Goal: Task Accomplishment & Management: Complete application form

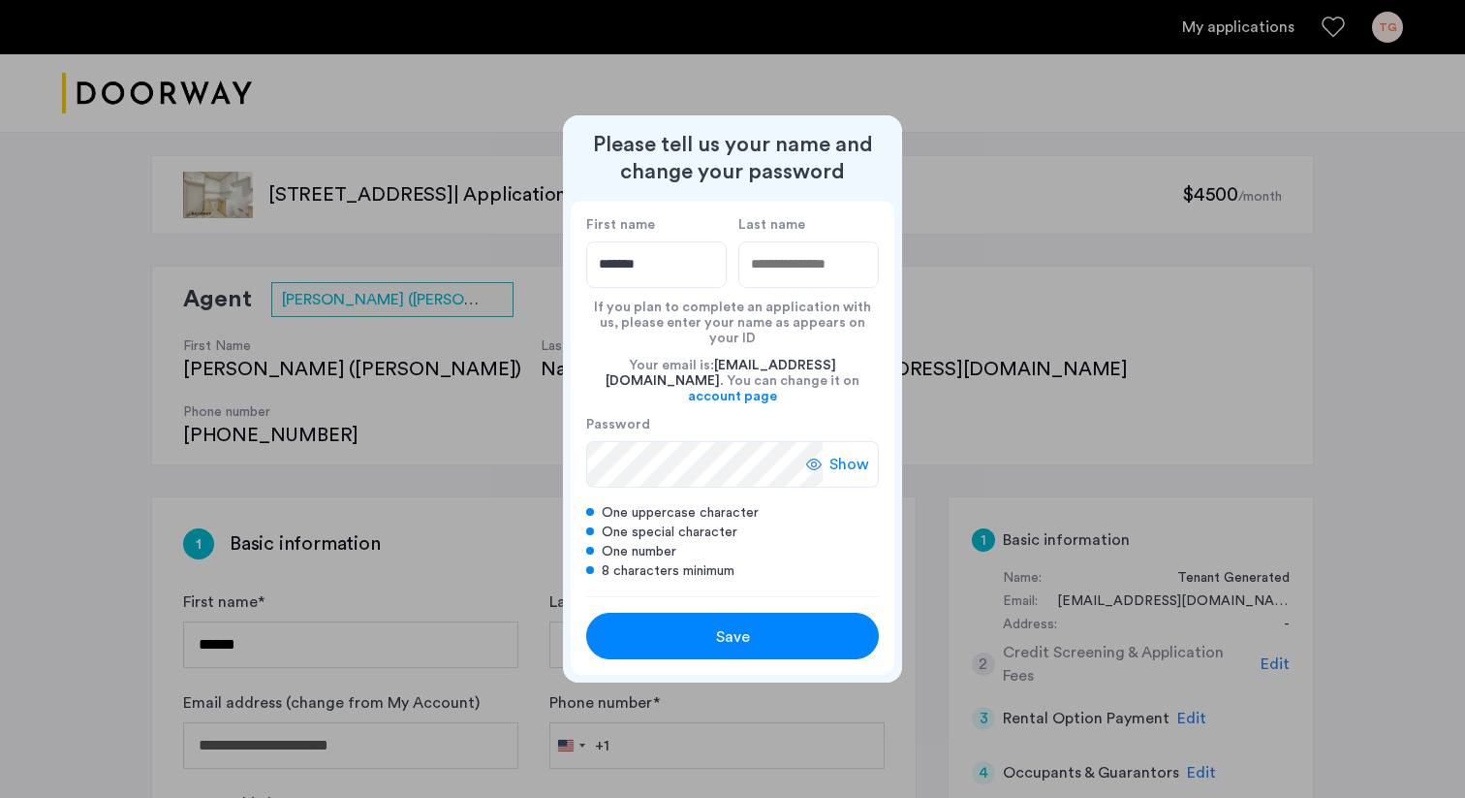
type input "*******"
click at [839, 285] on input "Last name" at bounding box center [808, 264] width 141 height 47
type input "********"
click at [682, 347] on div "Your email is: [EMAIL_ADDRESS][DOMAIN_NAME] . You can change it on account page" at bounding box center [732, 381] width 293 height 70
click at [837, 453] on span "Show" at bounding box center [850, 464] width 40 height 23
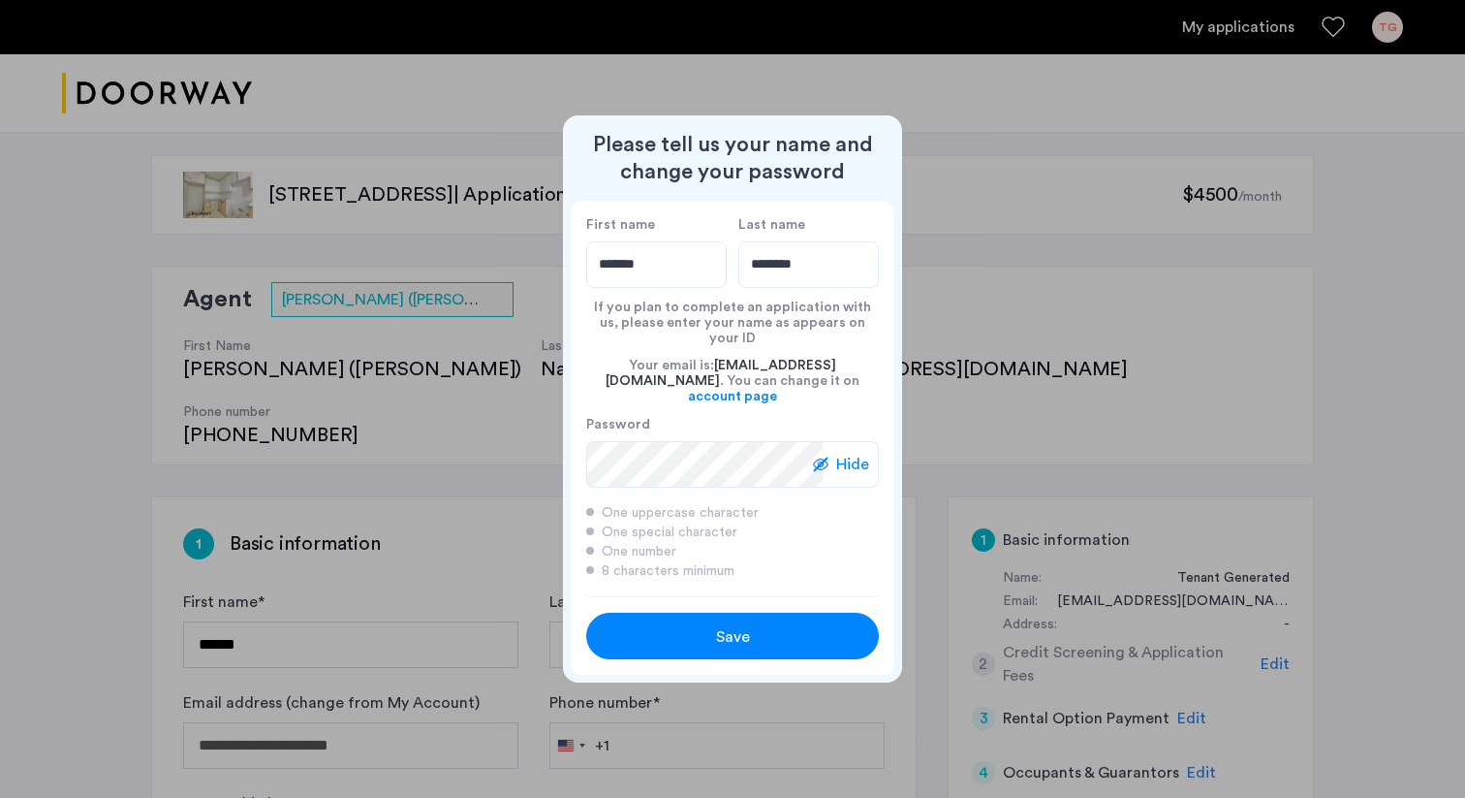
click at [838, 453] on span "Hide" at bounding box center [852, 464] width 33 height 23
click at [715, 625] on div "Save" at bounding box center [733, 636] width 186 height 23
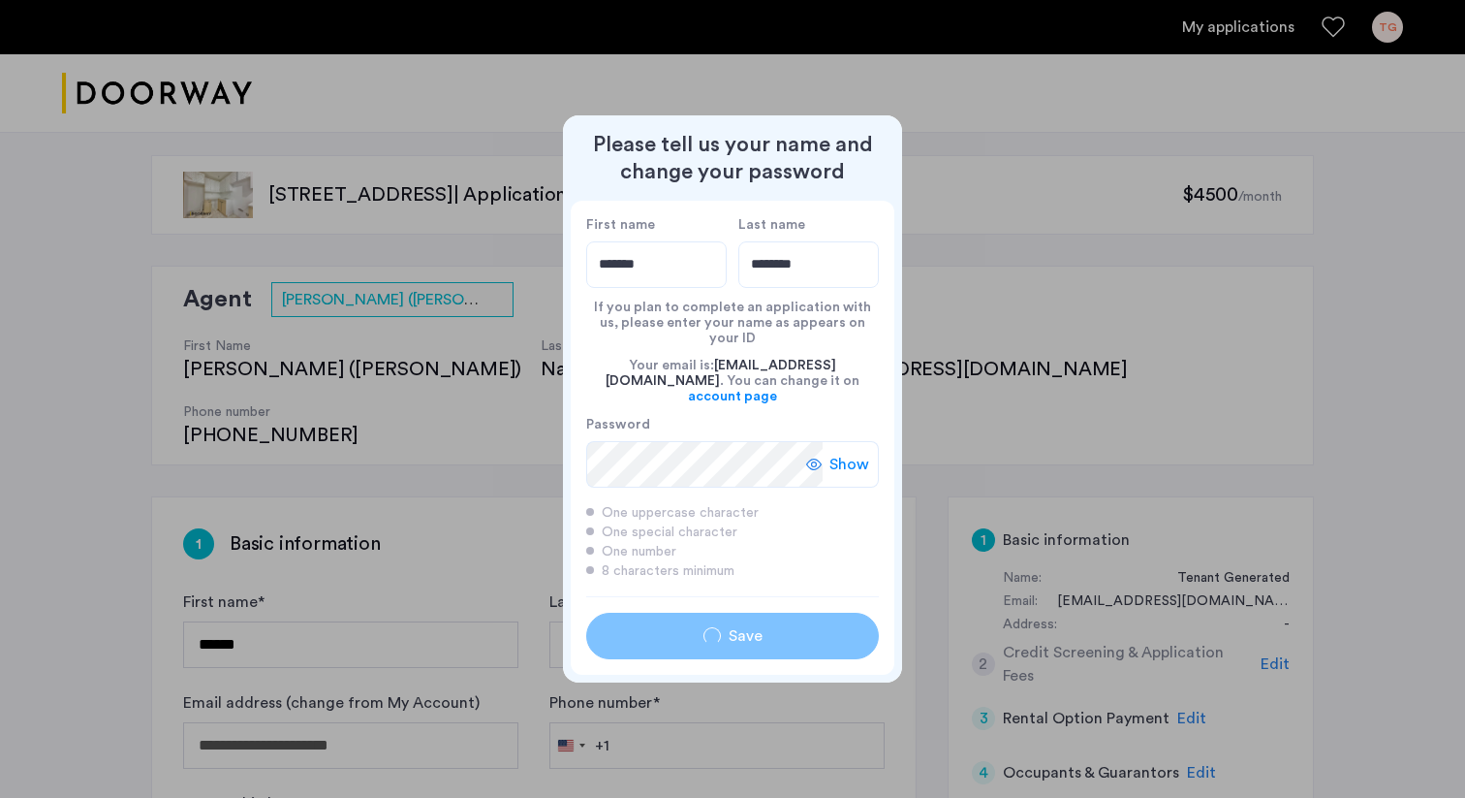
type input "*******"
type input "********"
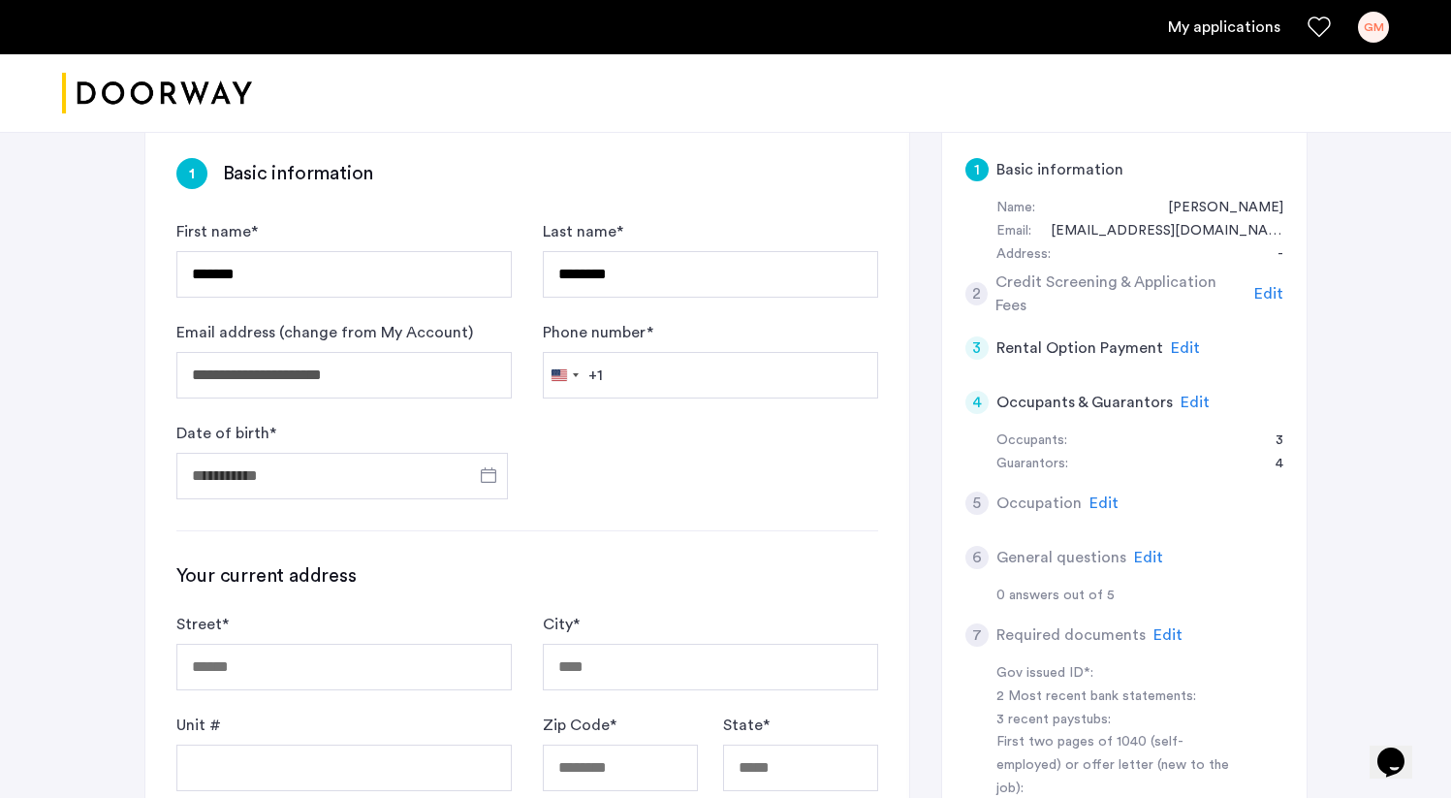
scroll to position [375, 0]
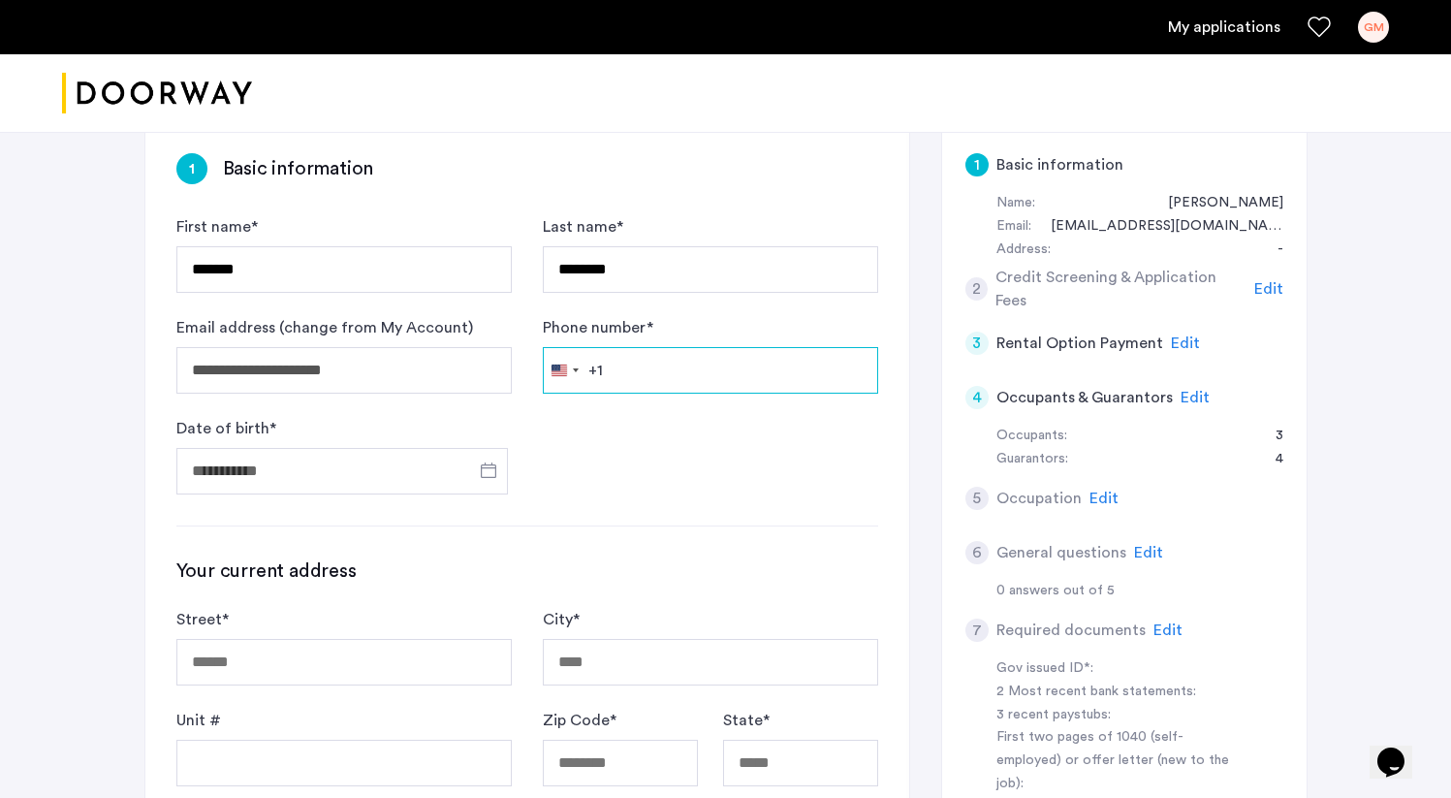
click at [630, 347] on input "Phone number *" at bounding box center [710, 370] width 335 height 47
type input "**********"
click at [386, 448] on input "Date of birth *" at bounding box center [341, 471] width 331 height 47
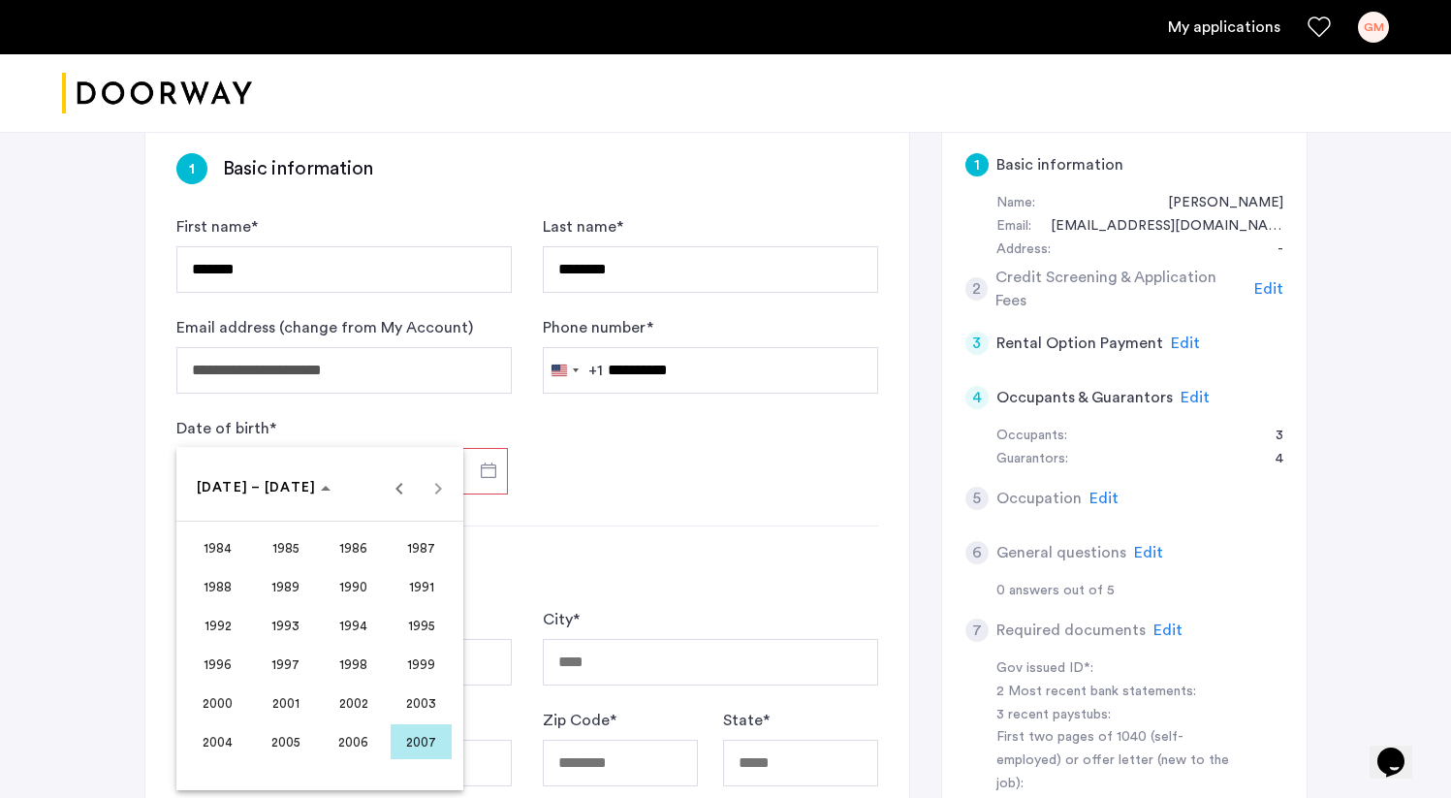
click at [361, 425] on div at bounding box center [725, 399] width 1451 height 798
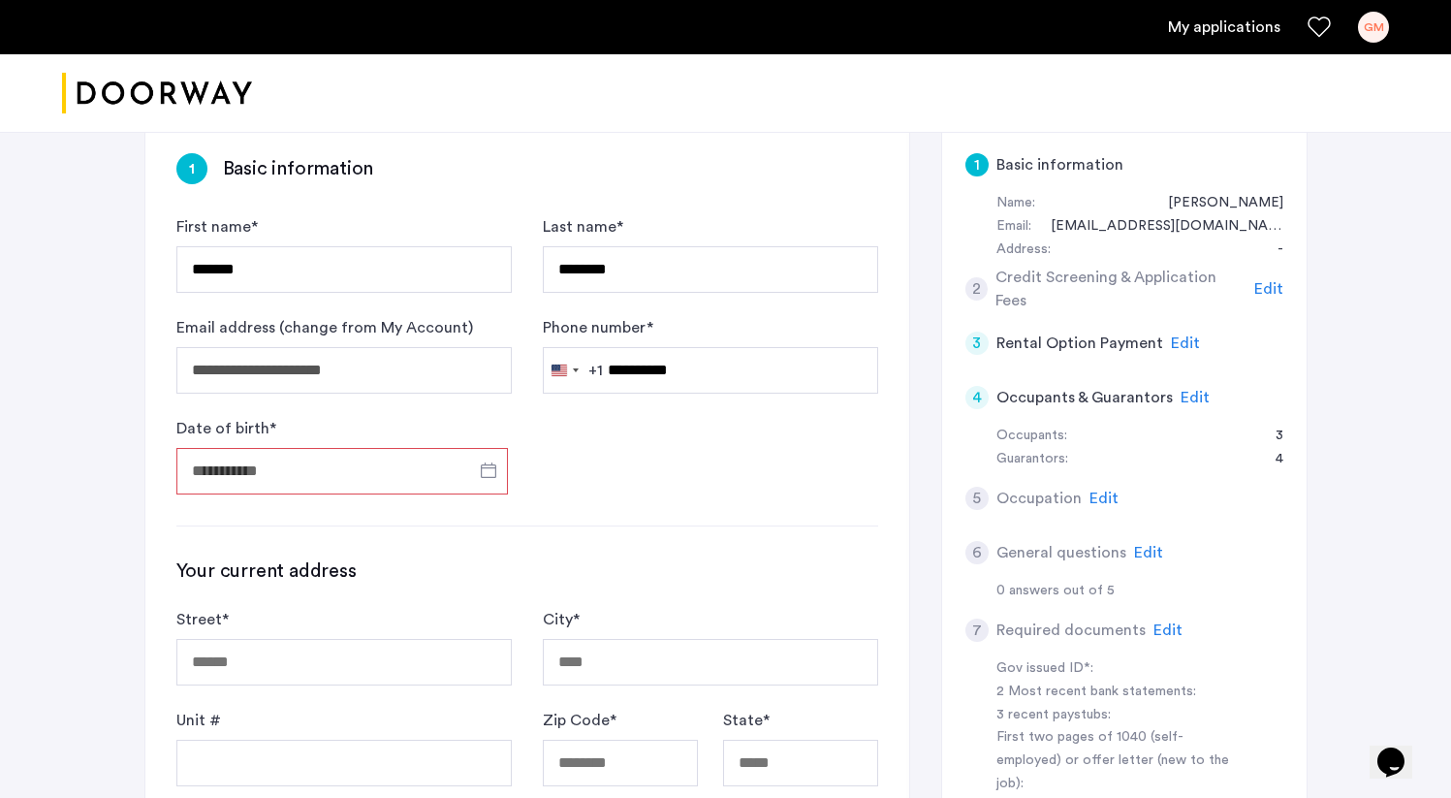
click at [358, 448] on input "Date of birth *" at bounding box center [341, 471] width 331 height 47
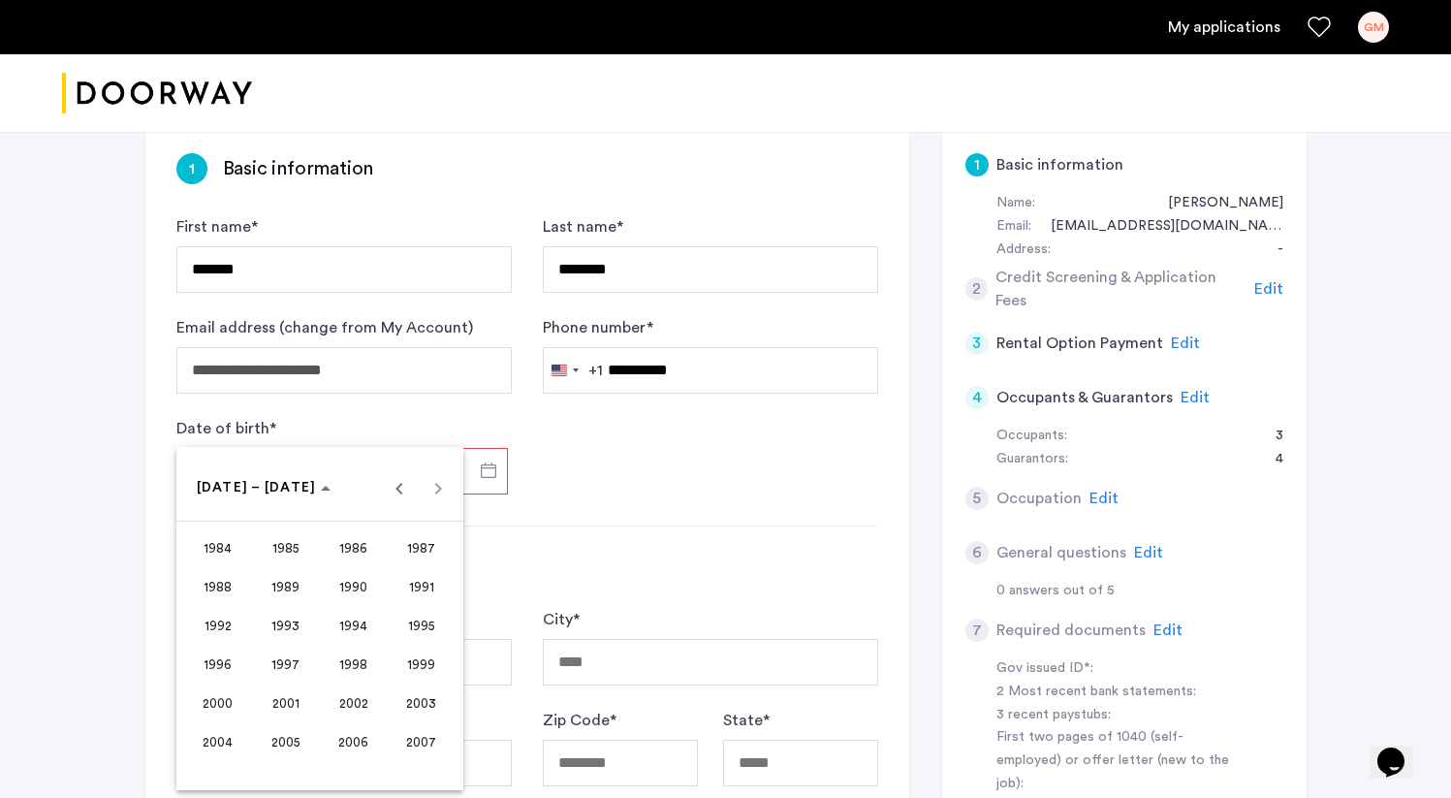
click at [426, 702] on span "2003" at bounding box center [421, 702] width 61 height 35
click at [234, 617] on span "MAY" at bounding box center [217, 625] width 61 height 35
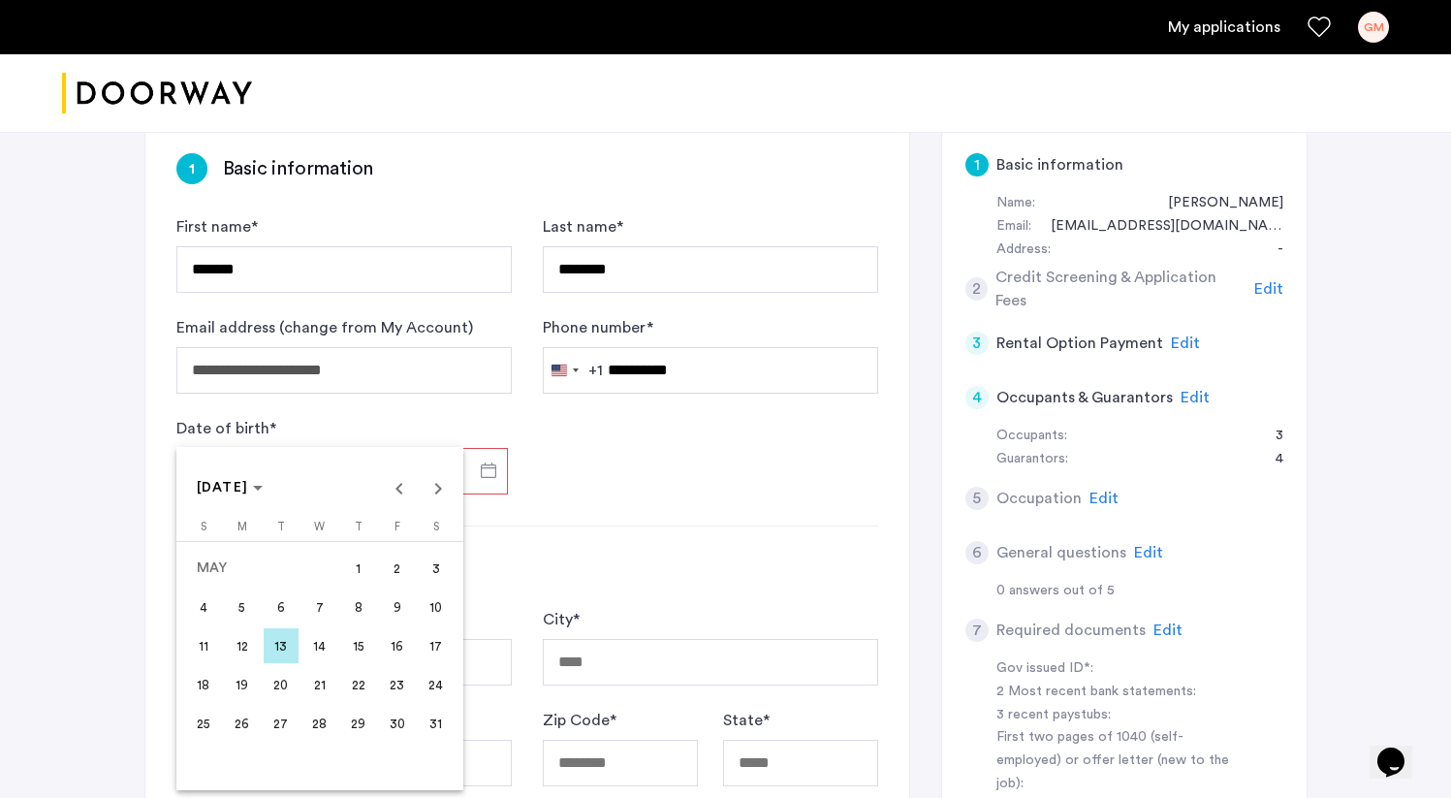
click at [422, 683] on span "24" at bounding box center [436, 684] width 35 height 35
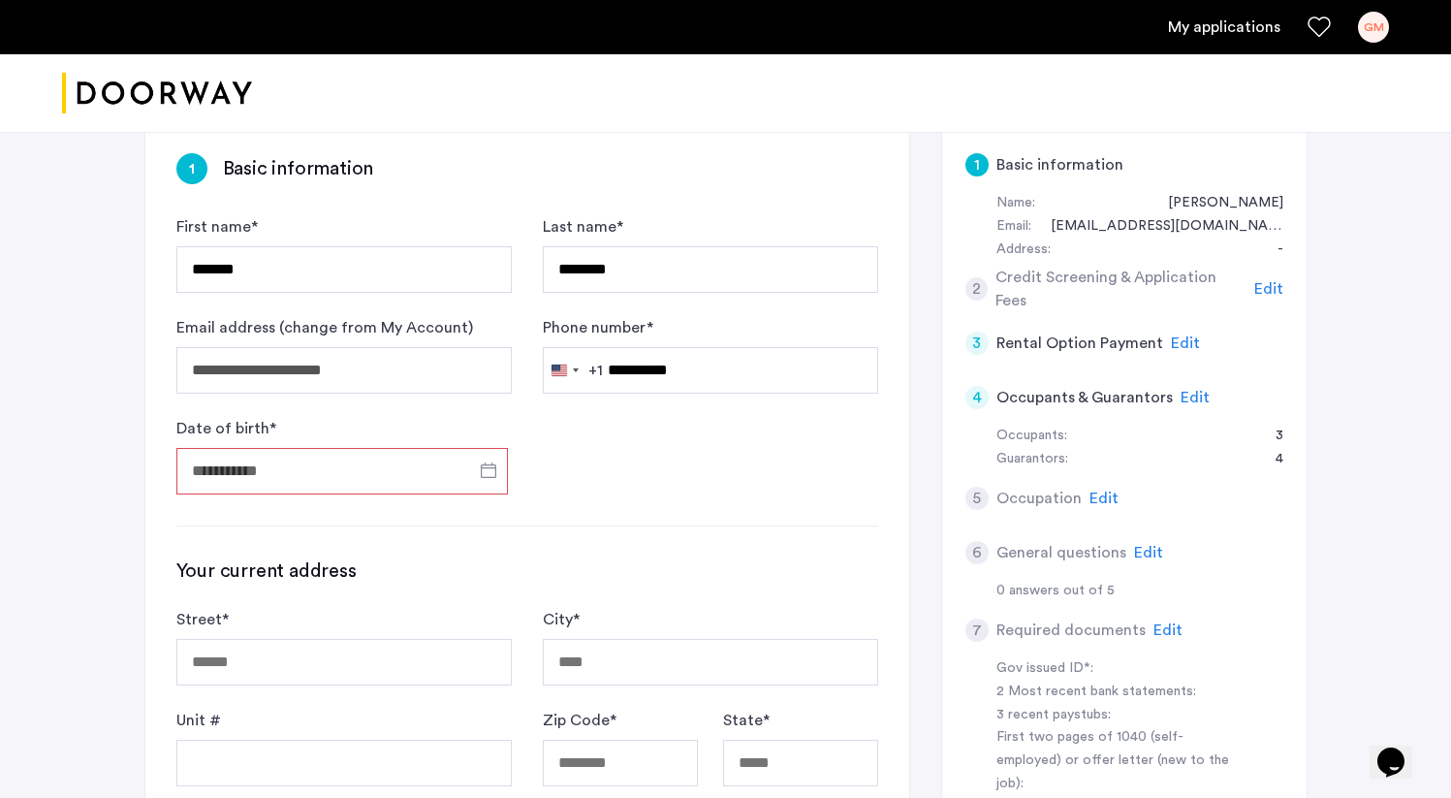
type input "**********"
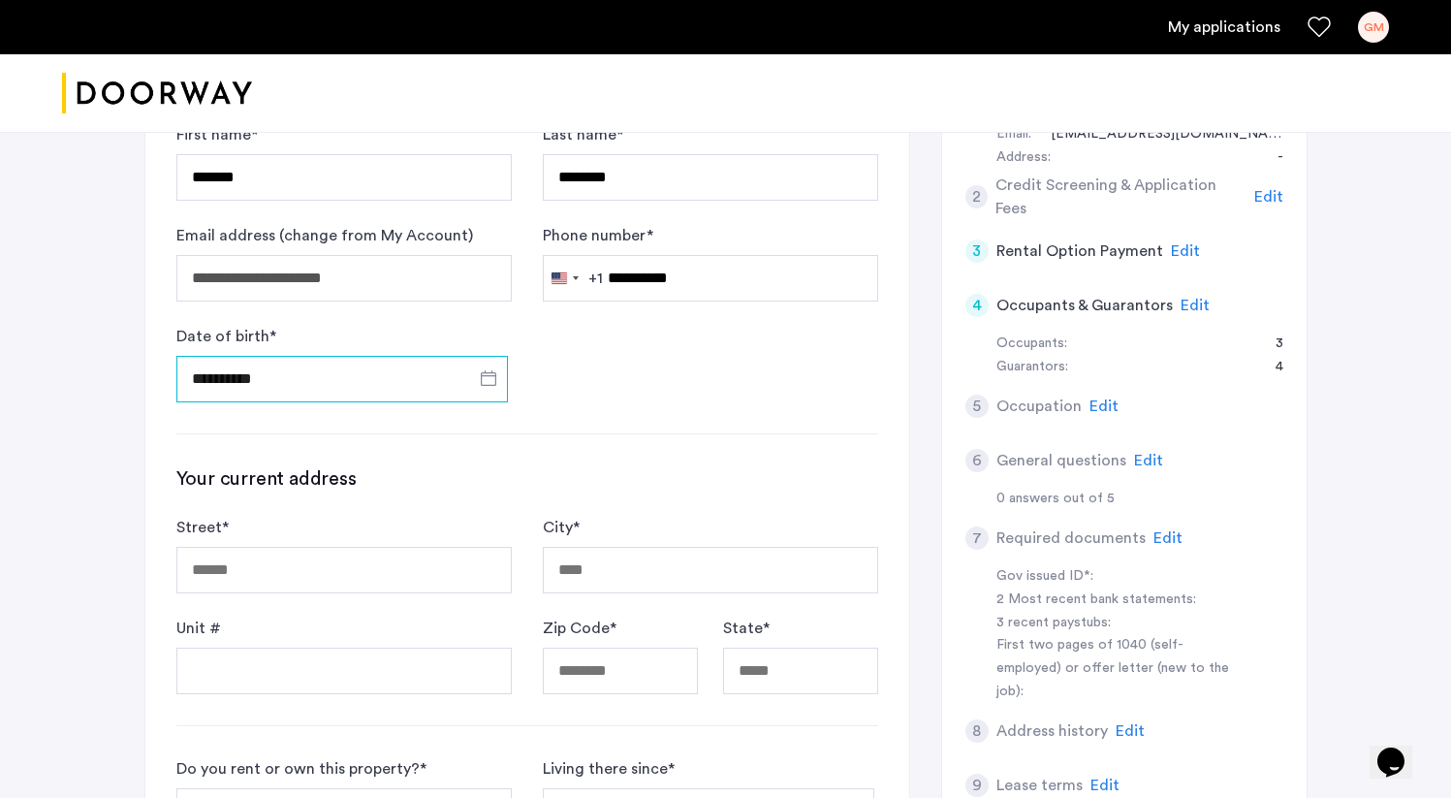
scroll to position [474, 0]
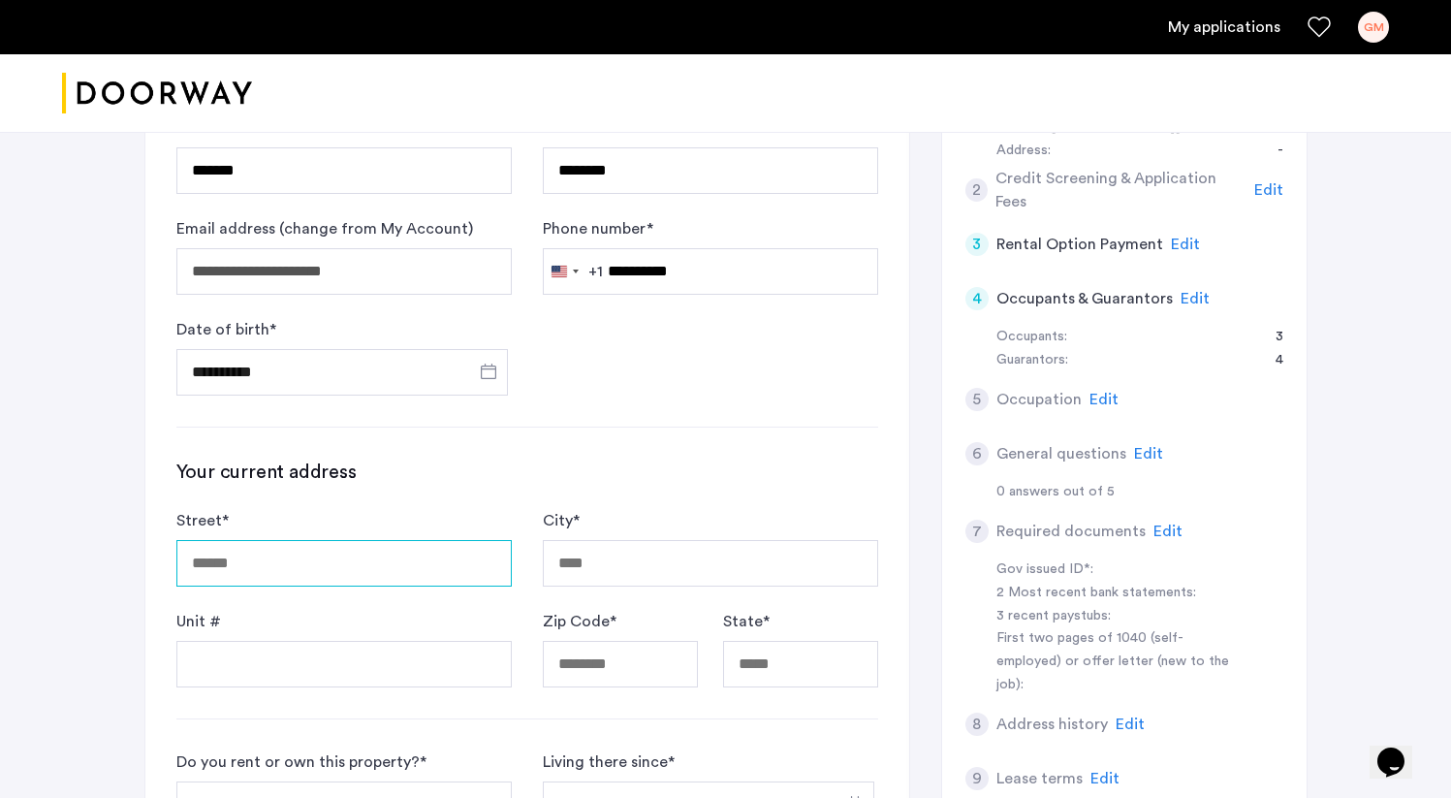
click at [401, 540] on input "Street *" at bounding box center [343, 563] width 335 height 47
type input "**********"
type input "*********"
type input "*****"
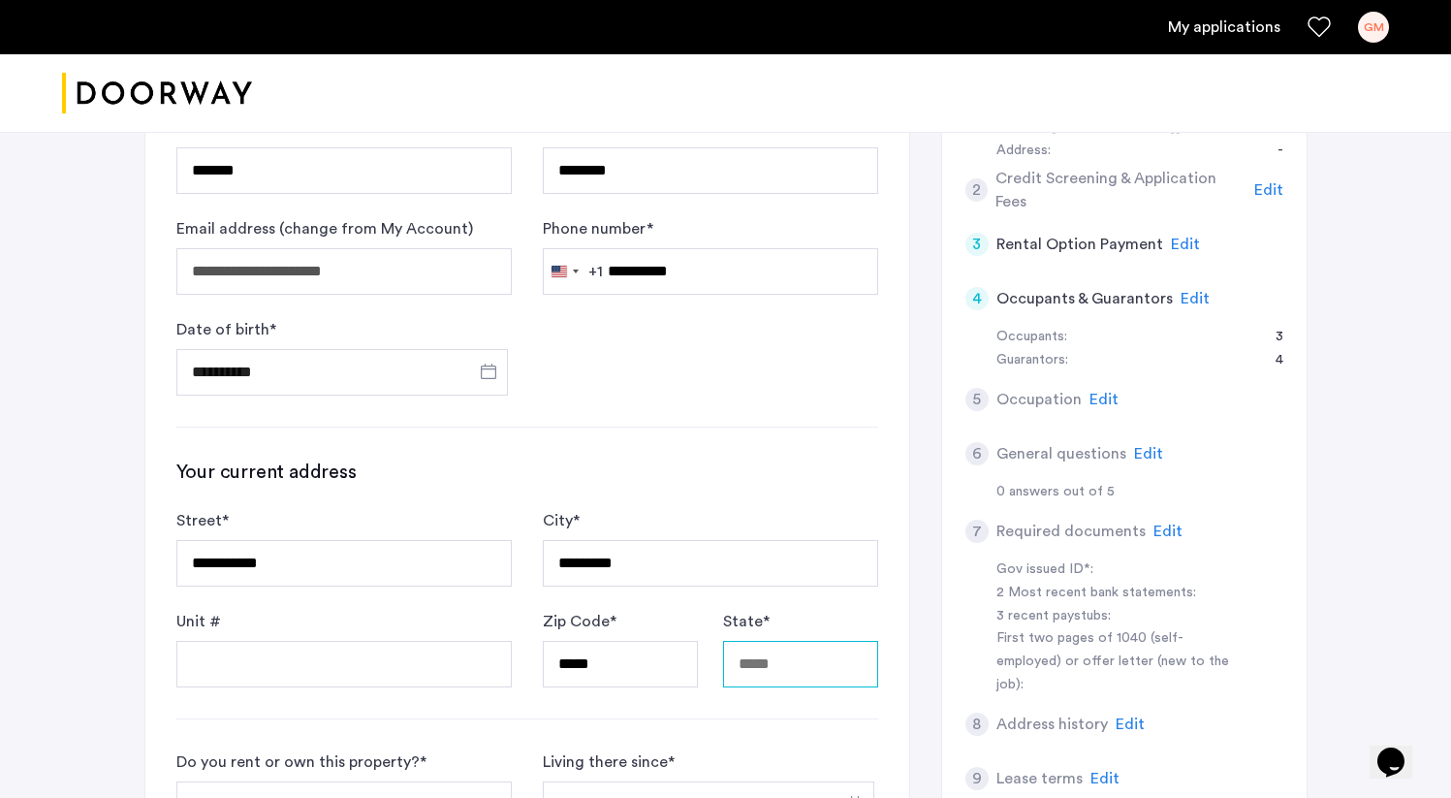
type input "**"
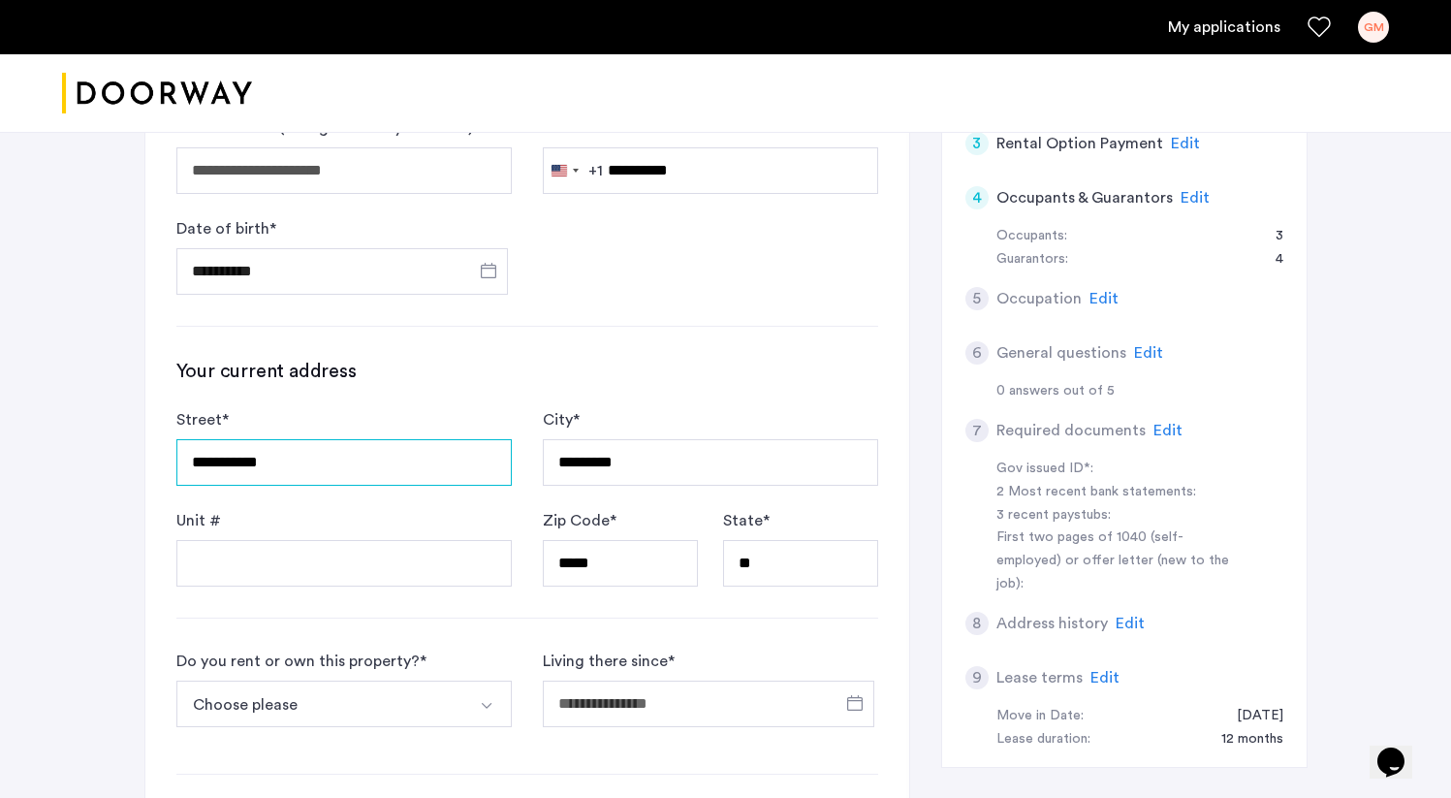
scroll to position [576, 0]
click at [427, 539] on input "Unit #" at bounding box center [343, 562] width 335 height 47
type input "**"
click at [449, 679] on button "Choose please" at bounding box center [321, 702] width 290 height 47
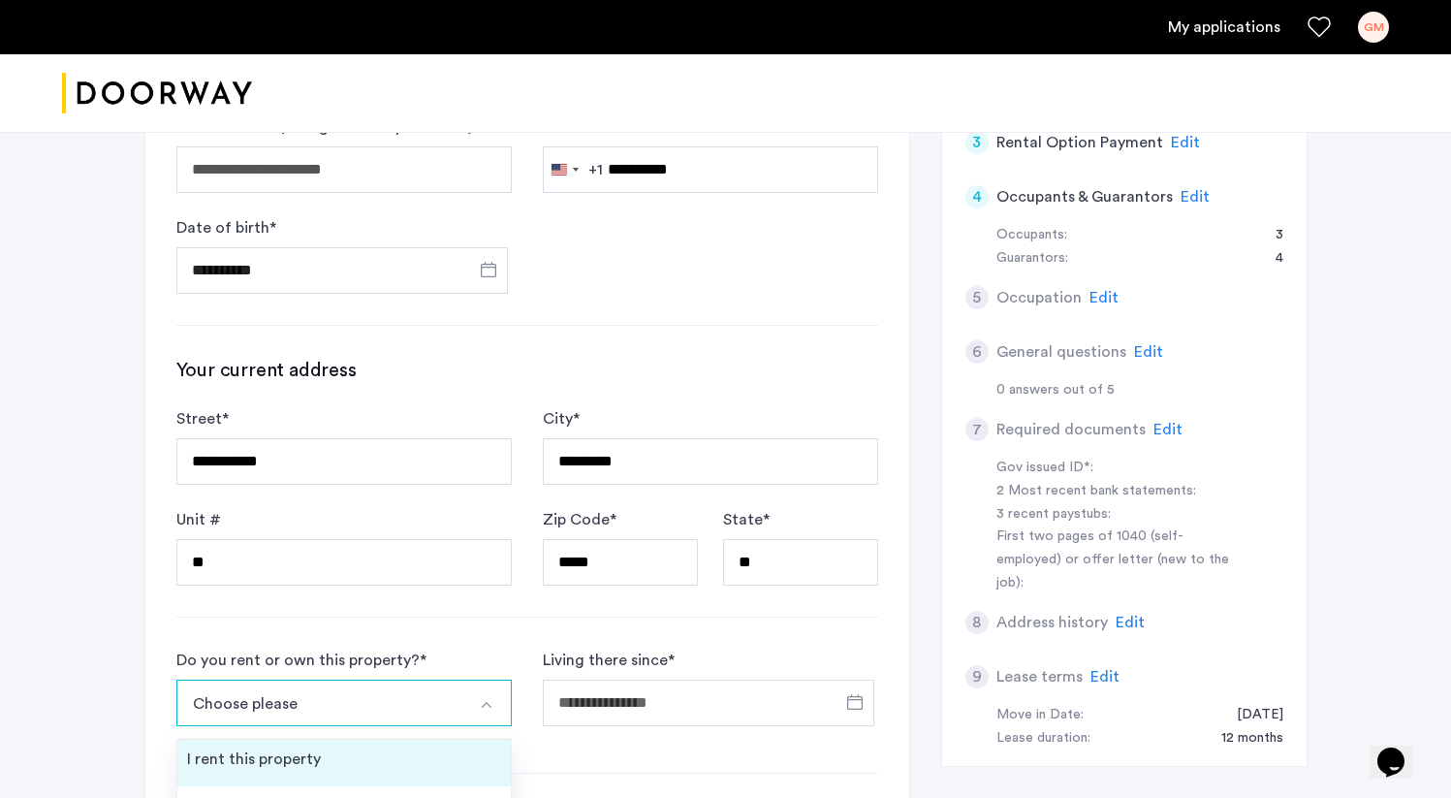
click at [350, 739] on li "I rent this property" at bounding box center [343, 762] width 333 height 47
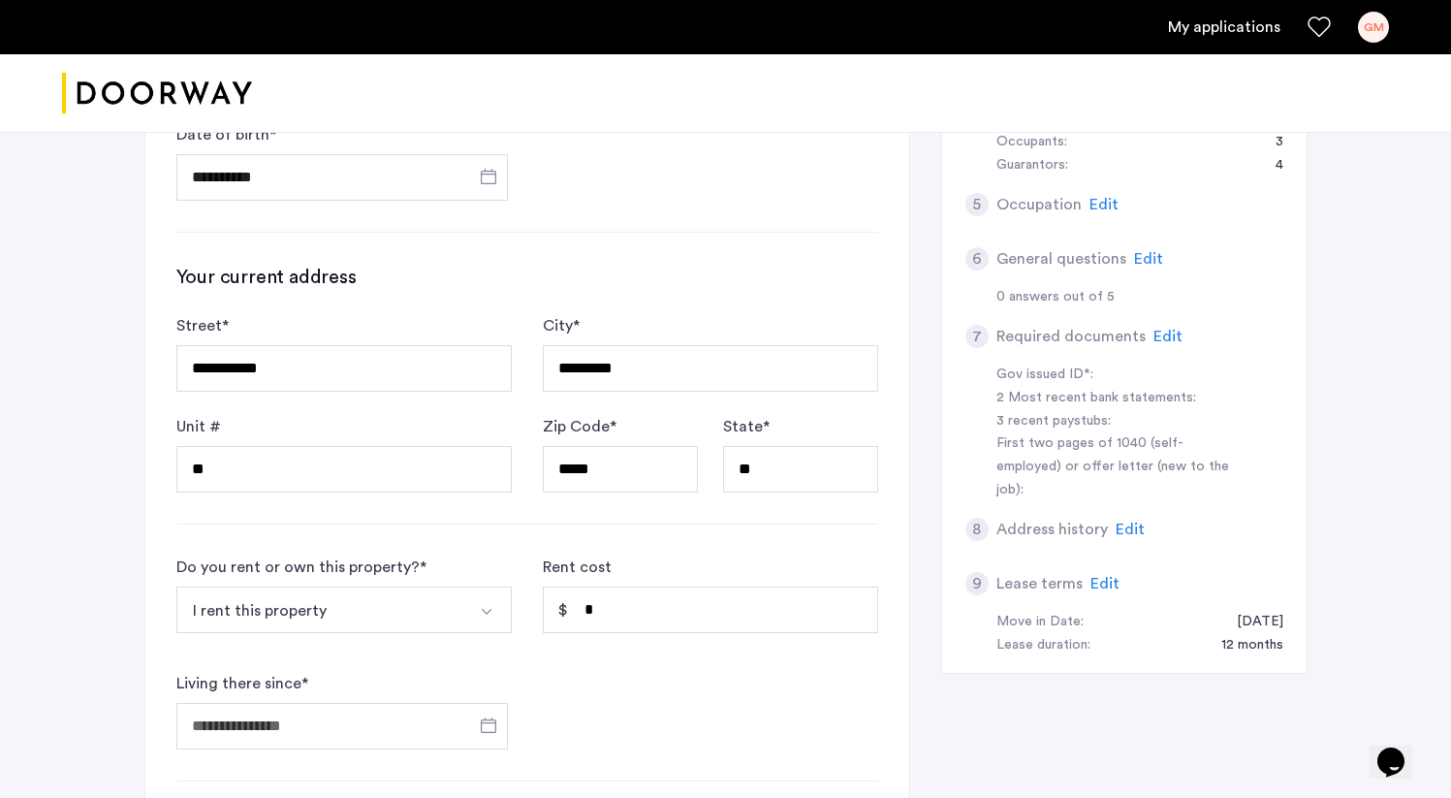
scroll to position [682, 0]
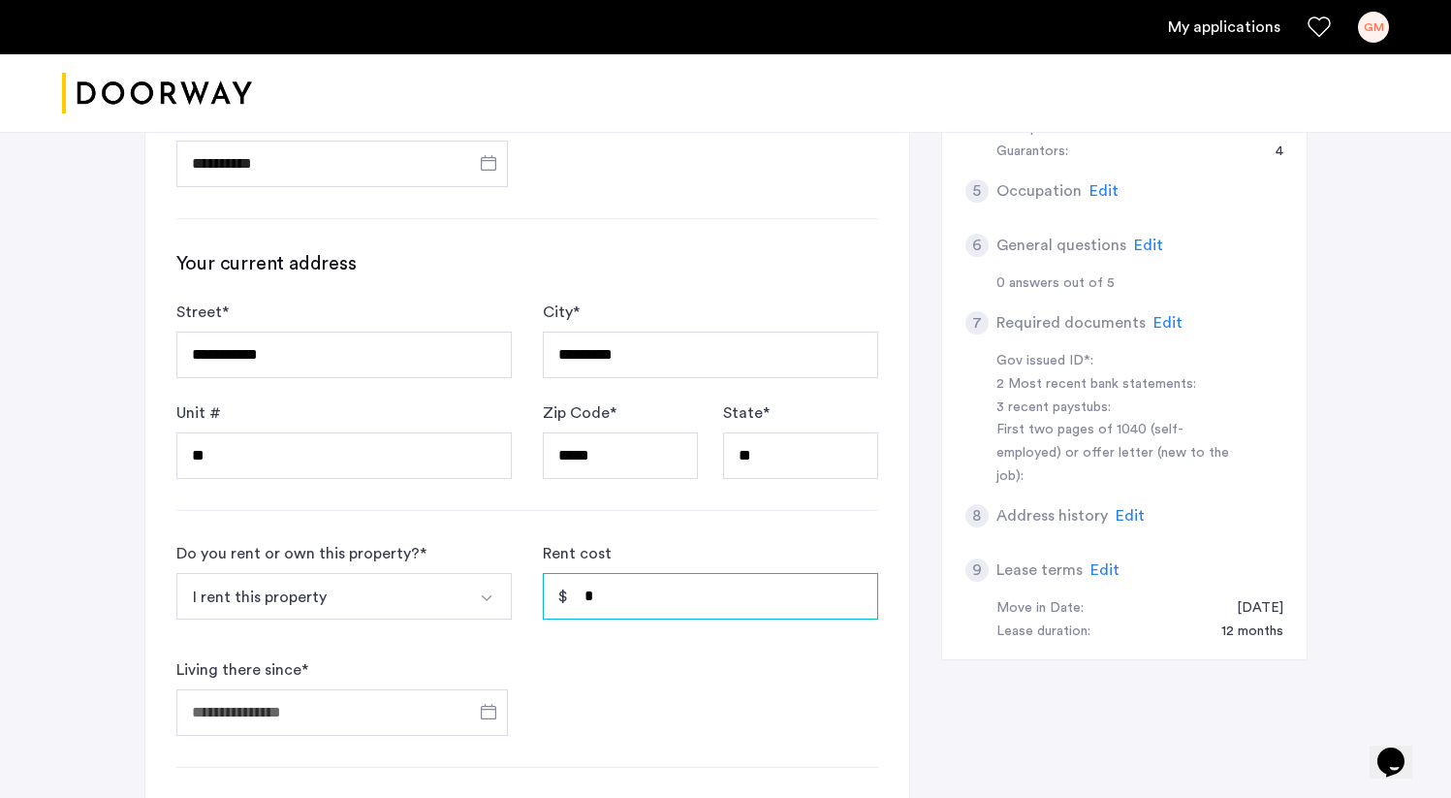
click at [647, 573] on input "*" at bounding box center [710, 596] width 335 height 47
type input "*****"
click at [405, 689] on input "Living there since *" at bounding box center [341, 712] width 331 height 47
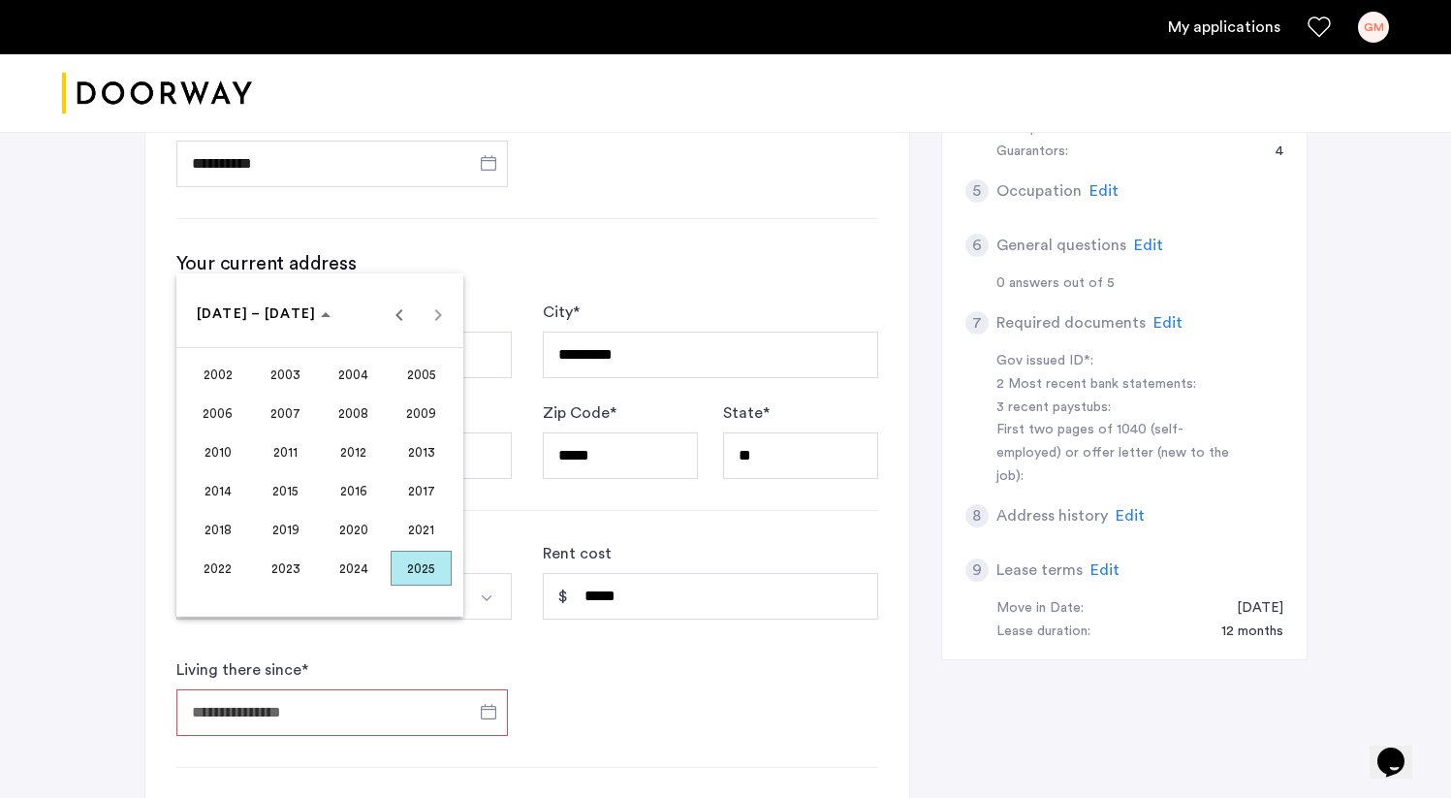
click at [370, 569] on span "2024" at bounding box center [353, 567] width 61 height 35
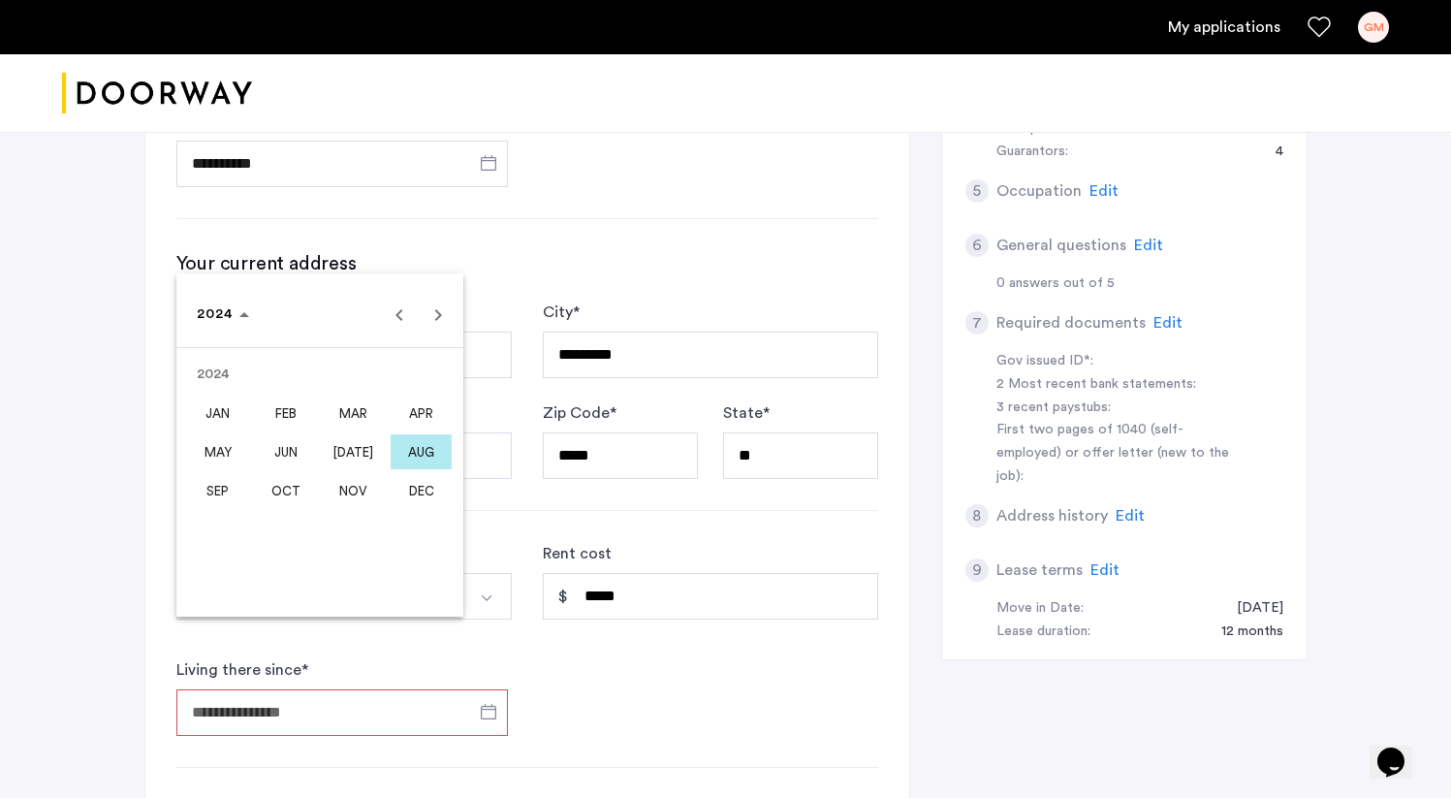
click at [232, 495] on span "SEP" at bounding box center [217, 490] width 61 height 35
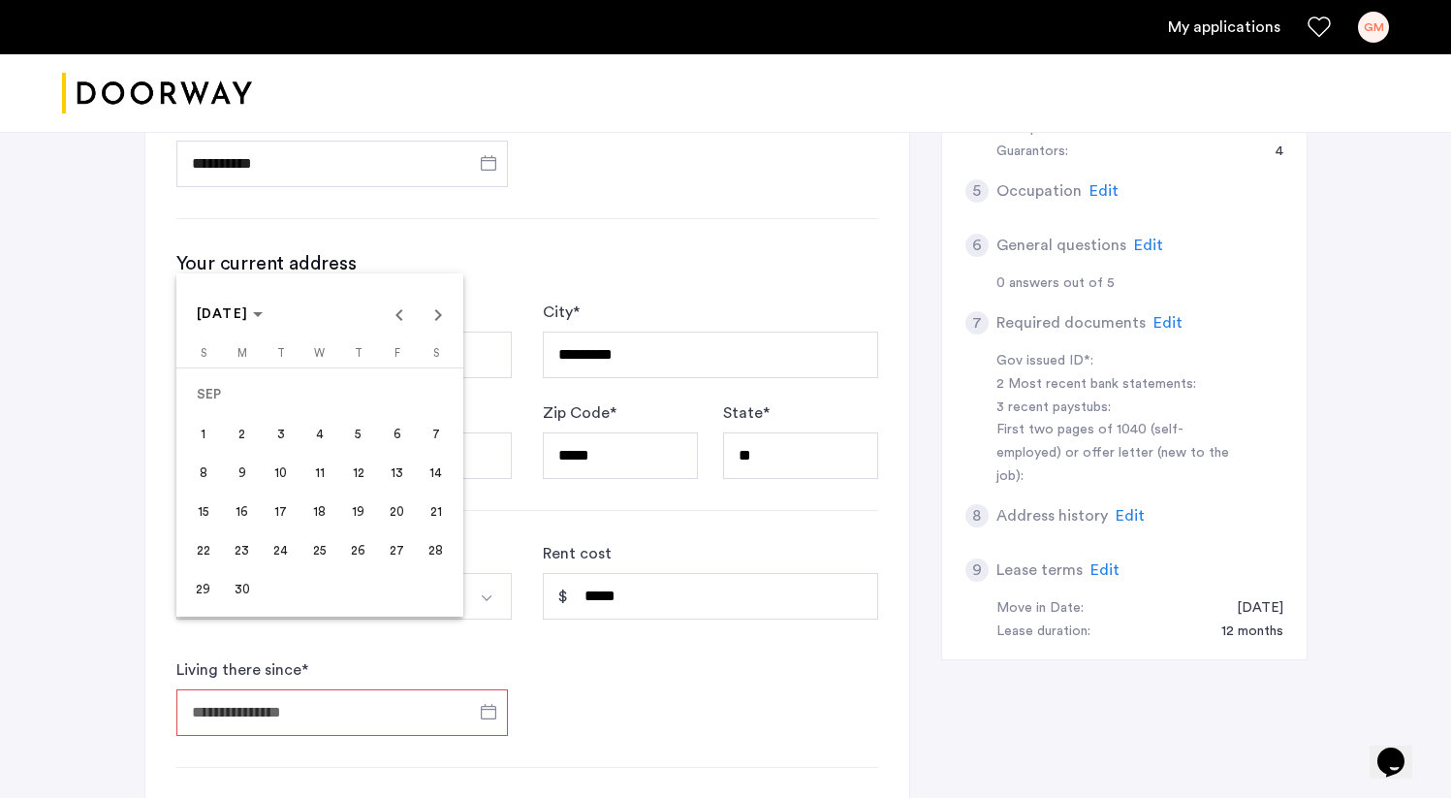
click at [589, 596] on div at bounding box center [725, 399] width 1451 height 798
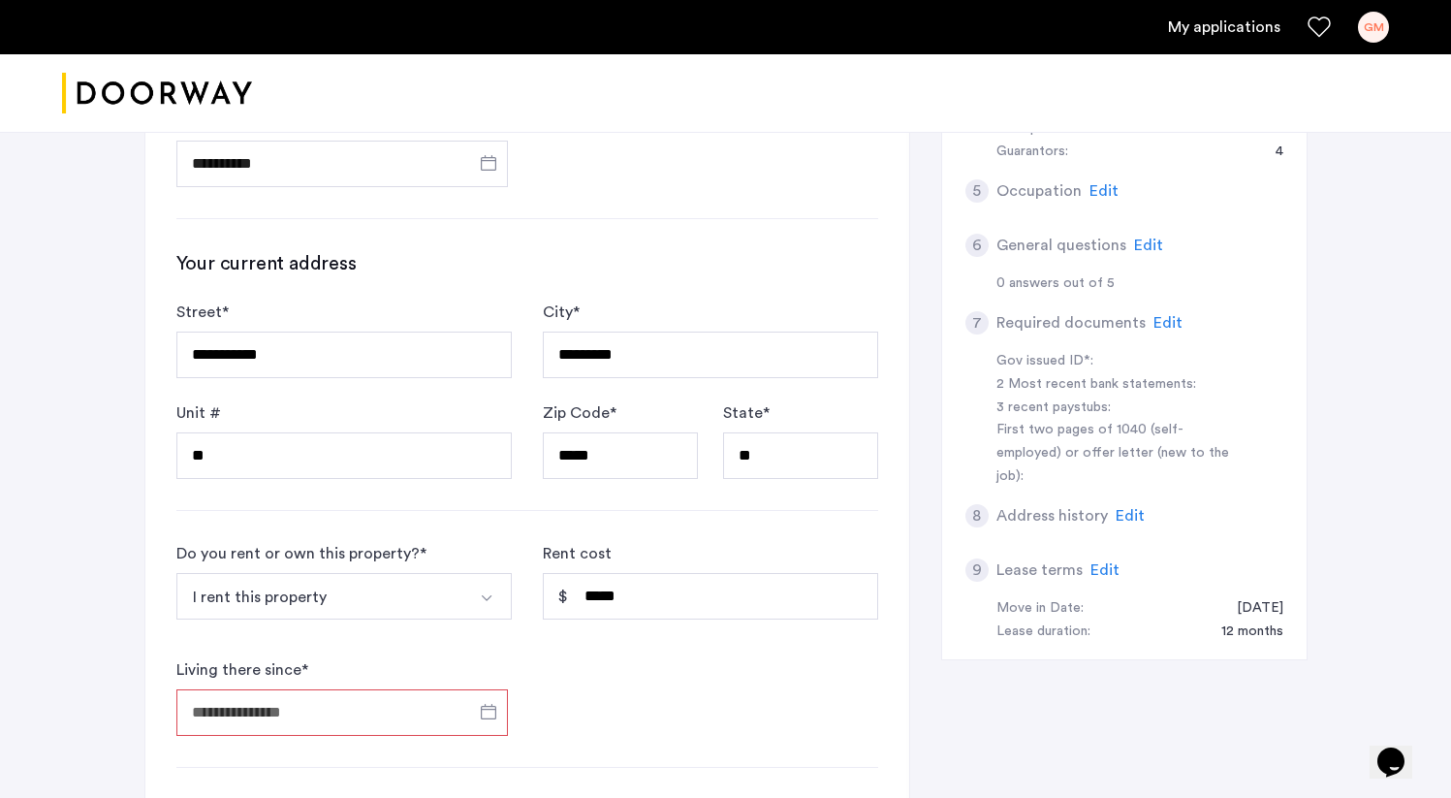
click at [345, 689] on input "Living there since *" at bounding box center [341, 712] width 331 height 47
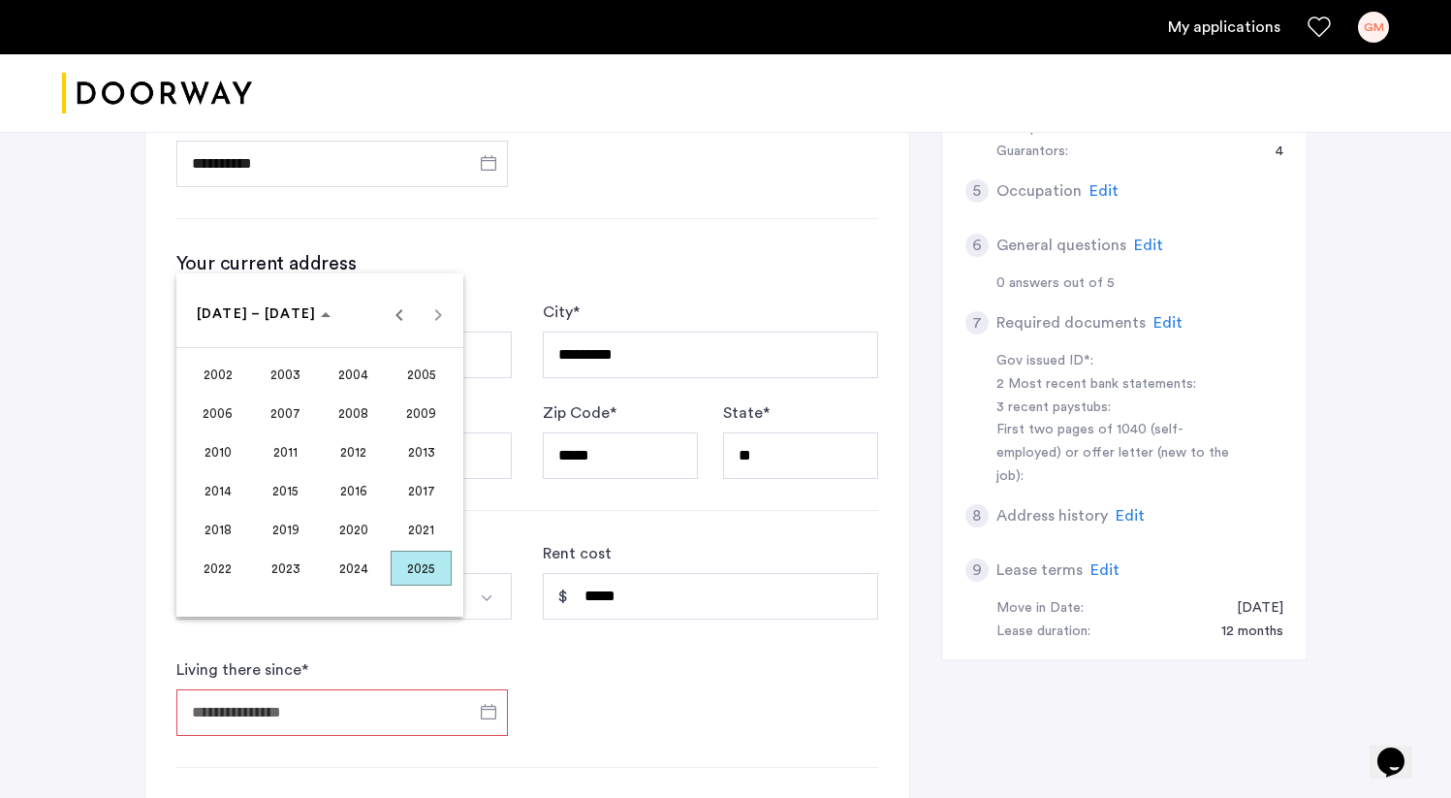
click at [374, 569] on span "2024" at bounding box center [353, 567] width 61 height 35
click at [233, 481] on span "SEP" at bounding box center [217, 490] width 61 height 35
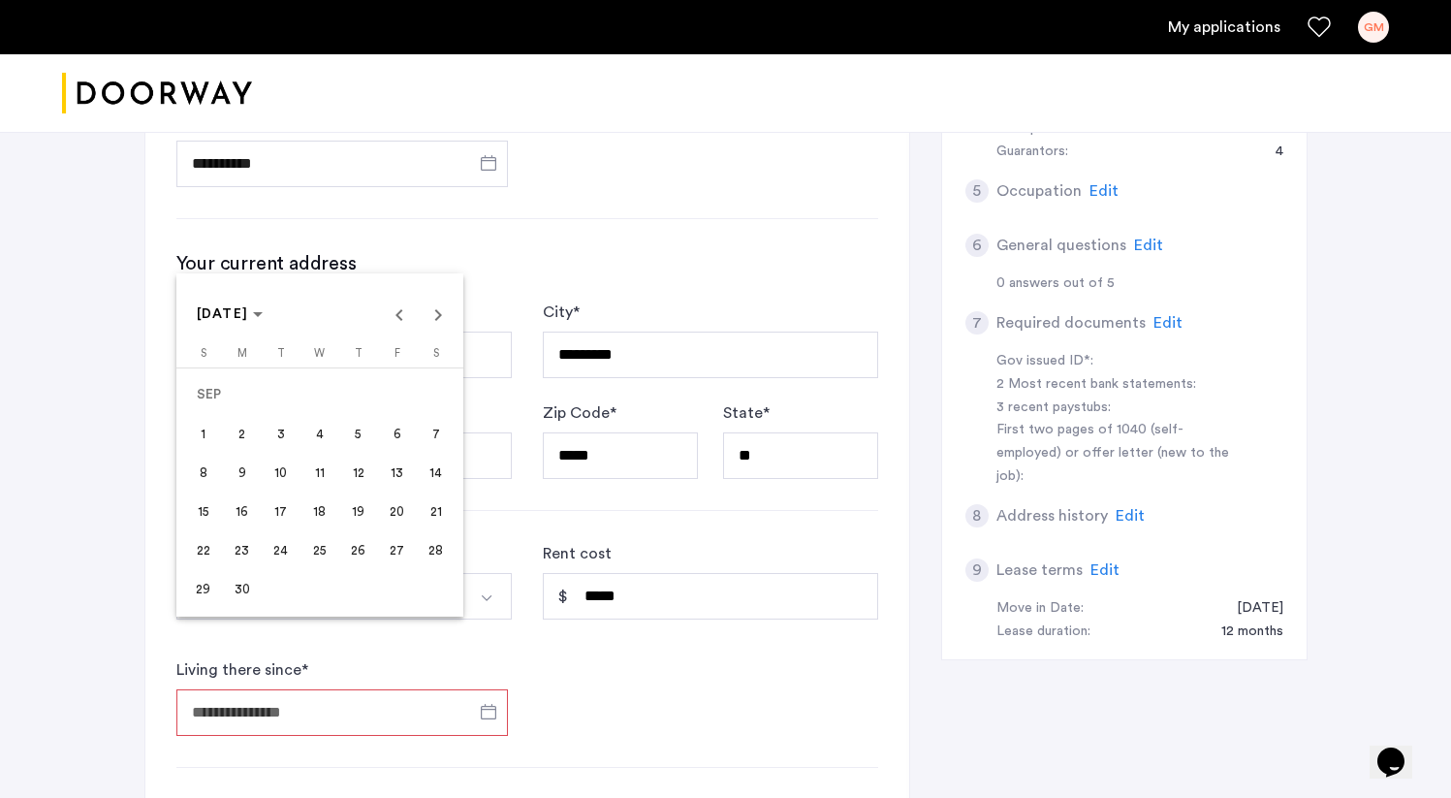
click at [194, 433] on span "1" at bounding box center [203, 433] width 35 height 35
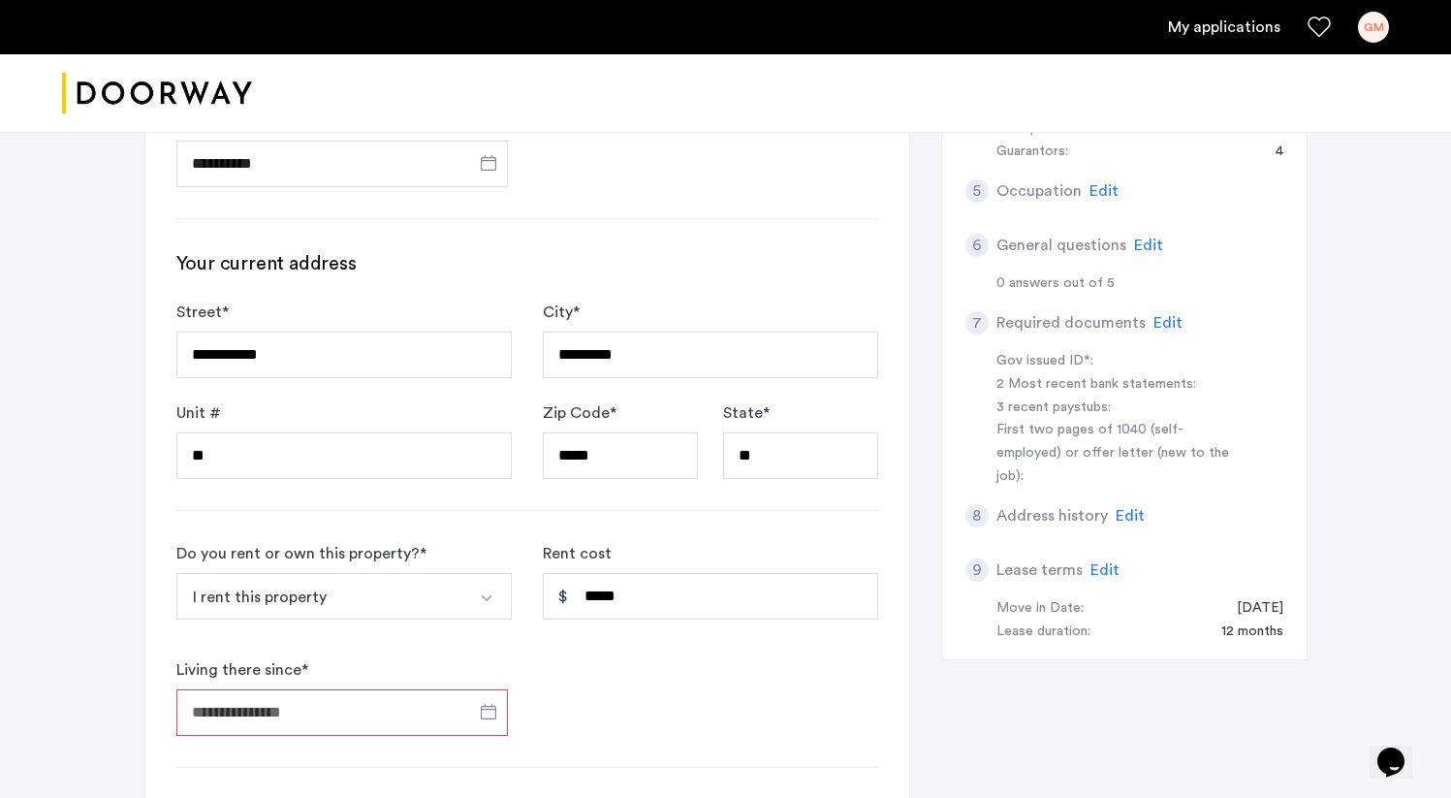
type input "**********"
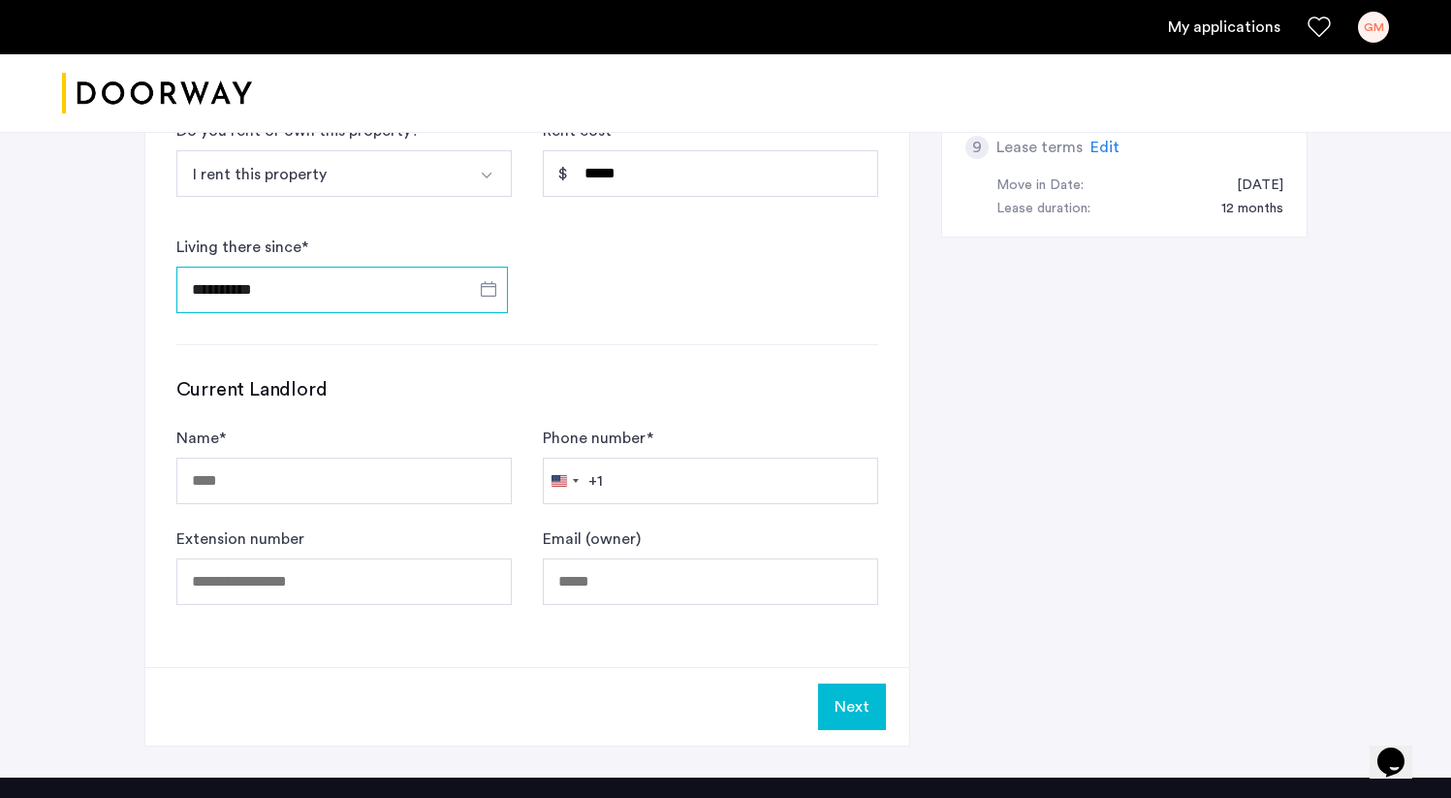
scroll to position [1109, 0]
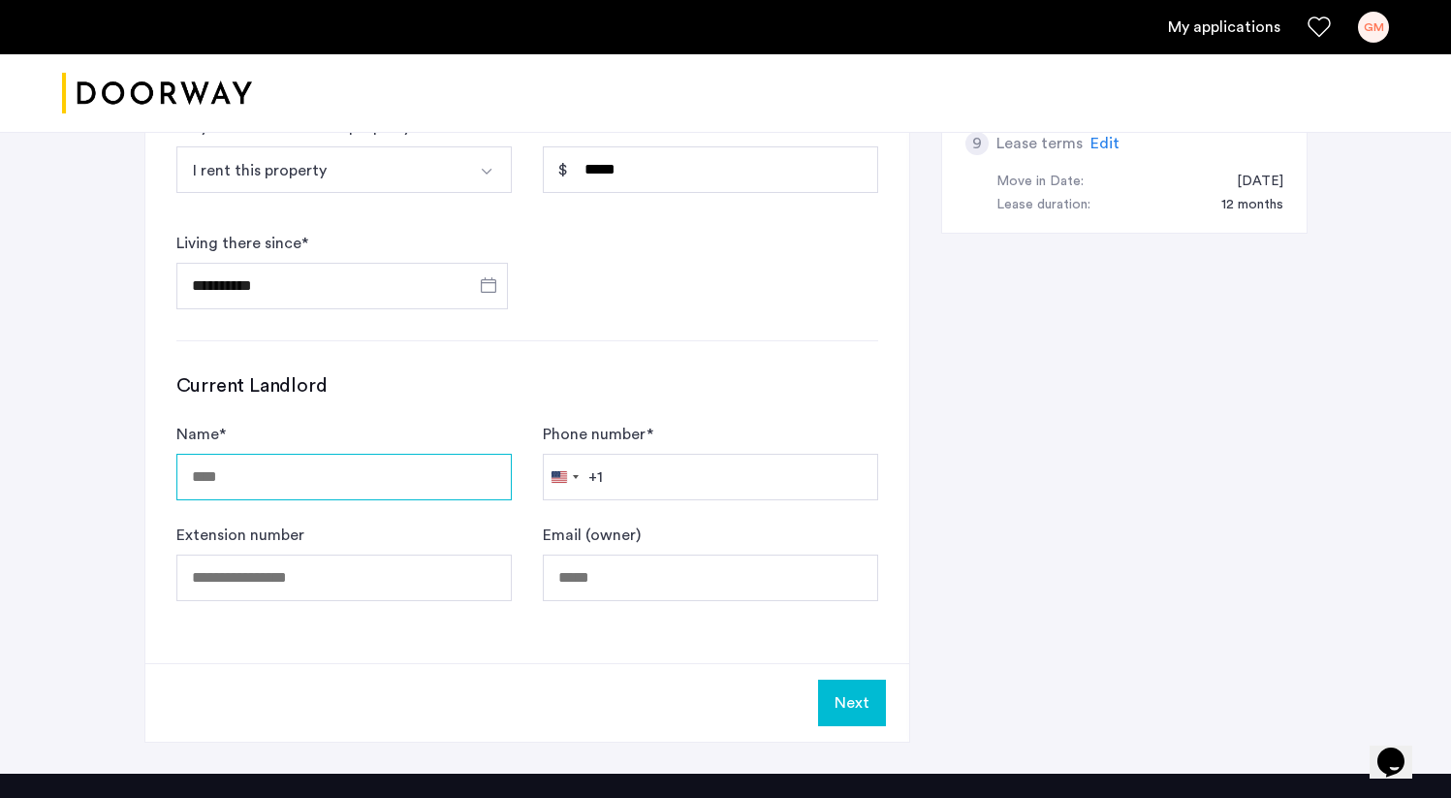
click at [411, 454] on input "Name *" at bounding box center [343, 477] width 335 height 47
type input "**********"
click at [752, 454] on input "Phone number *" at bounding box center [710, 477] width 335 height 47
click at [368, 454] on input "**********" at bounding box center [343, 477] width 335 height 47
click at [717, 454] on input "***" at bounding box center [710, 477] width 335 height 47
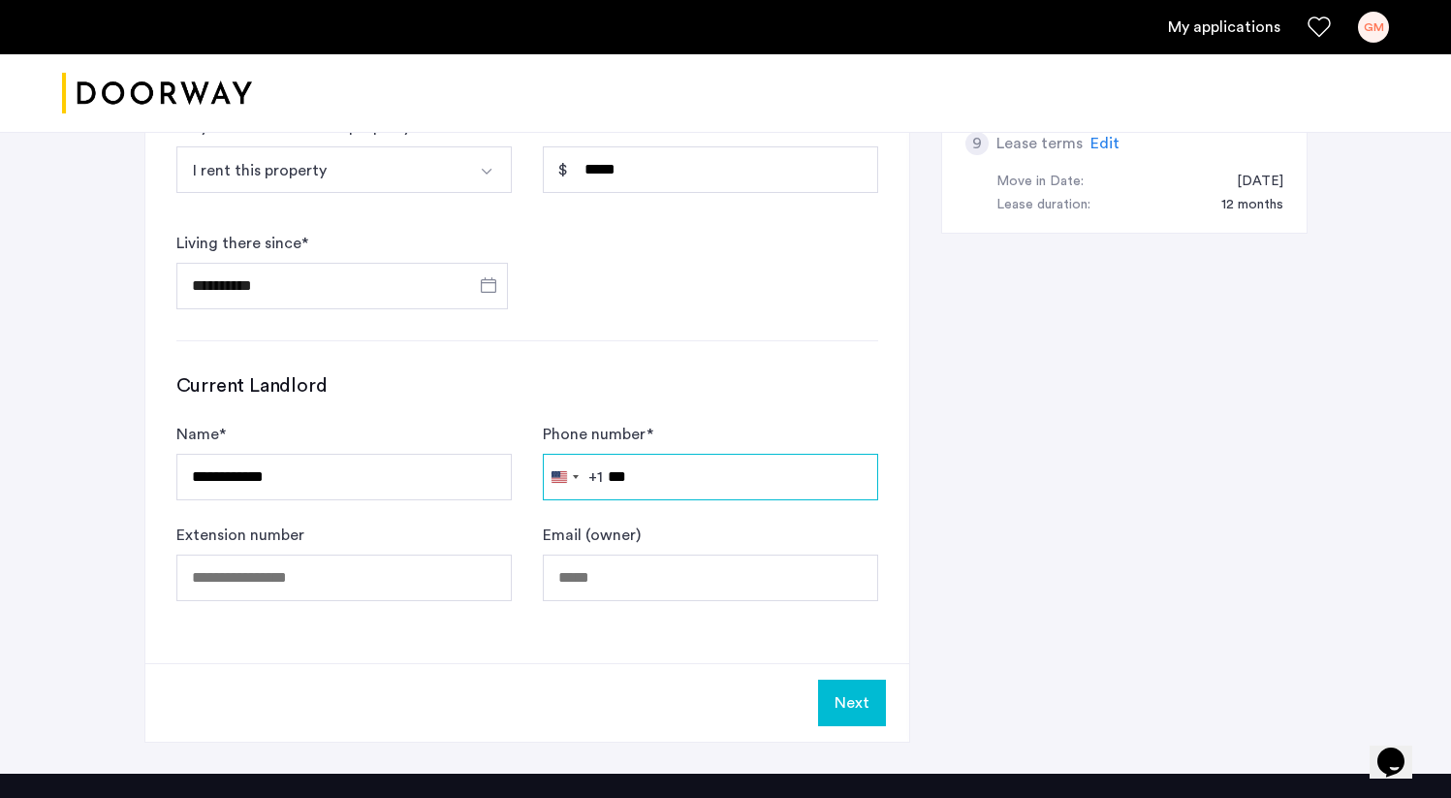
click at [711, 454] on input "***" at bounding box center [710, 477] width 335 height 47
type input "**********"
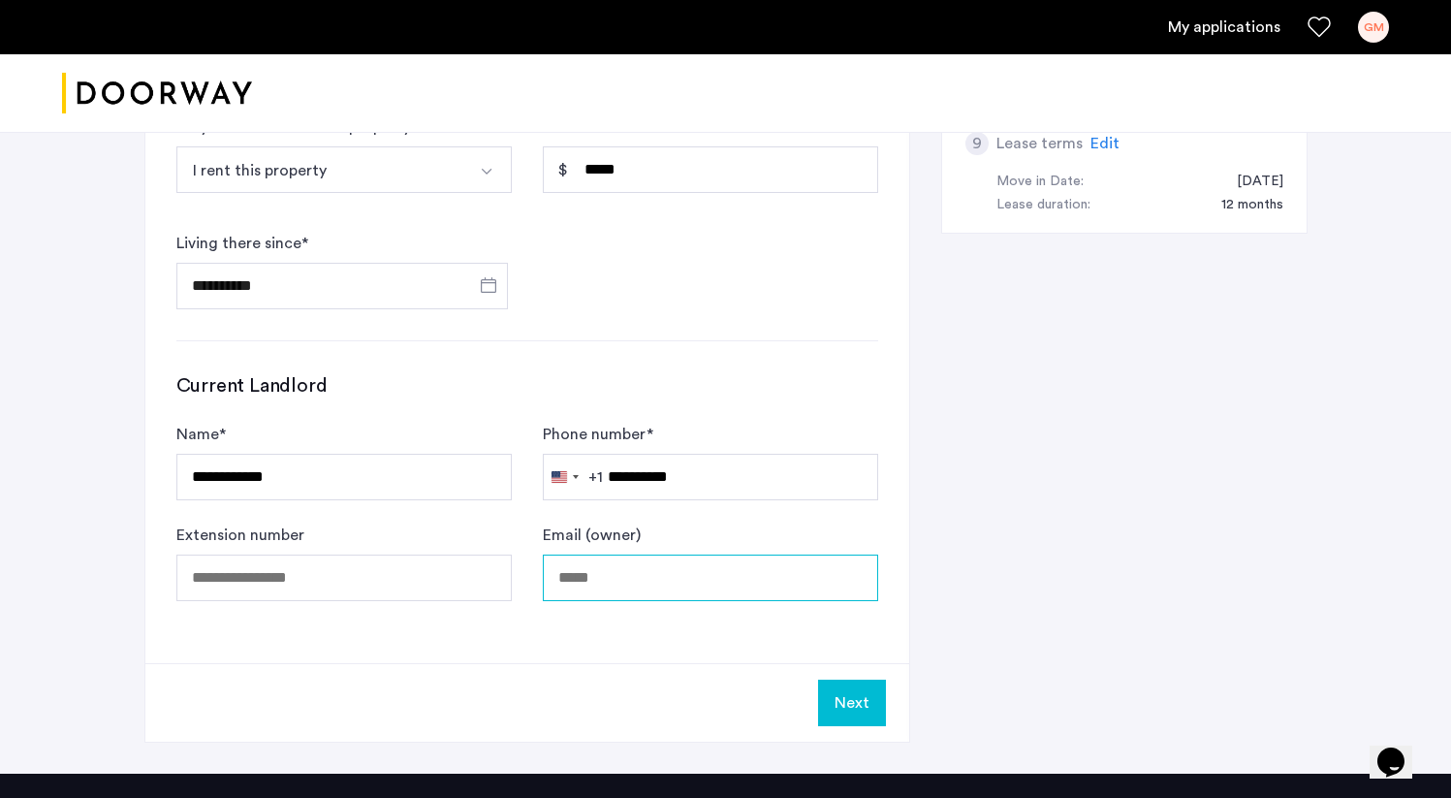
click at [603, 554] on input "Email (owner)" at bounding box center [710, 577] width 335 height 47
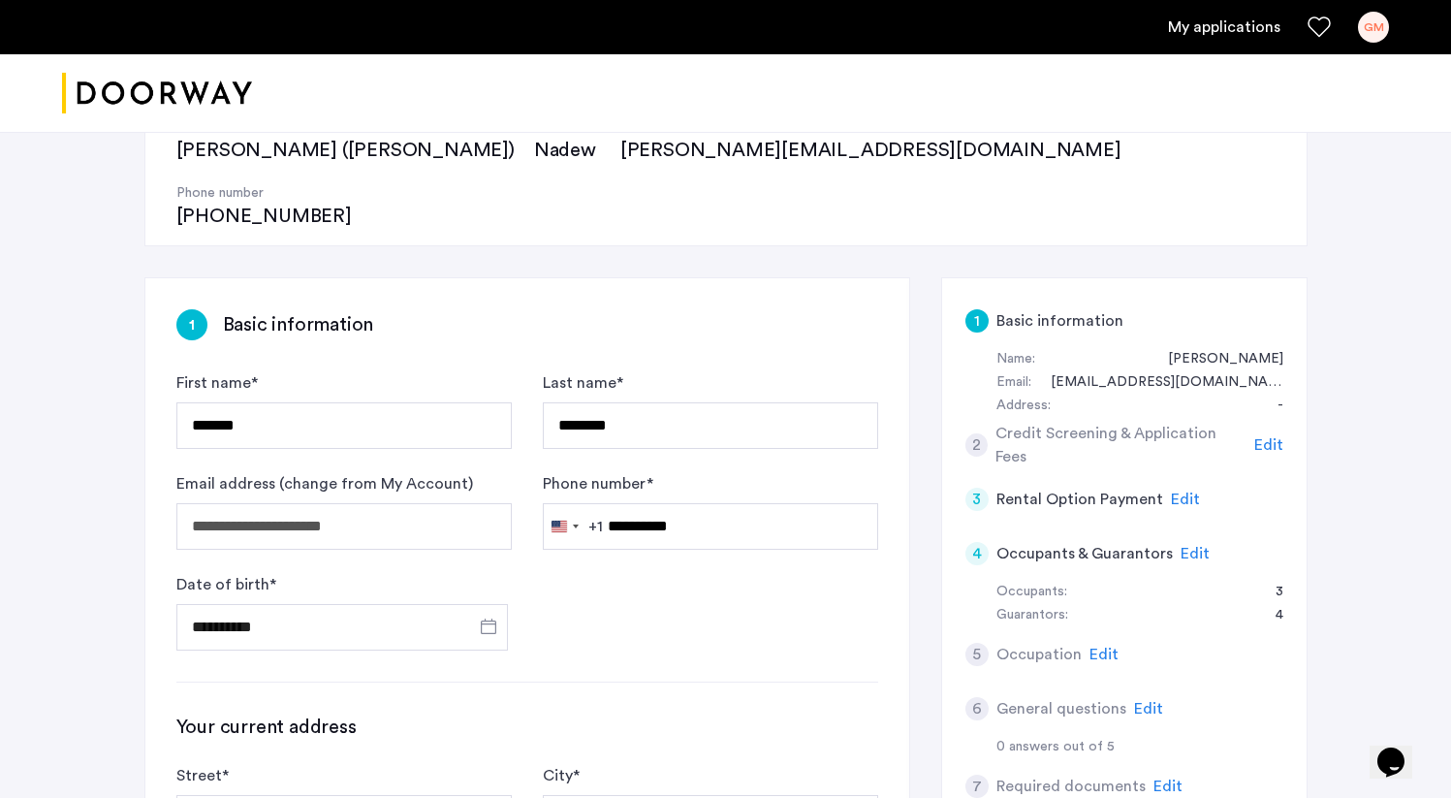
scroll to position [1301, 0]
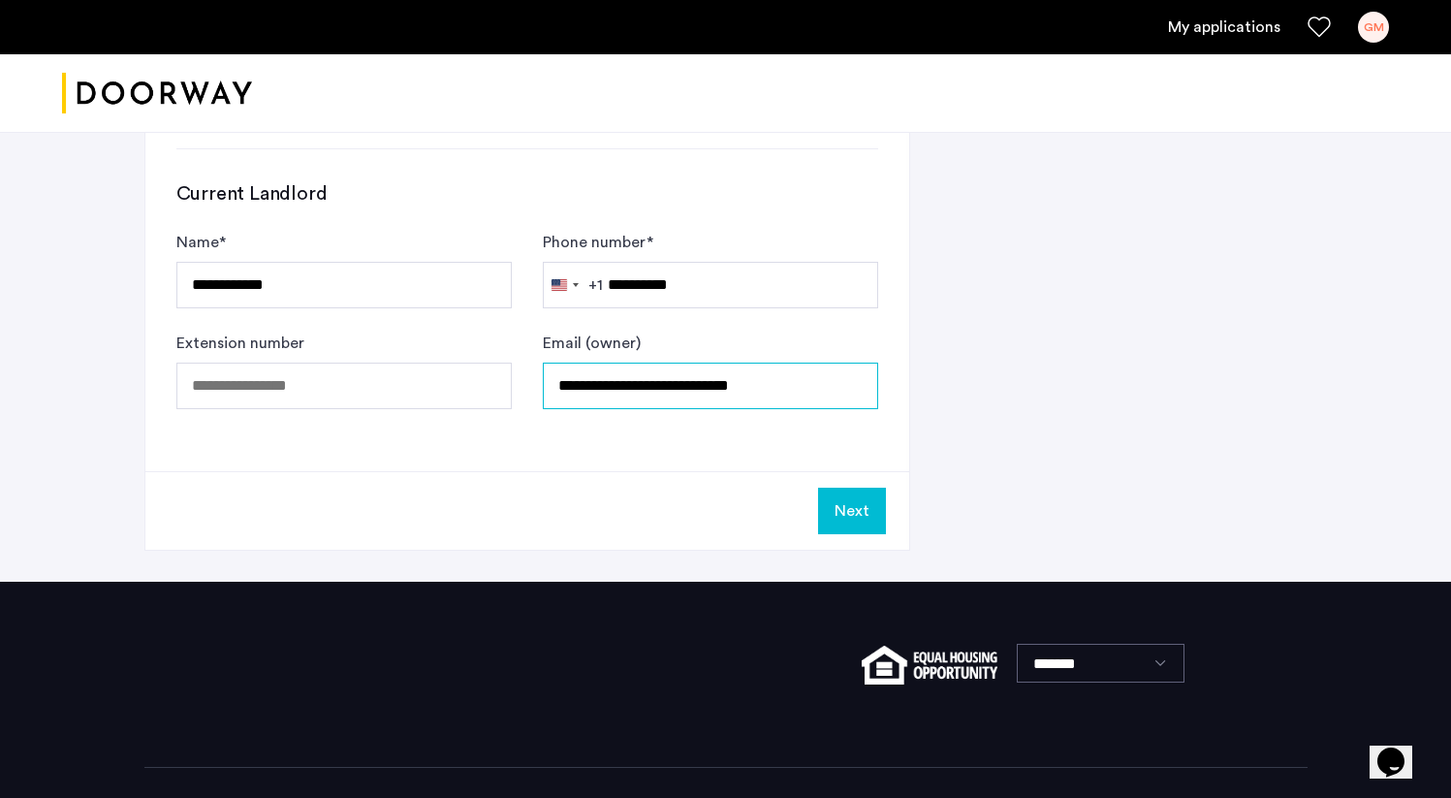
type input "**********"
click at [860, 487] on button "Next" at bounding box center [852, 510] width 68 height 47
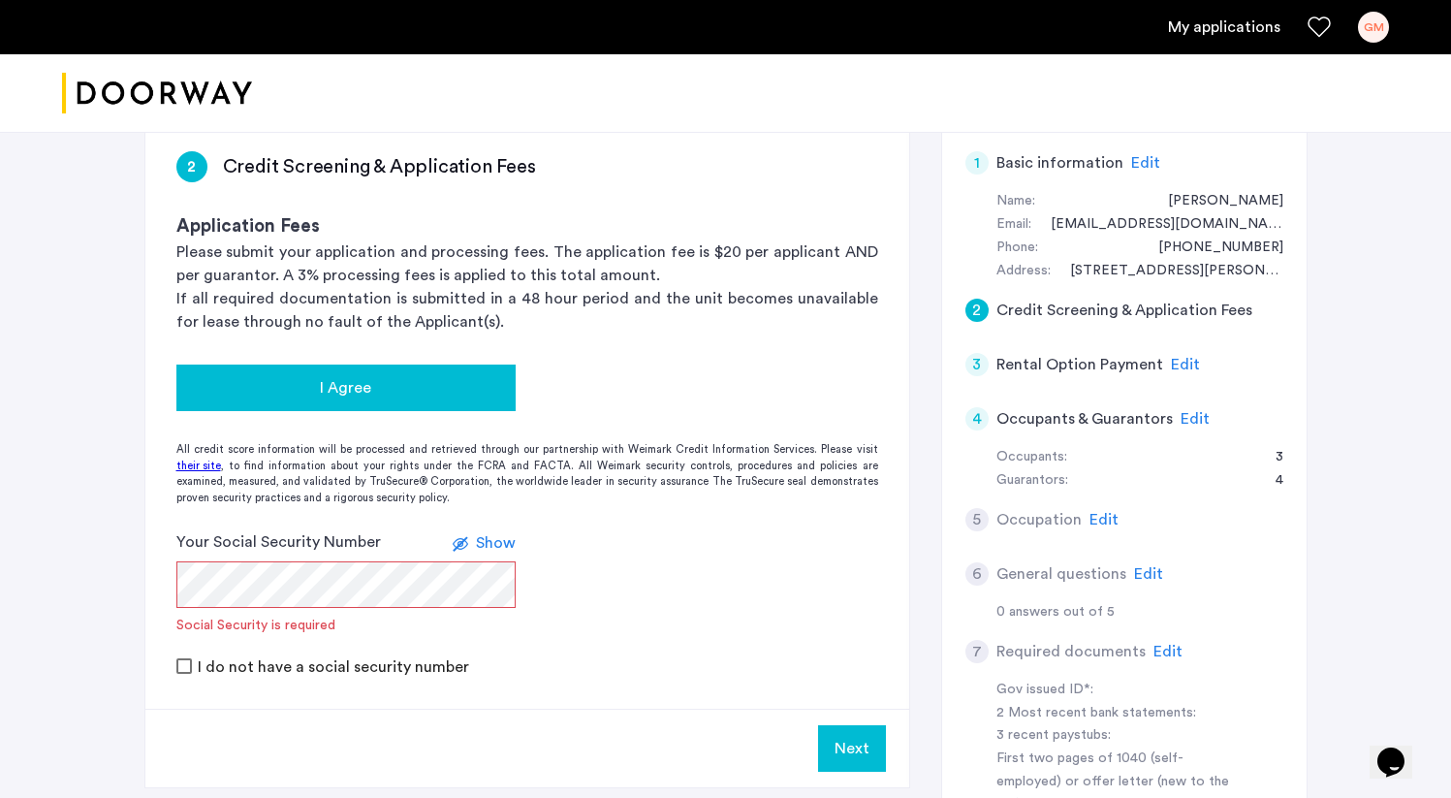
scroll to position [388, 0]
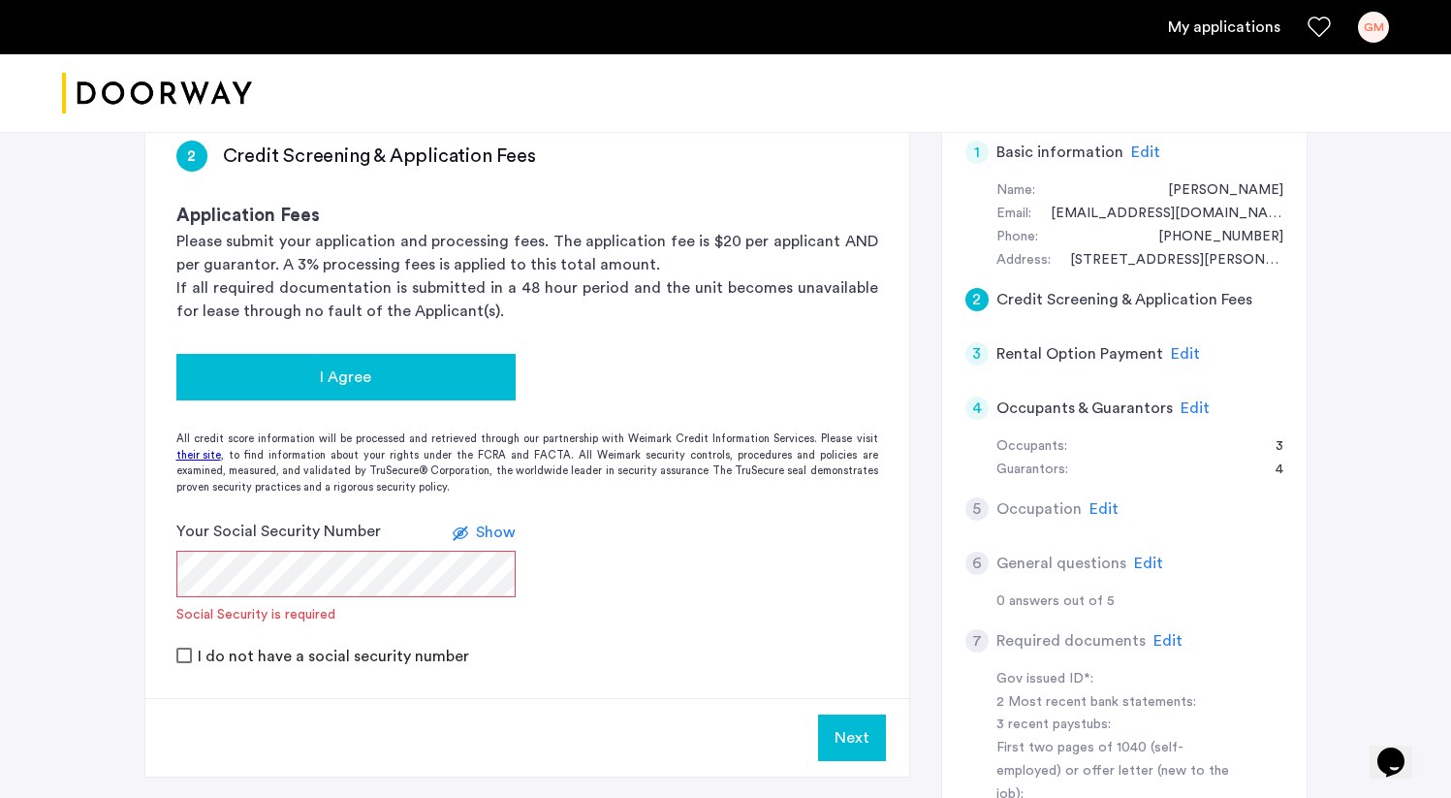
click at [363, 365] on span "I Agree" at bounding box center [345, 376] width 51 height 23
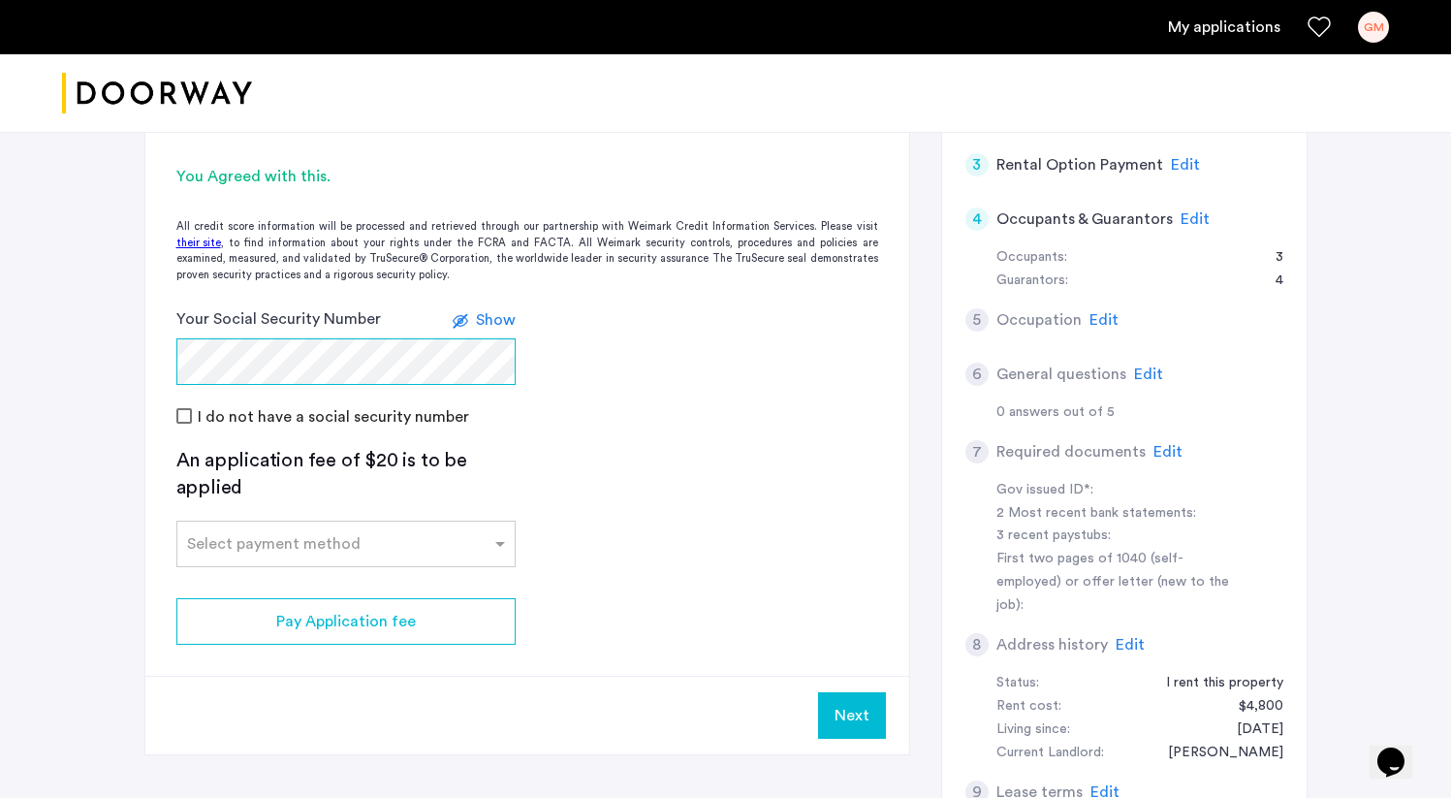
scroll to position [586, 0]
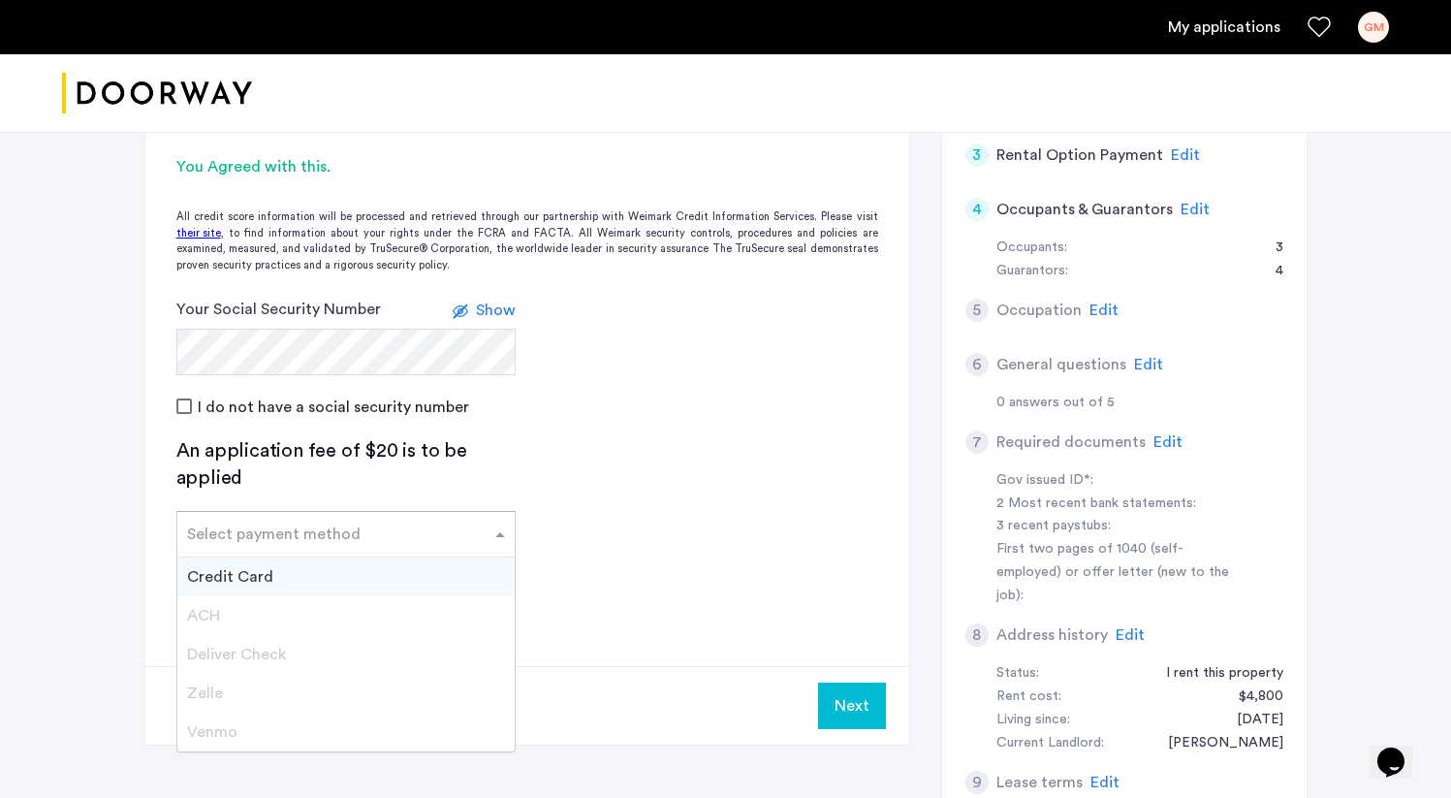
click at [464, 523] on input "text" at bounding box center [326, 530] width 279 height 14
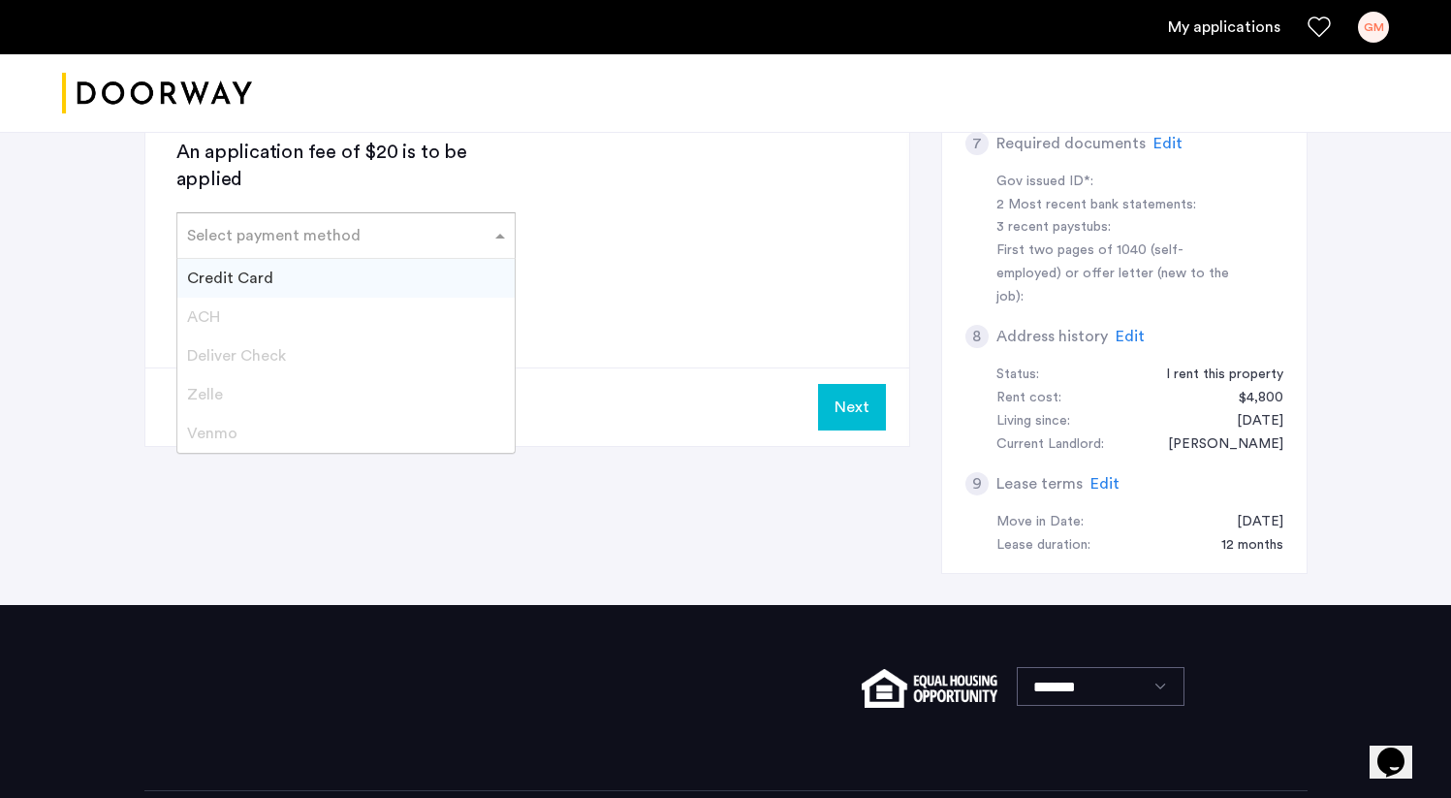
scroll to position [532, 0]
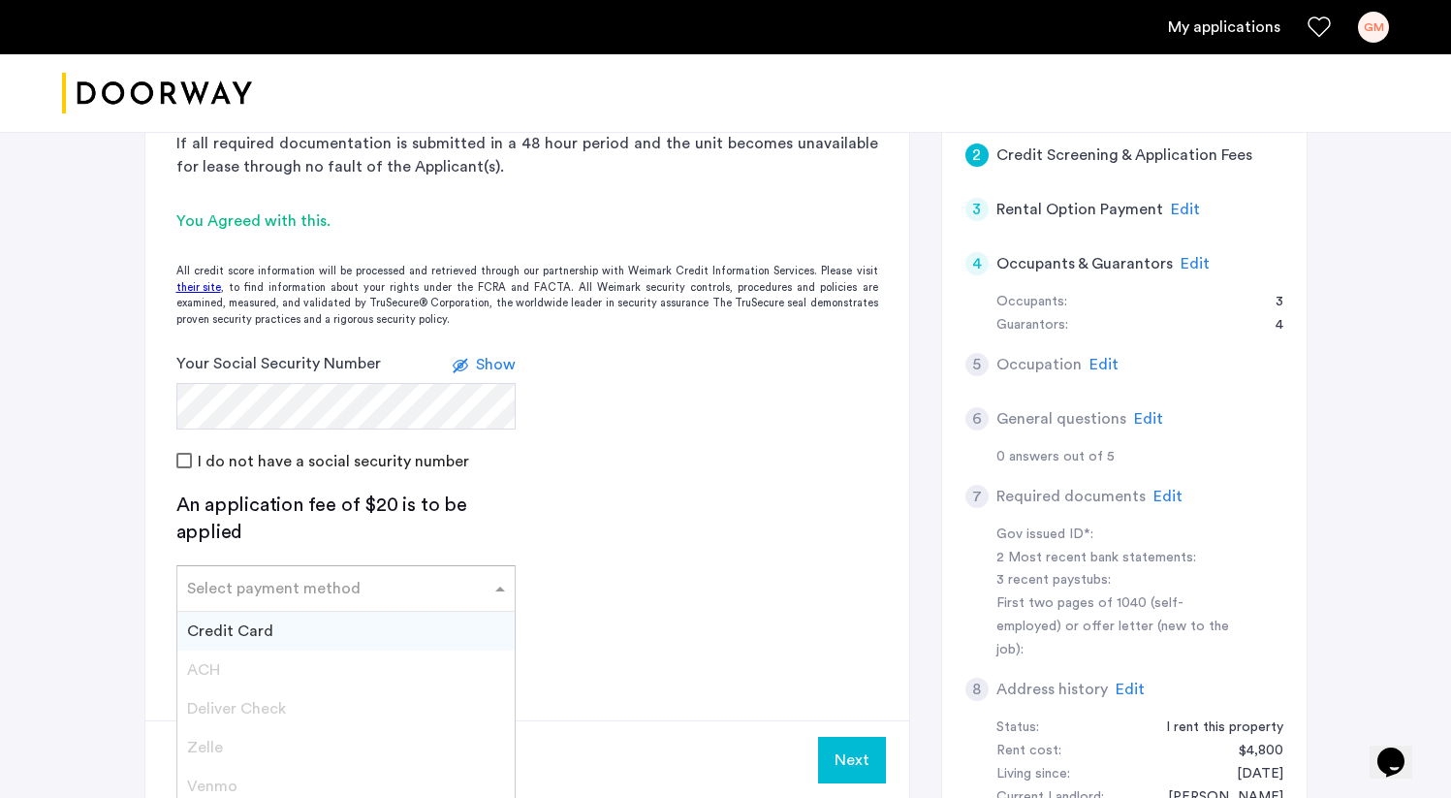
click at [303, 612] on div "Credit Card" at bounding box center [345, 631] width 337 height 39
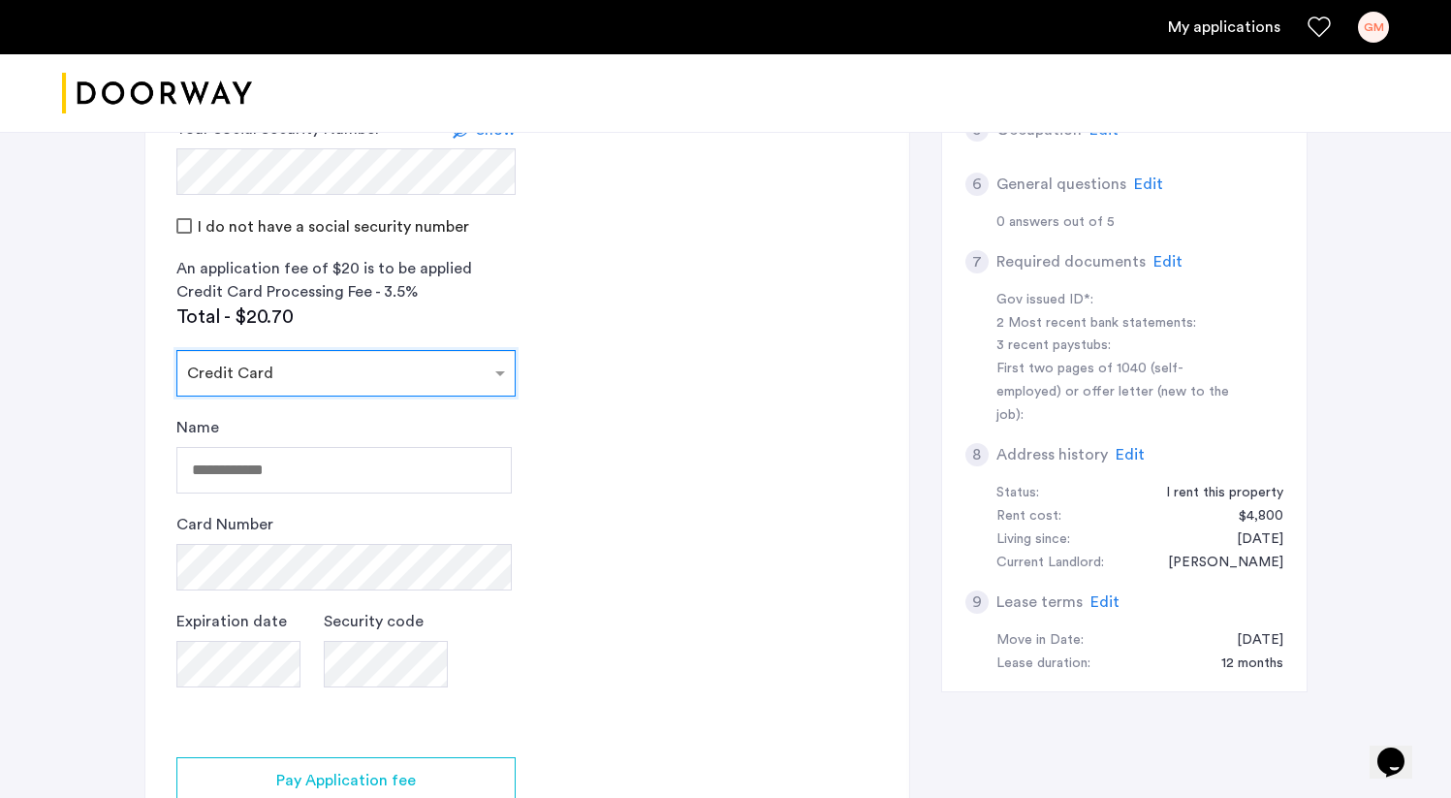
scroll to position [787, 0]
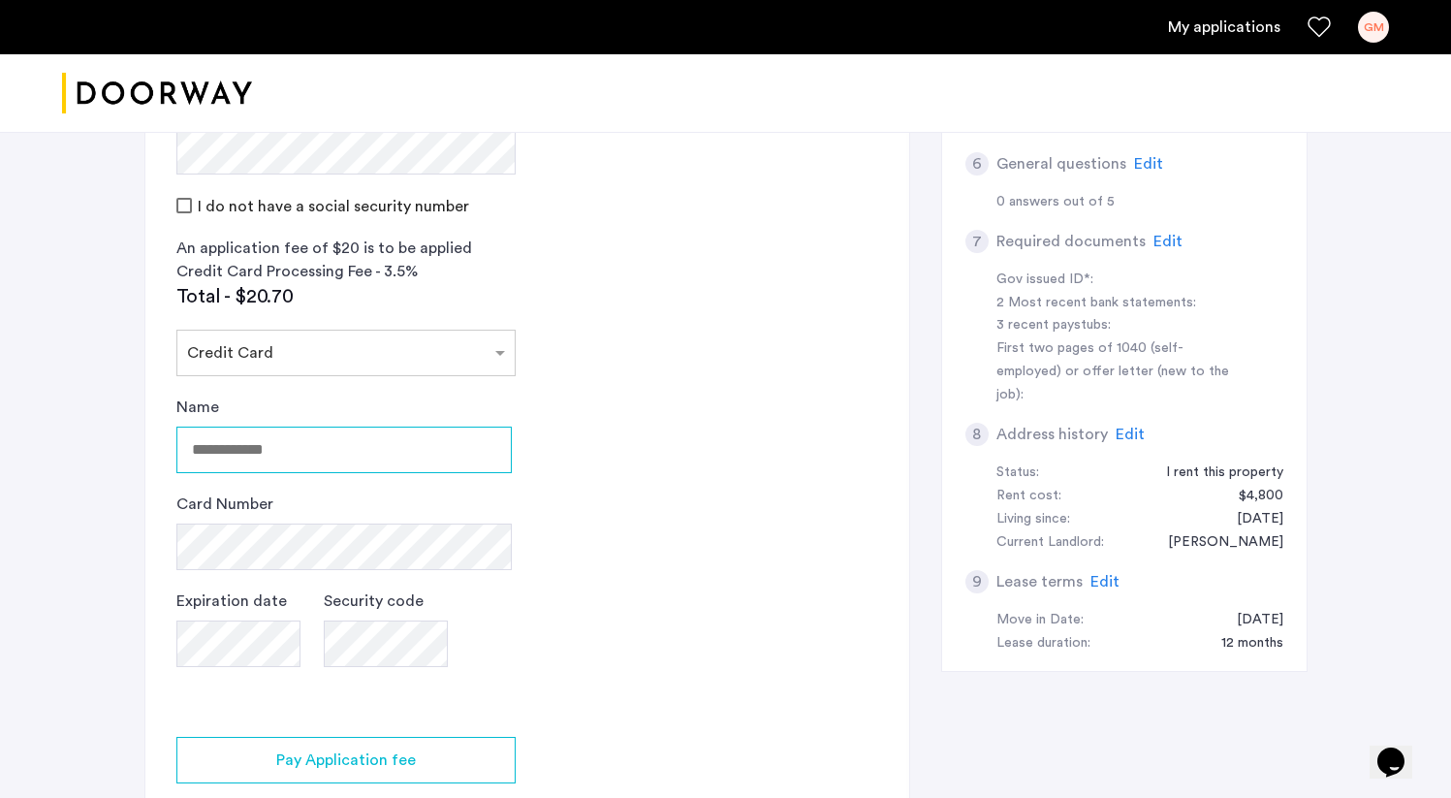
click at [328, 426] on input "Name" at bounding box center [343, 449] width 335 height 47
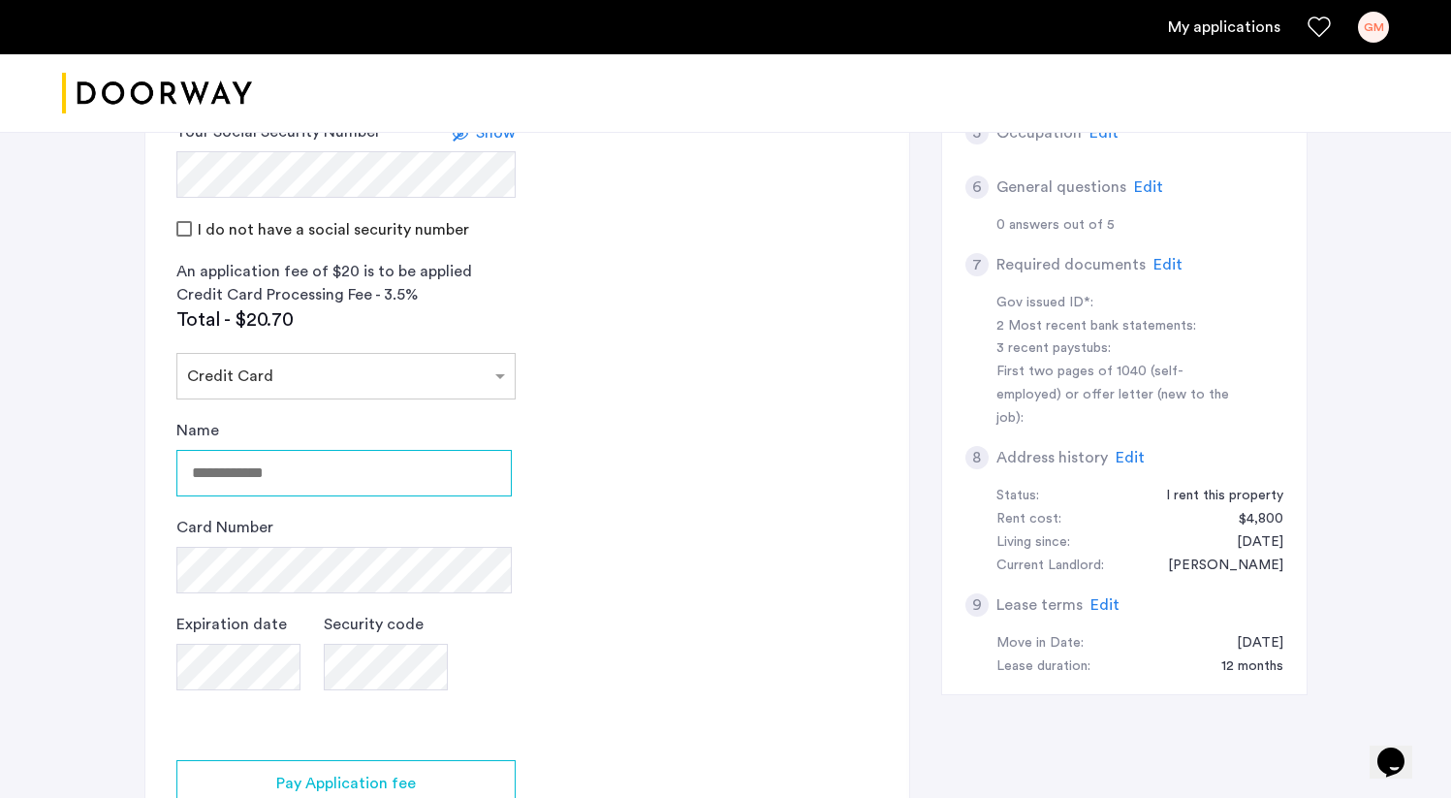
scroll to position [752, 0]
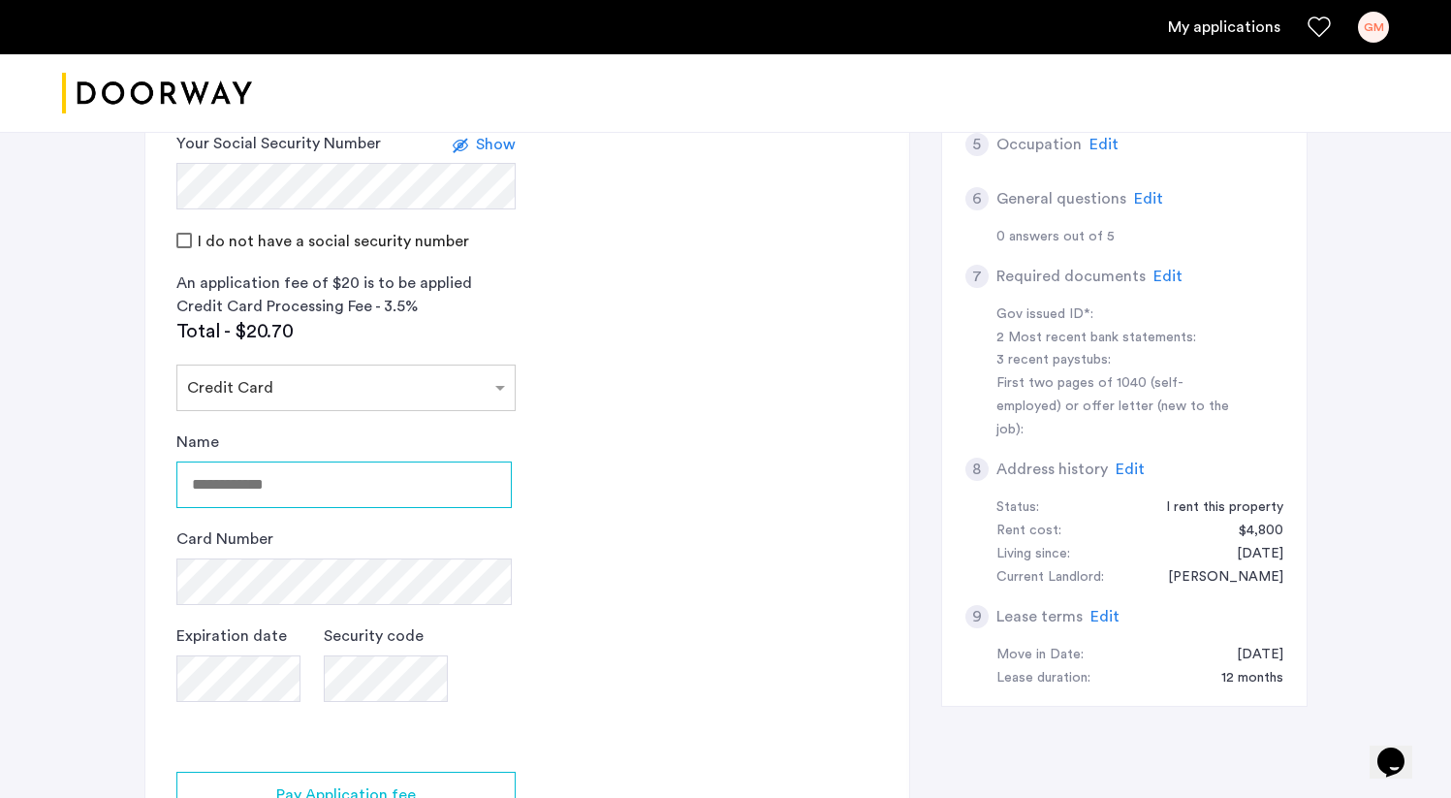
click at [386, 461] on input "Name" at bounding box center [343, 484] width 335 height 47
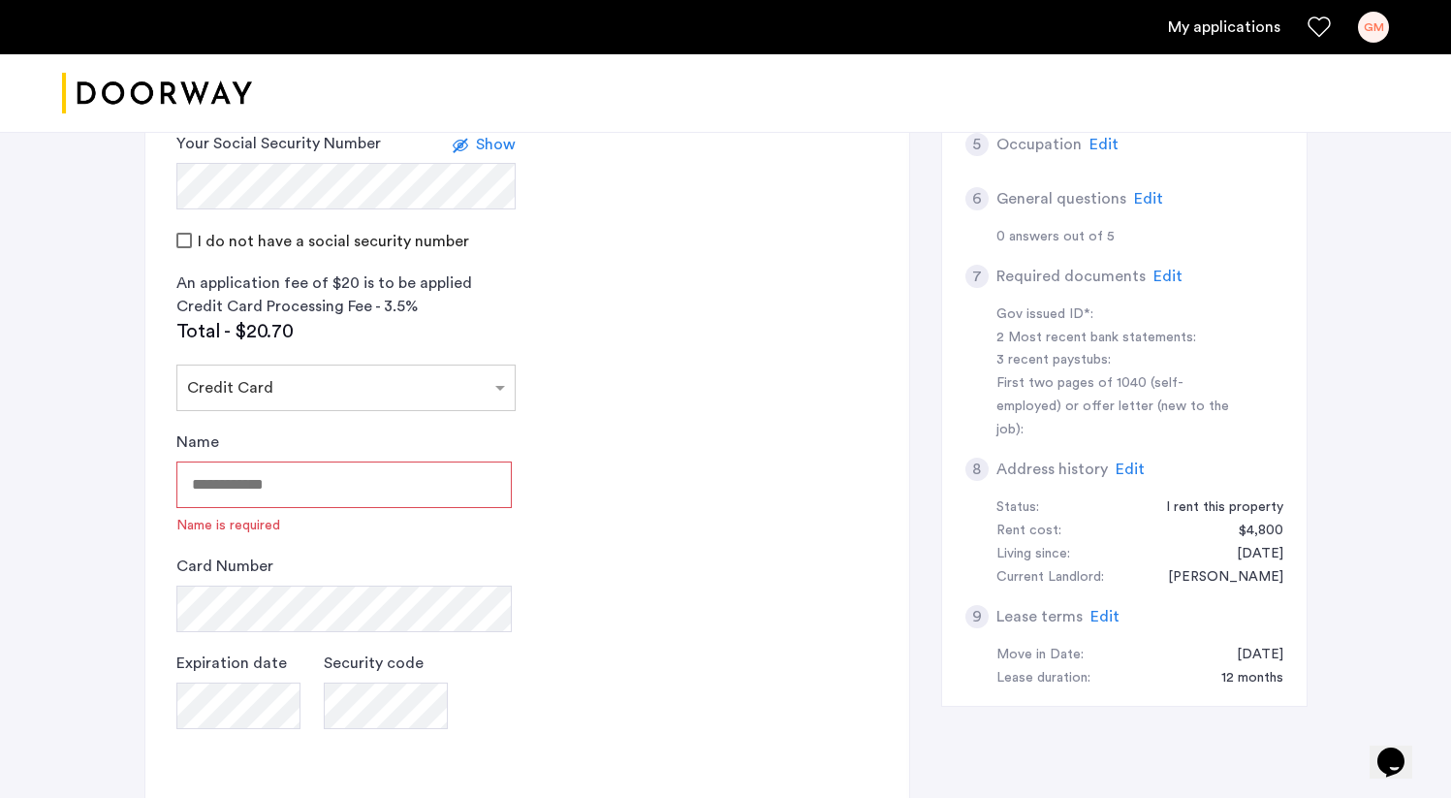
click at [718, 449] on app-credit-screening "2 Credit Screening & Application Fees Application Fees Please submit your appli…" at bounding box center [527, 349] width 764 height 1209
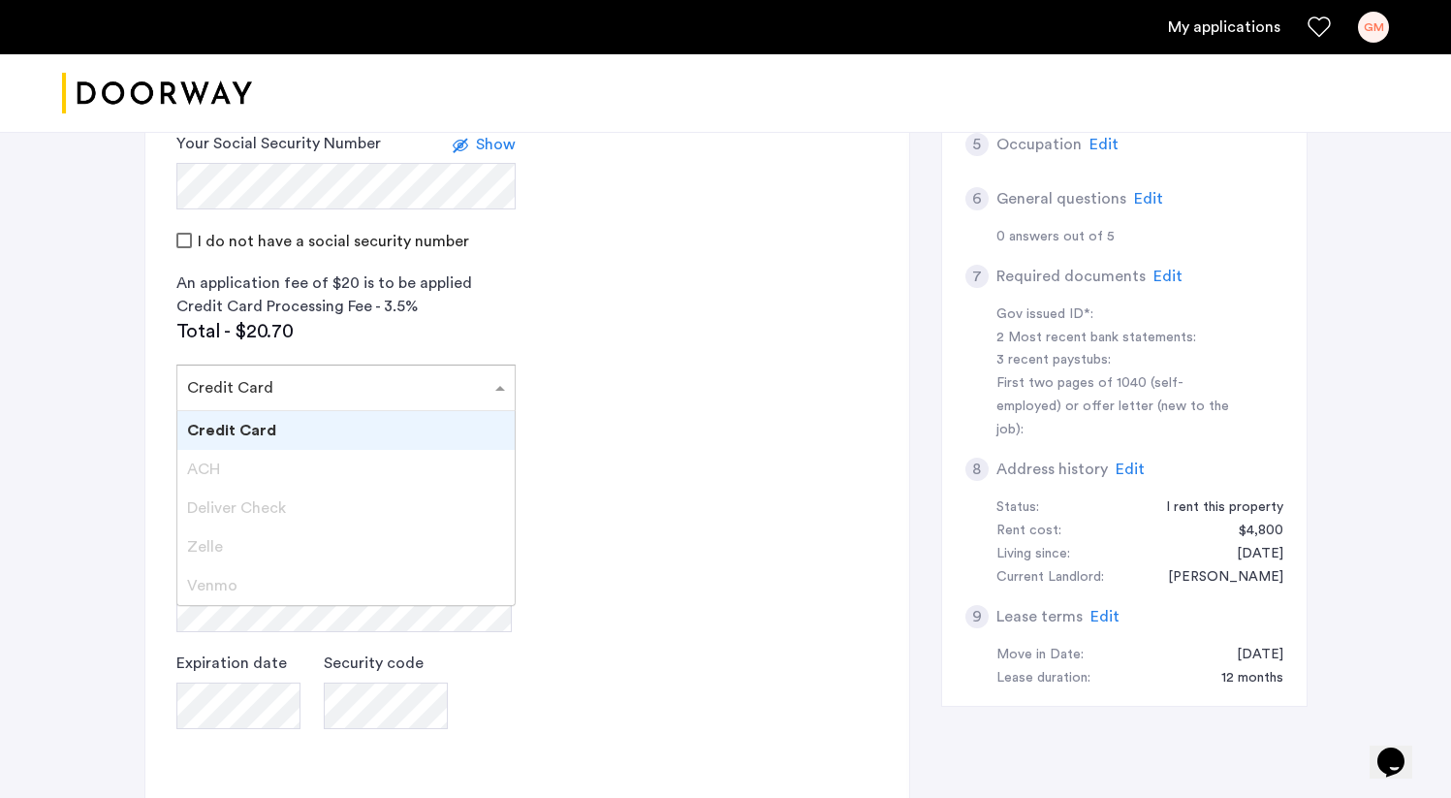
click at [394, 376] on div "Select payment method × Credit Card" at bounding box center [333, 387] width 313 height 23
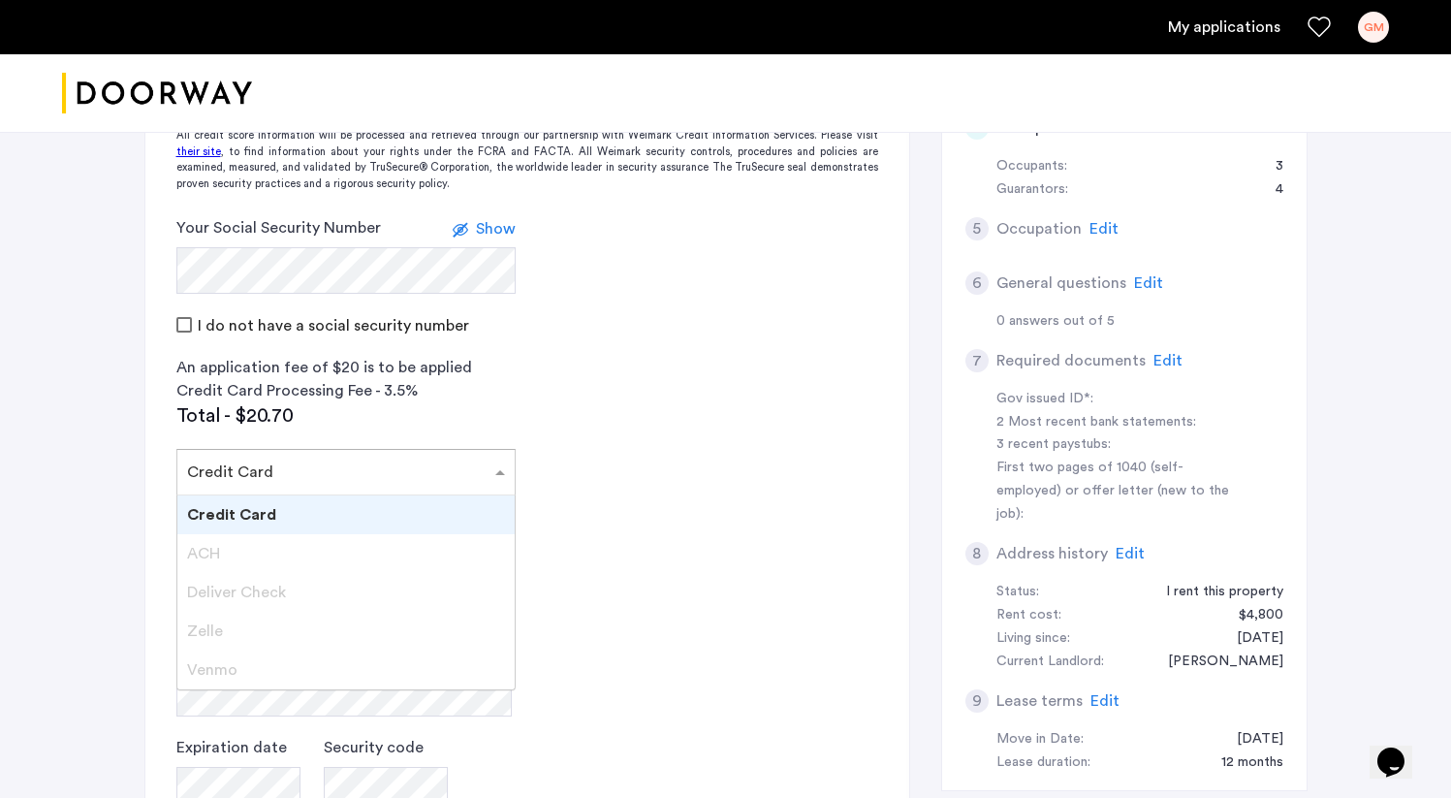
click at [280, 495] on div "Credit Card" at bounding box center [345, 514] width 337 height 39
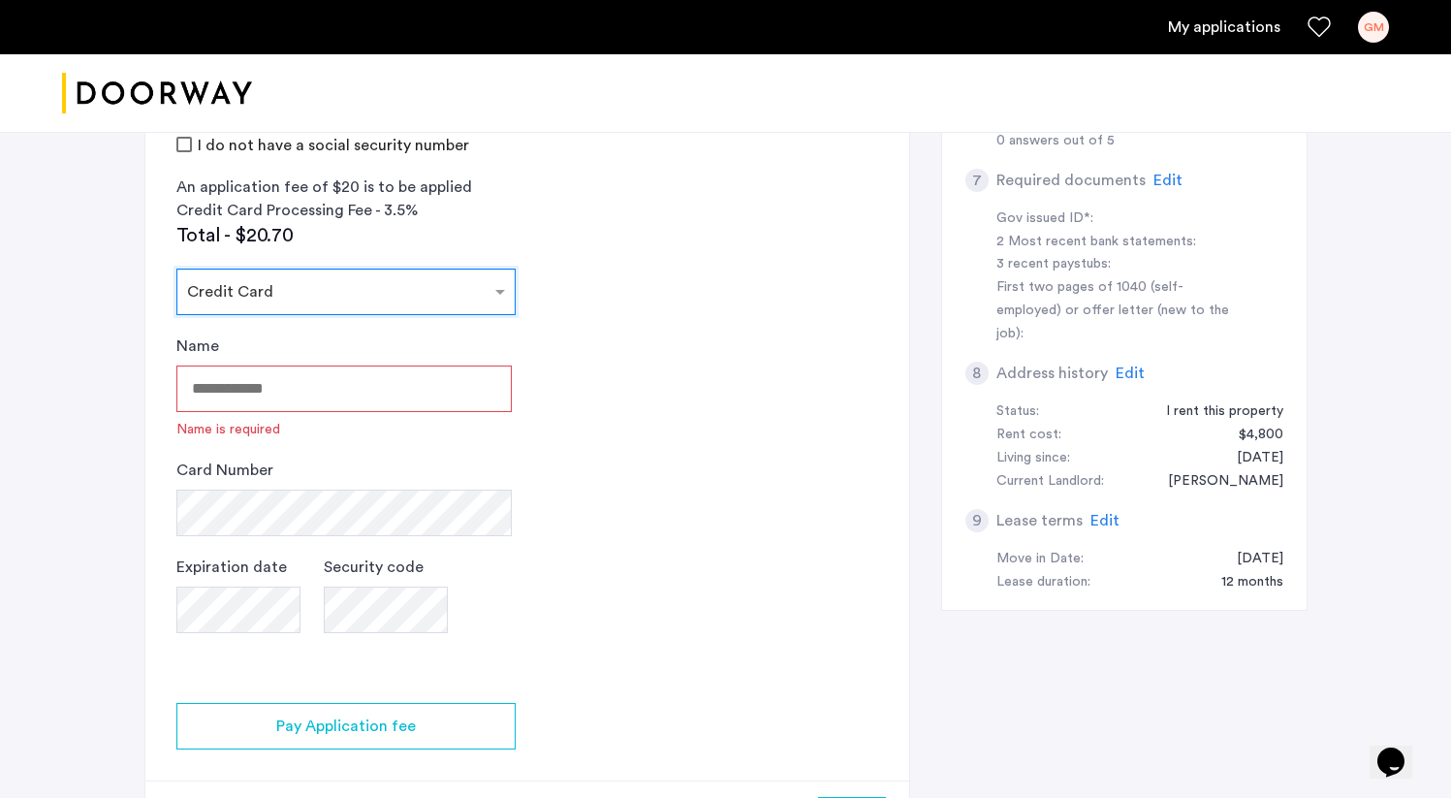
scroll to position [852, 0]
click at [340, 468] on div "Name Name is required Card Number Expiration date Security code" at bounding box center [343, 498] width 335 height 337
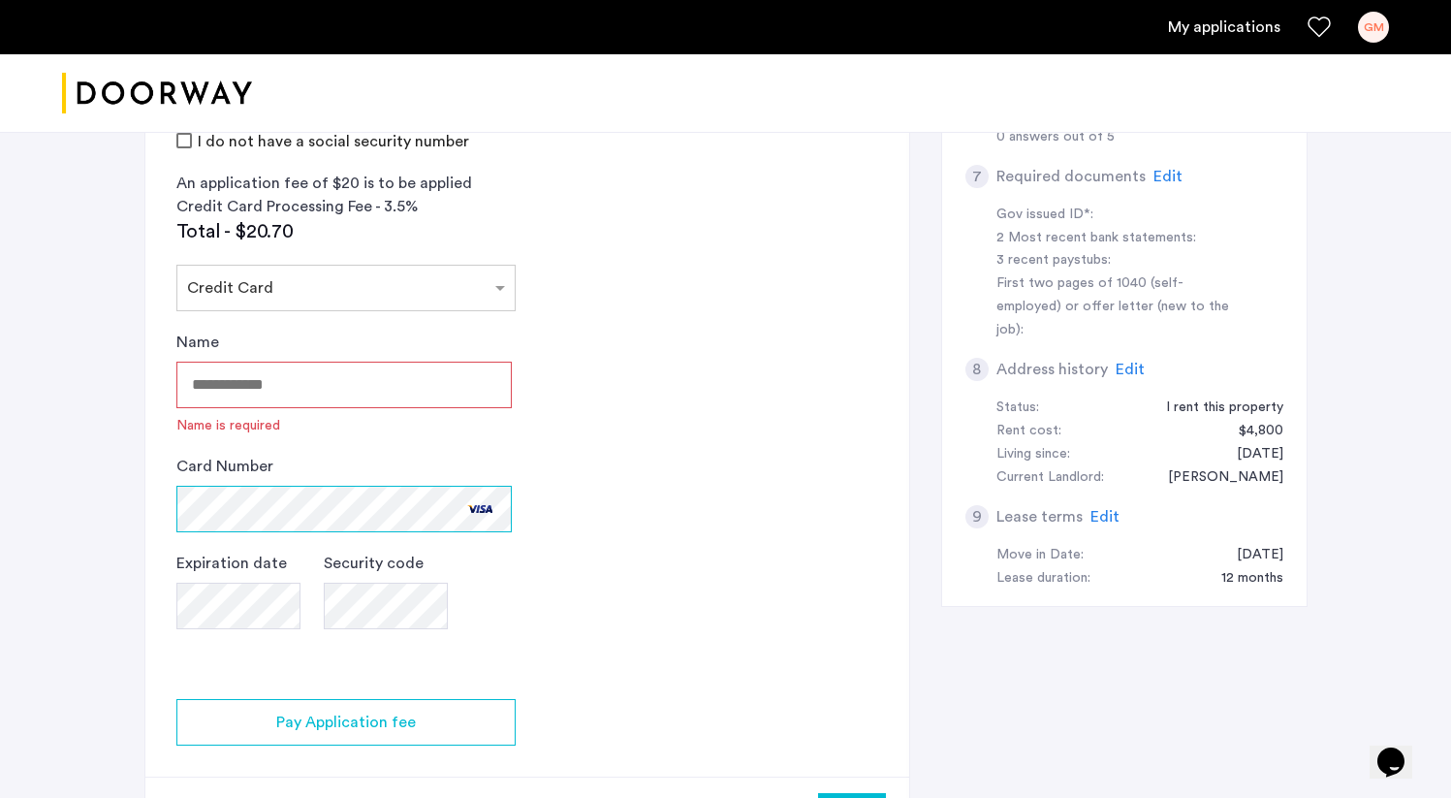
click at [18, 407] on div "[STREET_ADDRESS] | Application Id: #8411 $4500 /month Agent Select agent × [PER…" at bounding box center [725, 79] width 1451 height 1615
click at [111, 534] on div "[STREET_ADDRESS] | Application Id: #8411 $4500 /month Agent Select agent × [PER…" at bounding box center [725, 79] width 1451 height 1615
click at [350, 361] on input "Name" at bounding box center [343, 384] width 335 height 47
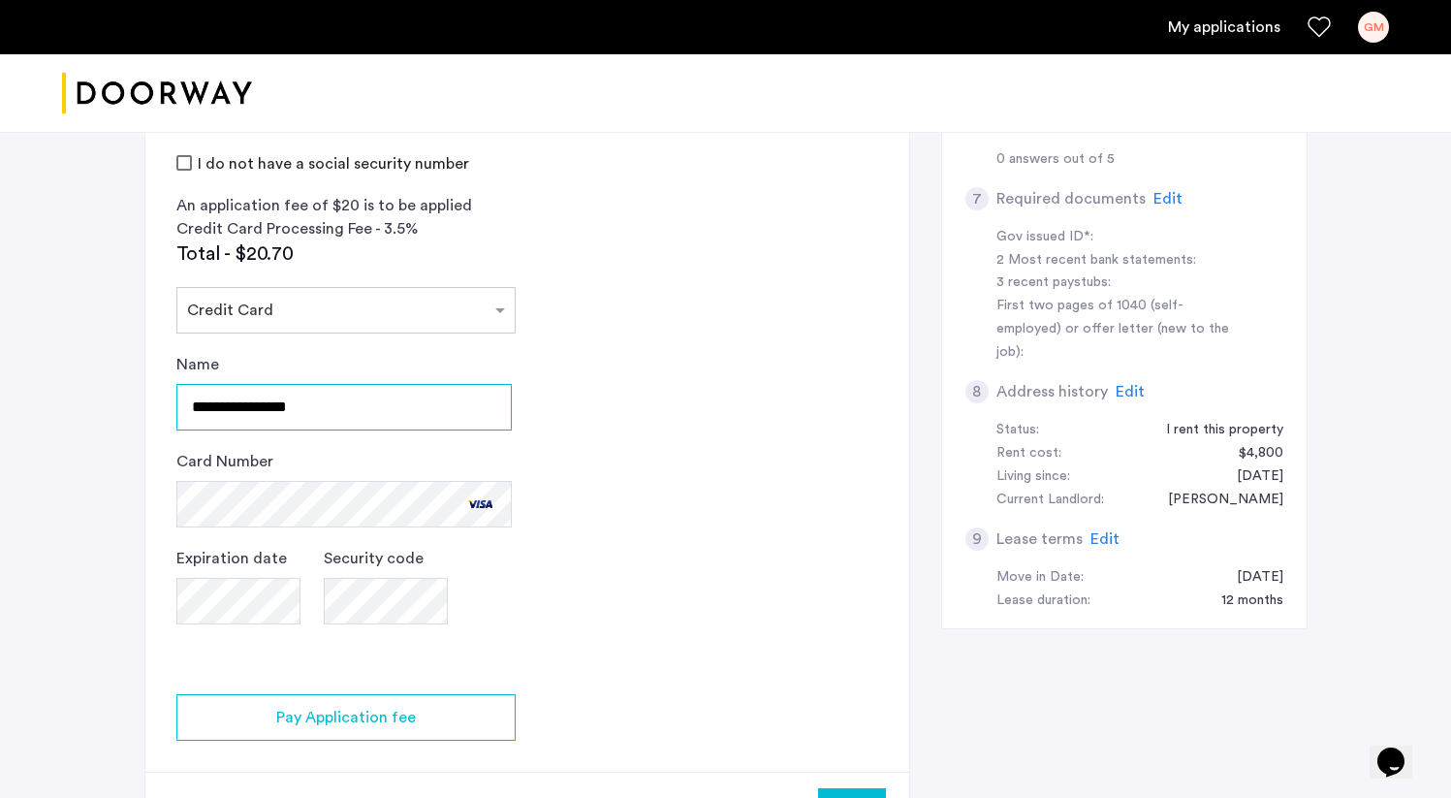
scroll to position [822, 0]
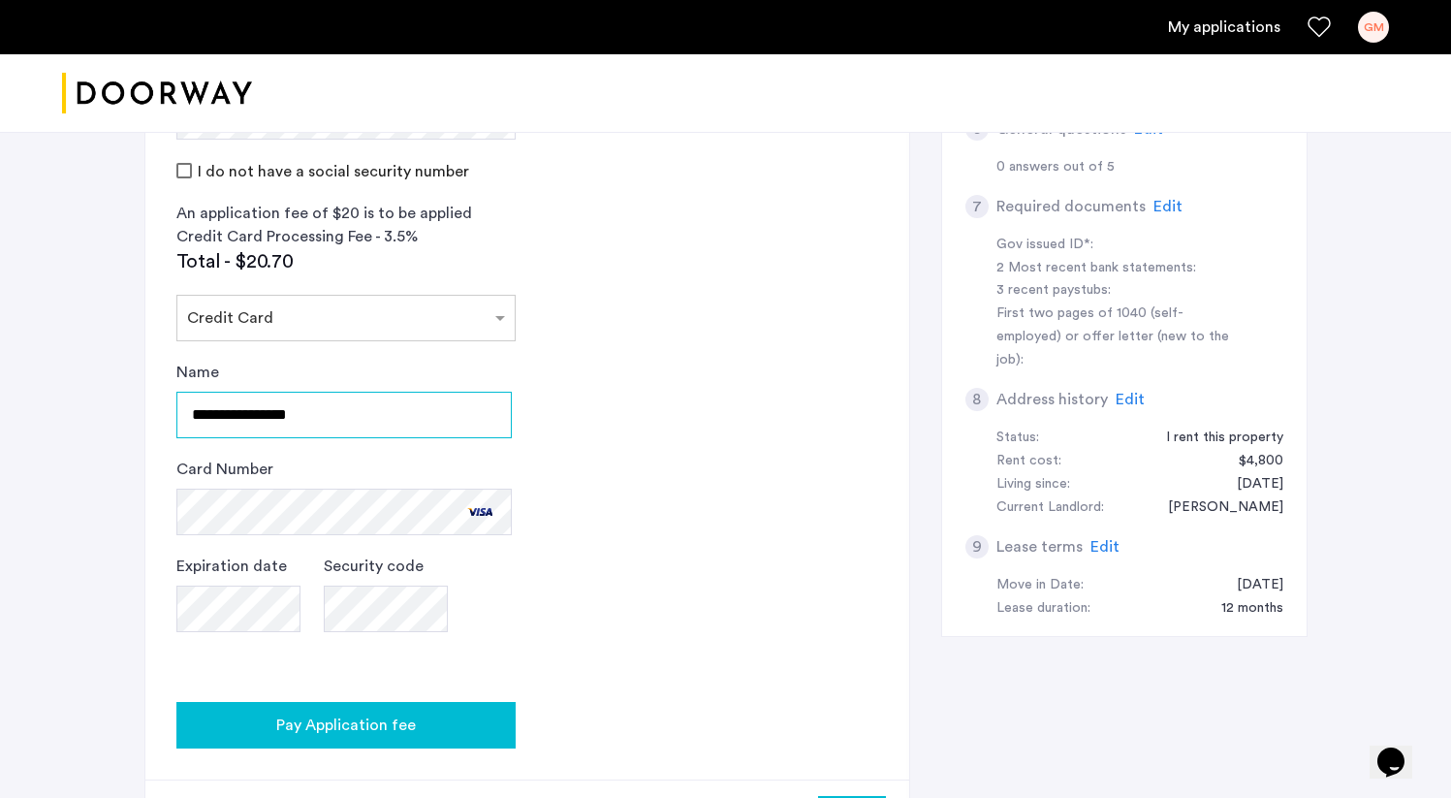
type input "**********"
click at [384, 713] on span "Pay Application fee" at bounding box center [346, 724] width 140 height 23
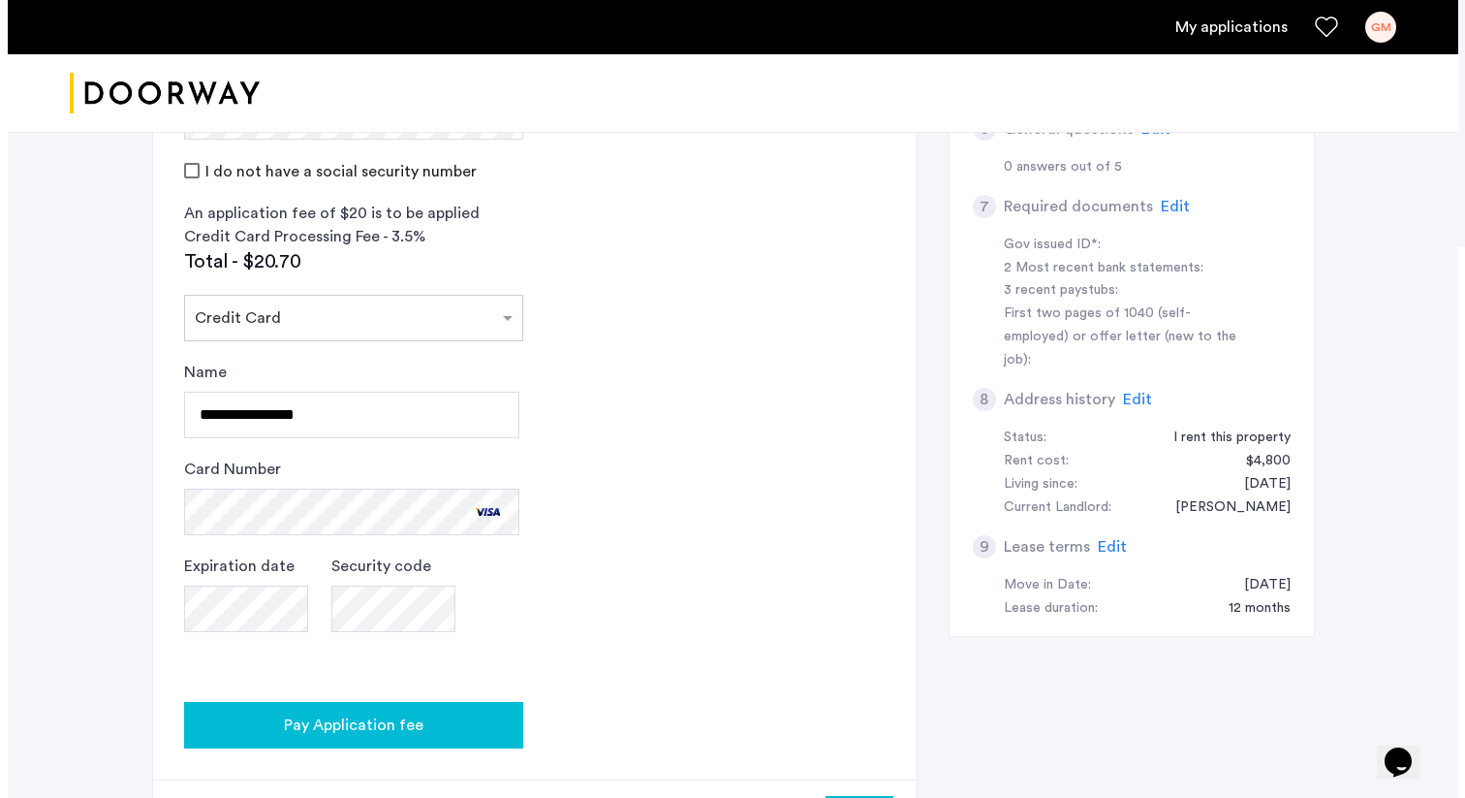
scroll to position [0, 0]
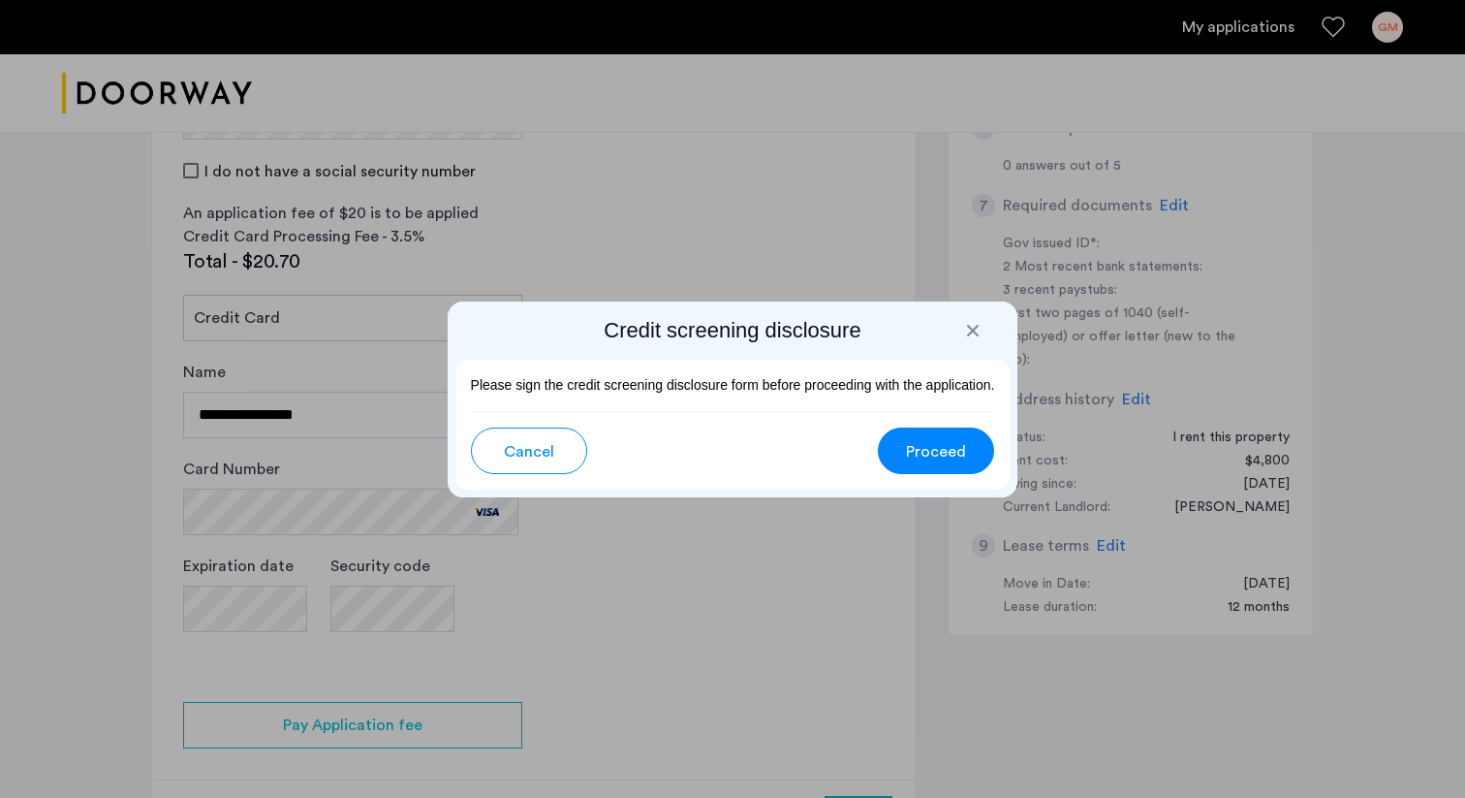
click at [928, 459] on span "Proceed" at bounding box center [936, 451] width 60 height 23
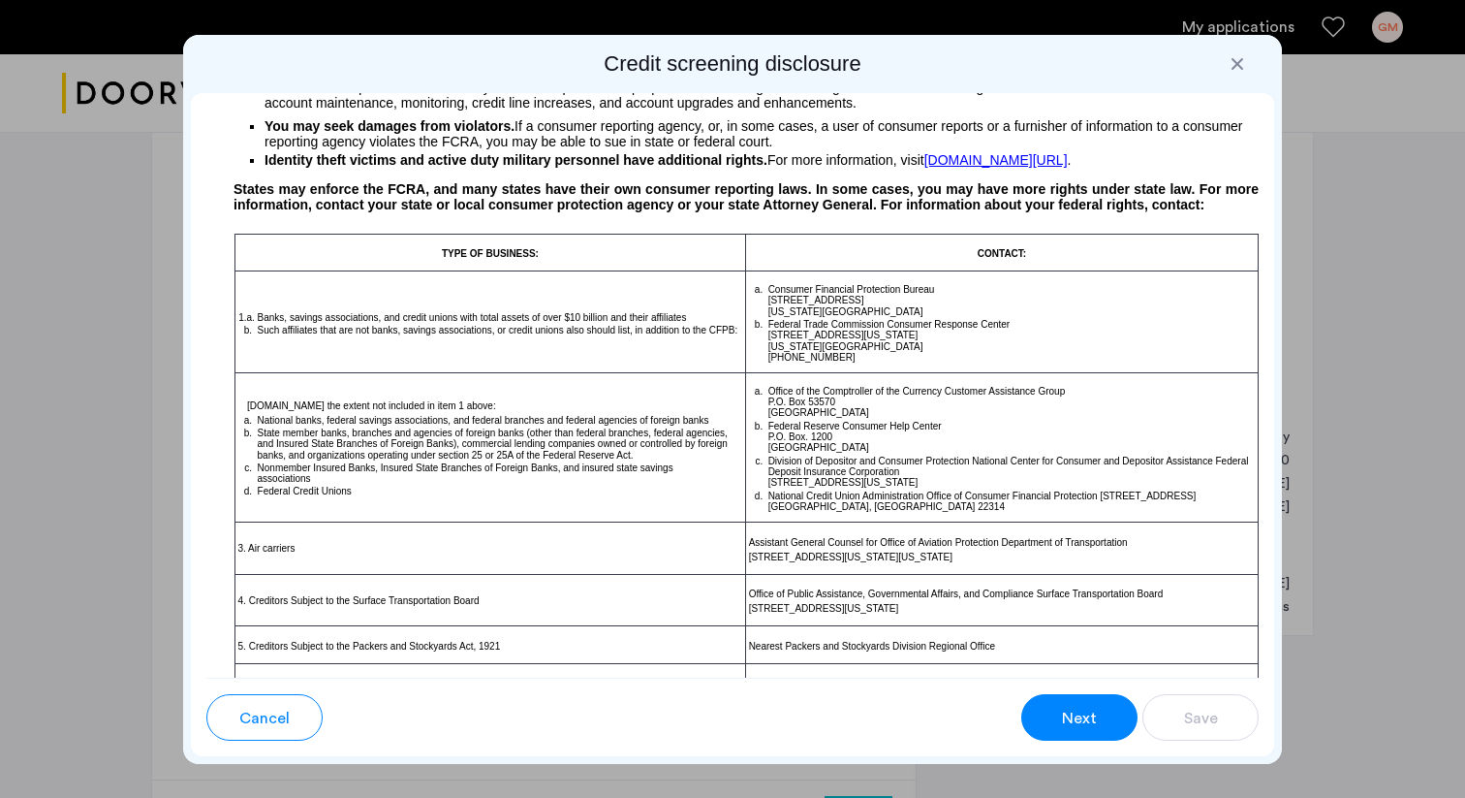
scroll to position [848, 0]
click at [1109, 711] on button "Next" at bounding box center [1079, 717] width 116 height 47
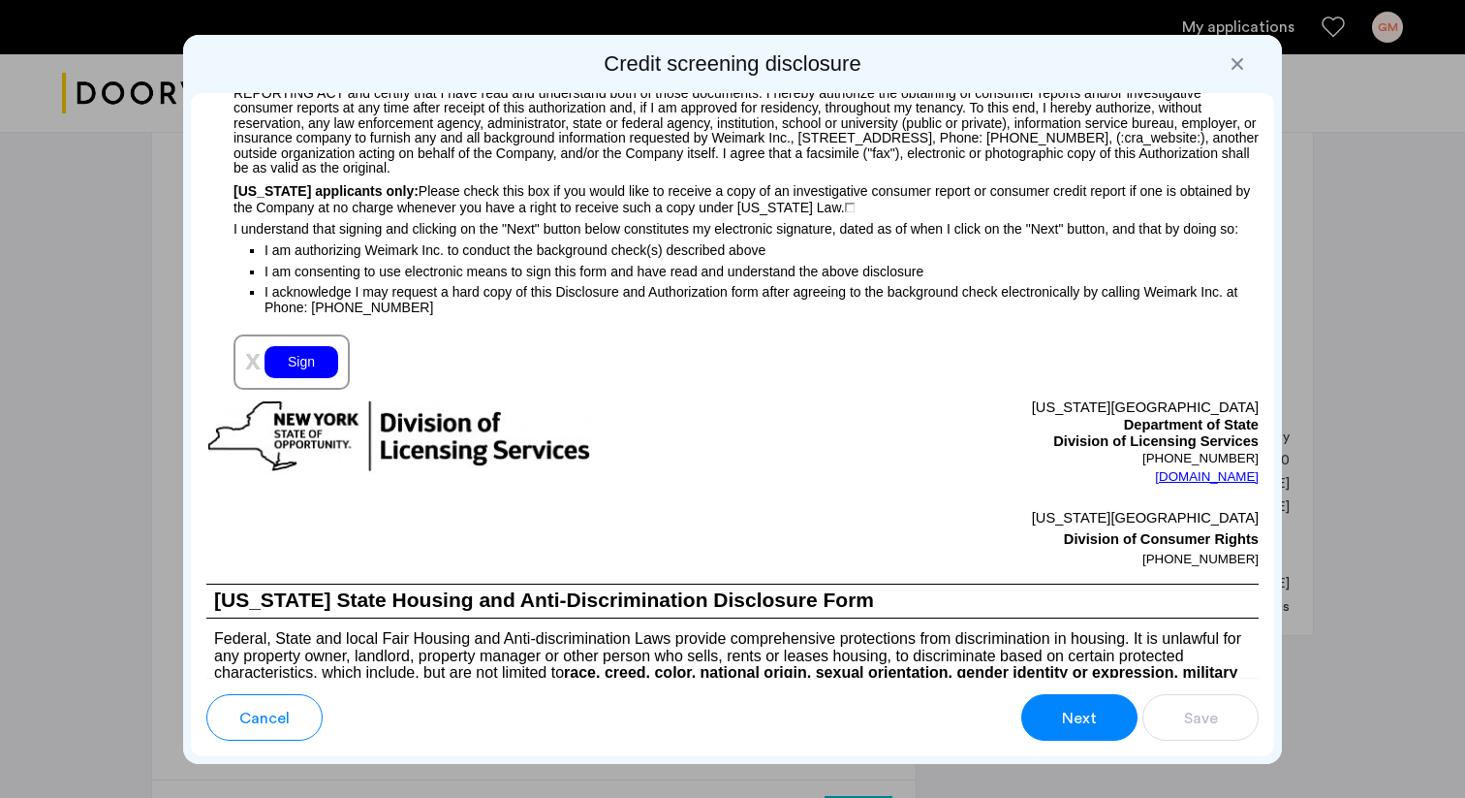
scroll to position [2069, 0]
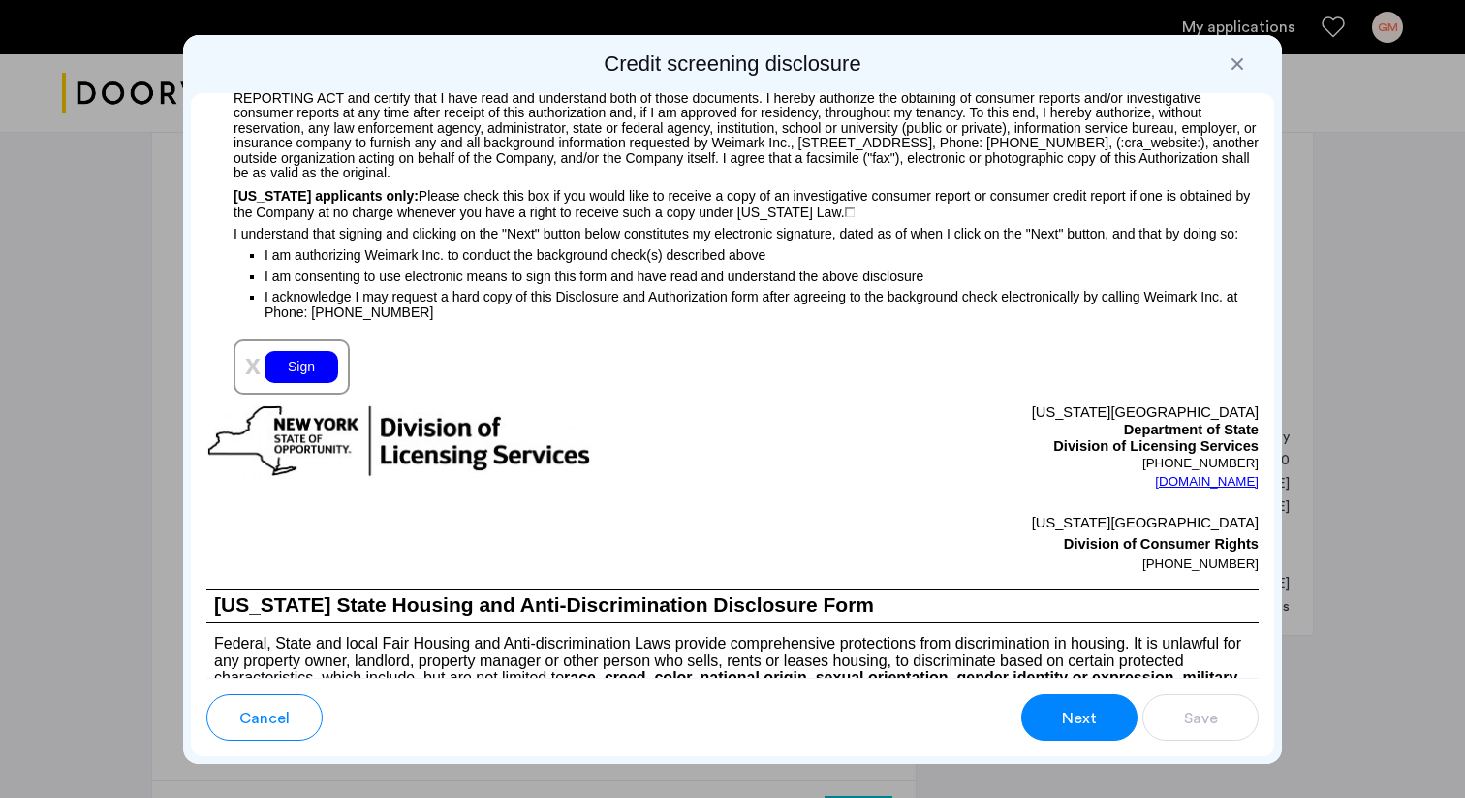
click at [313, 383] on div "Sign" at bounding box center [302, 367] width 74 height 32
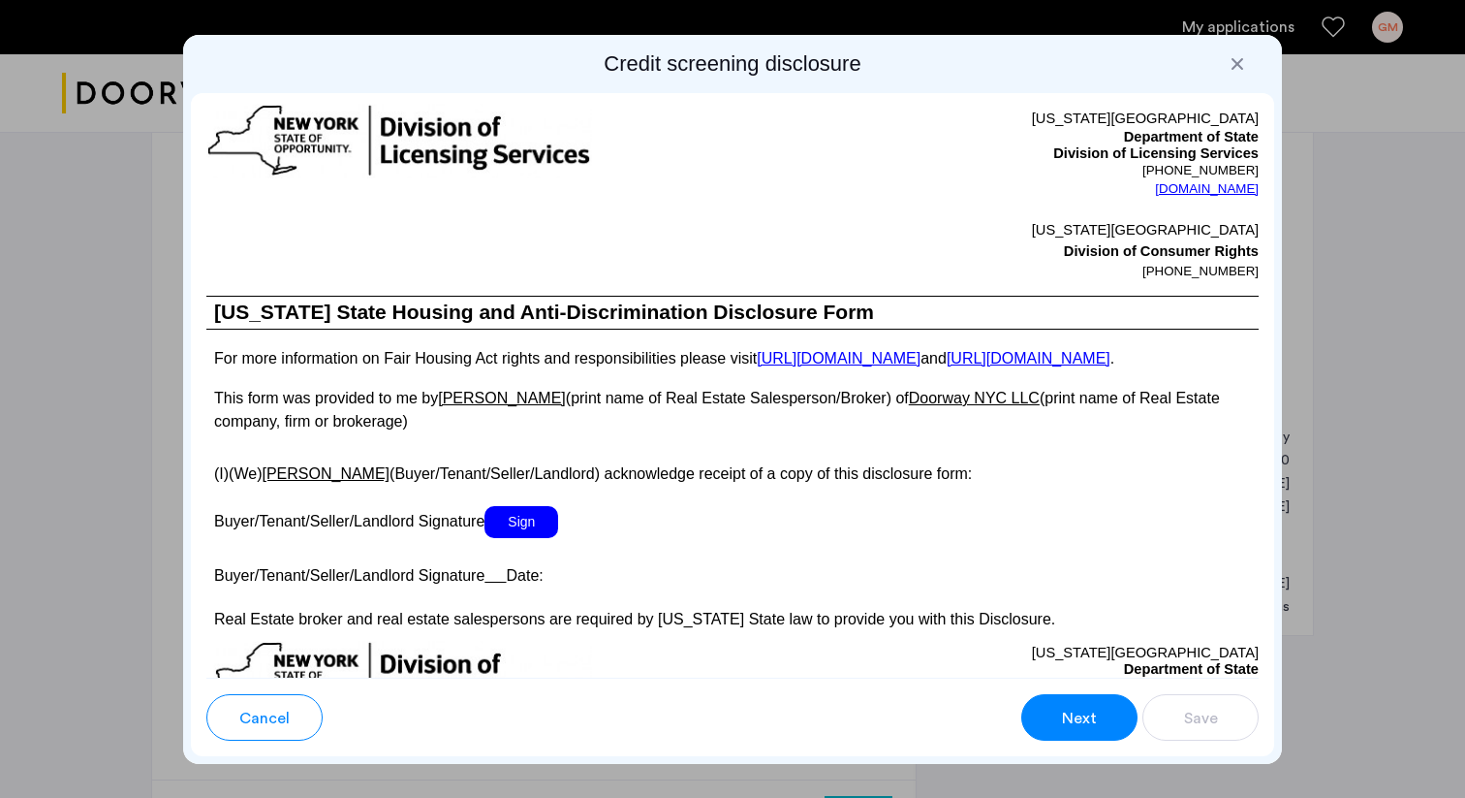
scroll to position [3315, 0]
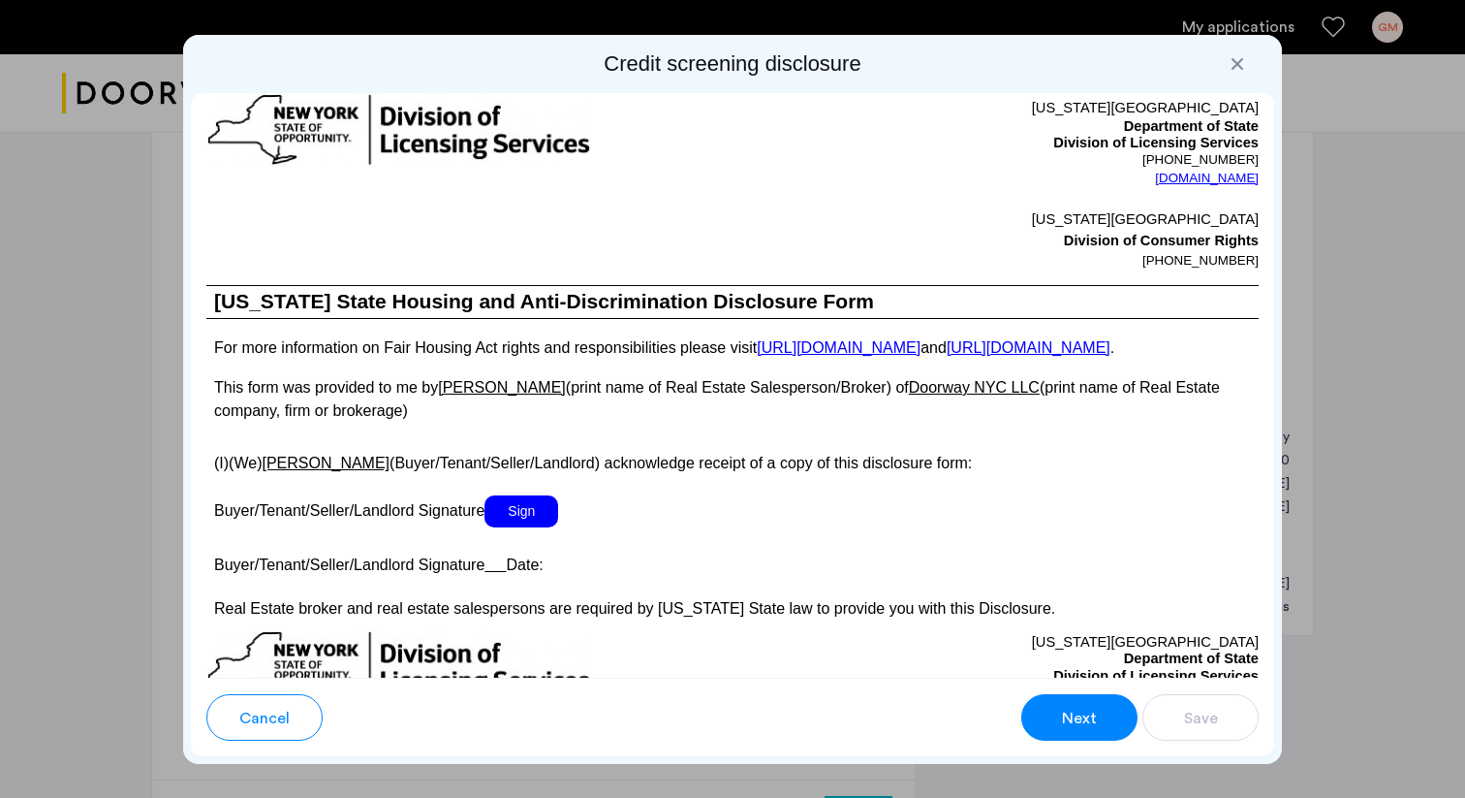
click at [523, 527] on span "Sign" at bounding box center [522, 511] width 74 height 32
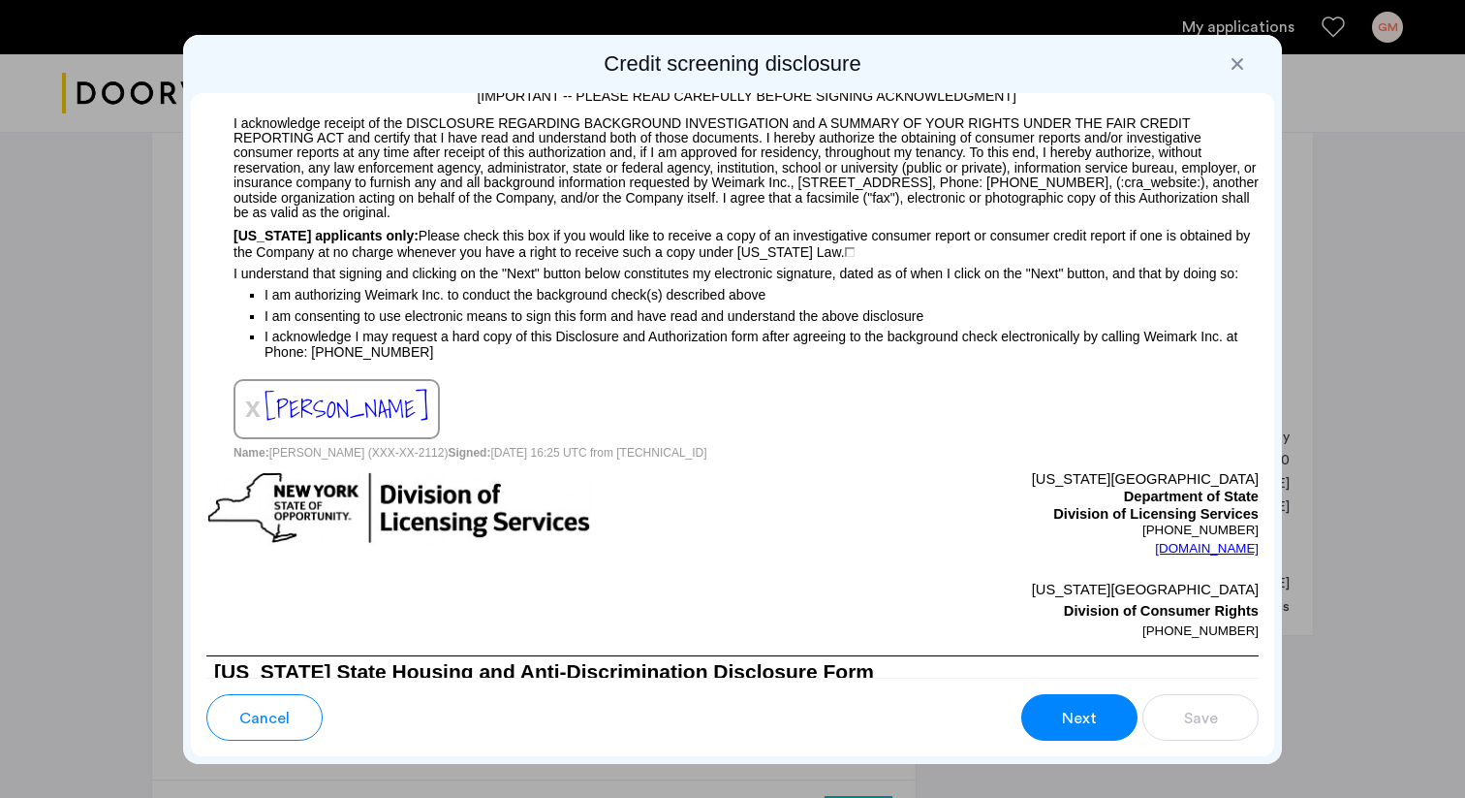
scroll to position [1997, 0]
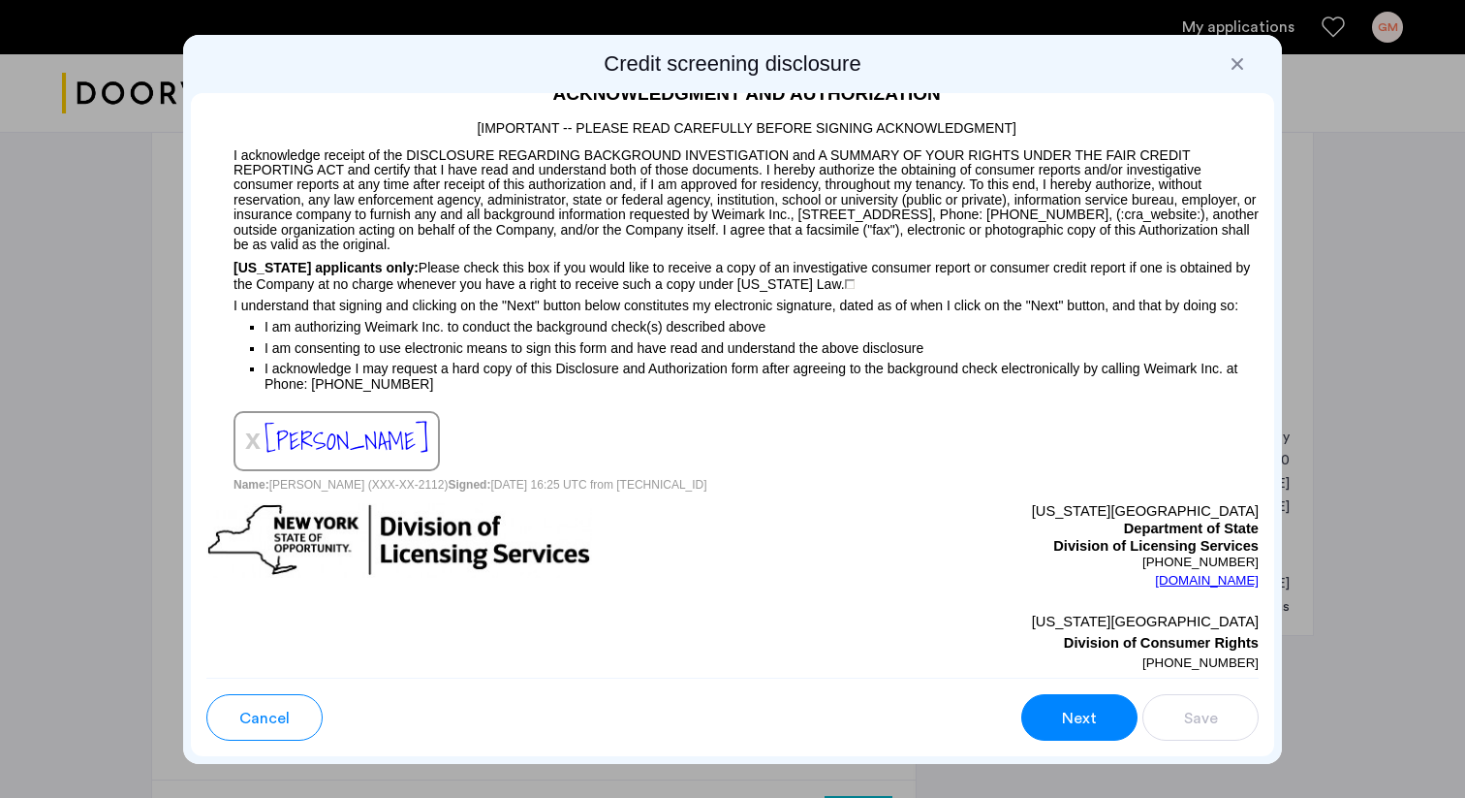
click at [845, 289] on img at bounding box center [850, 284] width 10 height 10
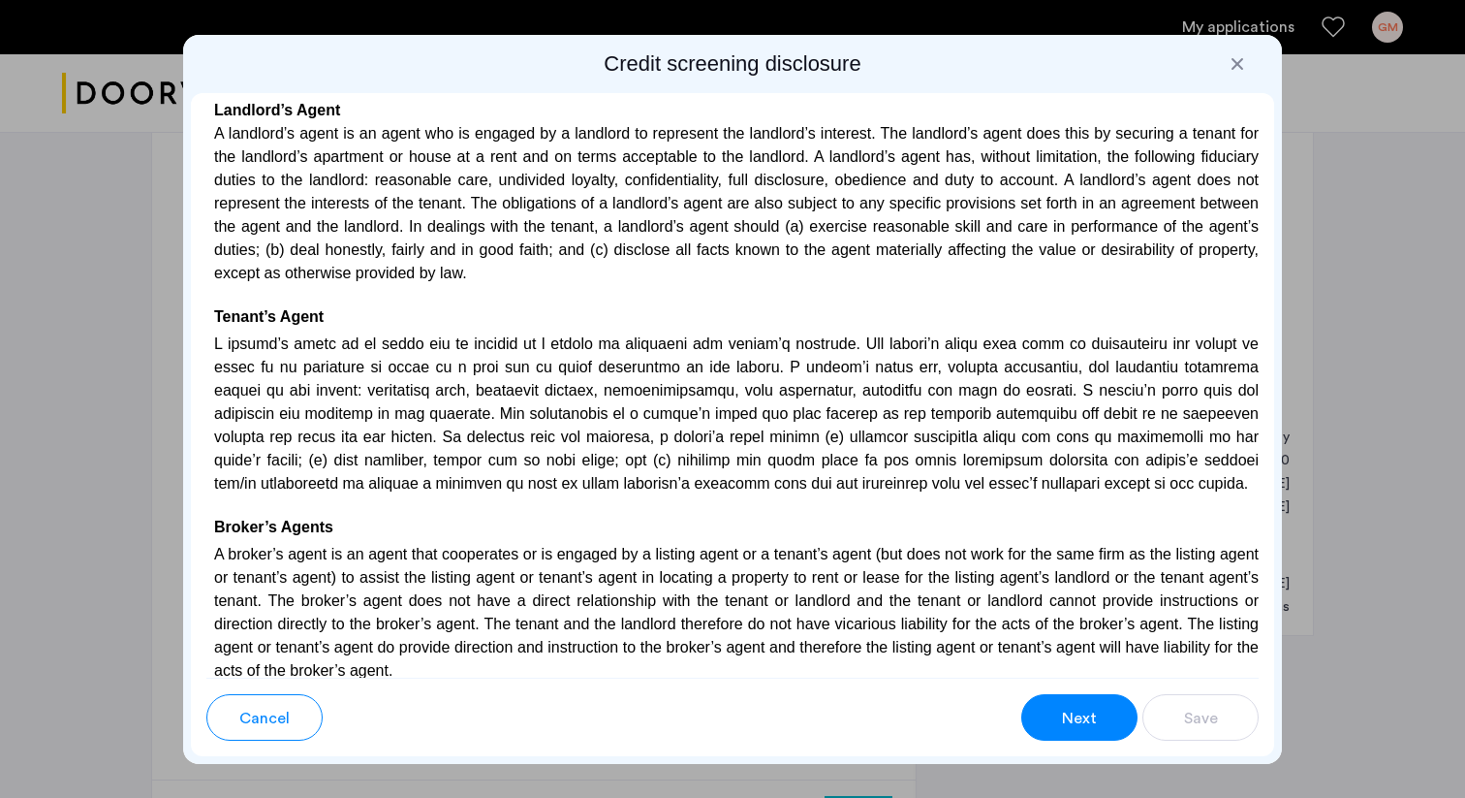
scroll to position [4055, 0]
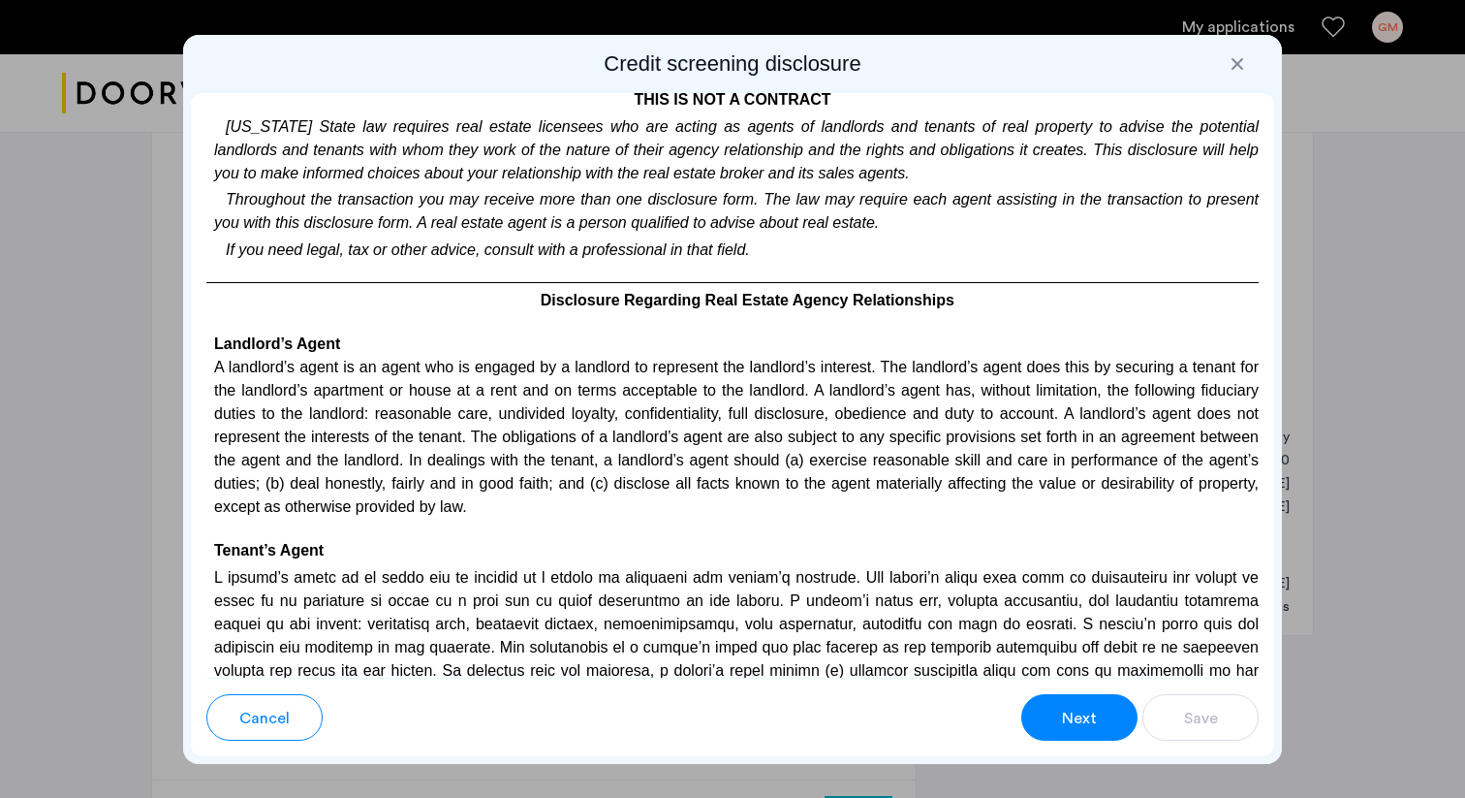
click at [1237, 60] on div at bounding box center [1237, 63] width 19 height 19
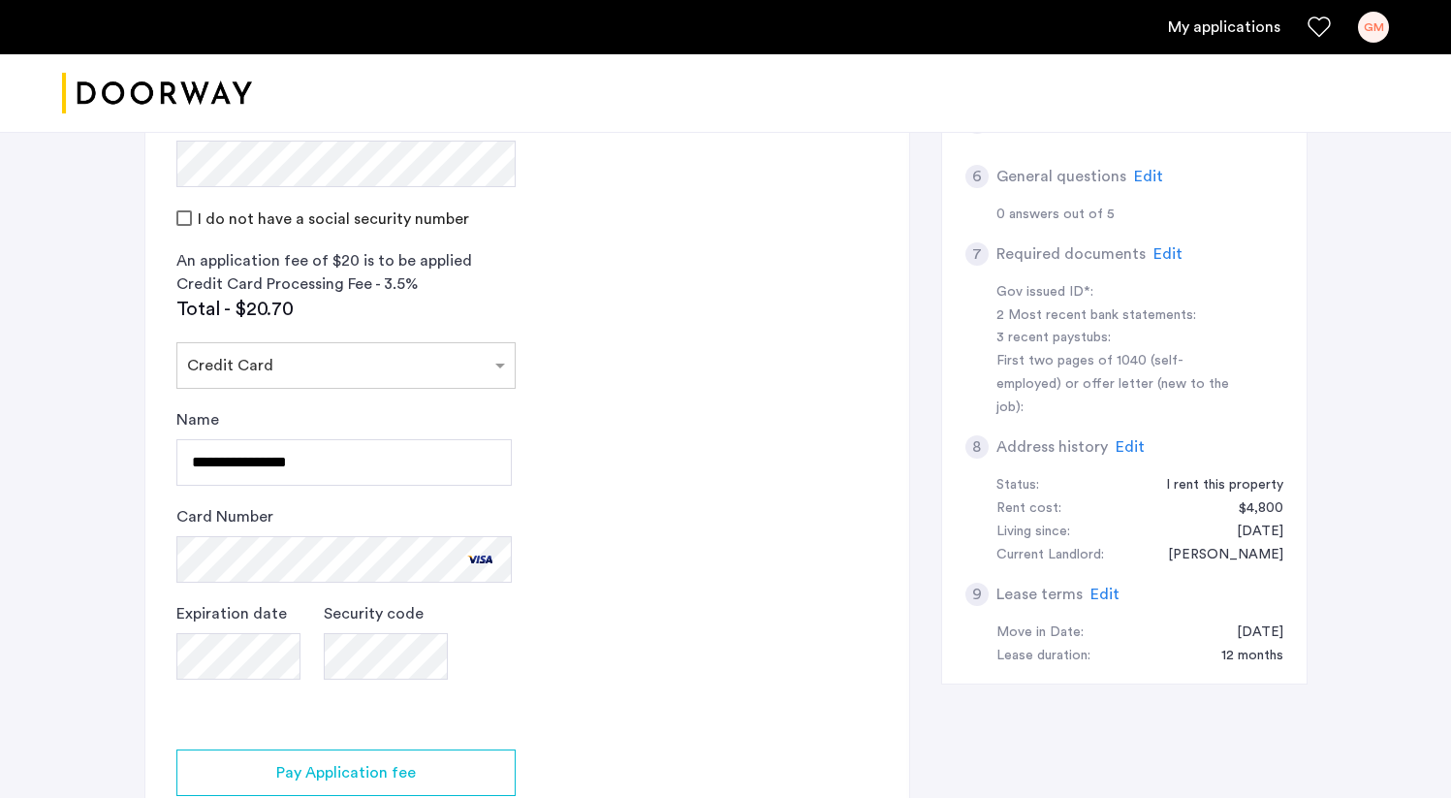
scroll to position [779, 0]
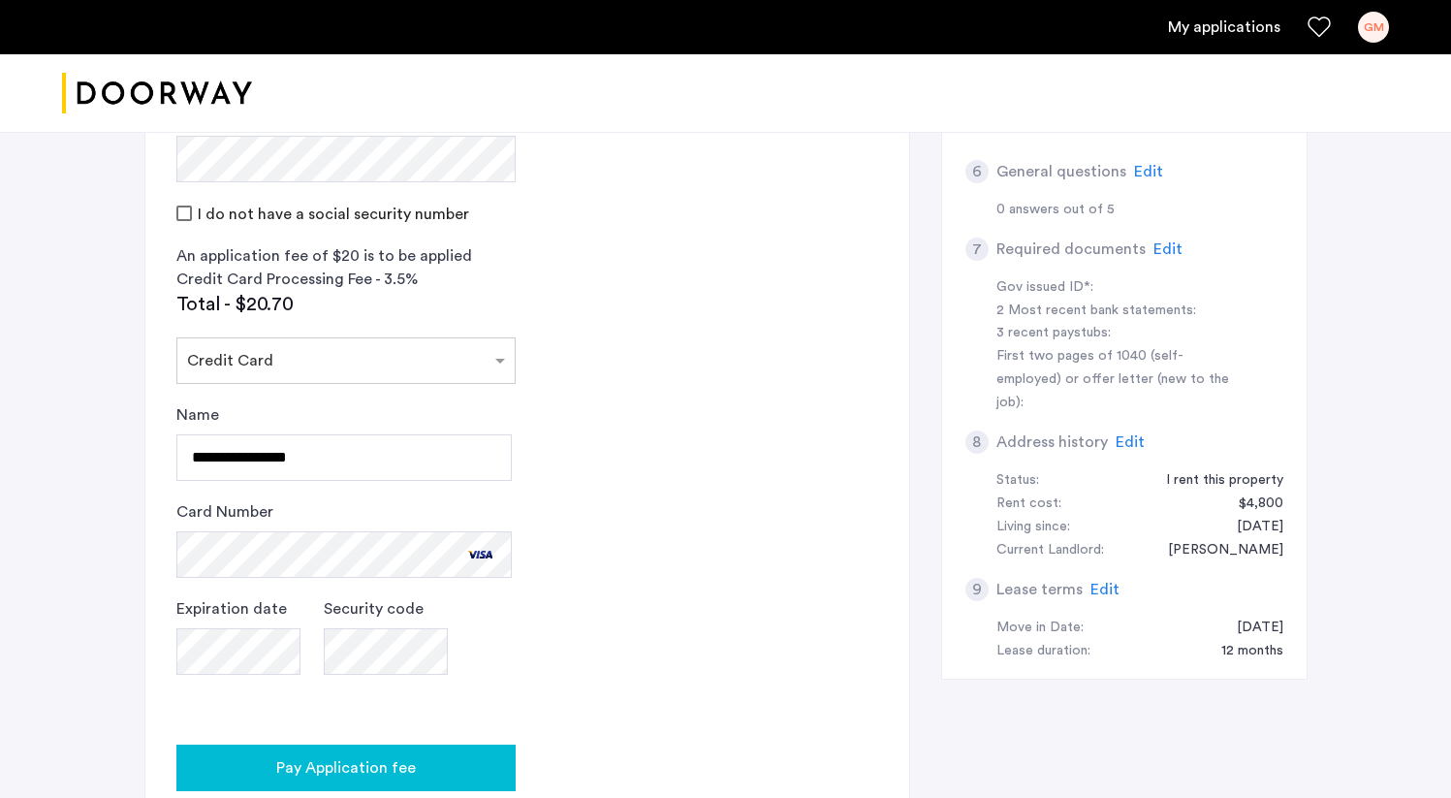
click at [460, 756] on div "Pay Application fee" at bounding box center [346, 767] width 308 height 23
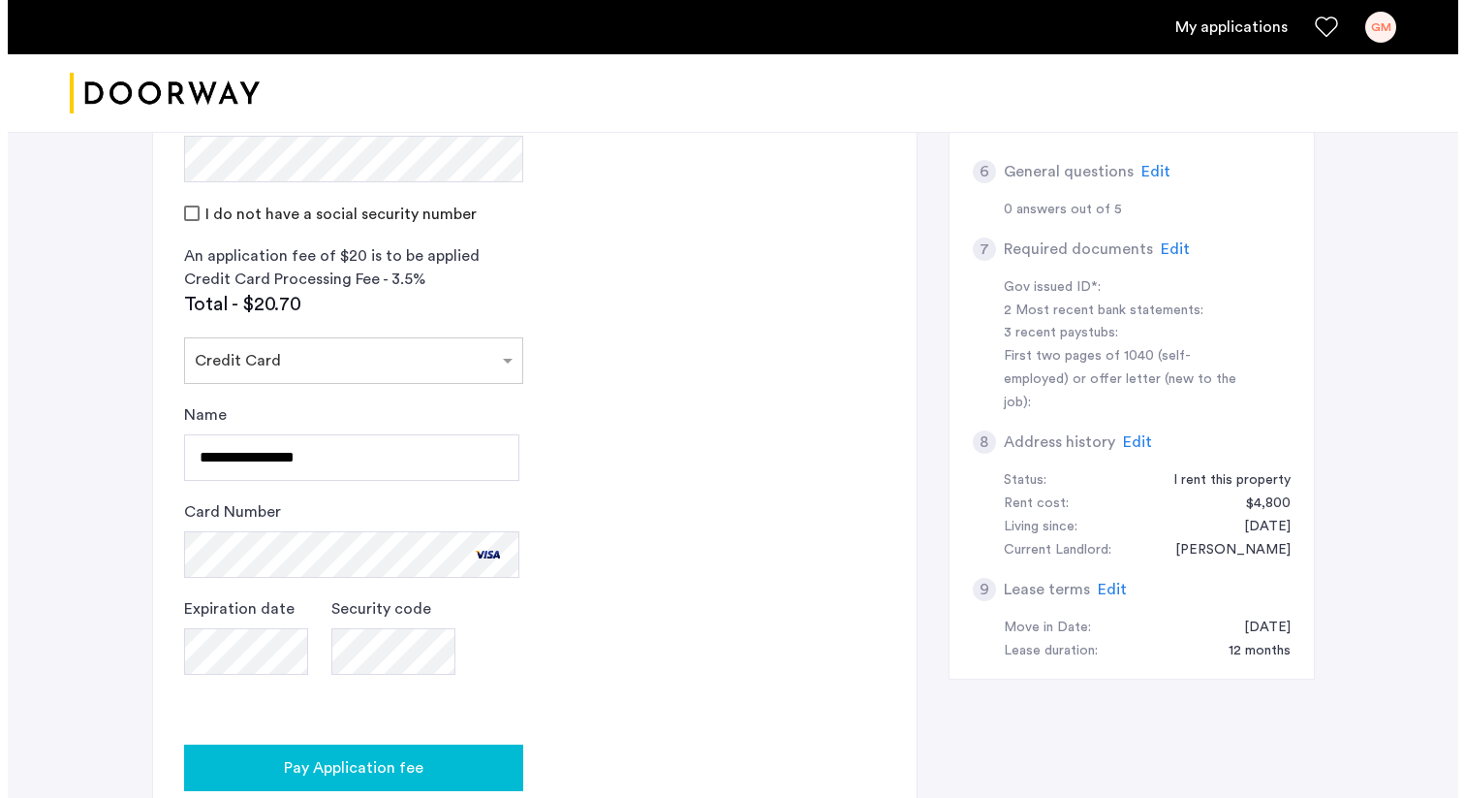
scroll to position [0, 0]
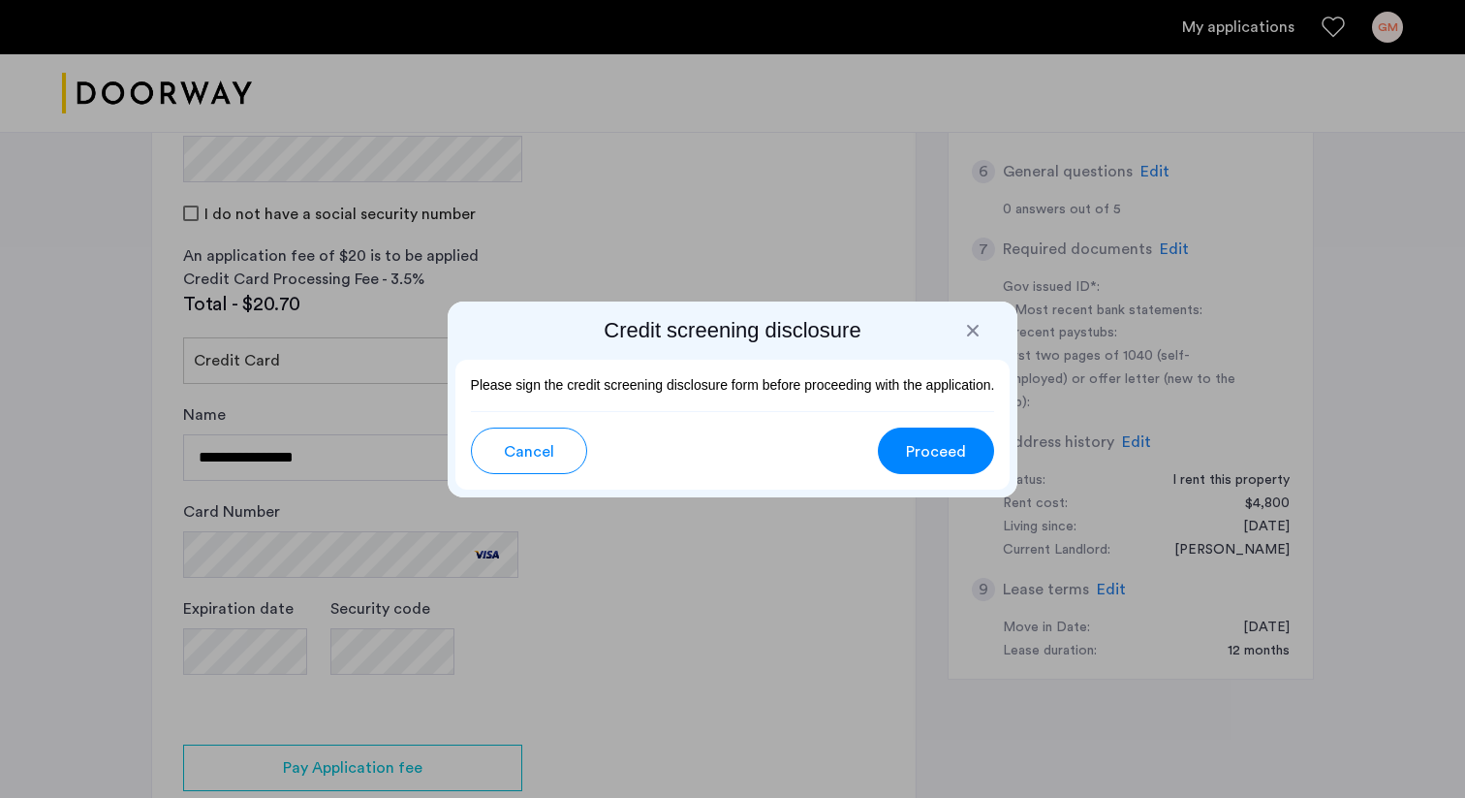
click at [930, 443] on span "Proceed" at bounding box center [936, 451] width 60 height 23
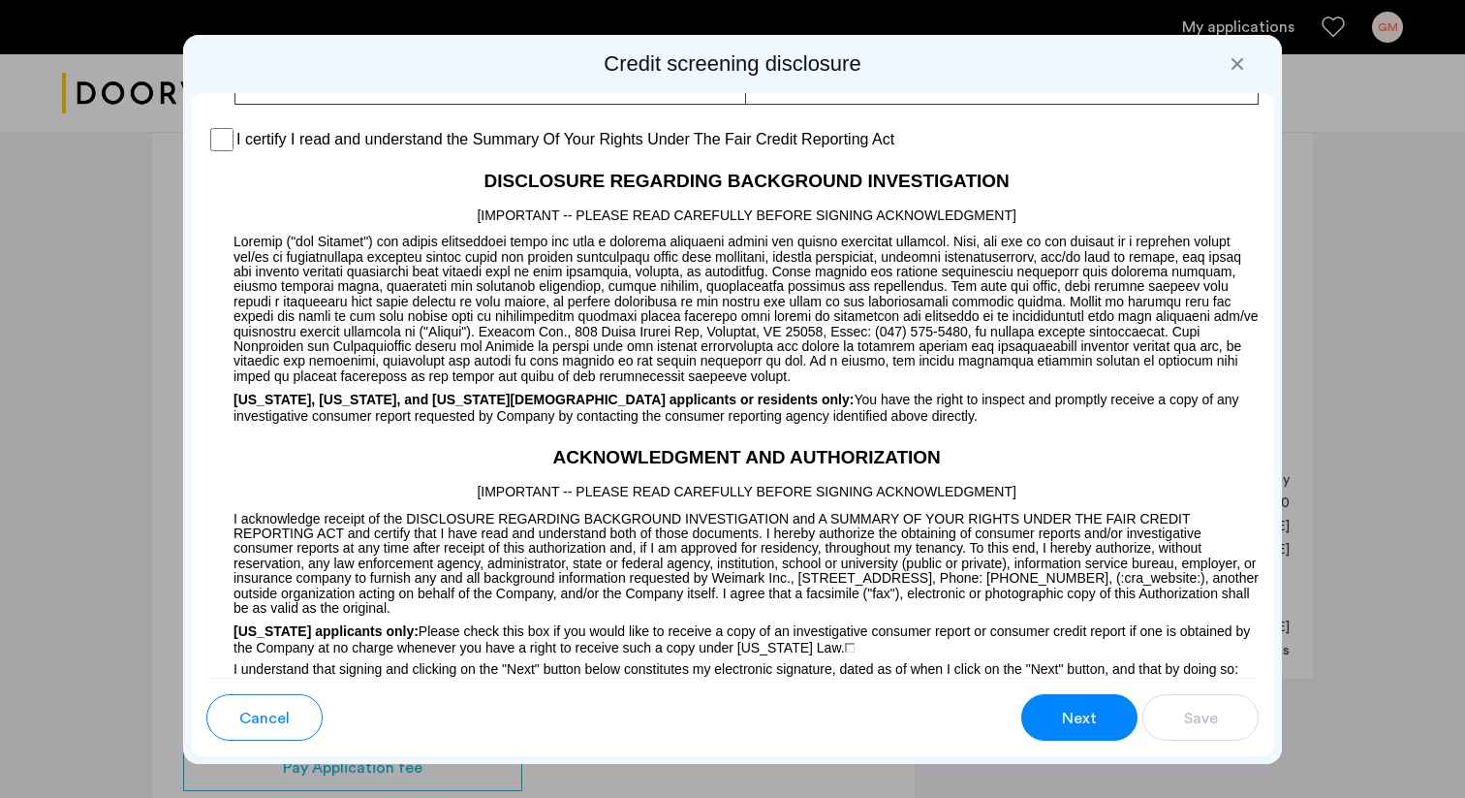
scroll to position [1624, 0]
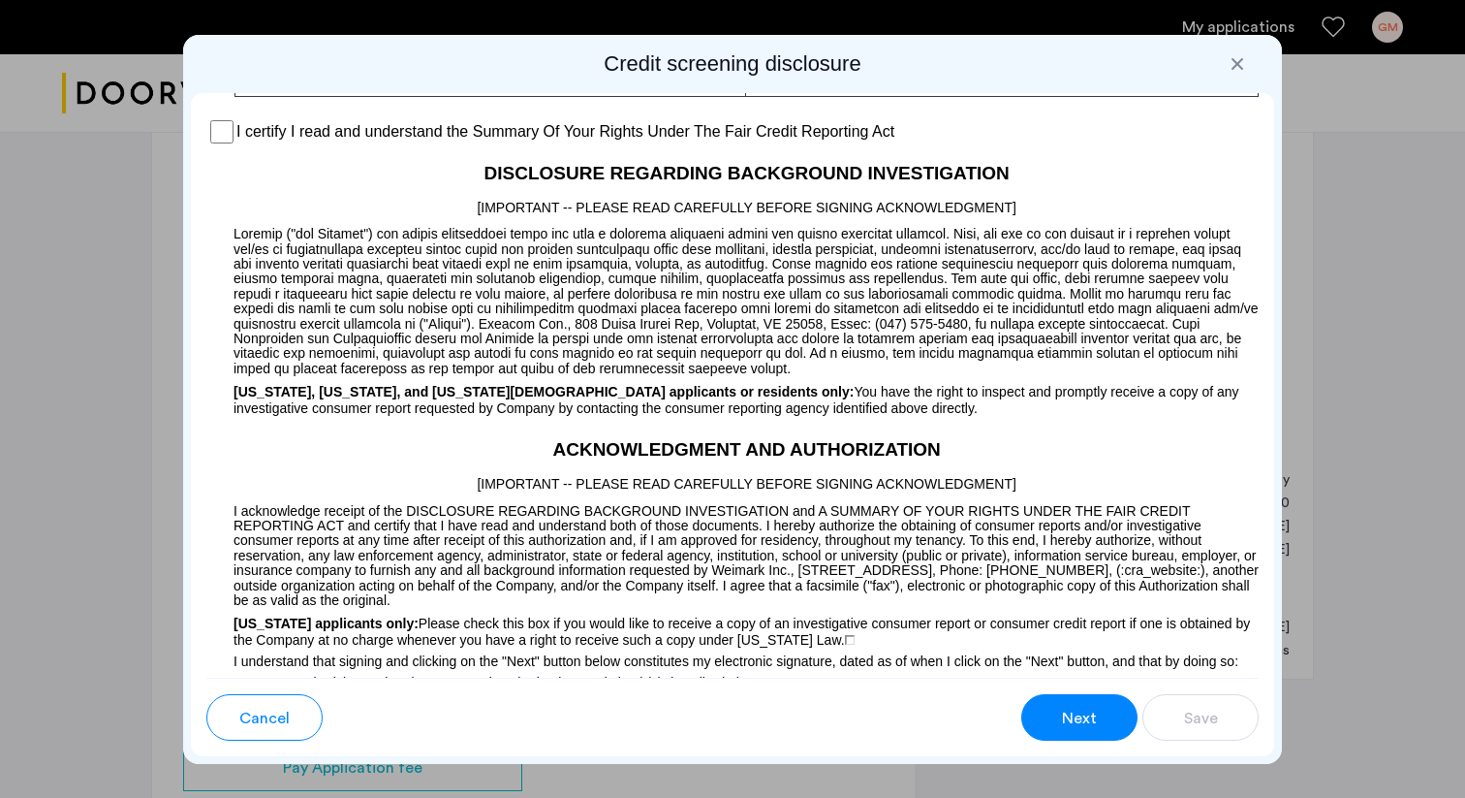
click at [207, 146] on div "I certify I read and understand the Summary Of Your Rights Under The Fair Credi…" at bounding box center [732, 131] width 1052 height 29
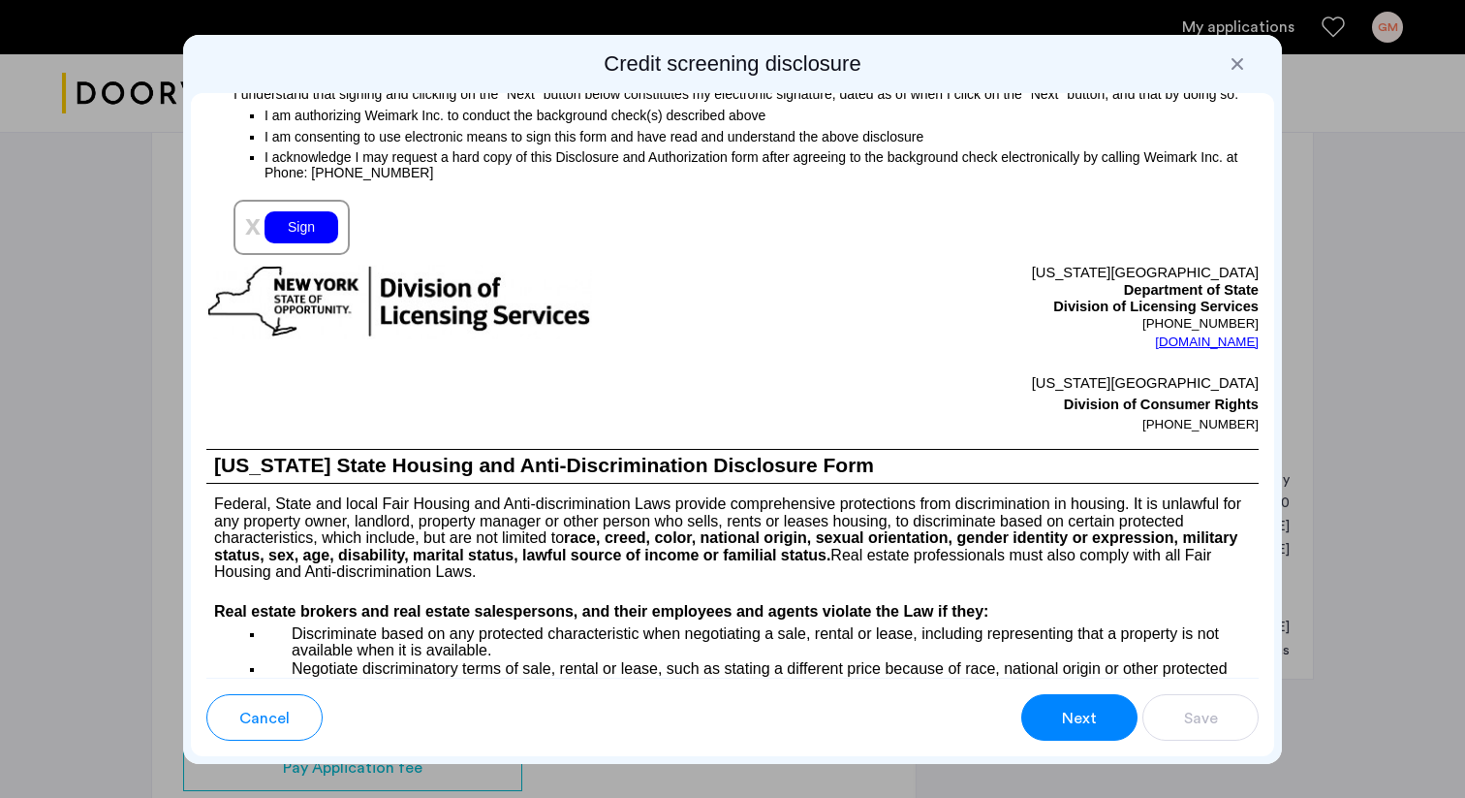
scroll to position [2213, 0]
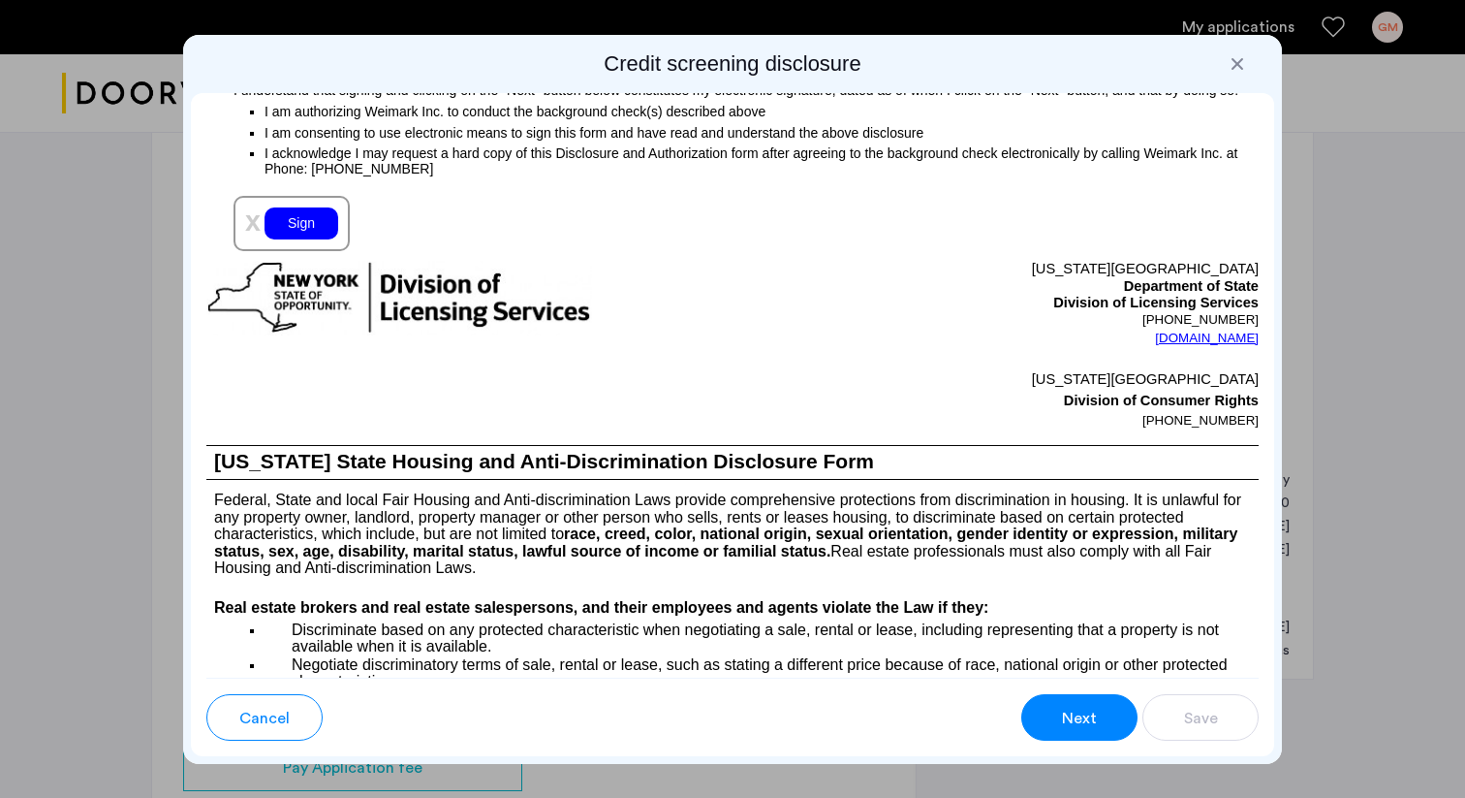
click at [313, 239] on div "Sign" at bounding box center [302, 223] width 74 height 32
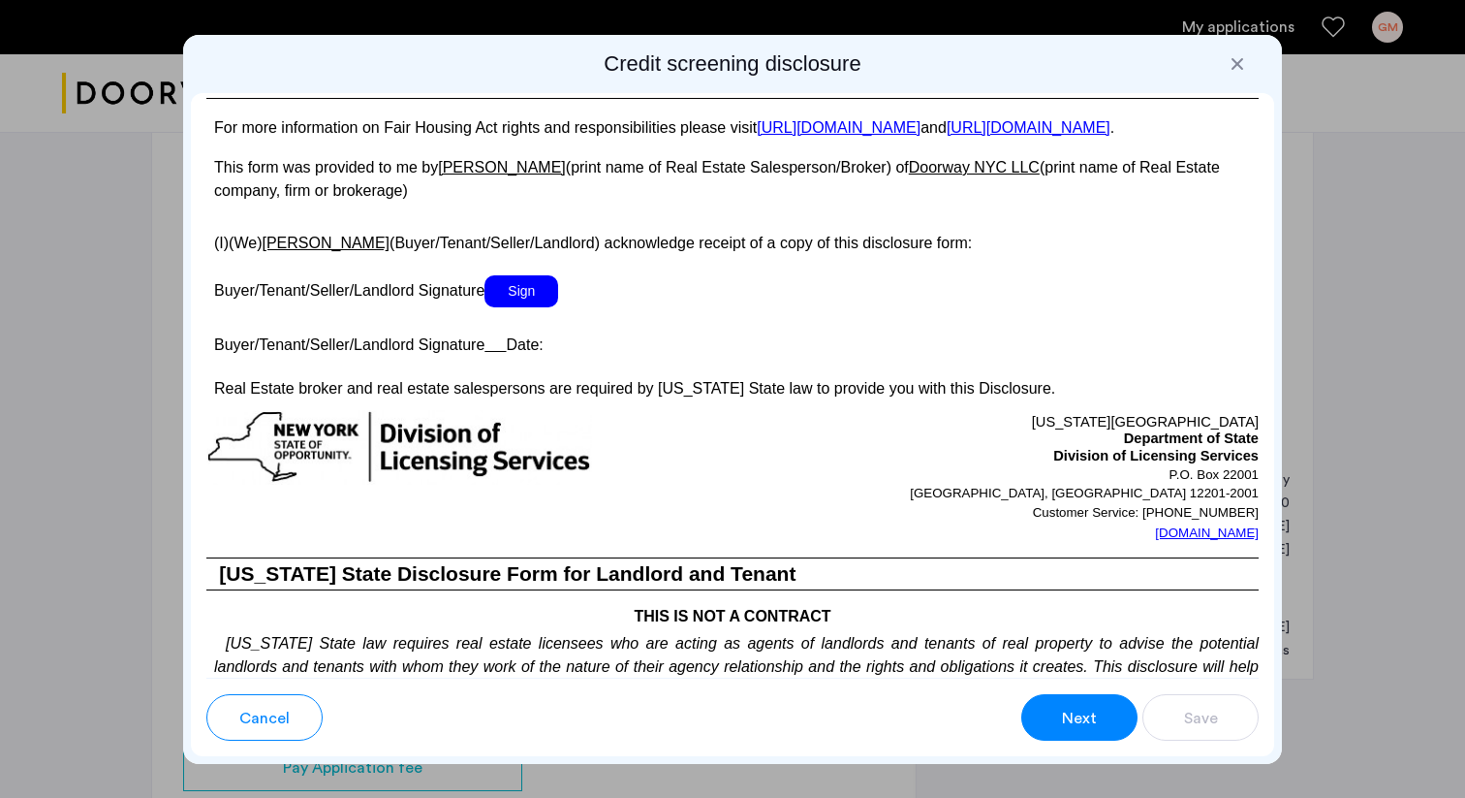
scroll to position [3537, 0]
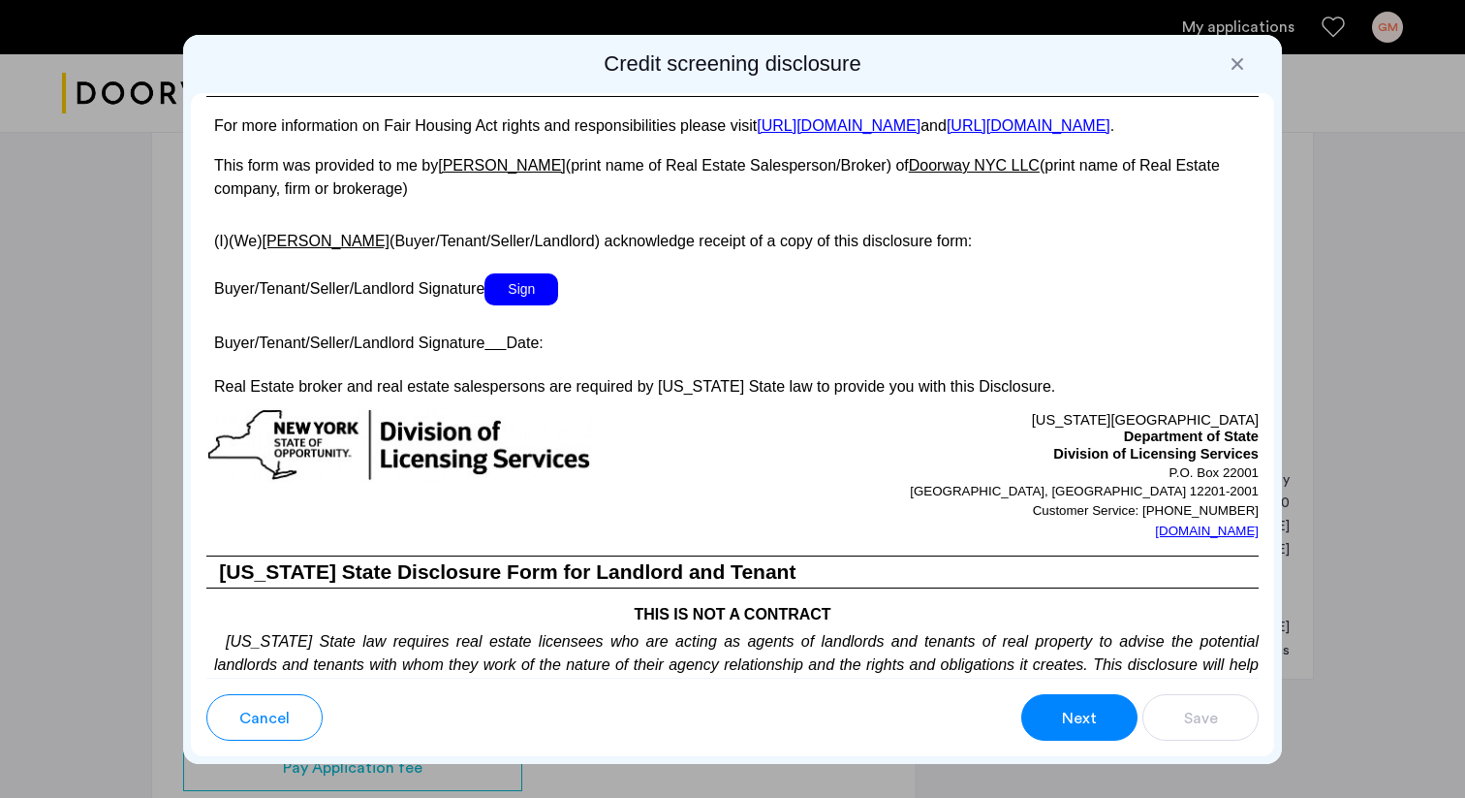
click at [521, 305] on span "Sign" at bounding box center [522, 289] width 74 height 32
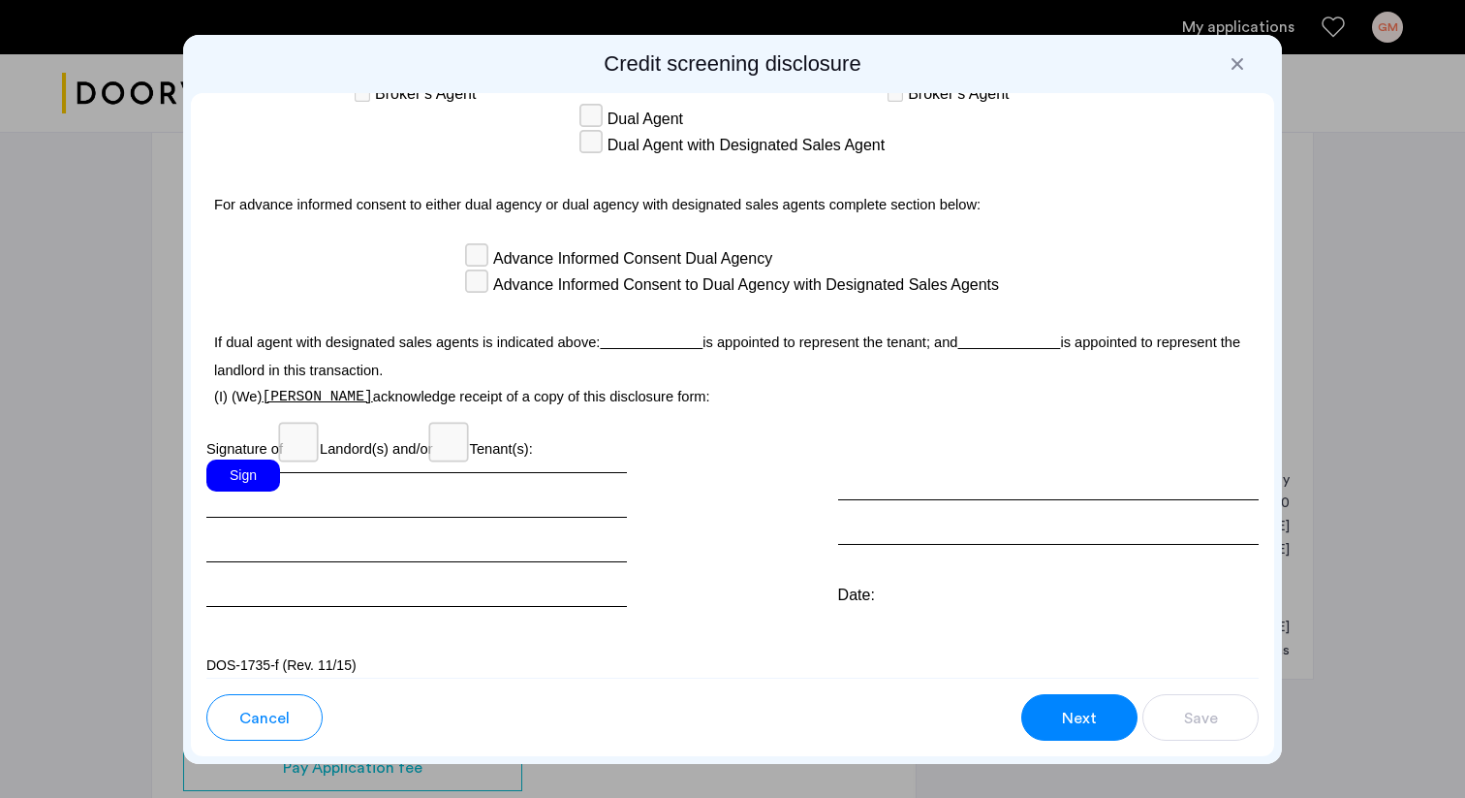
scroll to position [5536, 0]
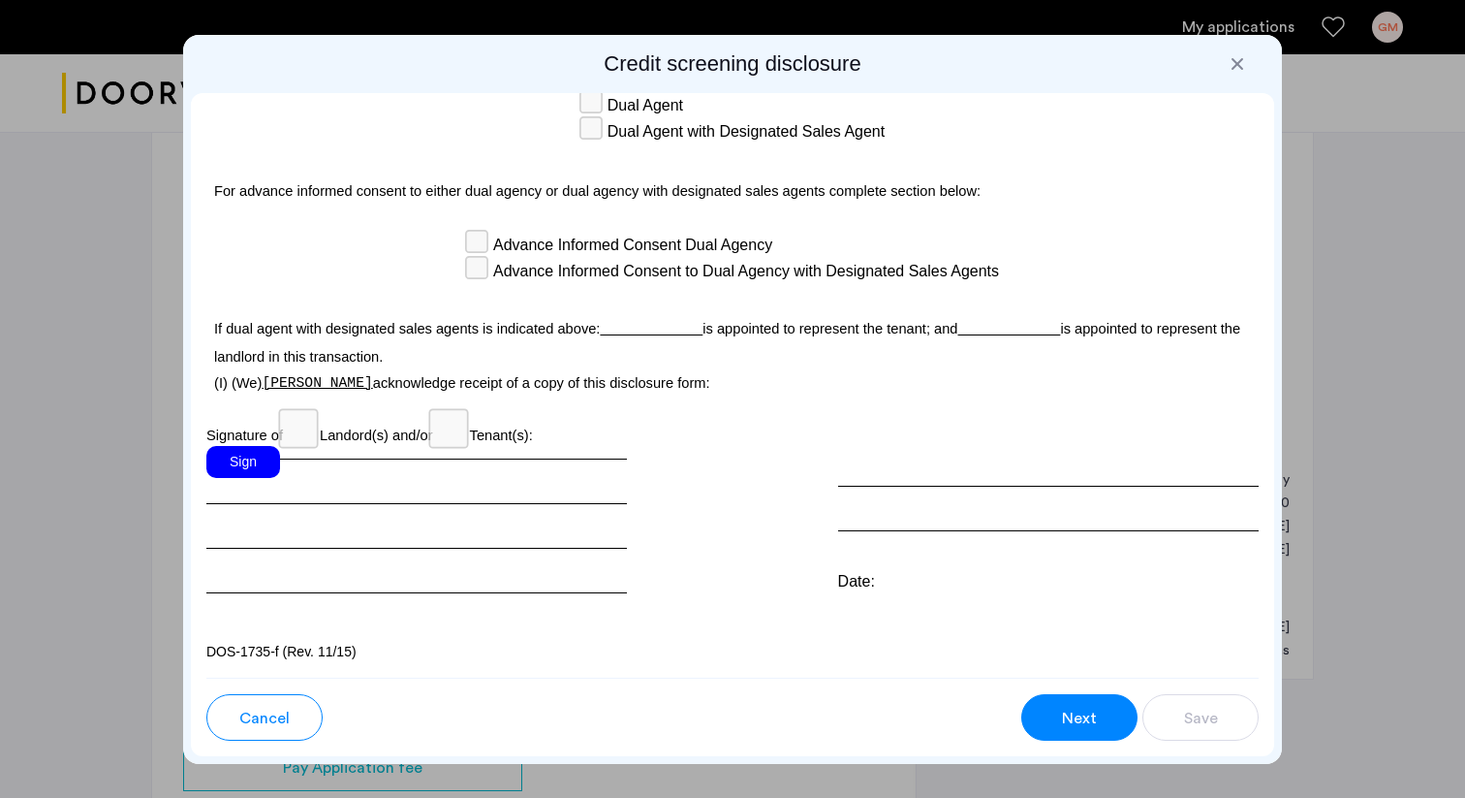
click at [258, 478] on div "Sign" at bounding box center [243, 462] width 74 height 32
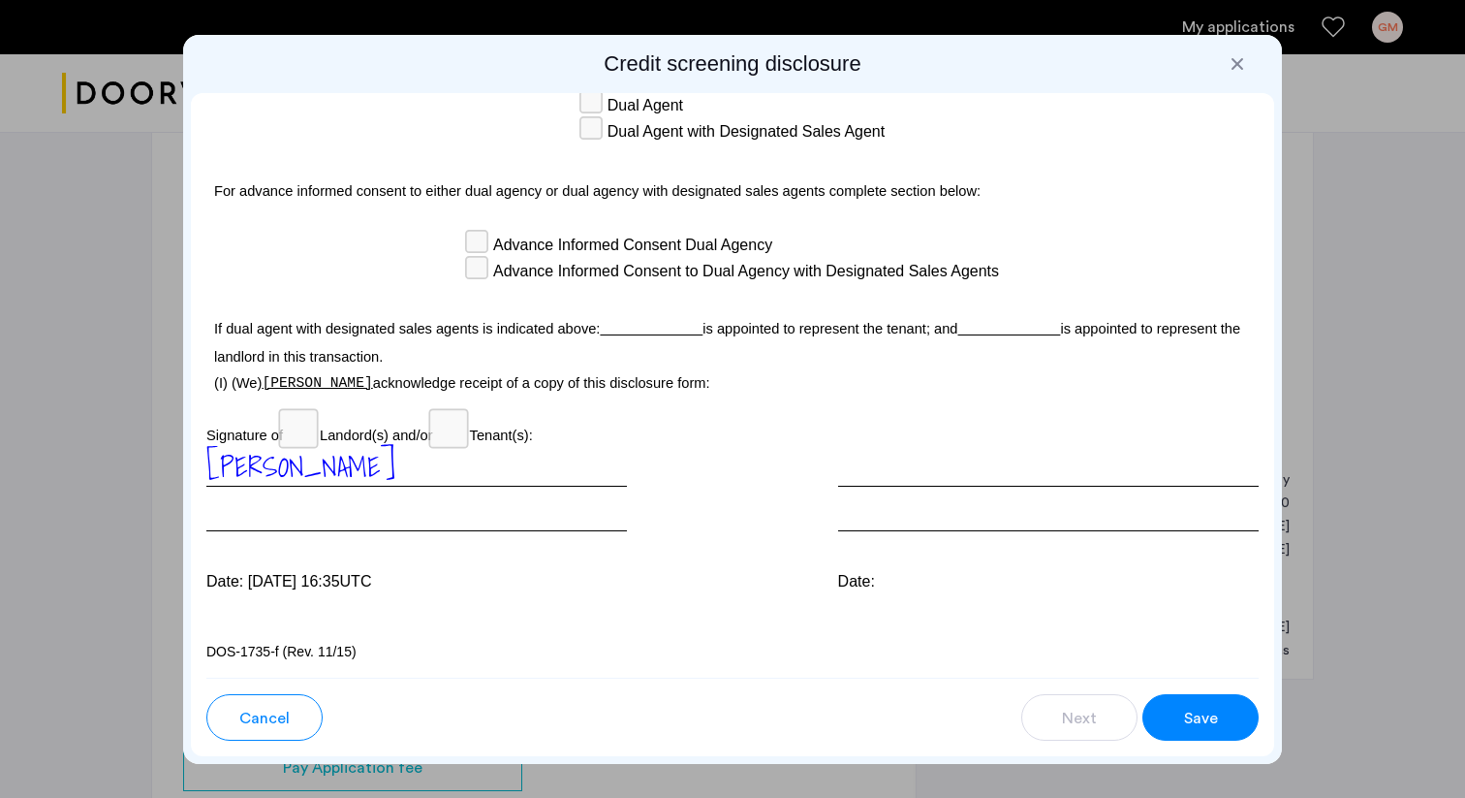
scroll to position [5574, 0]
click at [1189, 716] on span "Save" at bounding box center [1201, 717] width 34 height 23
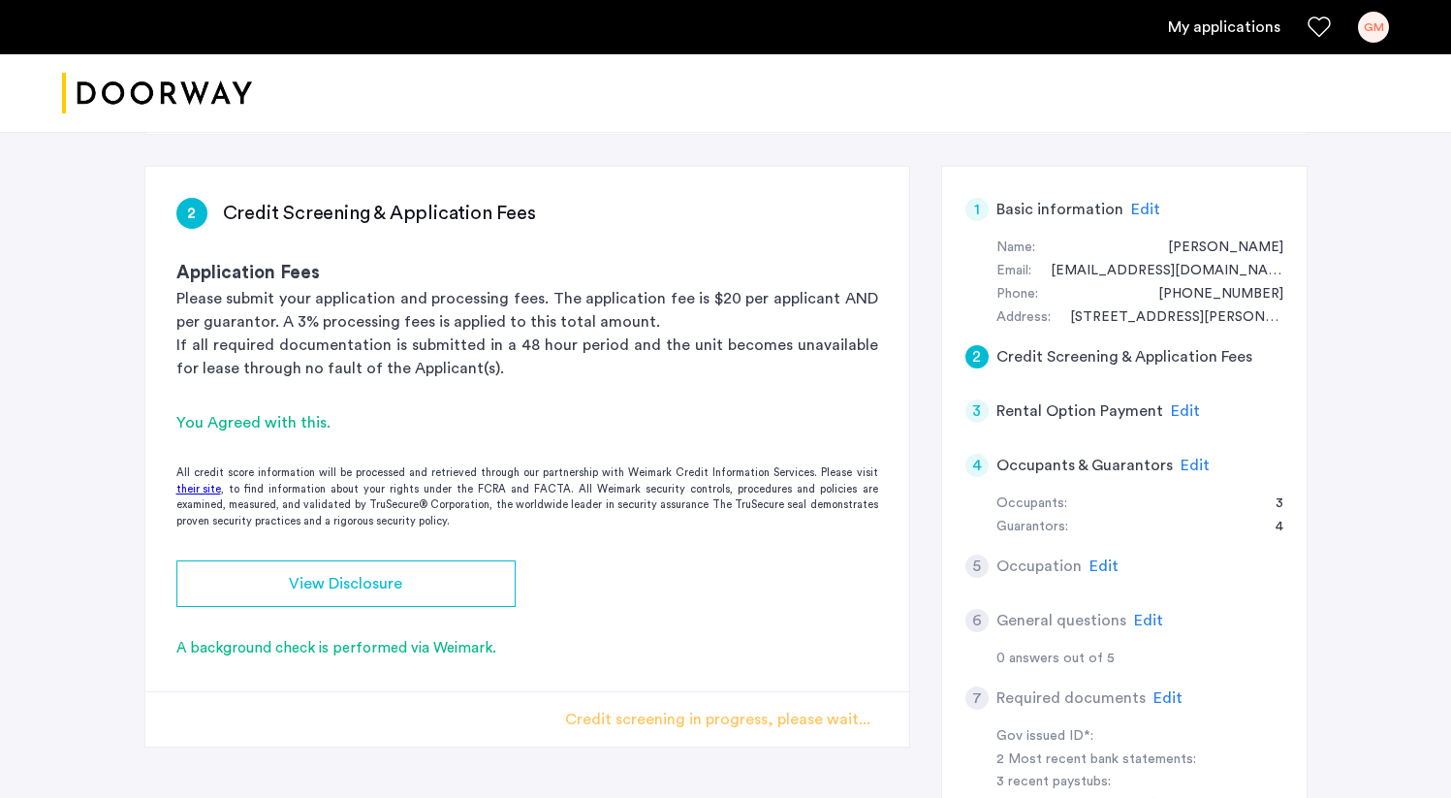
scroll to position [365, 0]
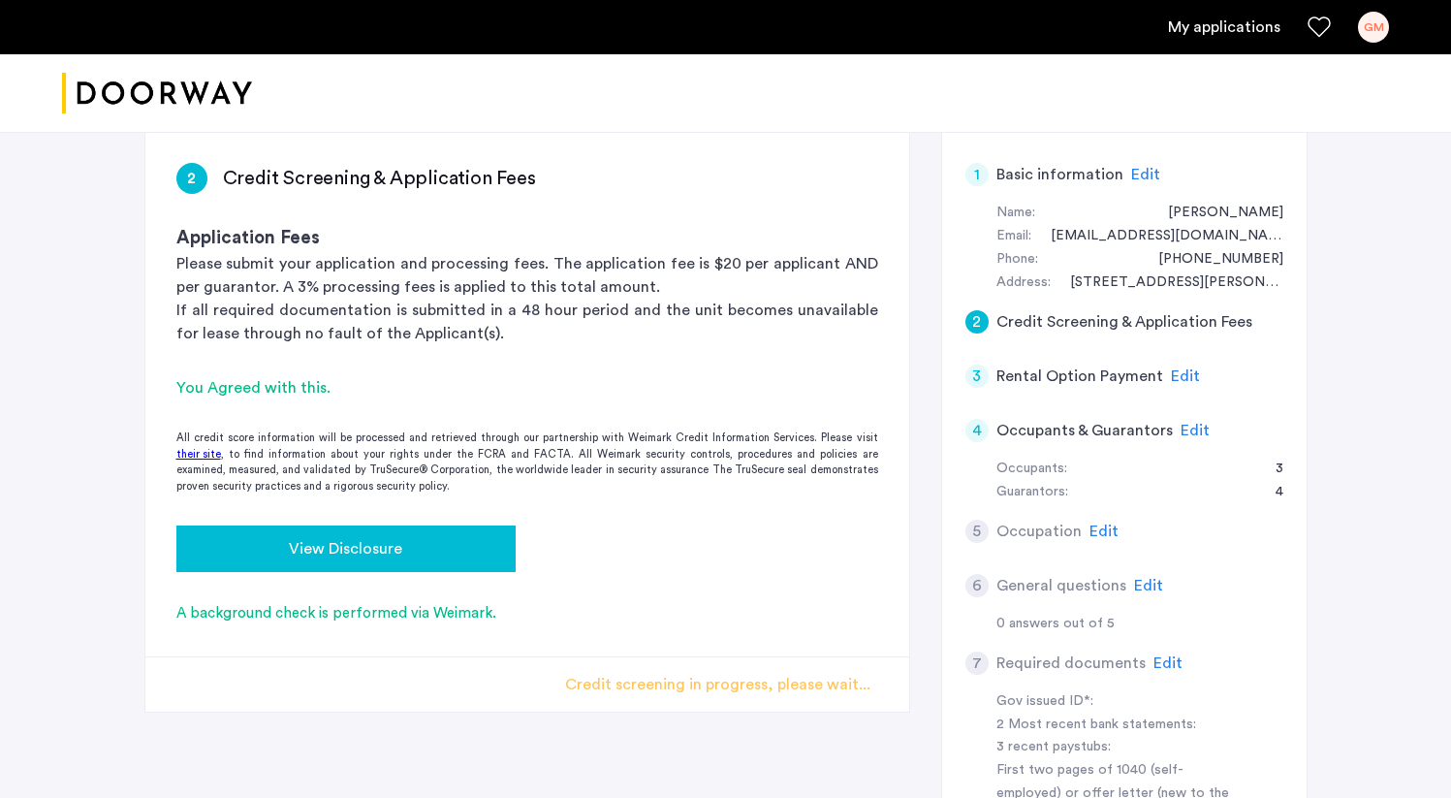
click at [347, 537] on span "View Disclosure" at bounding box center [345, 548] width 113 height 23
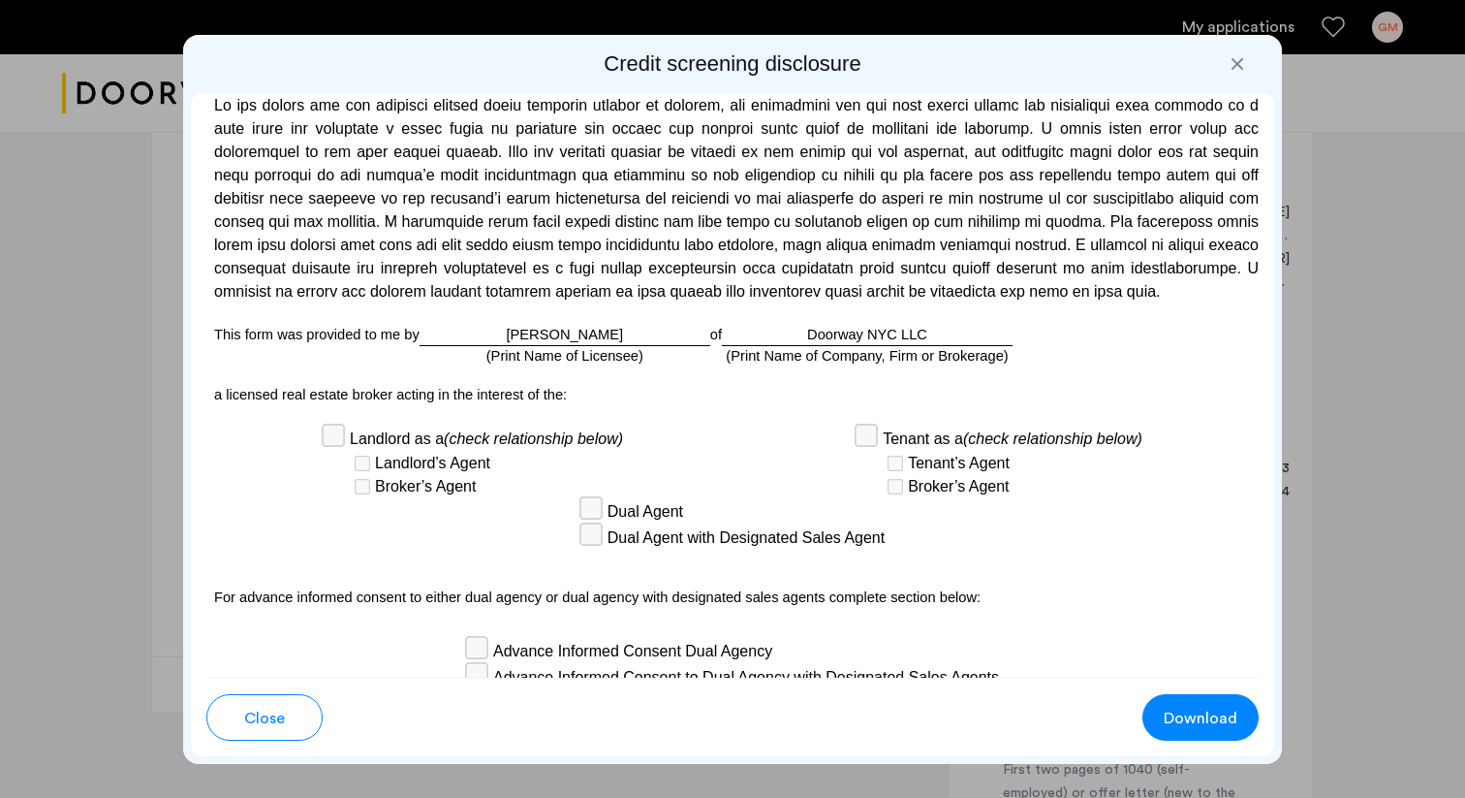
scroll to position [5574, 0]
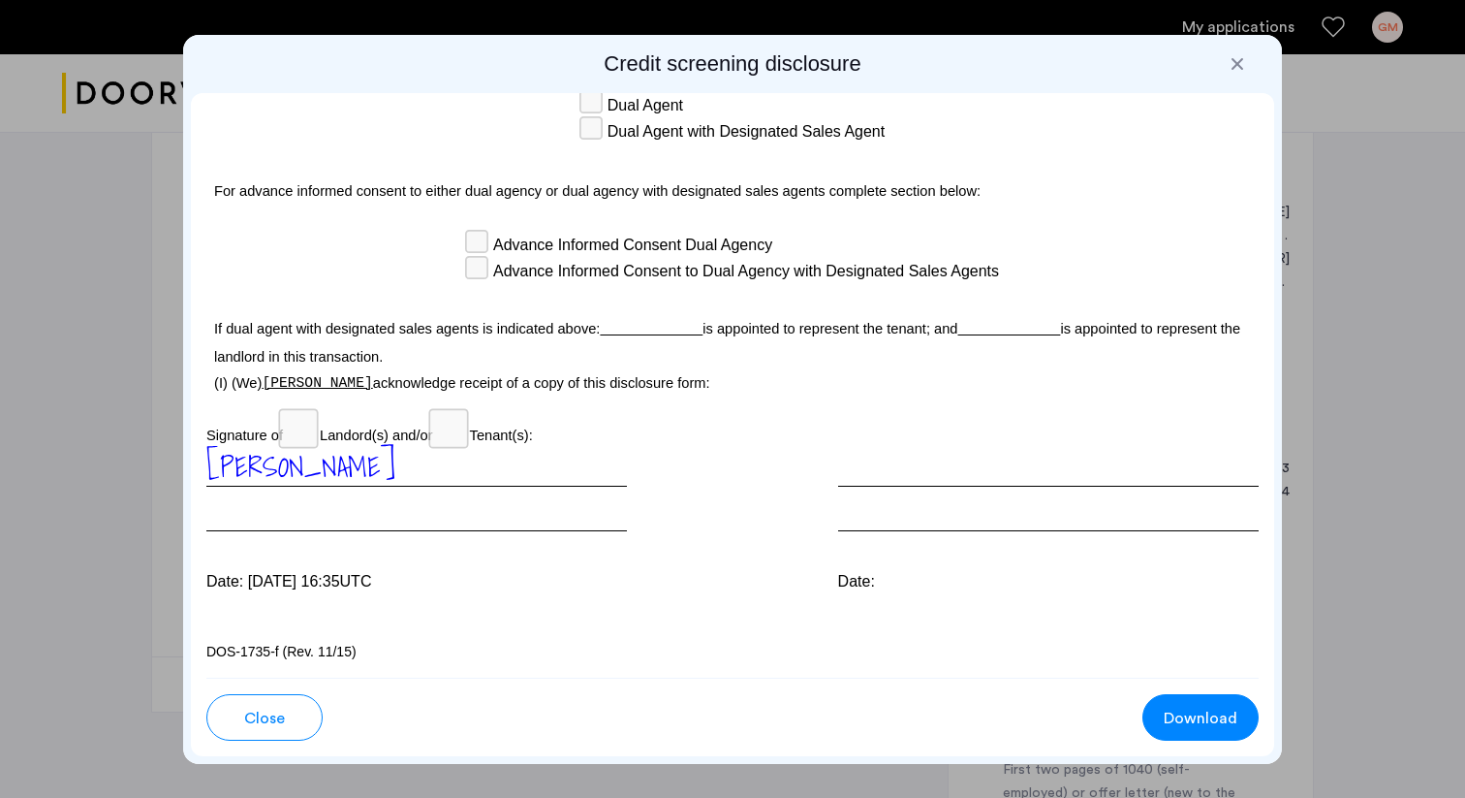
click at [1217, 719] on span "Download" at bounding box center [1201, 717] width 74 height 23
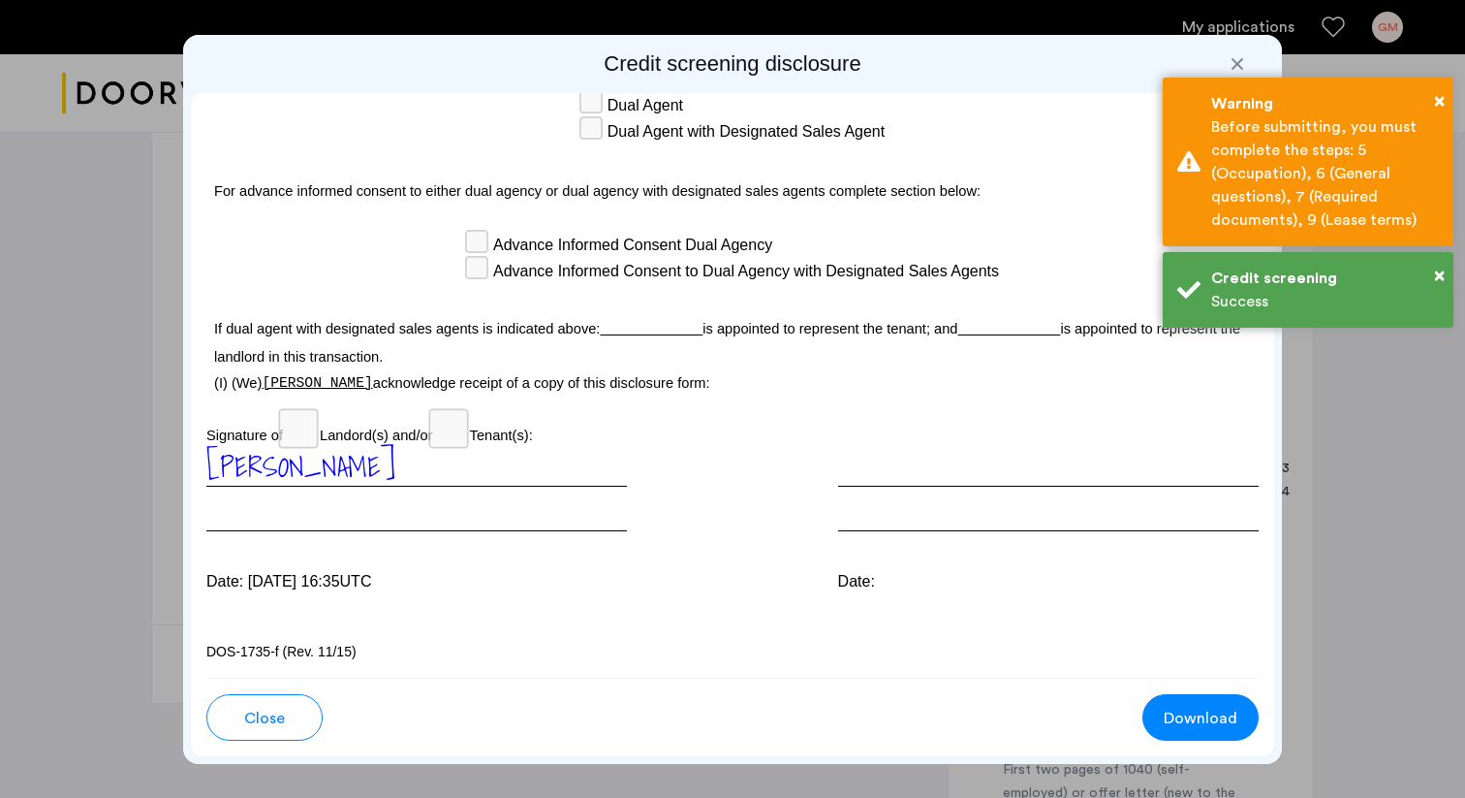
click at [873, 35] on div "Credit screening disclosure Para información en español, visite [DOMAIN_NAME][U…" at bounding box center [732, 399] width 1099 height 729
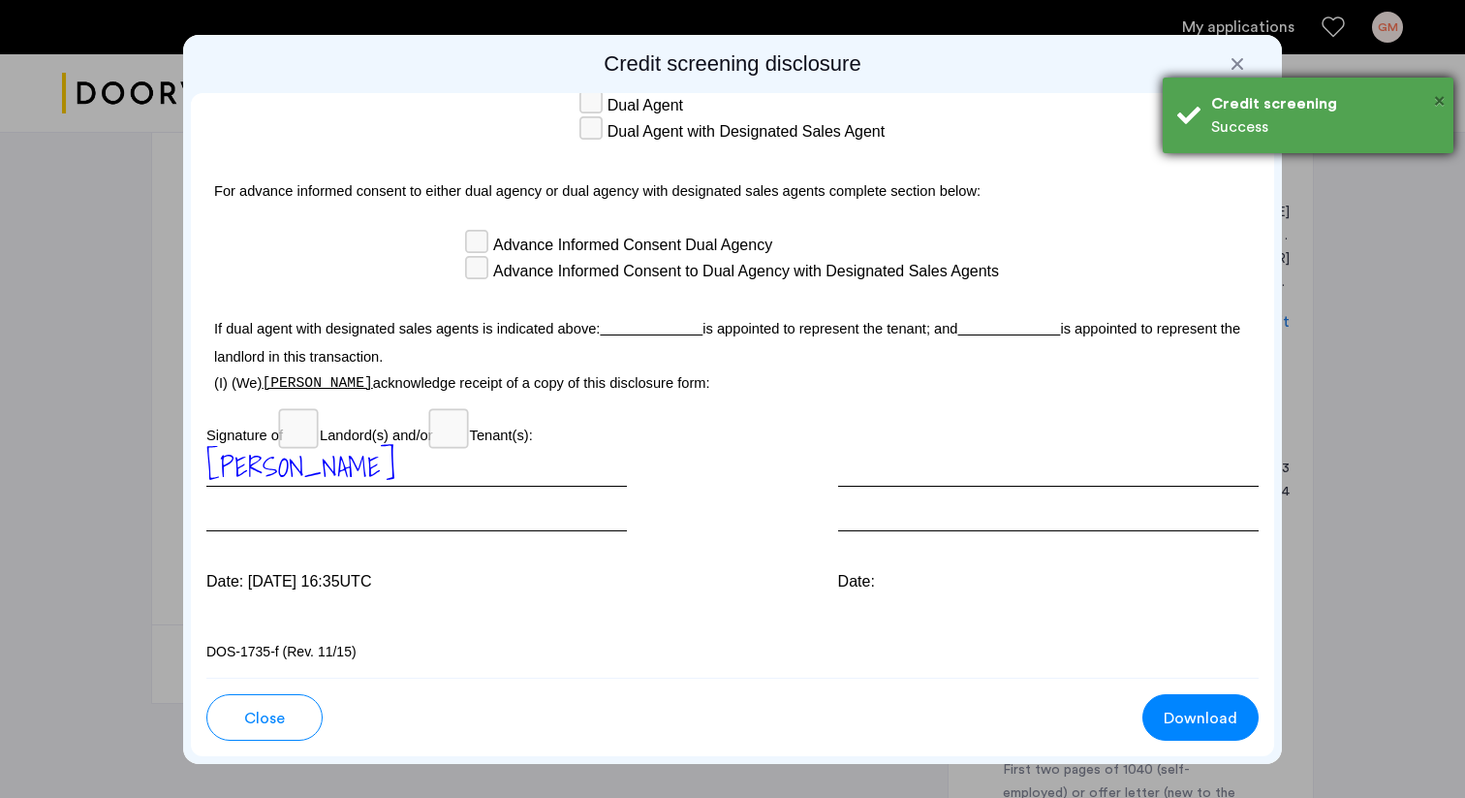
click at [1440, 102] on span "×" at bounding box center [1439, 100] width 11 height 19
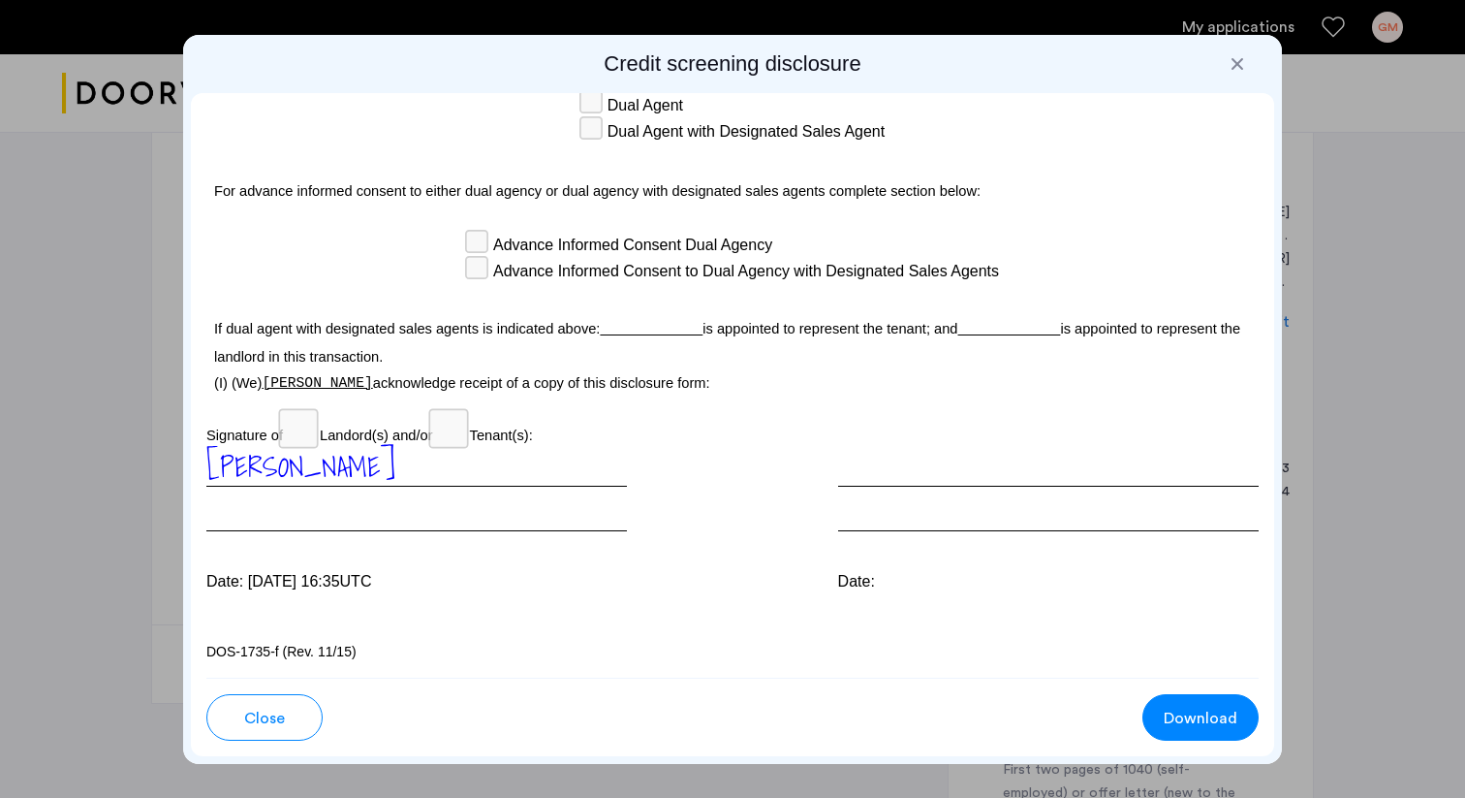
click at [1239, 59] on div at bounding box center [1237, 63] width 19 height 19
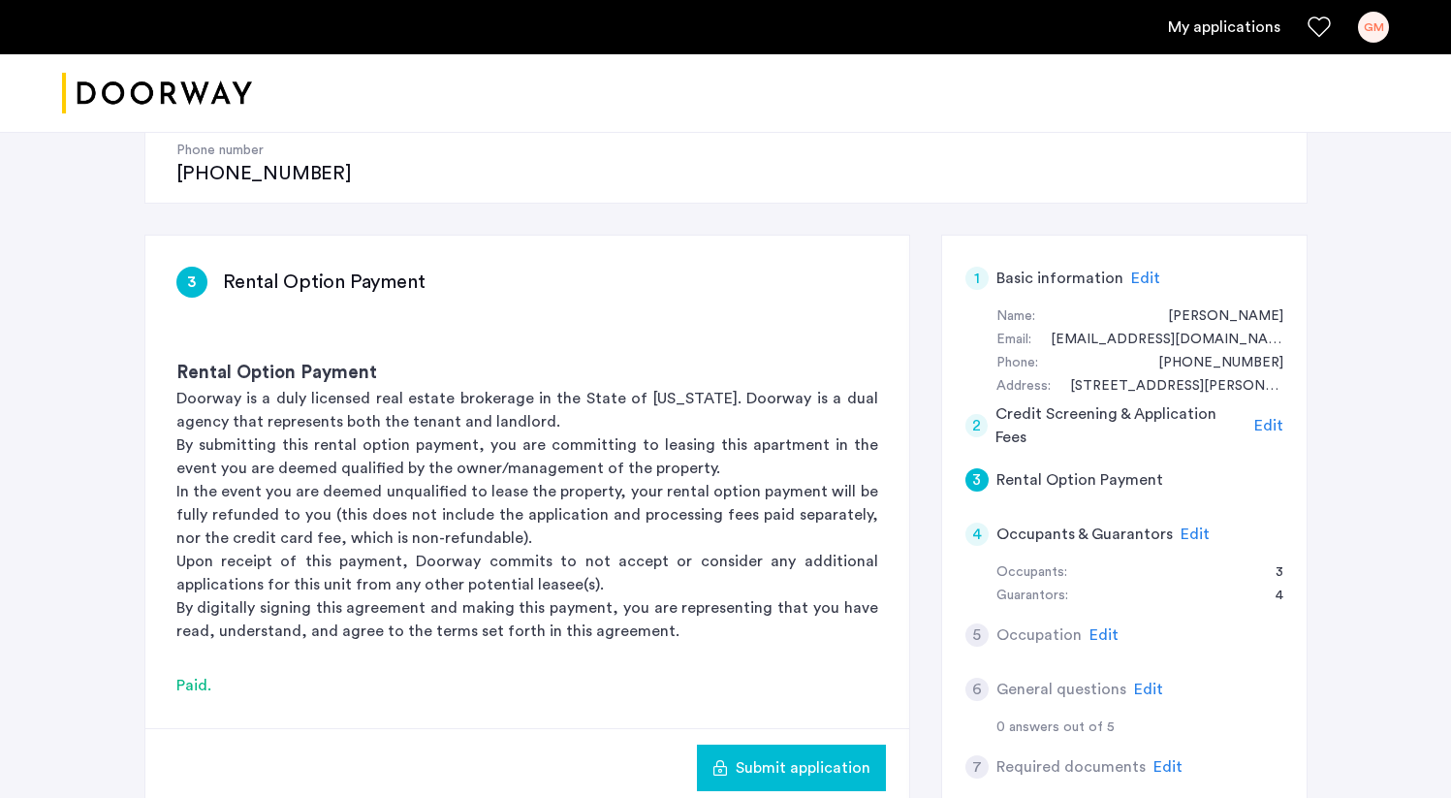
scroll to position [264, 0]
click at [1191, 524] on span "Edit" at bounding box center [1194, 532] width 29 height 16
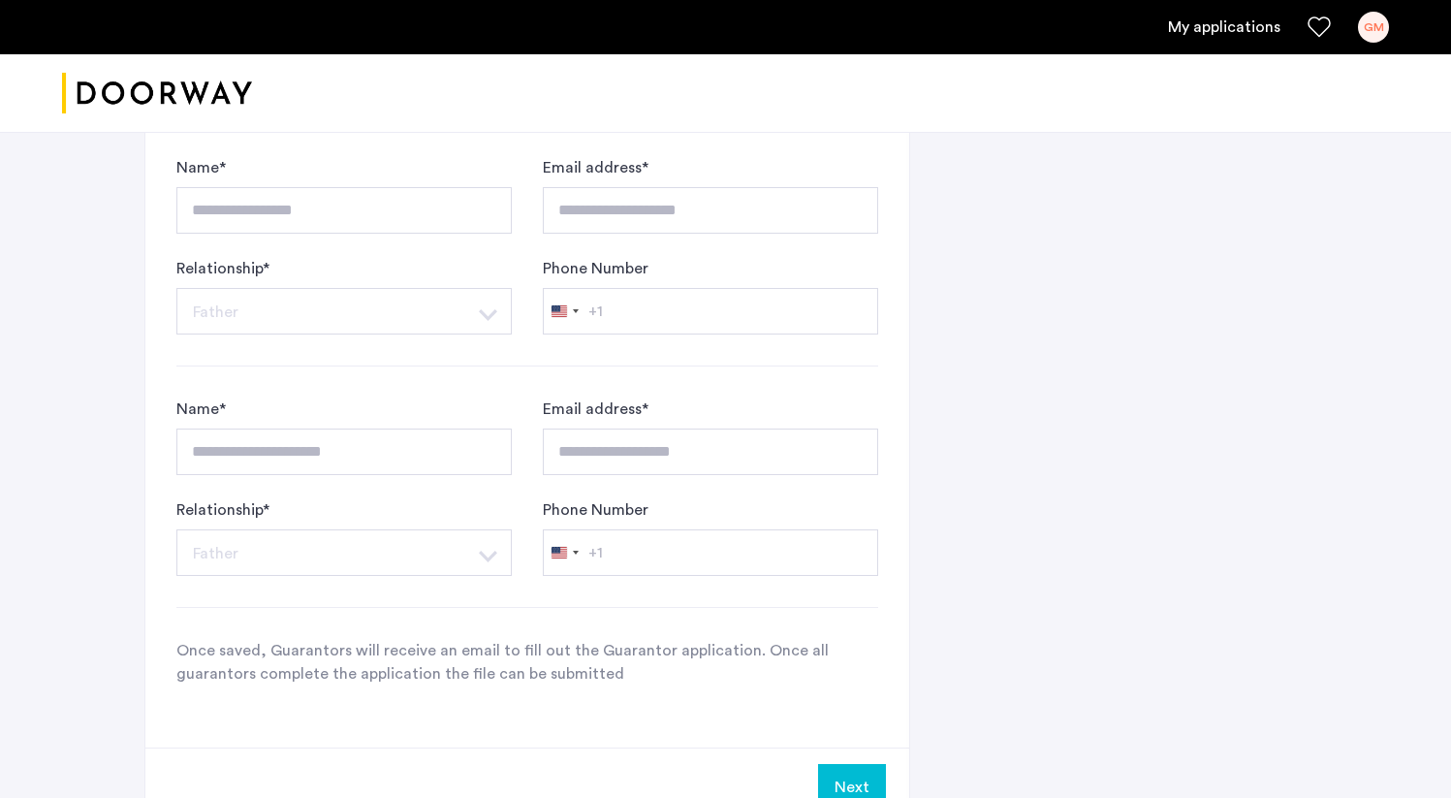
scroll to position [1930, 0]
click at [659, 514] on div "**********" at bounding box center [527, 503] width 702 height 210
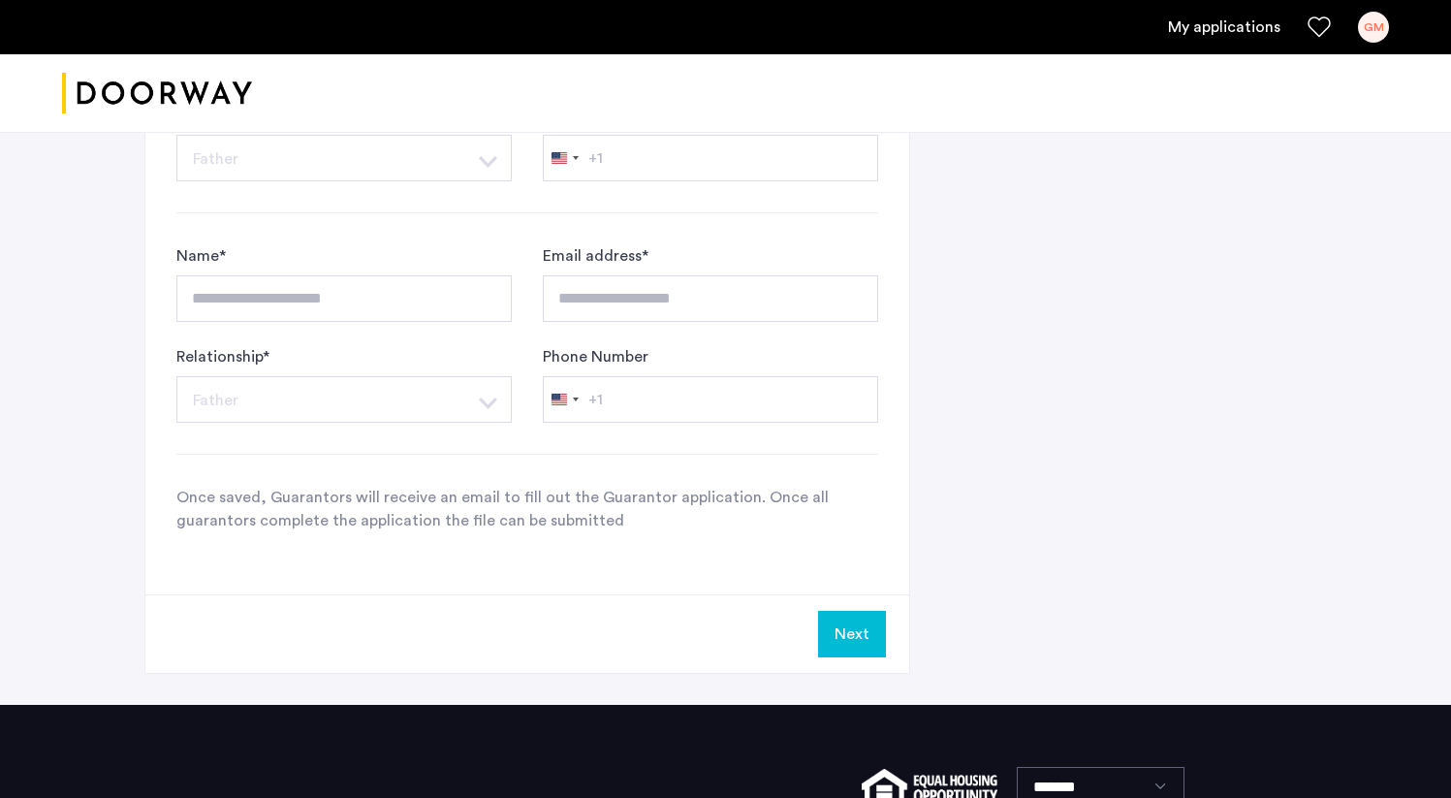
scroll to position [2064, 0]
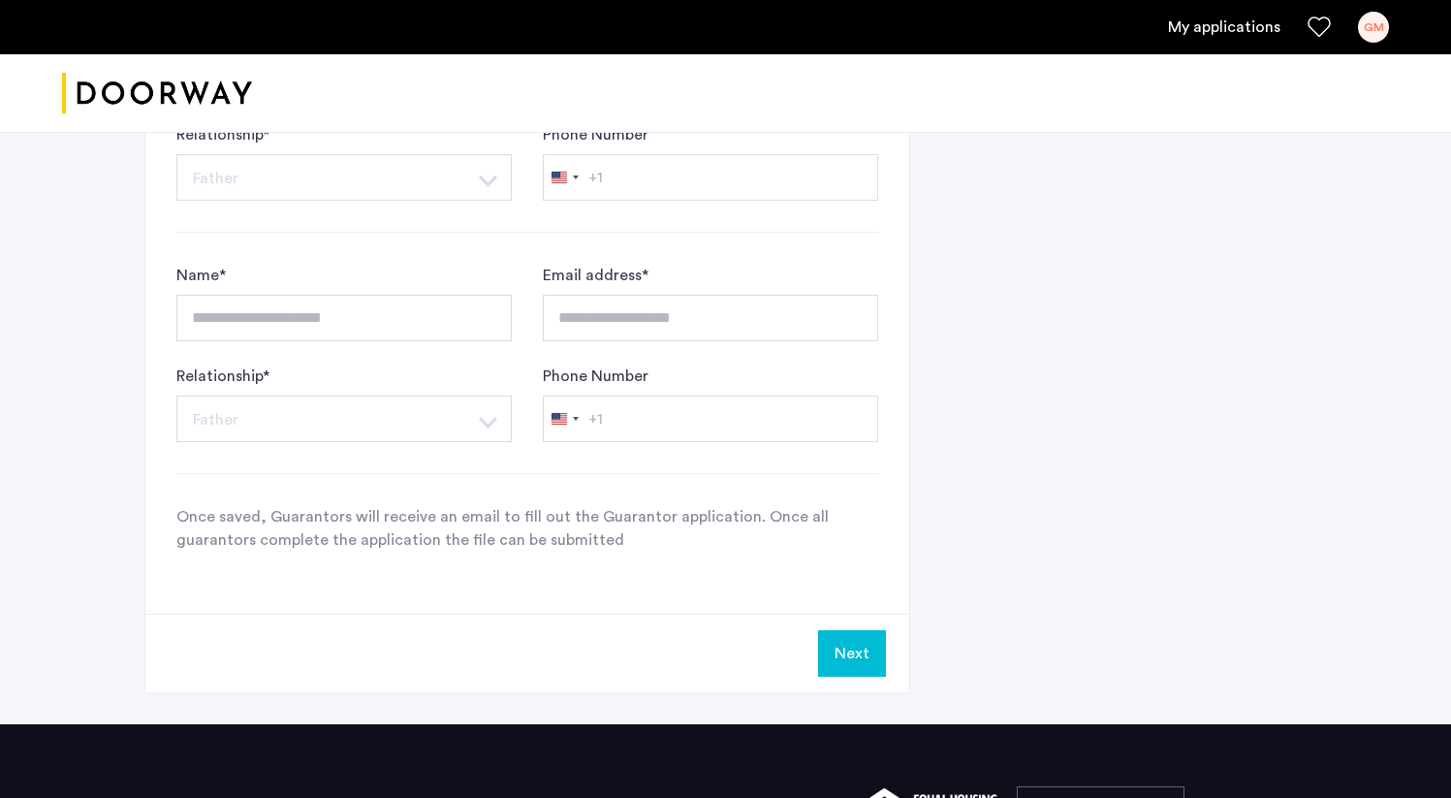
click at [826, 630] on button "Next" at bounding box center [852, 653] width 68 height 47
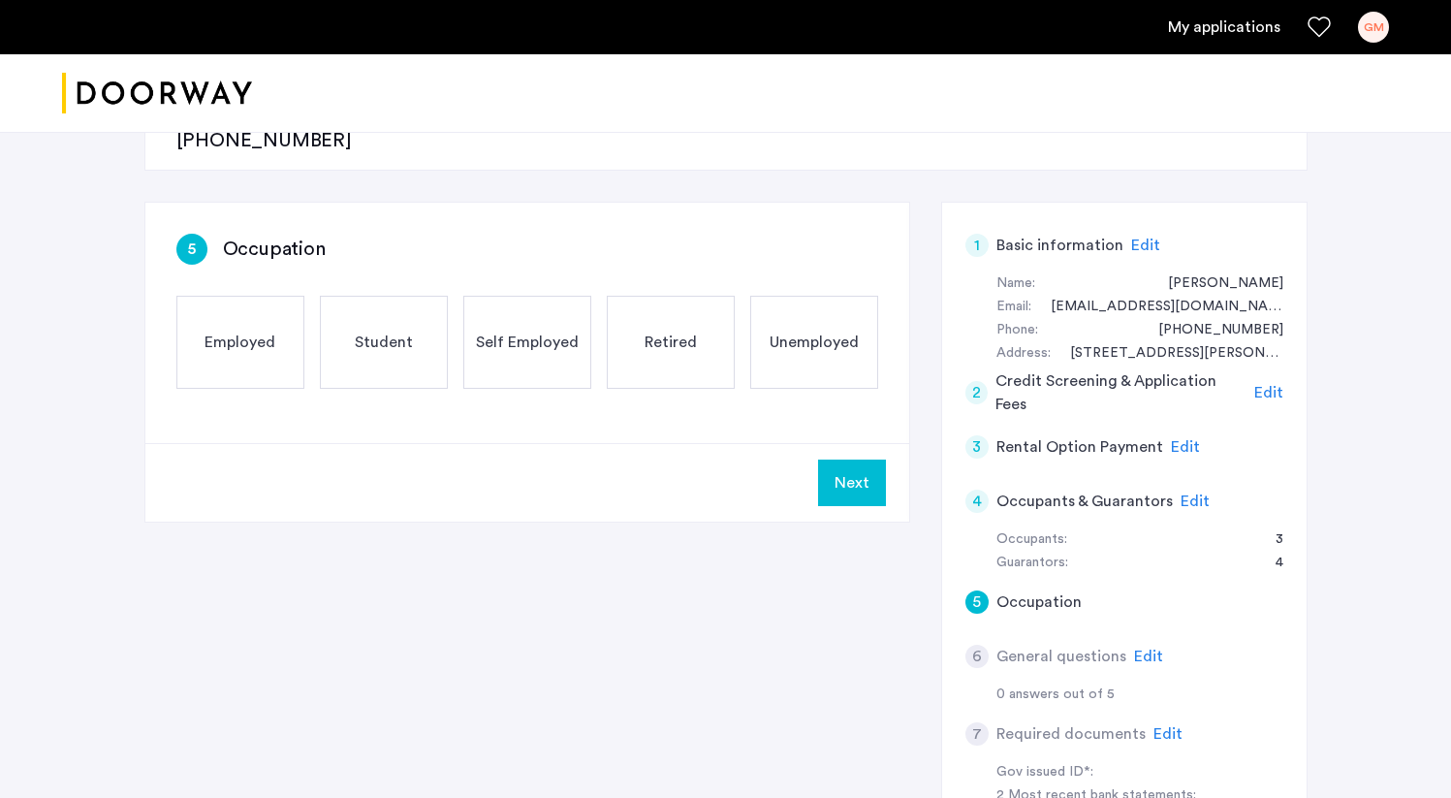
scroll to position [292, 0]
click at [260, 333] on span "Employed" at bounding box center [239, 344] width 71 height 23
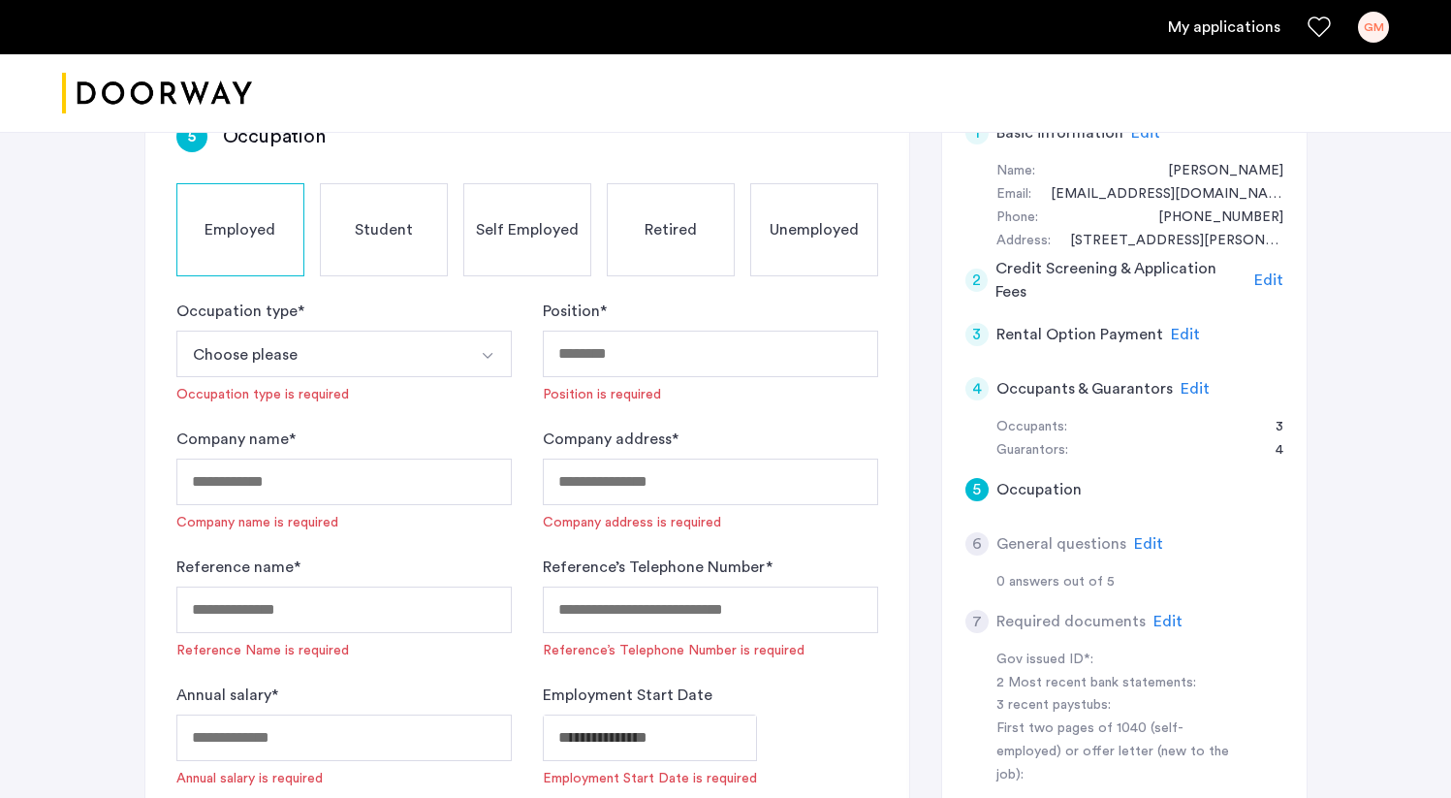
scroll to position [419, 0]
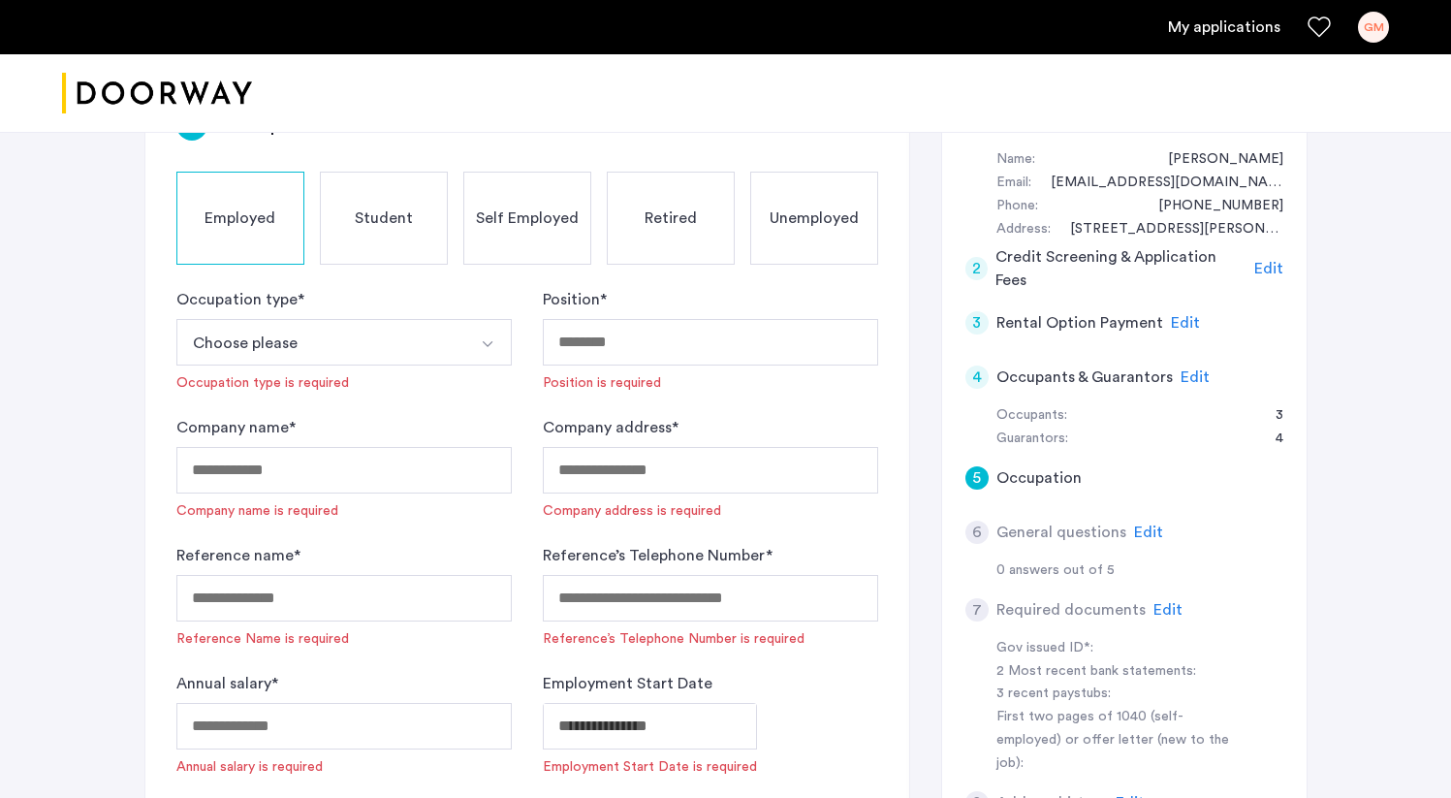
click at [325, 306] on div "Occupation type * Choose please Part-Time Full-Time Seasonal Internship Occupat…" at bounding box center [343, 340] width 335 height 105
click at [319, 319] on button "Choose please" at bounding box center [321, 342] width 290 height 47
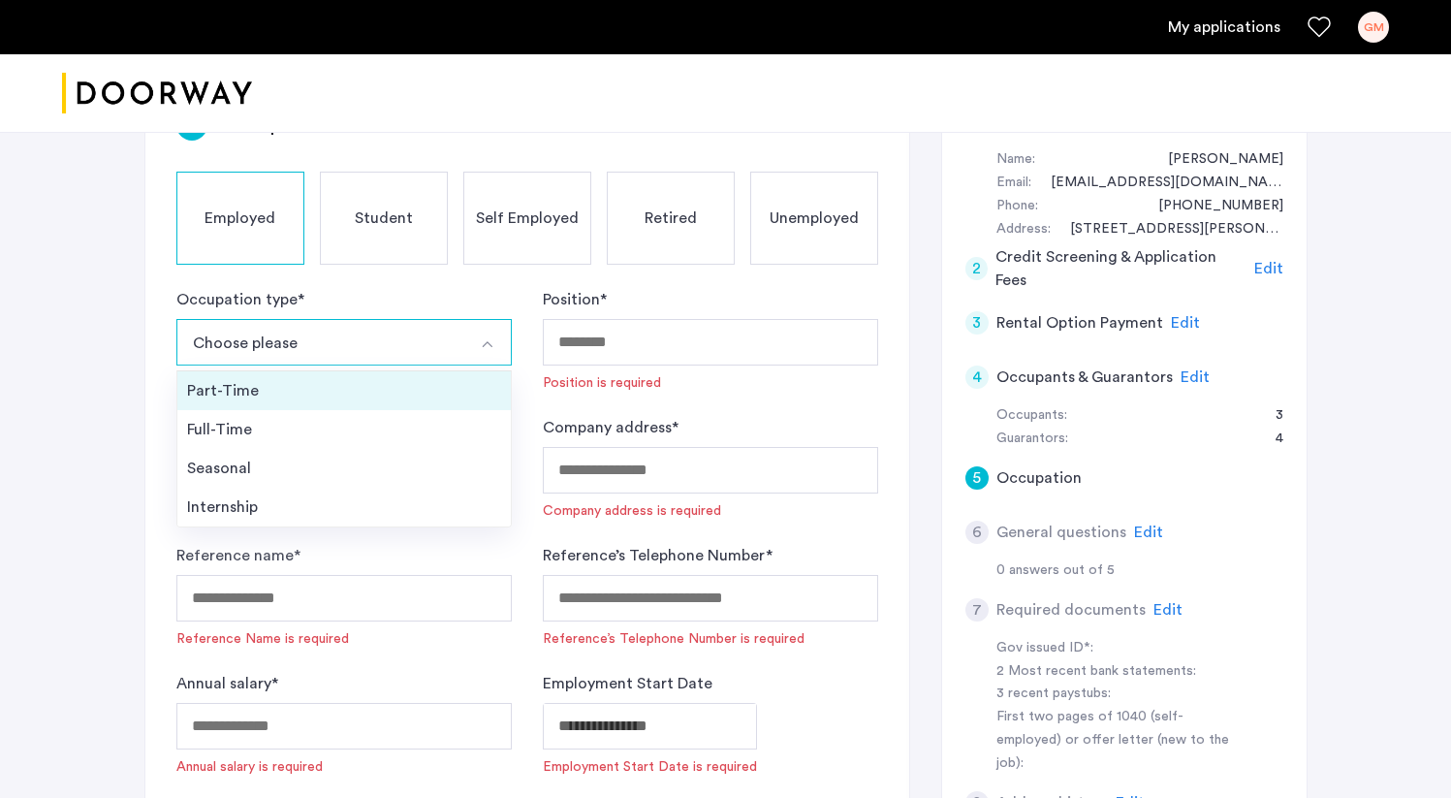
click at [318, 379] on div "Part-Time" at bounding box center [344, 390] width 314 height 23
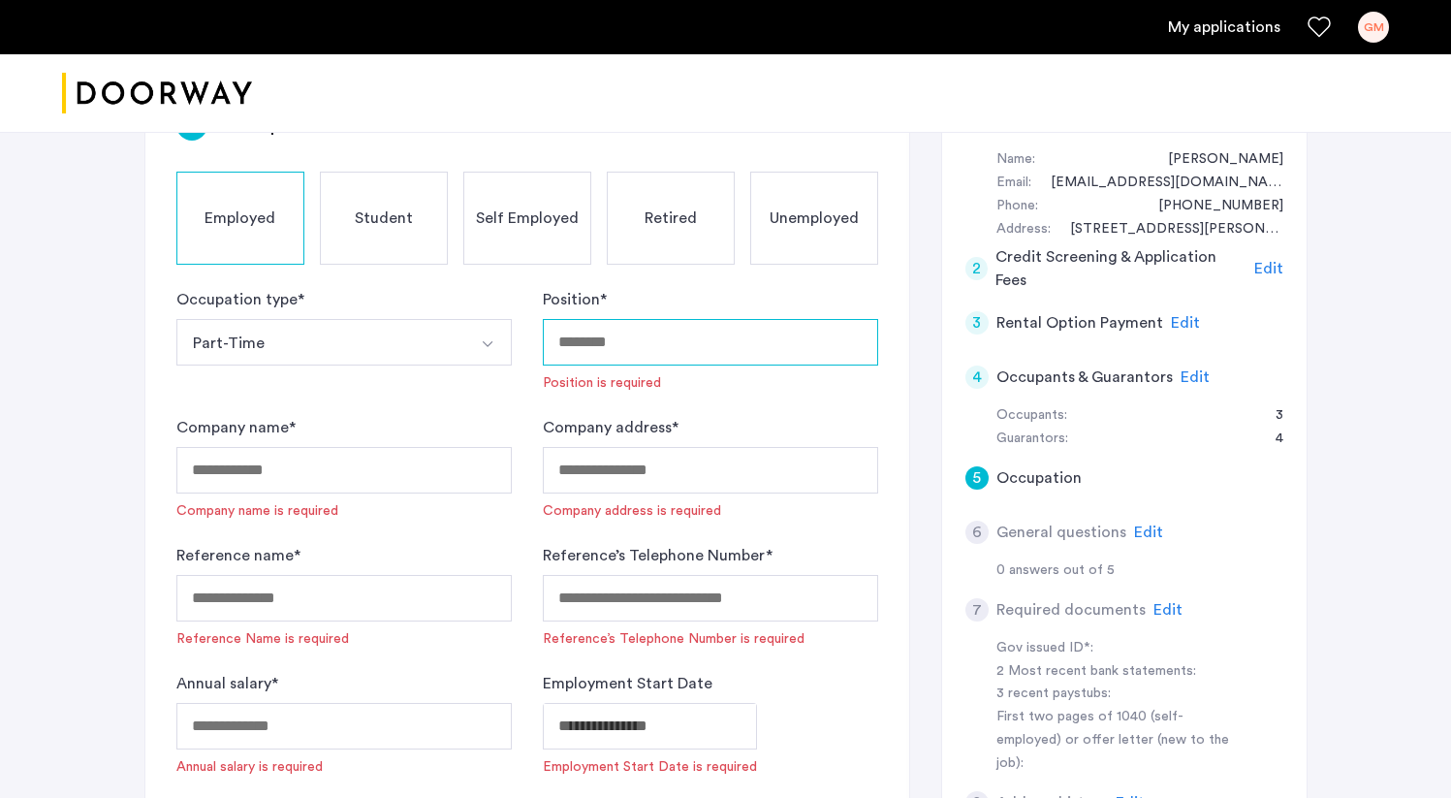
click at [689, 319] on input "Position *" at bounding box center [710, 342] width 335 height 47
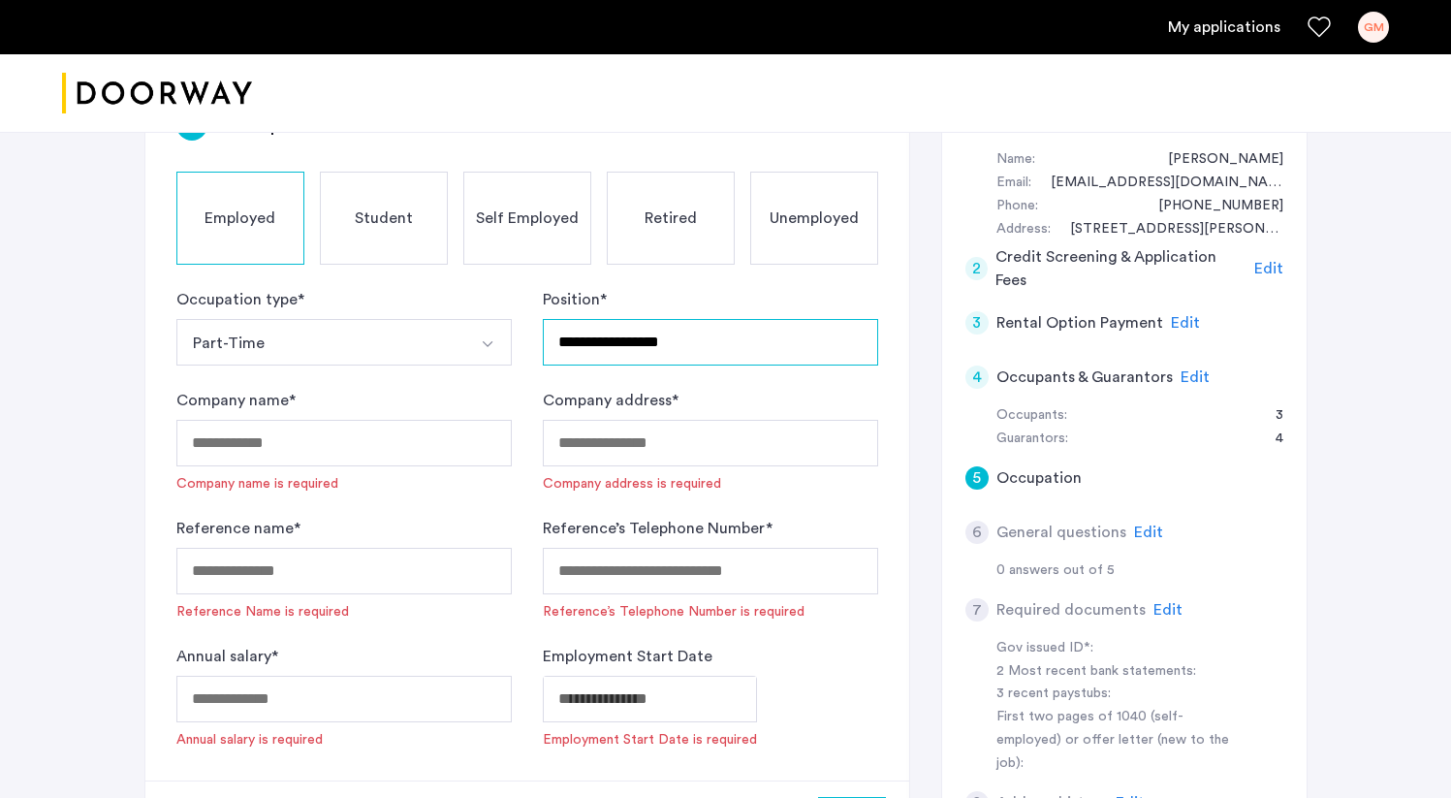
type input "**********"
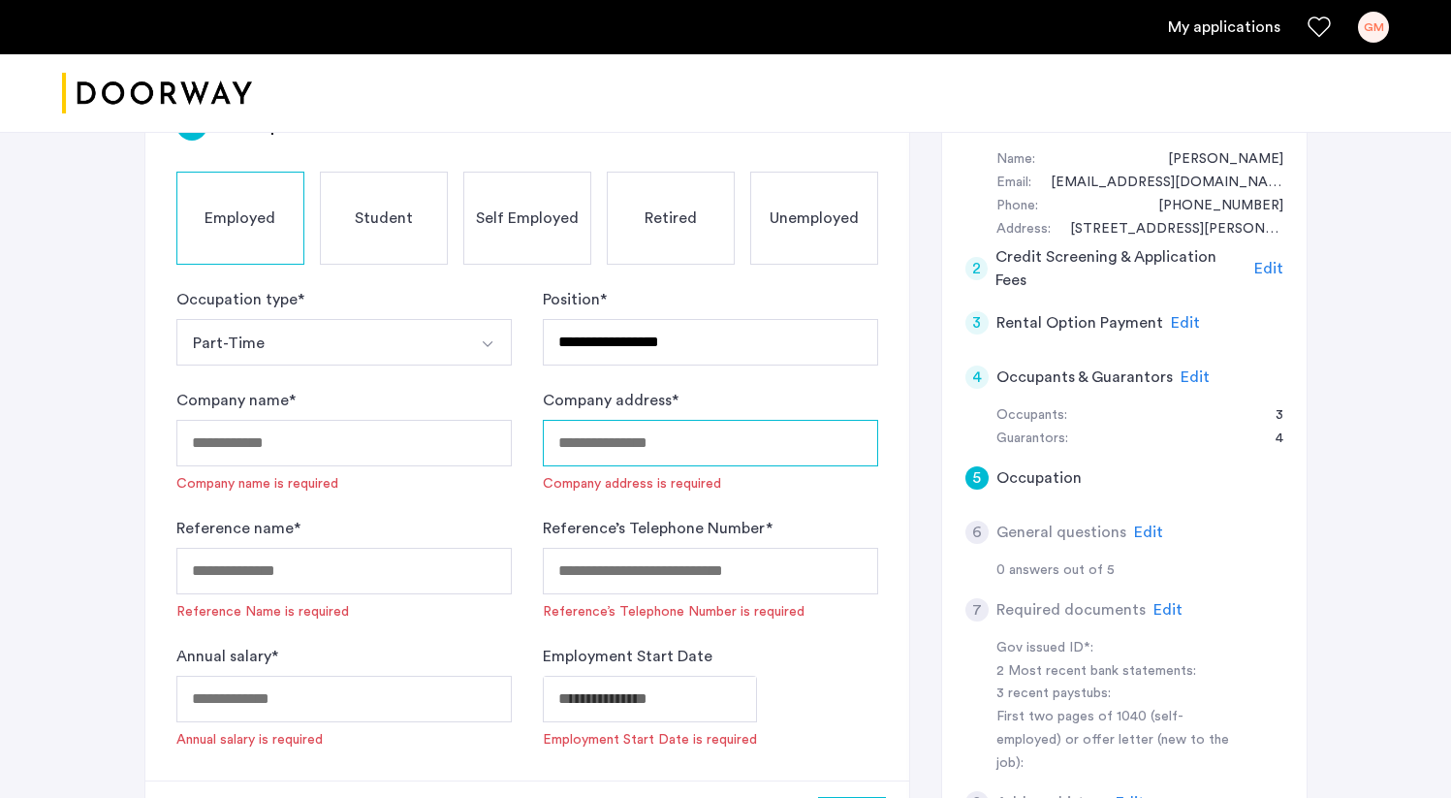
click at [733, 420] on input "Company address *" at bounding box center [710, 443] width 335 height 47
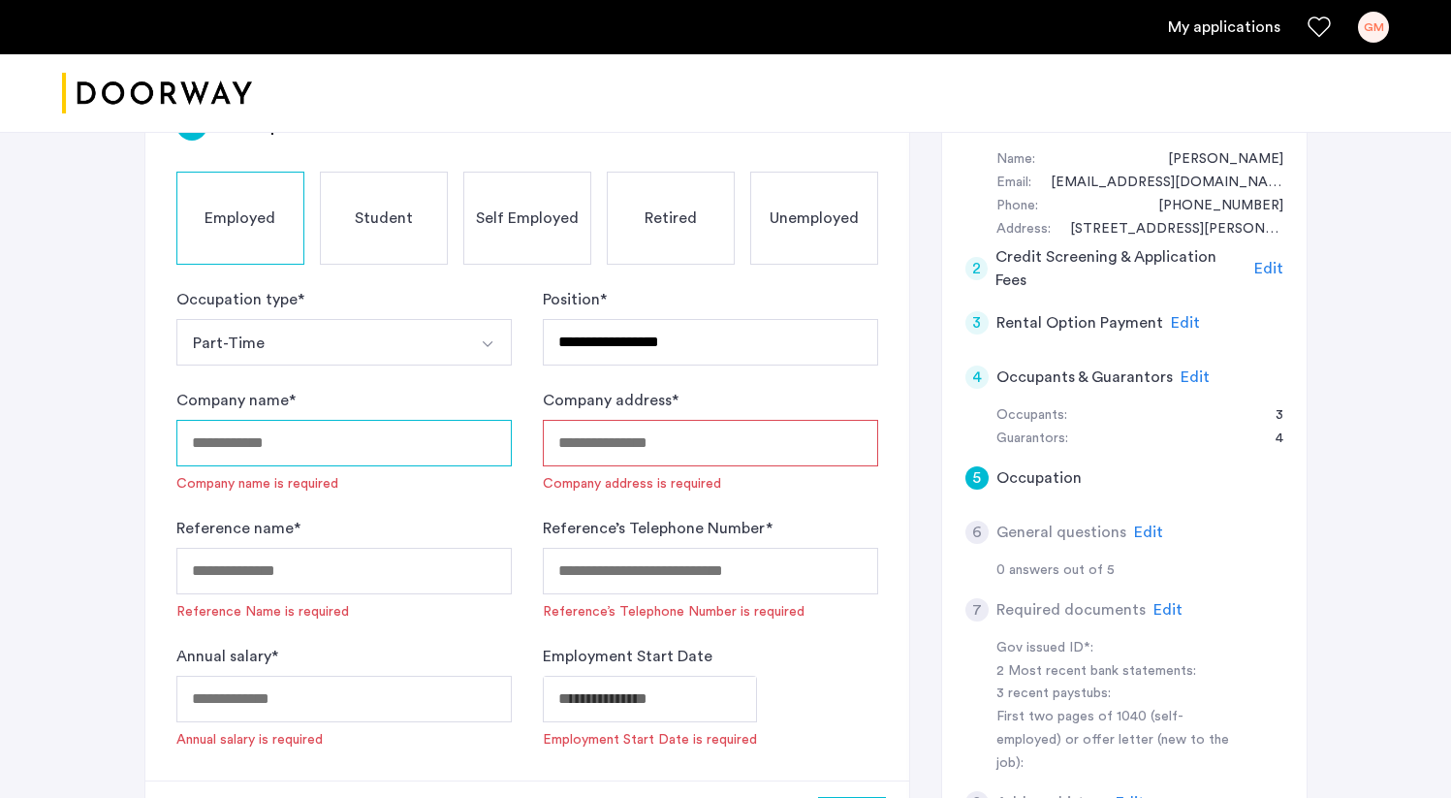
click at [378, 420] on input "Company name *" at bounding box center [343, 443] width 335 height 47
type input "**********"
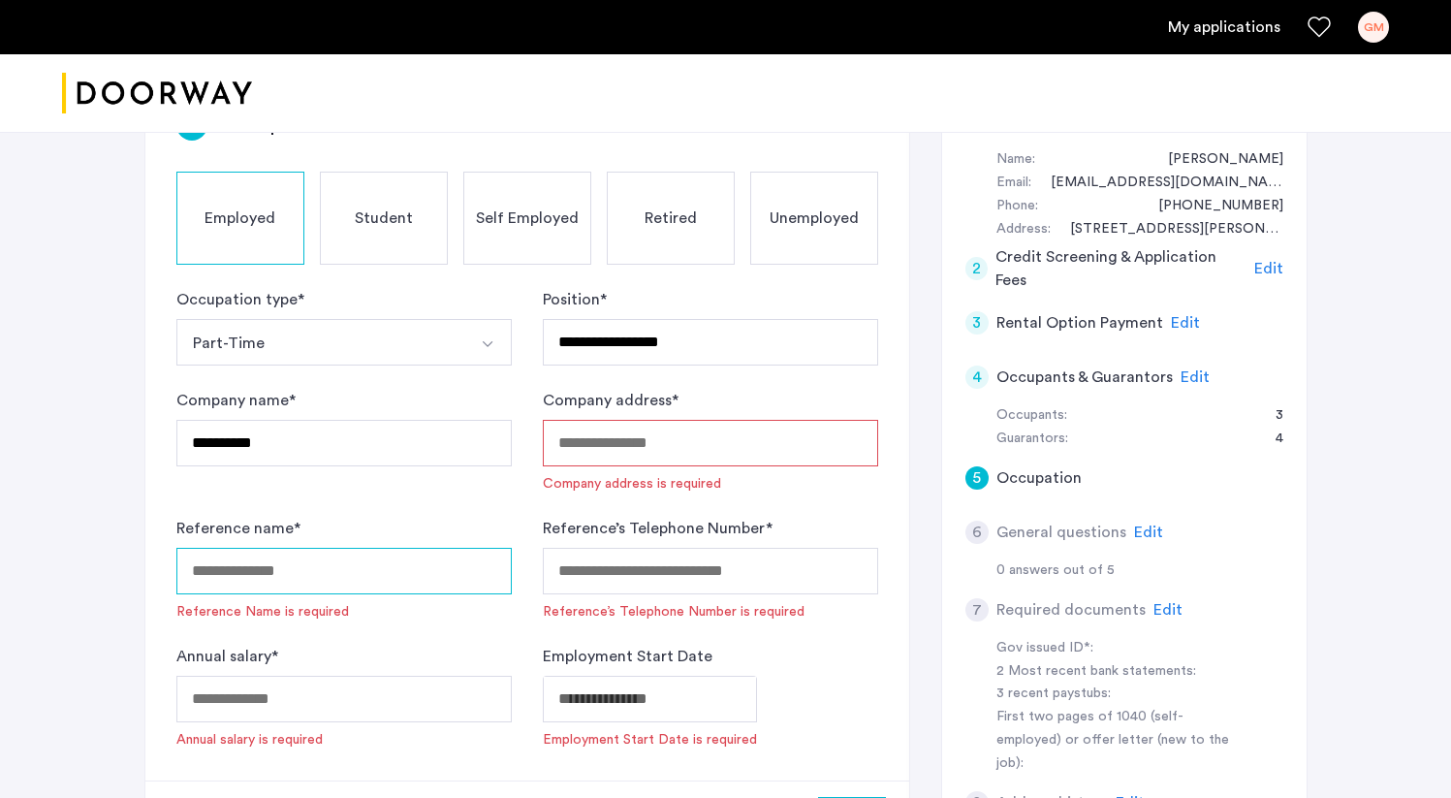
click at [407, 548] on input "Reference name *" at bounding box center [343, 571] width 335 height 47
click at [622, 420] on input "Company address *" at bounding box center [710, 443] width 335 height 47
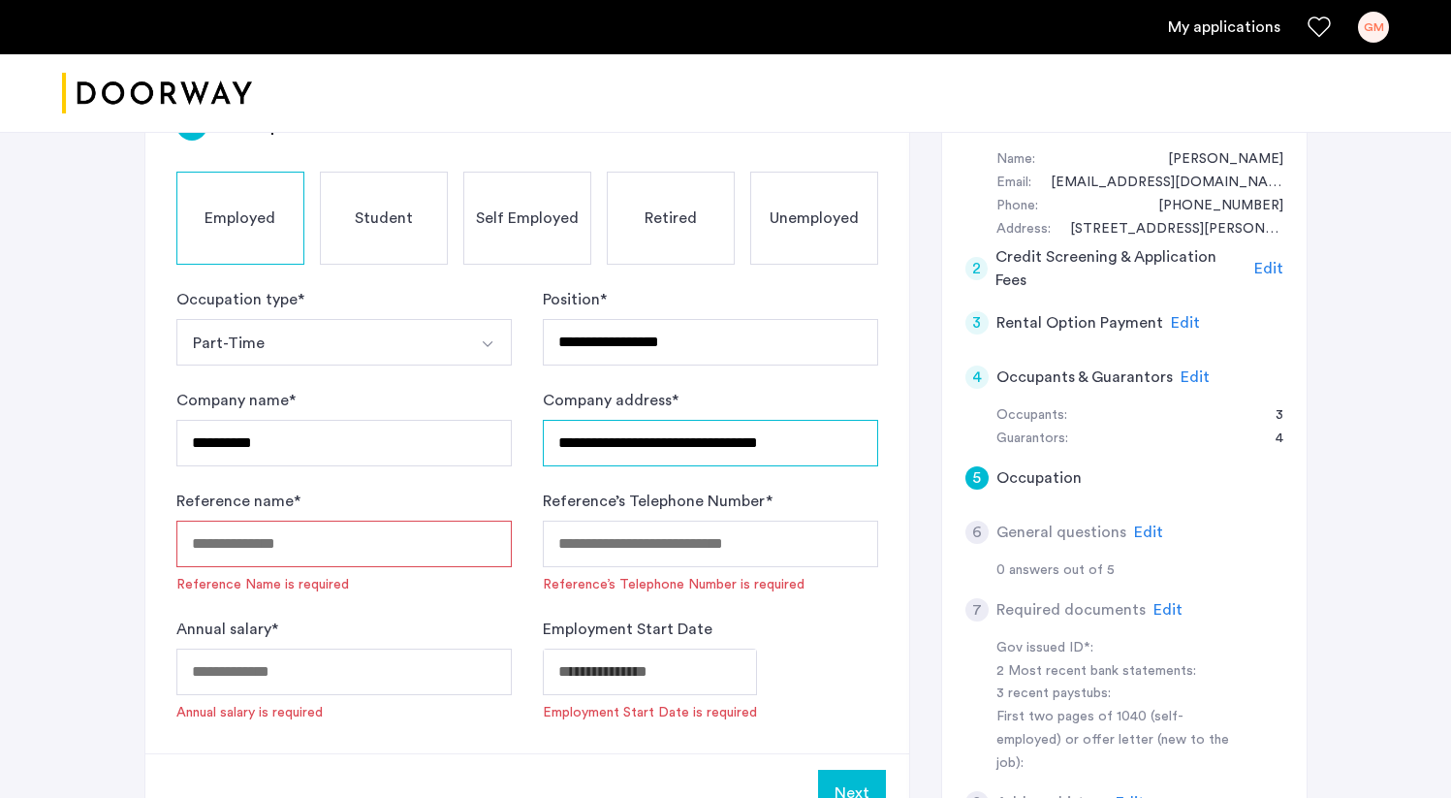
type input "**********"
click at [383, 520] on input "Reference name *" at bounding box center [343, 543] width 335 height 47
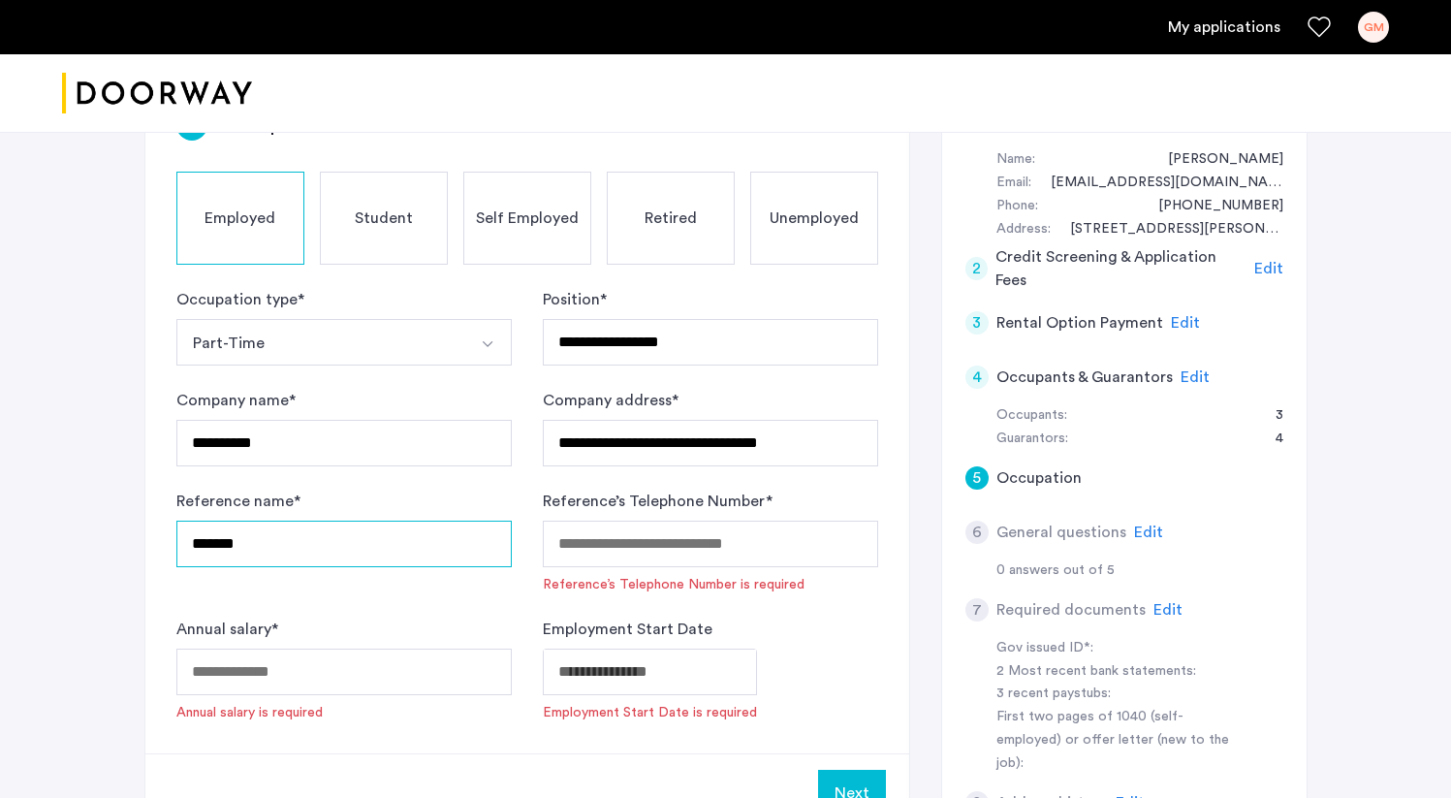
type input "*******"
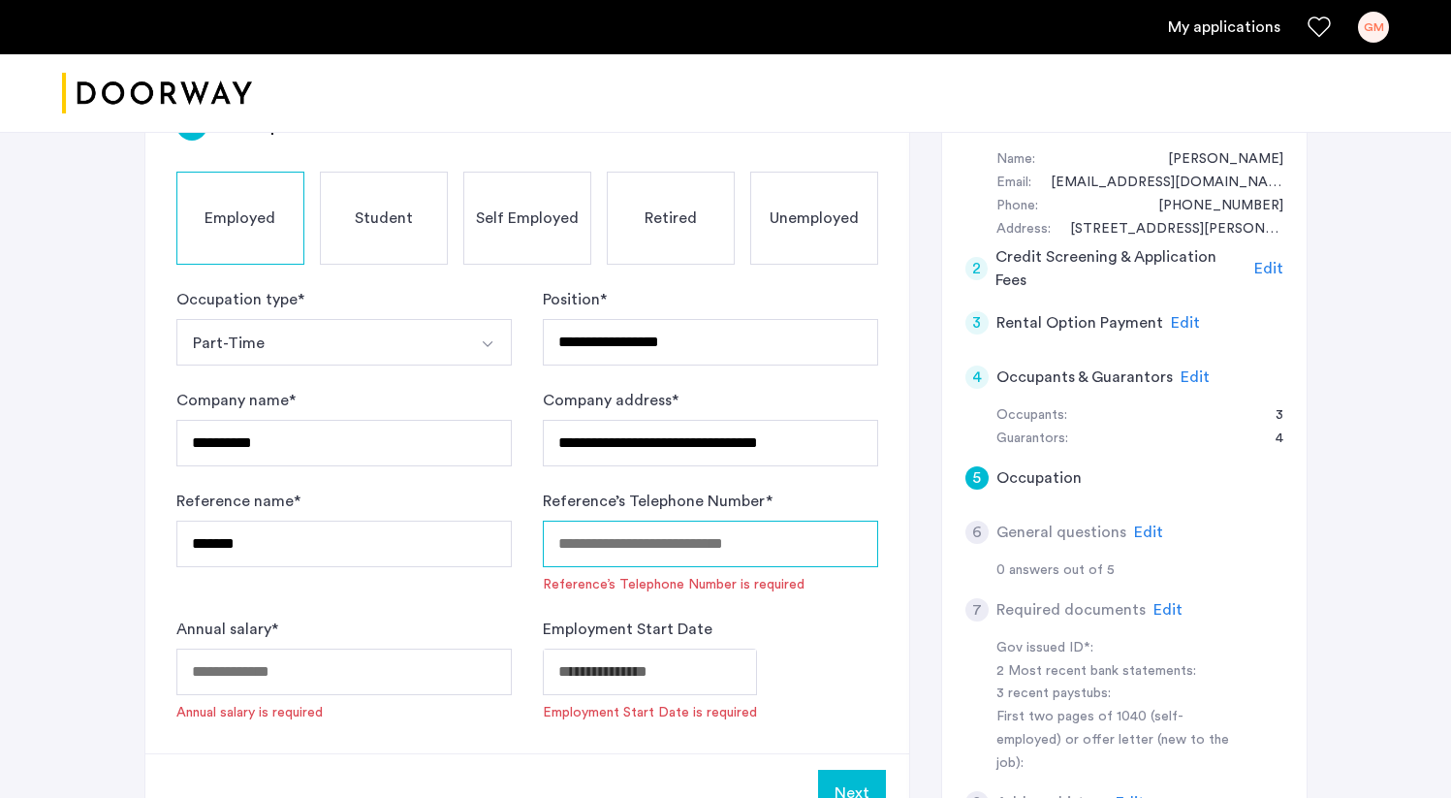
click at [800, 520] on input "Reference’s Telephone Number *" at bounding box center [710, 543] width 335 height 47
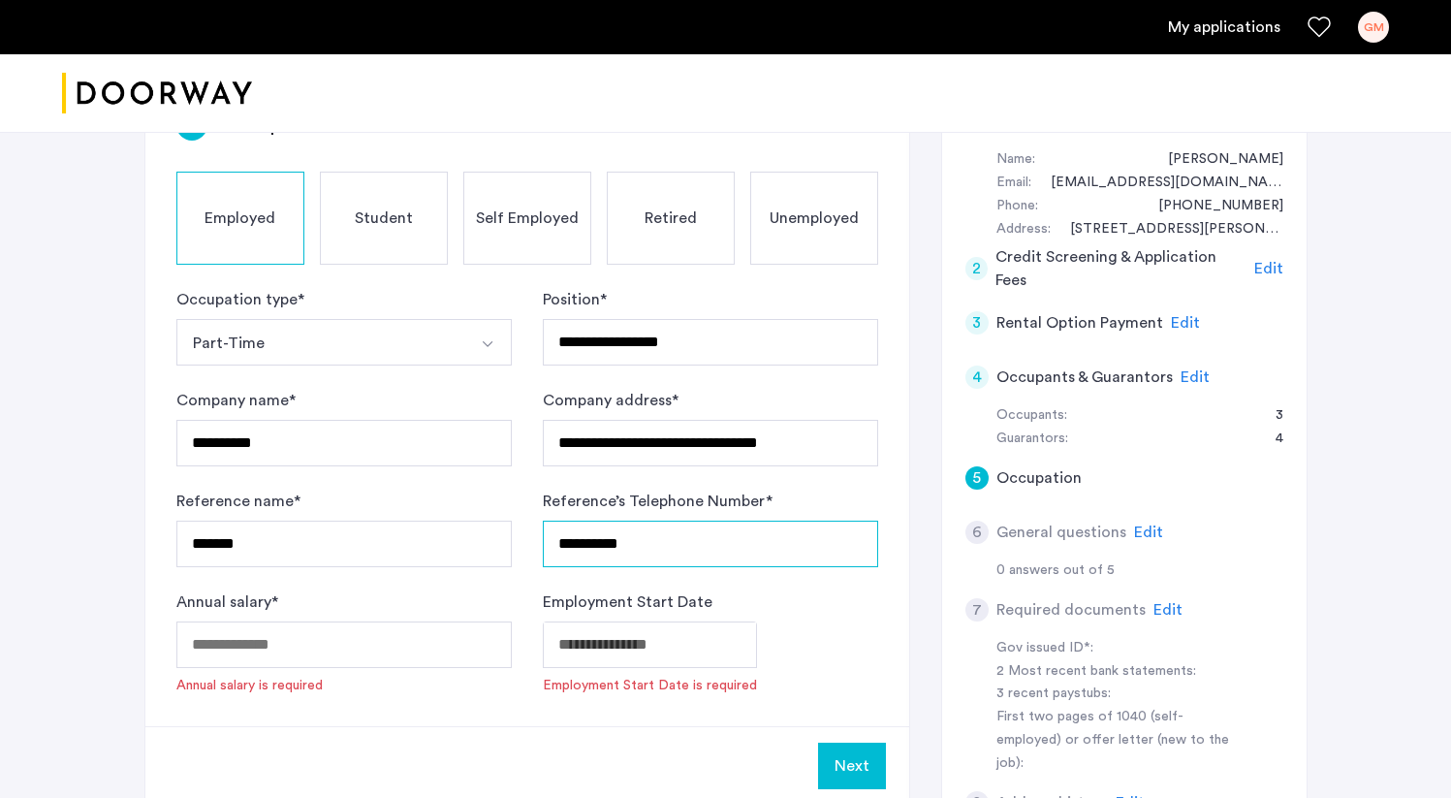
type input "**********"
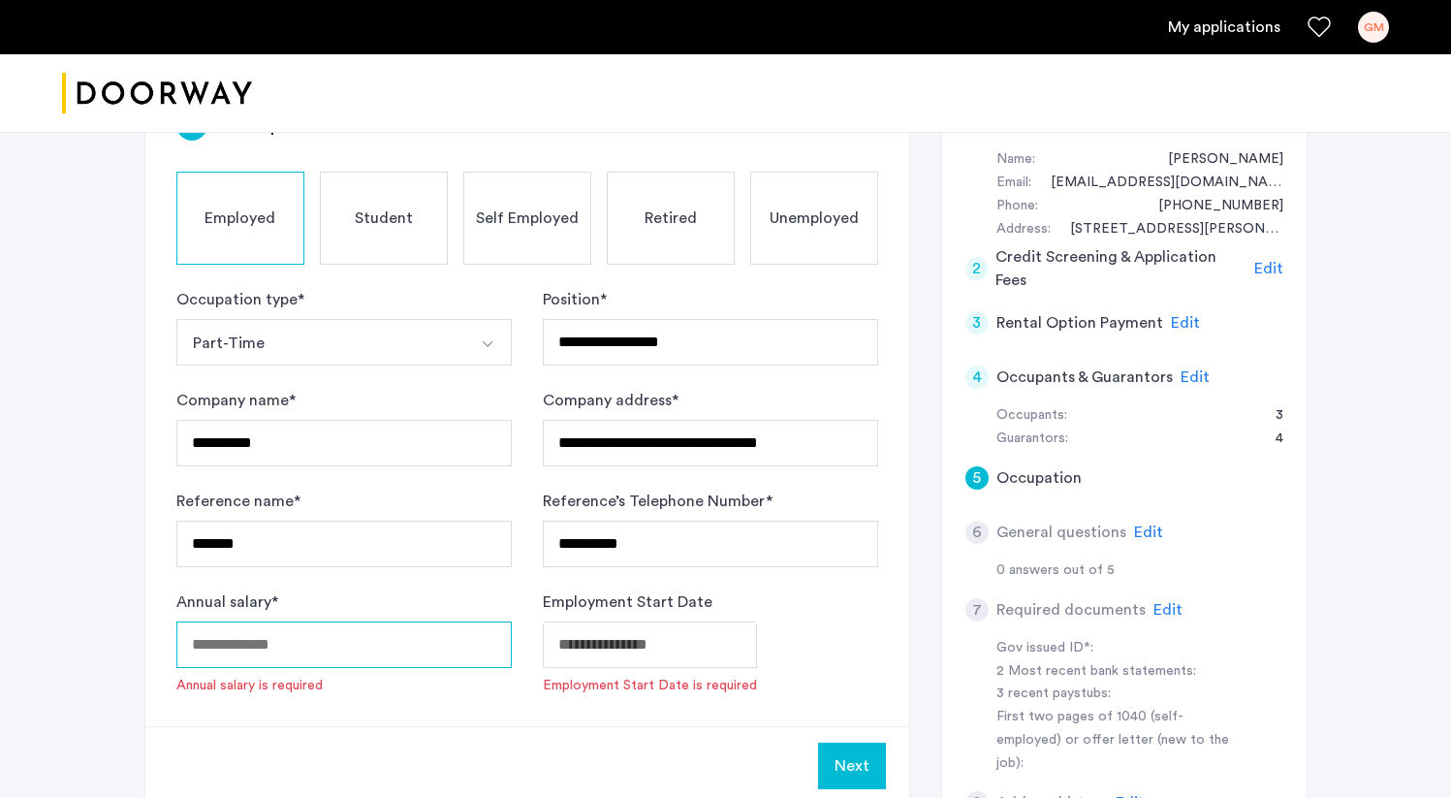
click at [289, 621] on input "Annual salary *" at bounding box center [343, 644] width 335 height 47
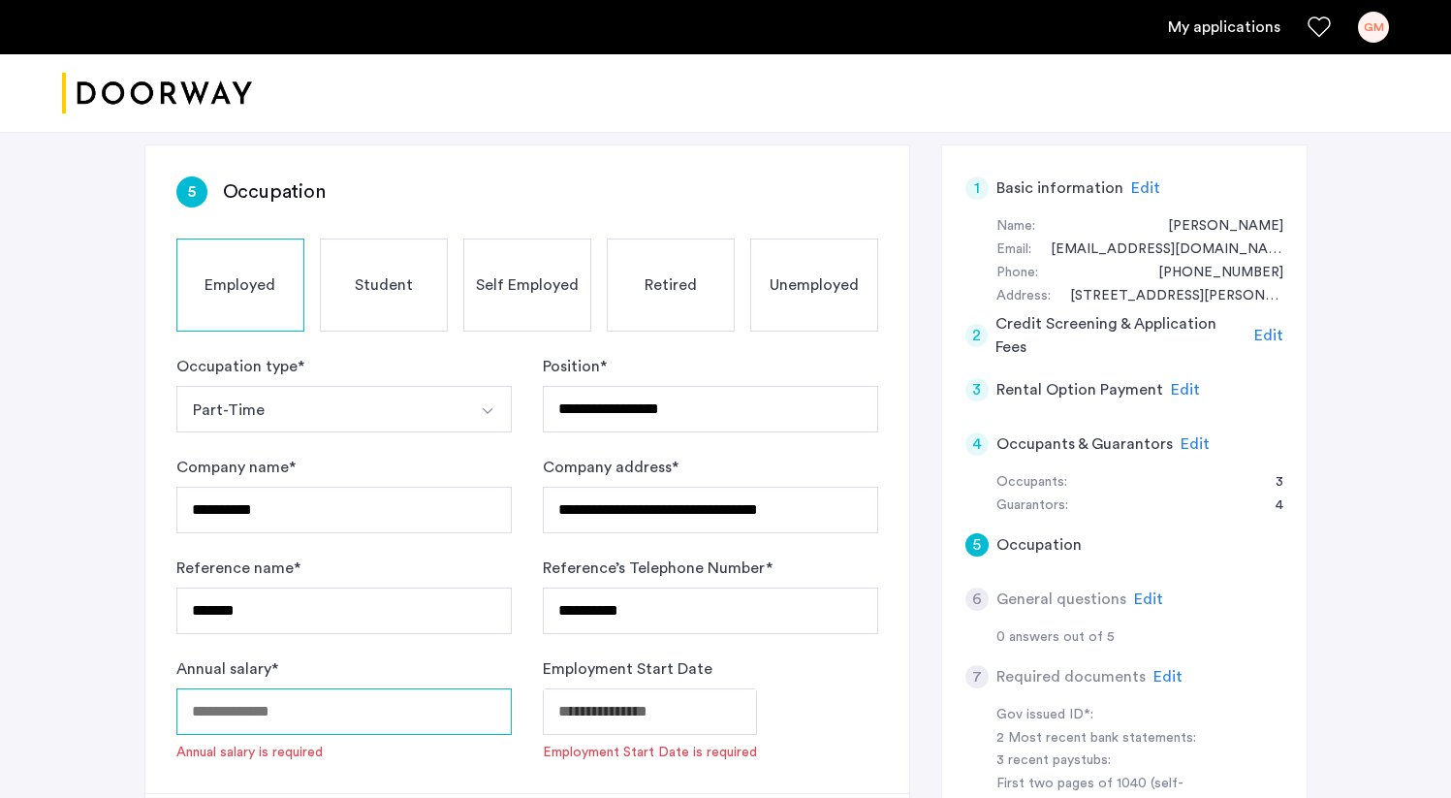
scroll to position [414, 0]
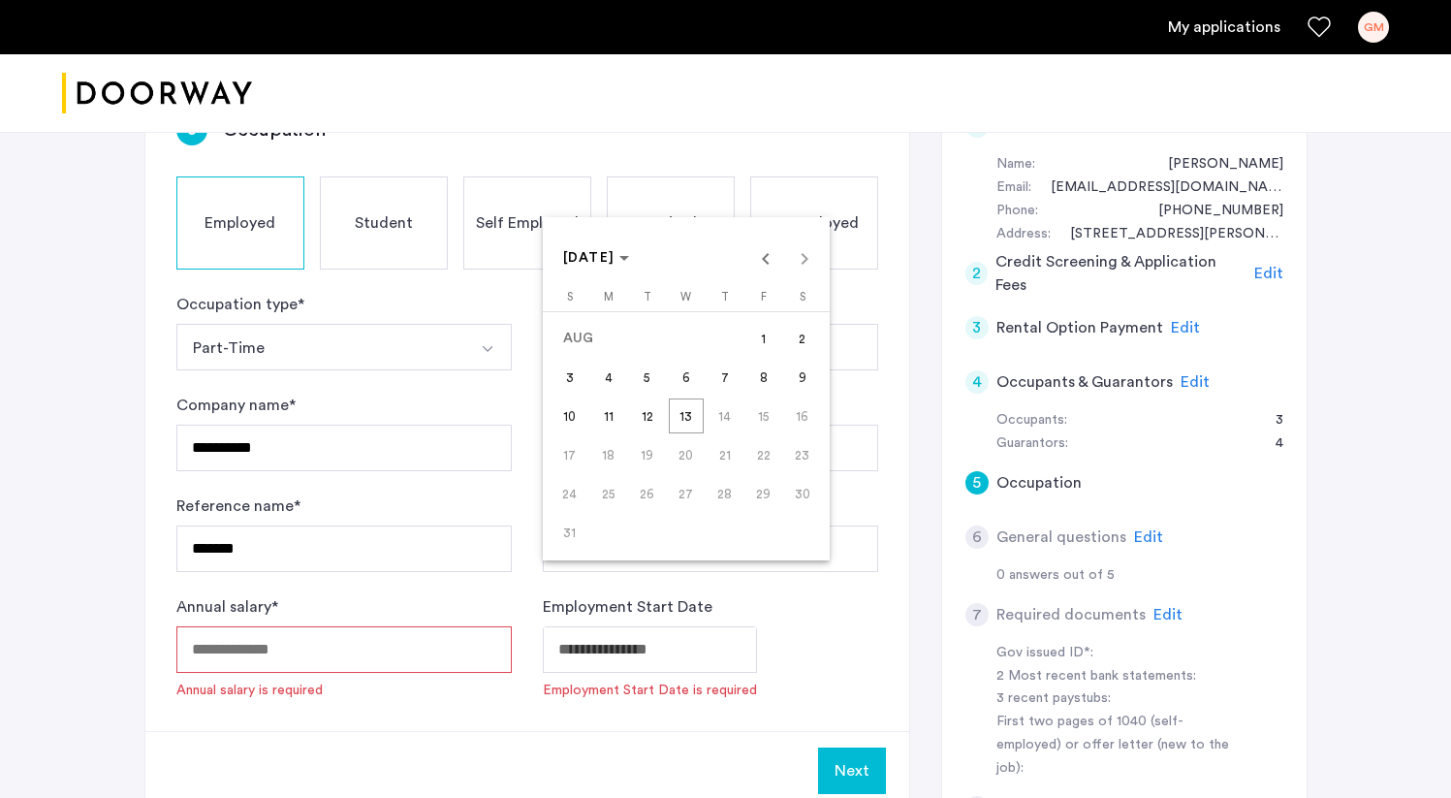
click at [689, 686] on div at bounding box center [725, 399] width 1451 height 798
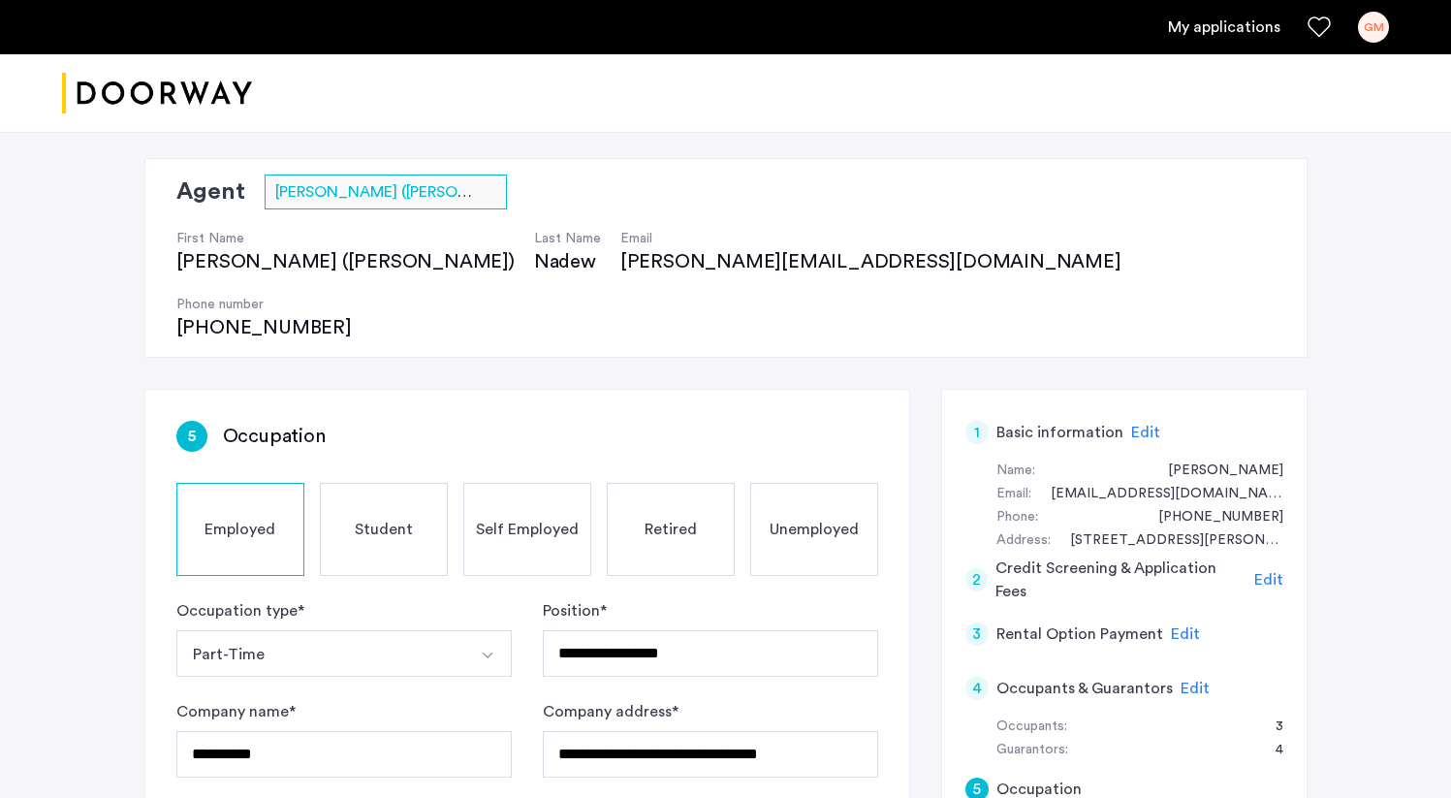
scroll to position [107, 0]
click at [769, 484] on div "Unemployed" at bounding box center [814, 530] width 128 height 93
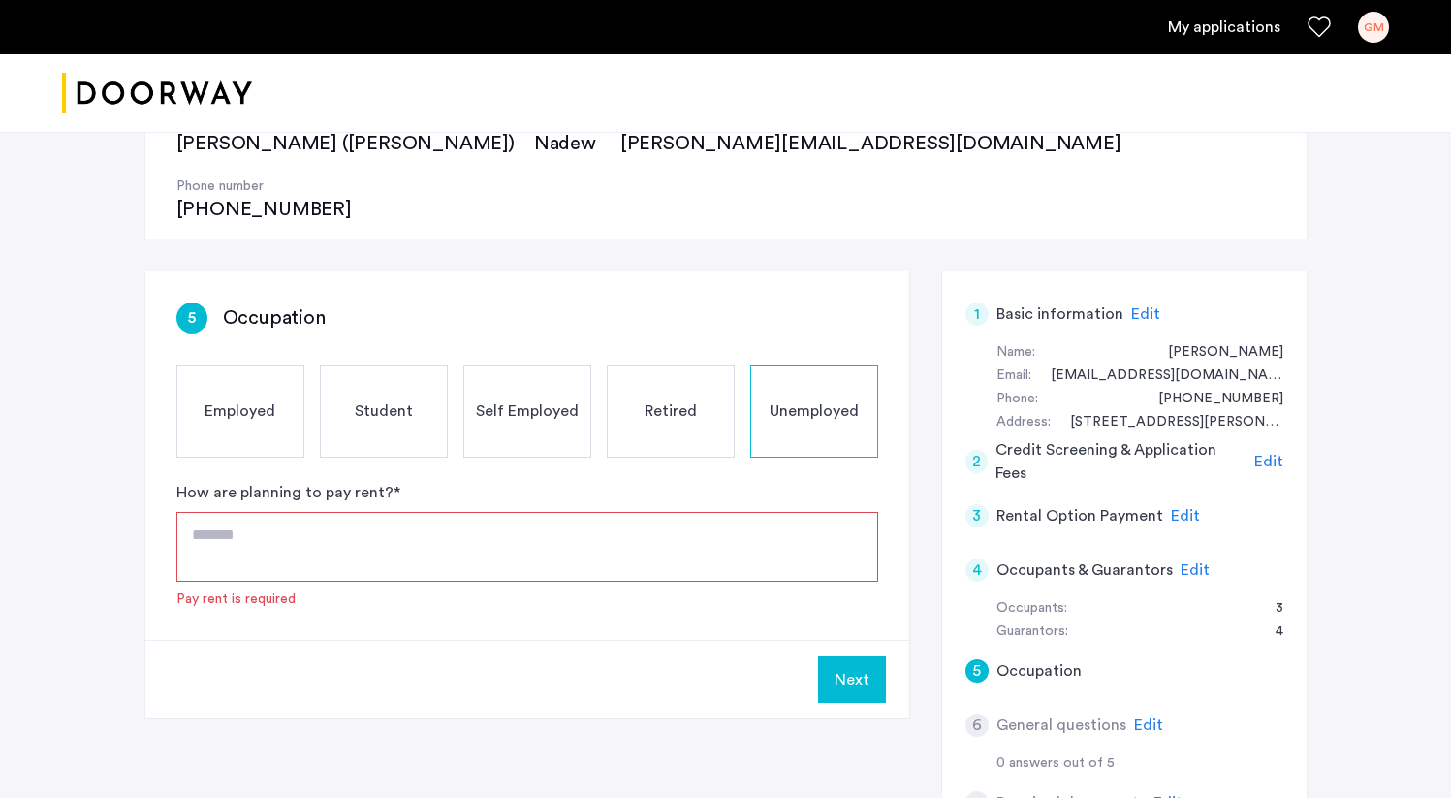
scroll to position [229, 0]
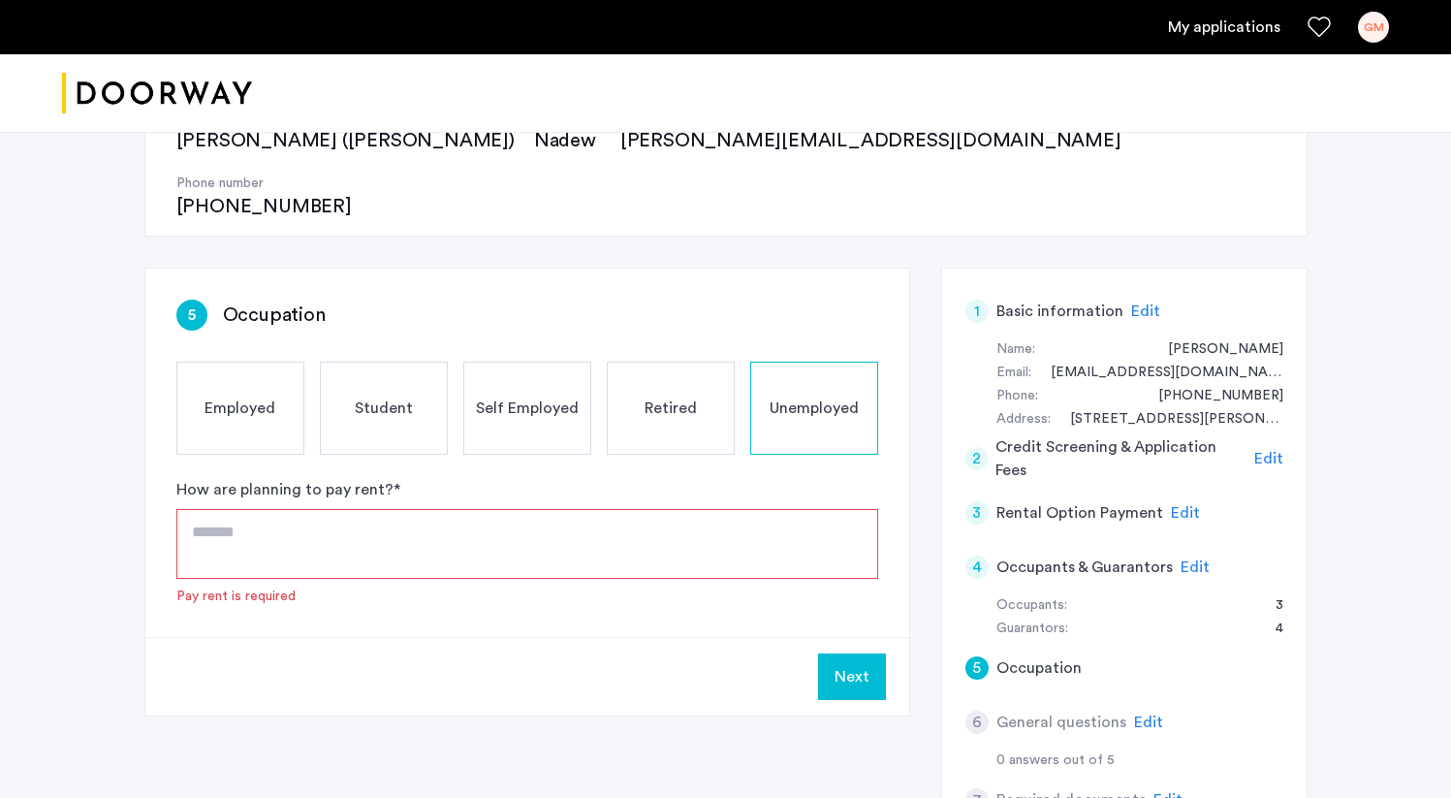
click at [332, 509] on textarea at bounding box center [527, 544] width 702 height 70
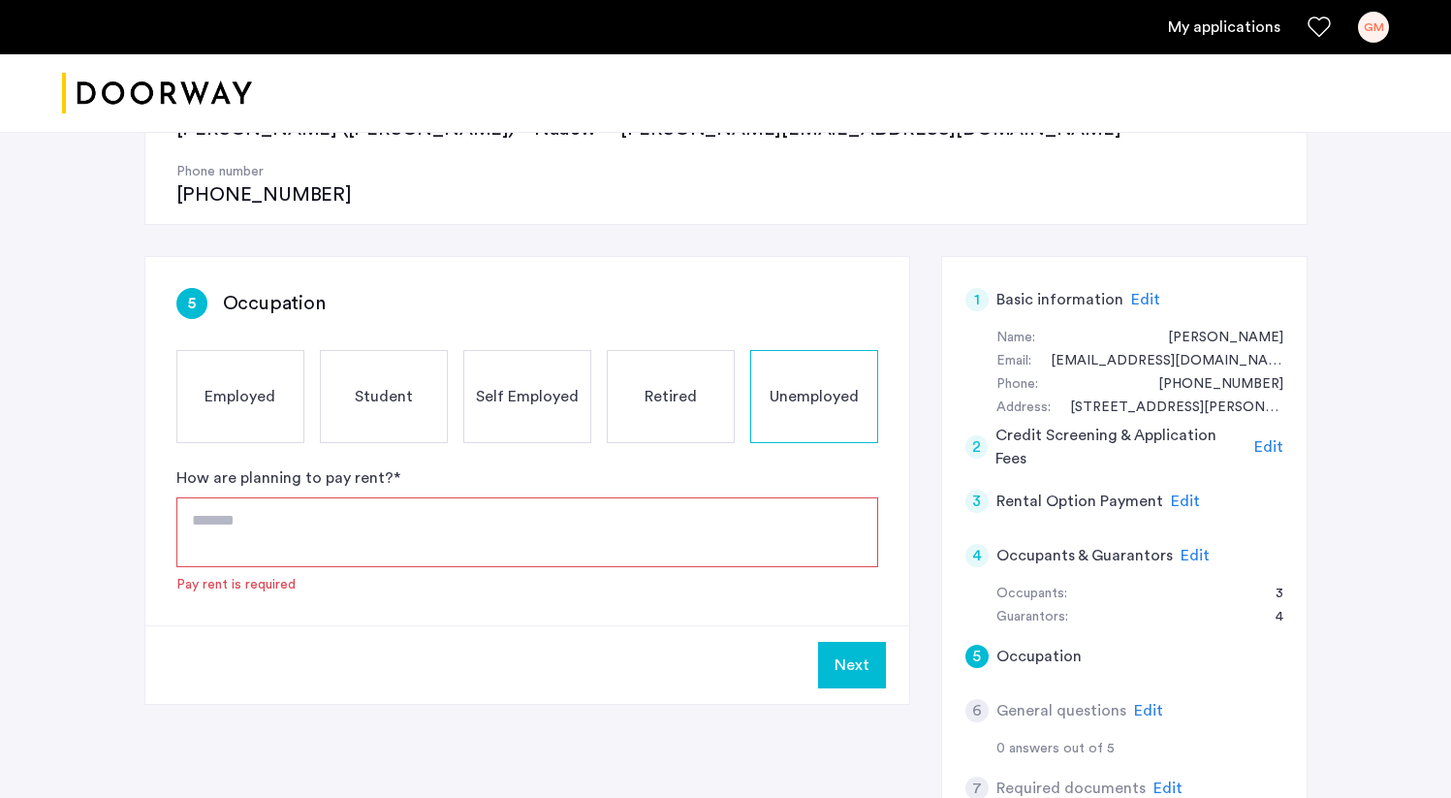
scroll to position [241, 0]
click at [238, 384] on span "Employed" at bounding box center [239, 395] width 71 height 23
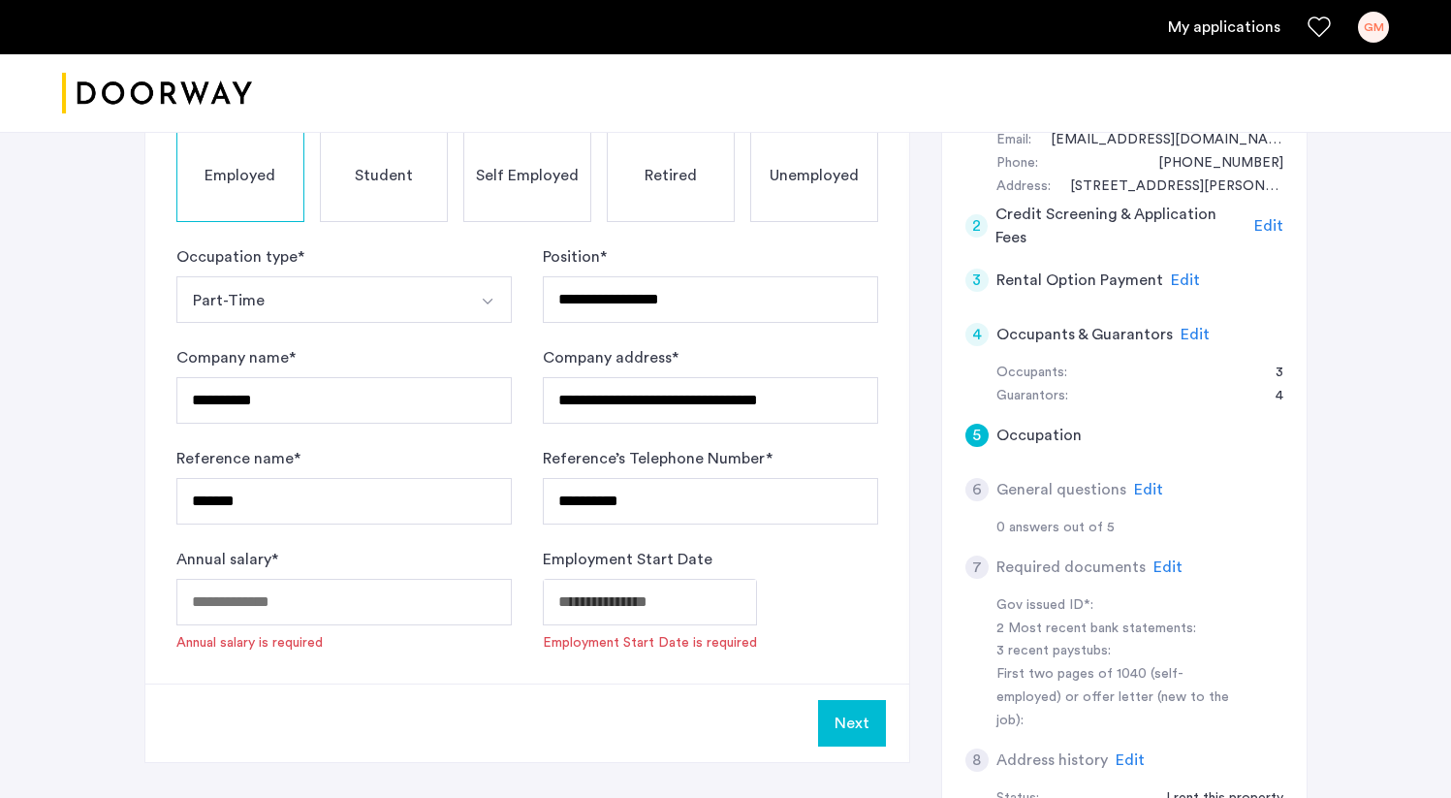
scroll to position [471, 0]
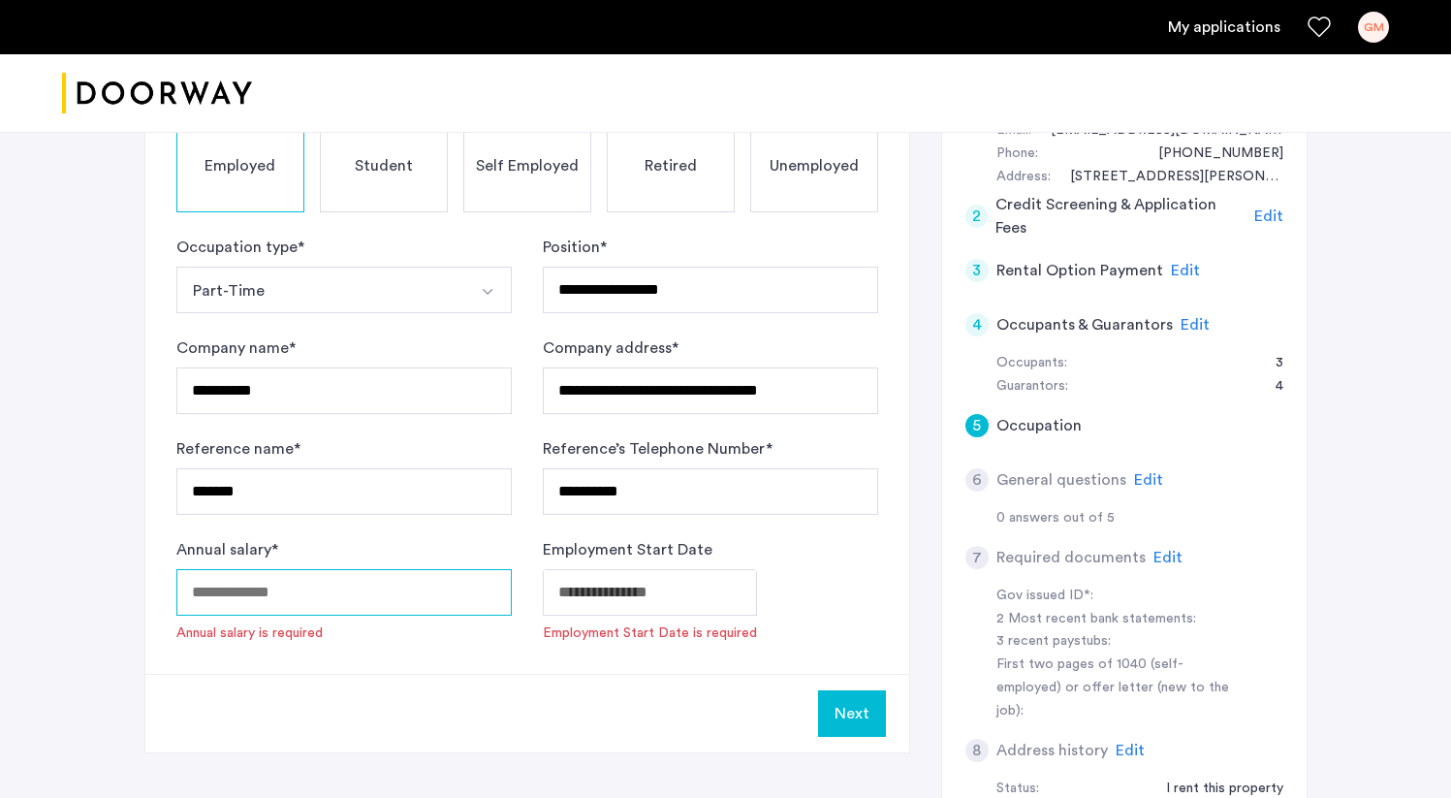
click at [398, 569] on input "Annual salary *" at bounding box center [343, 592] width 335 height 47
click at [207, 569] on input "*****" at bounding box center [343, 592] width 335 height 47
type input "*****"
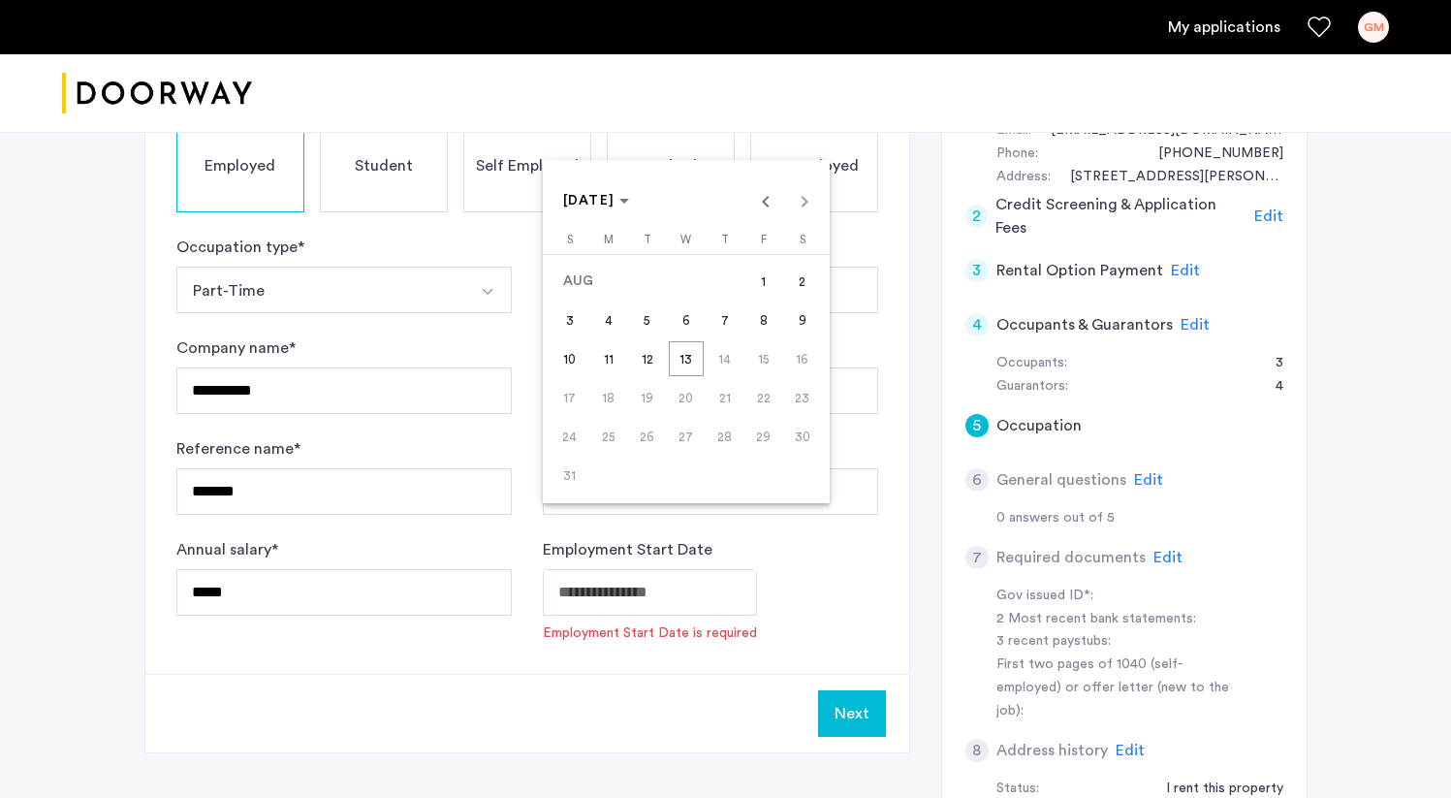
click at [771, 200] on span "Previous month" at bounding box center [765, 200] width 39 height 39
click at [630, 199] on span "[DATE]" at bounding box center [596, 201] width 67 height 16
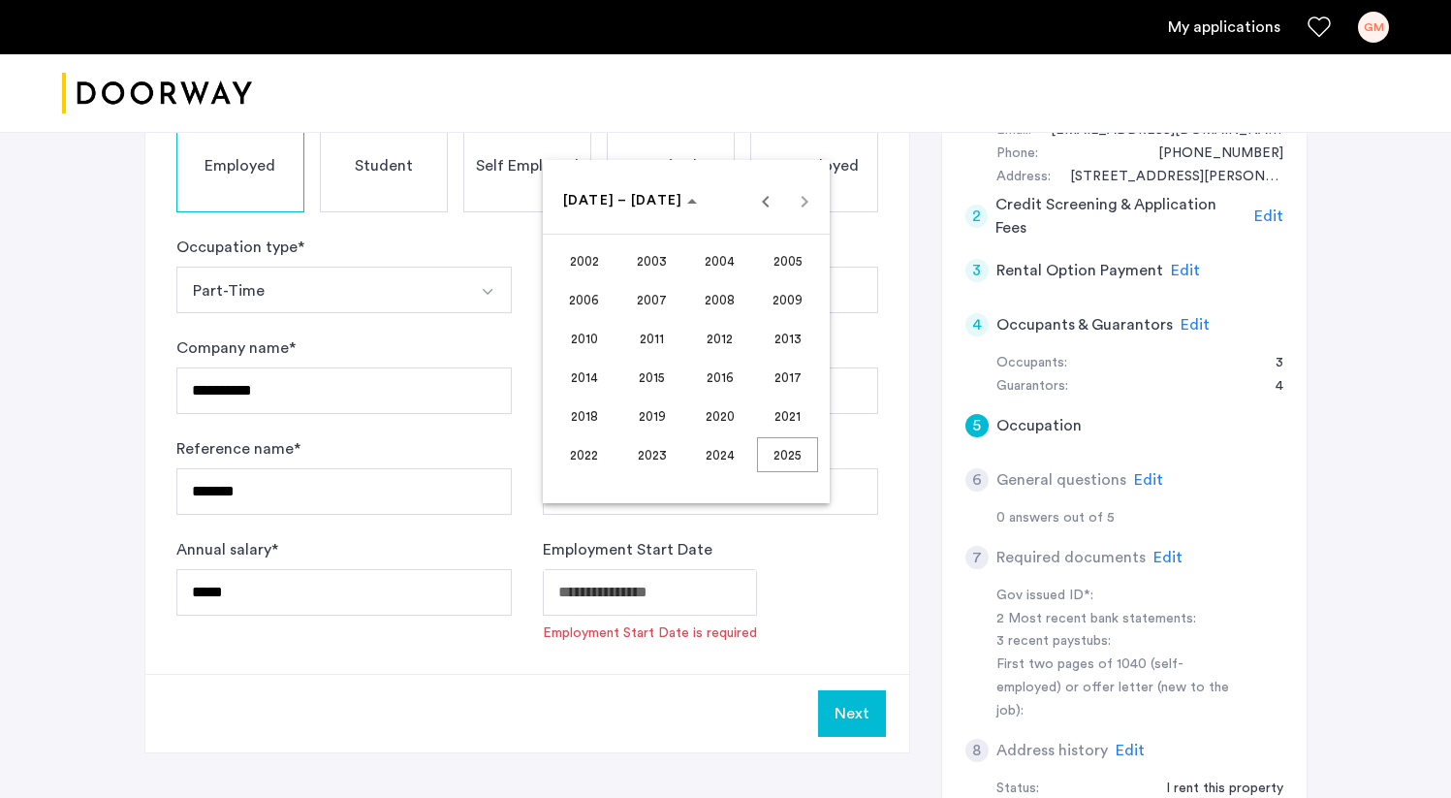
click at [727, 443] on span "2024" at bounding box center [719, 454] width 61 height 35
click at [721, 375] on span "NOV" at bounding box center [719, 377] width 61 height 35
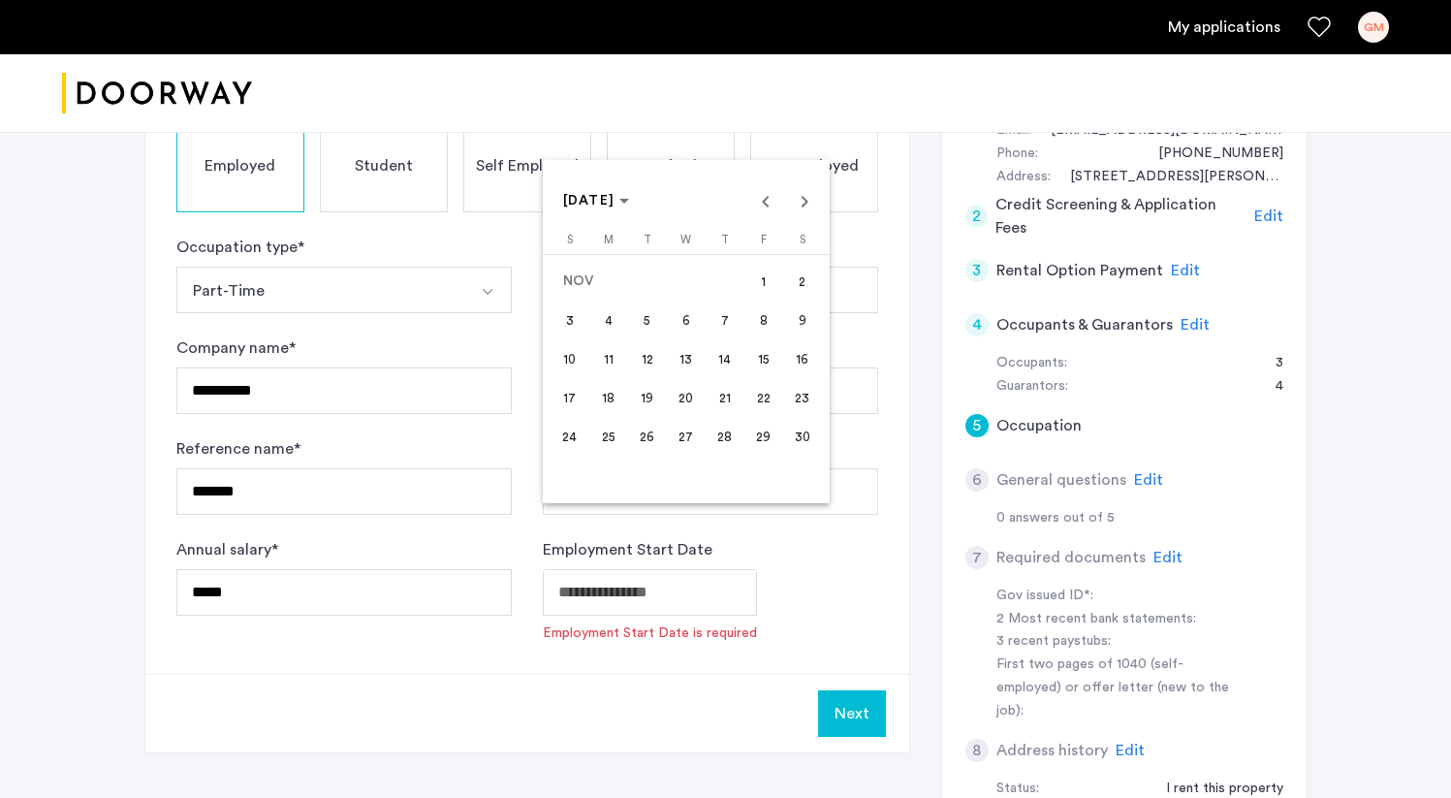
click at [762, 362] on span "15" at bounding box center [763, 358] width 35 height 35
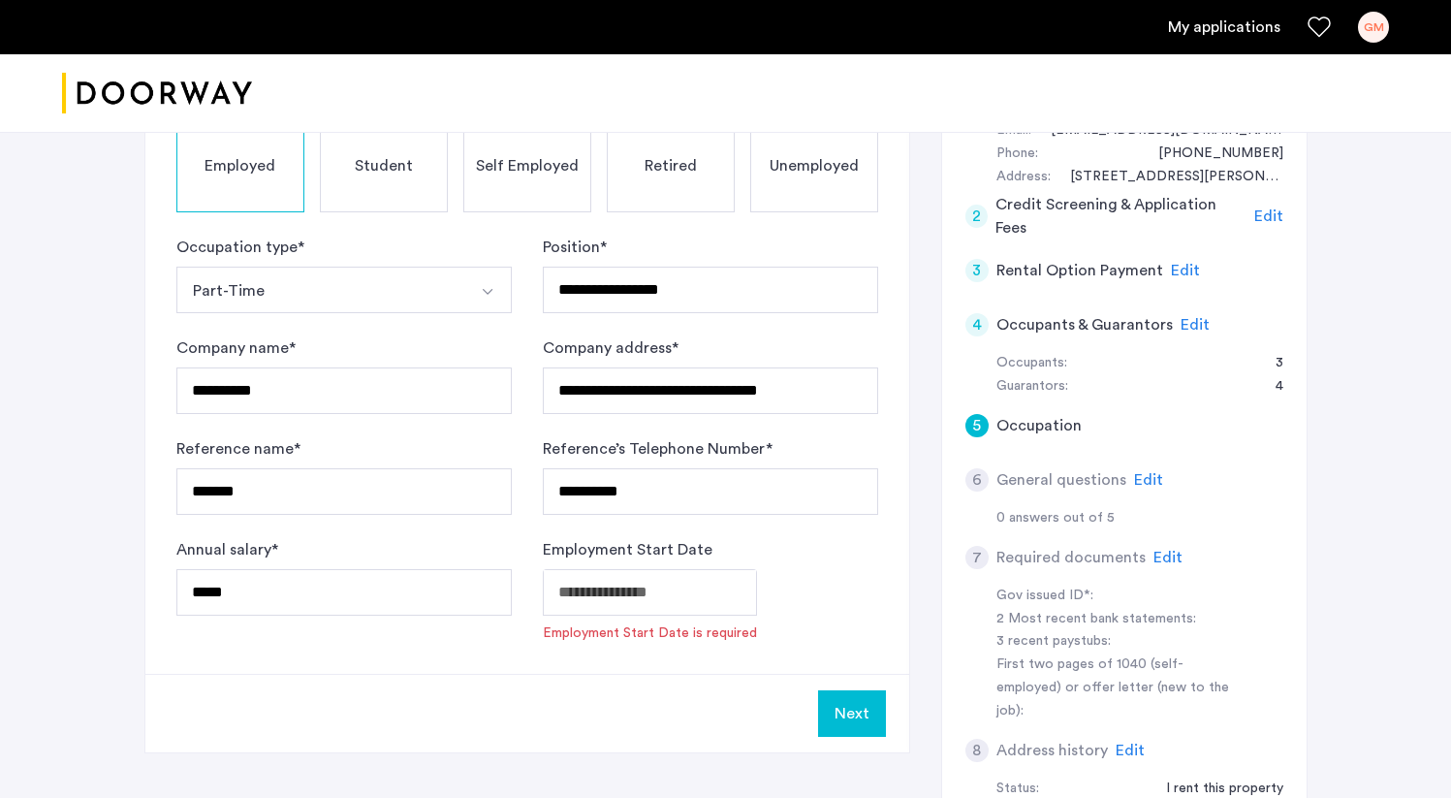
type input "**********"
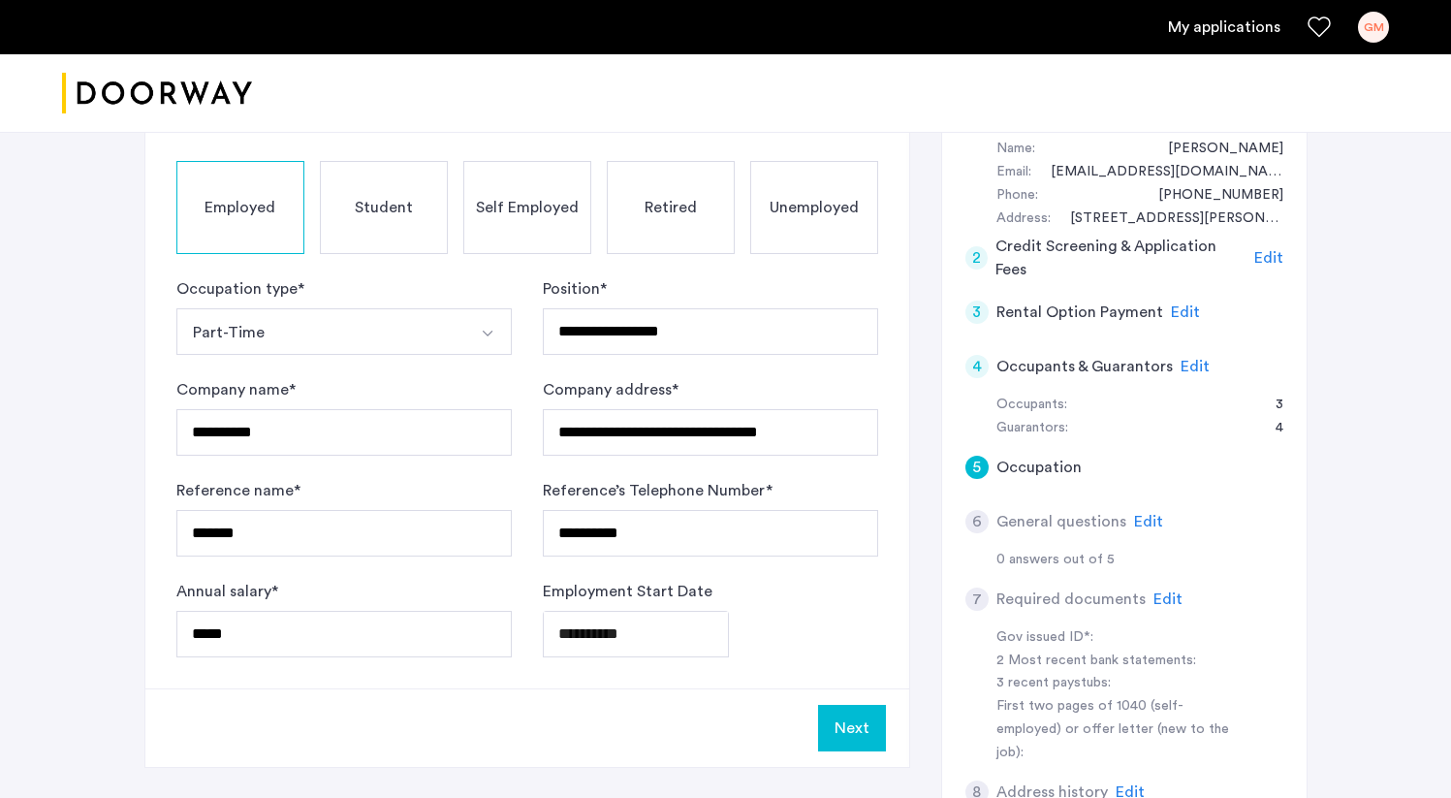
click at [864, 705] on button "Next" at bounding box center [852, 728] width 68 height 47
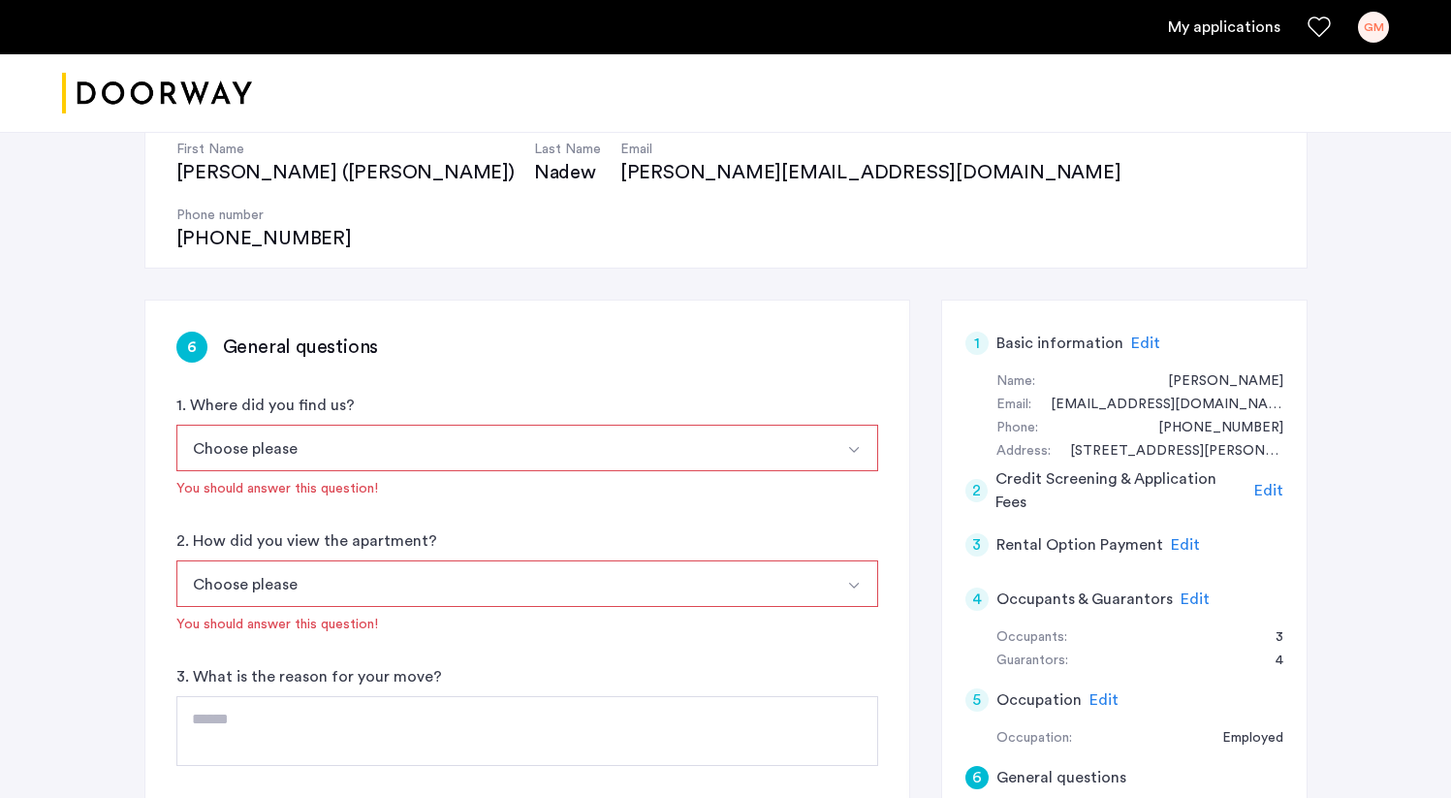
scroll to position [204, 0]
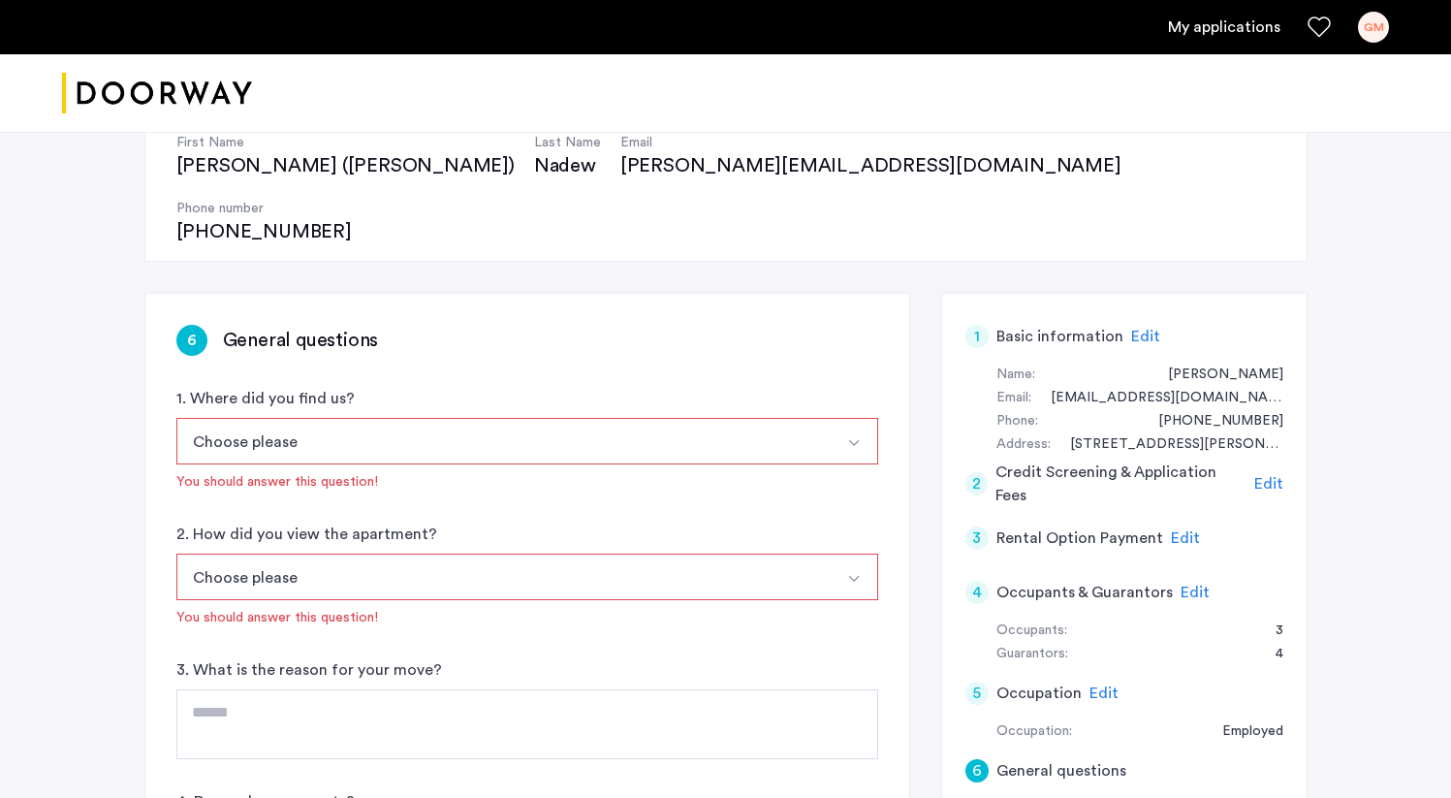
click at [587, 418] on button "Choose please" at bounding box center [504, 441] width 656 height 47
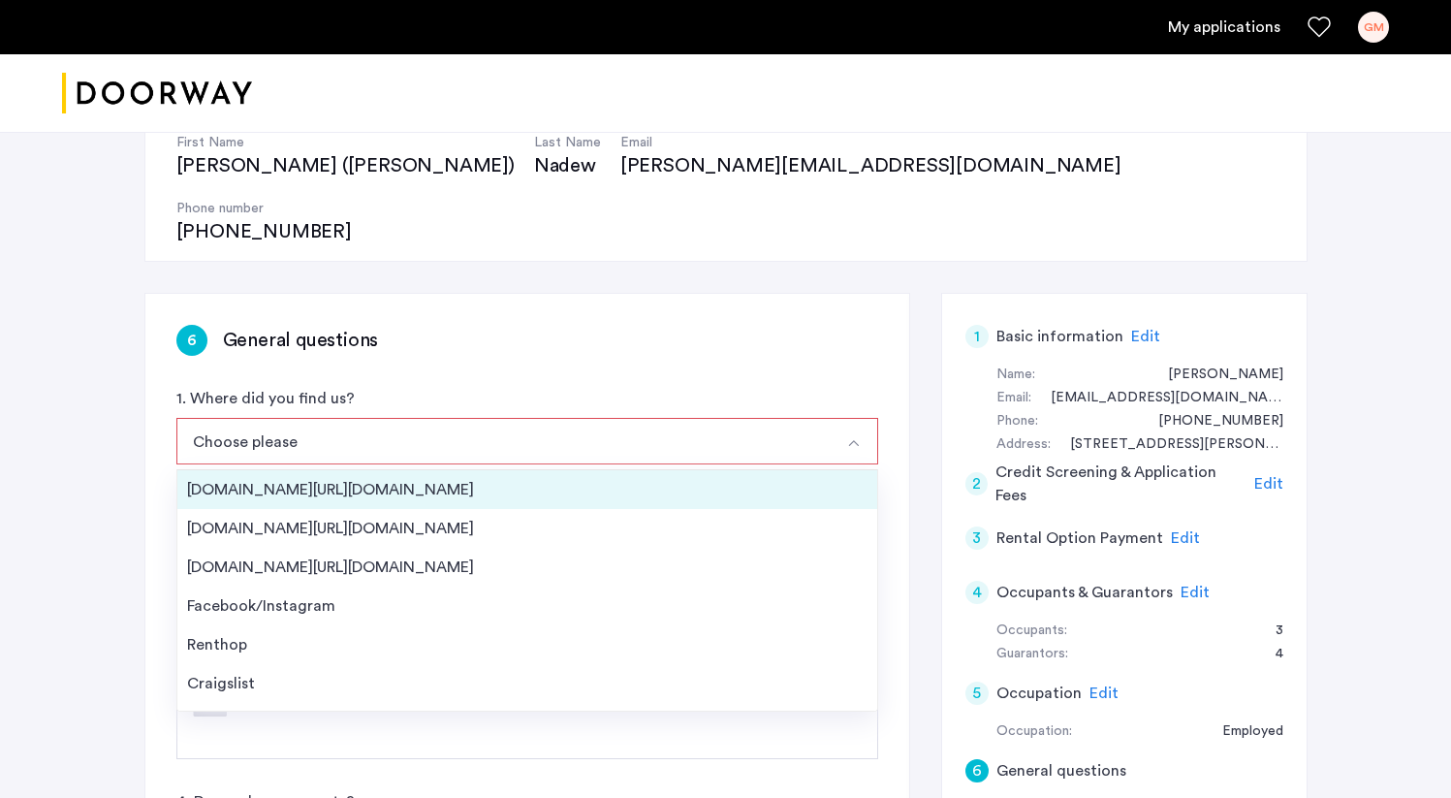
click at [480, 478] on div "[DOMAIN_NAME][URL][DOMAIN_NAME]" at bounding box center [527, 489] width 680 height 23
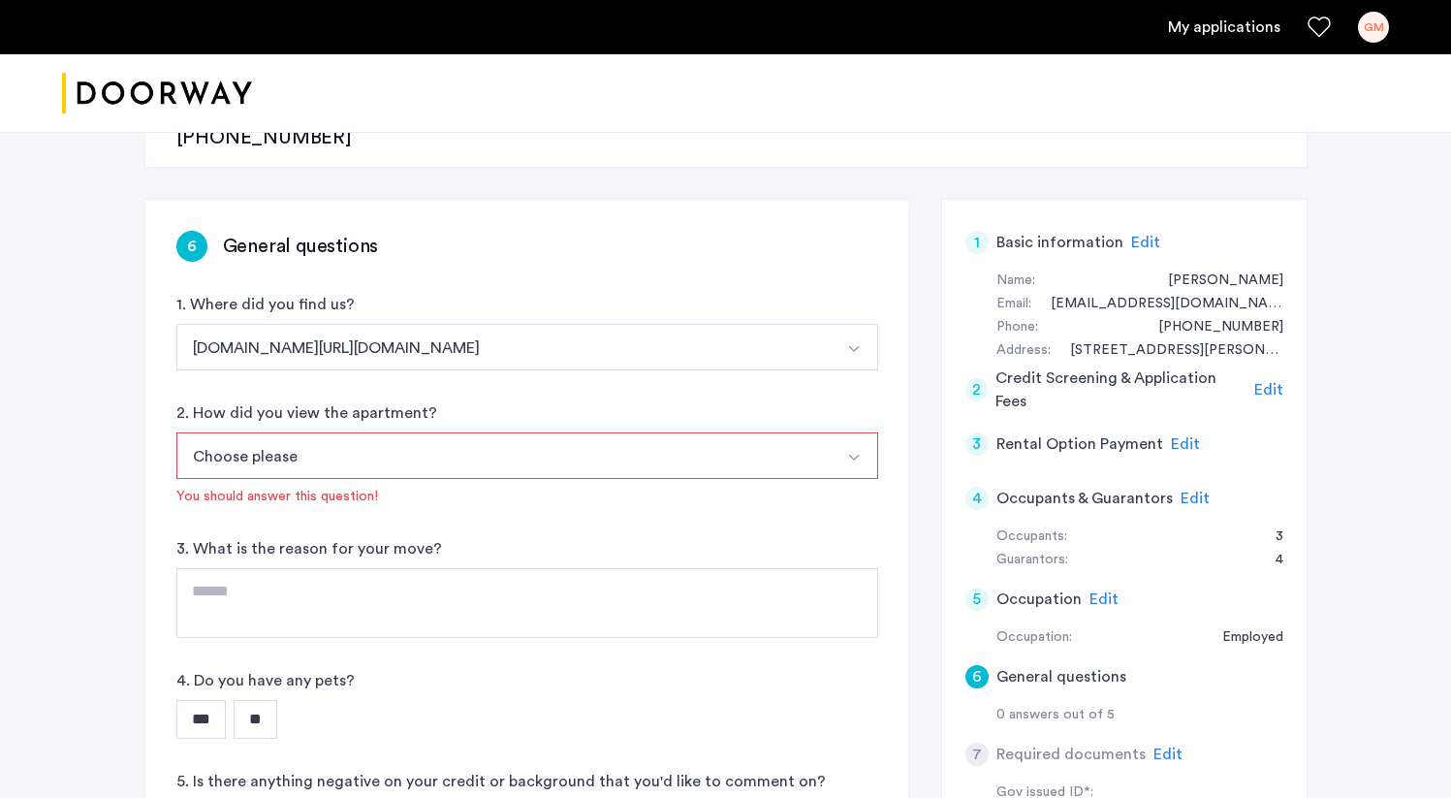
scroll to position [310, 0]
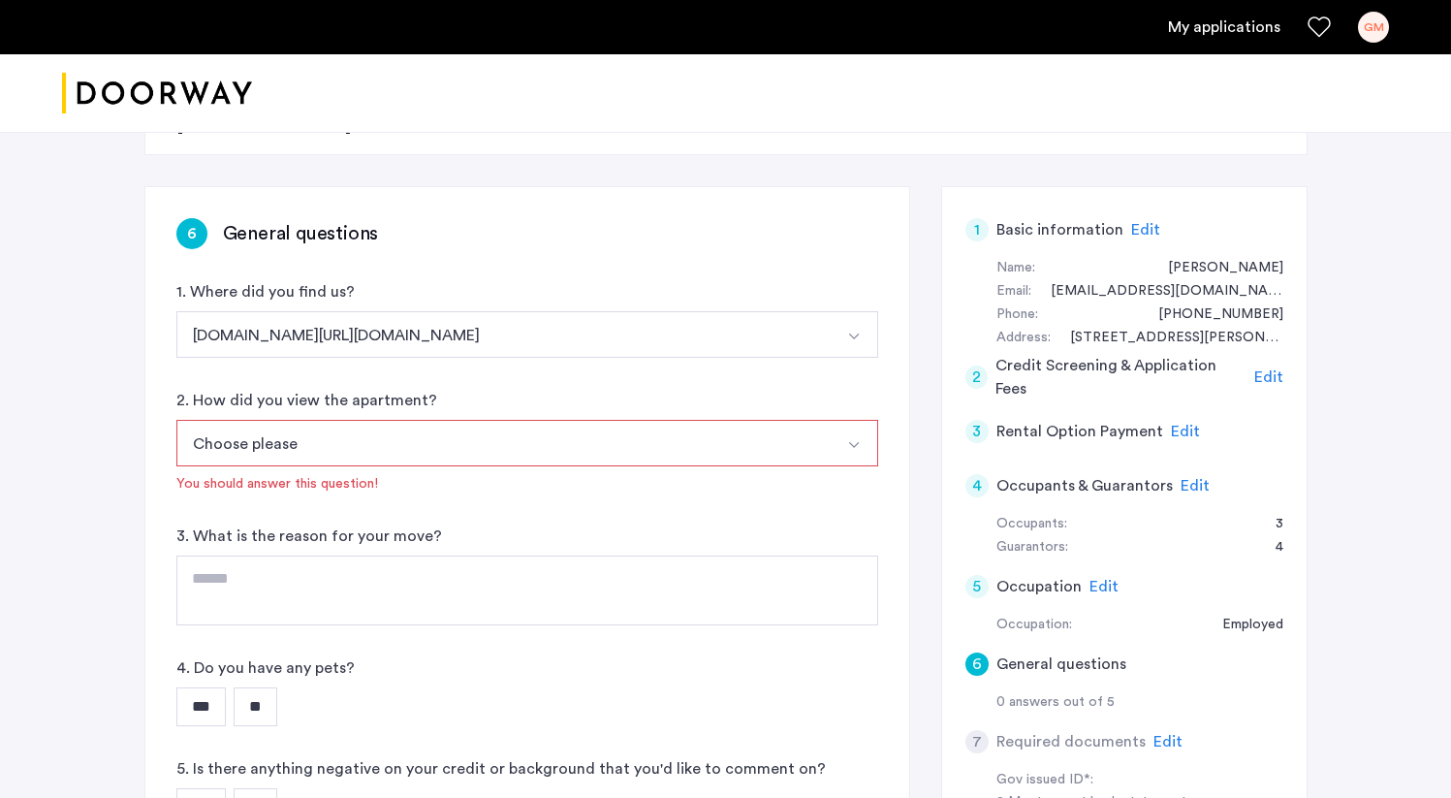
click at [396, 420] on button "Choose please" at bounding box center [504, 443] width 656 height 47
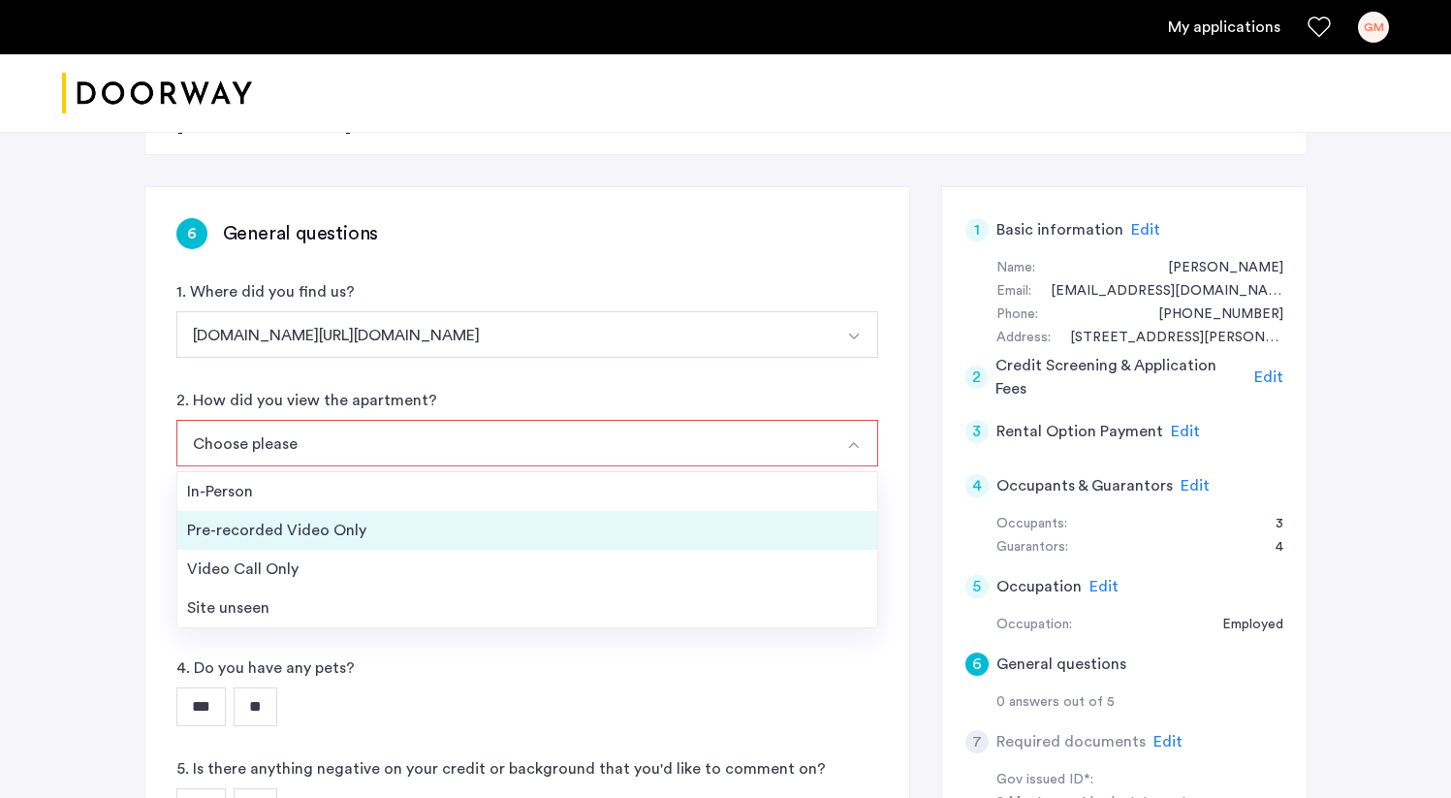
click at [402, 518] on div "Pre-recorded Video Only" at bounding box center [527, 529] width 680 height 23
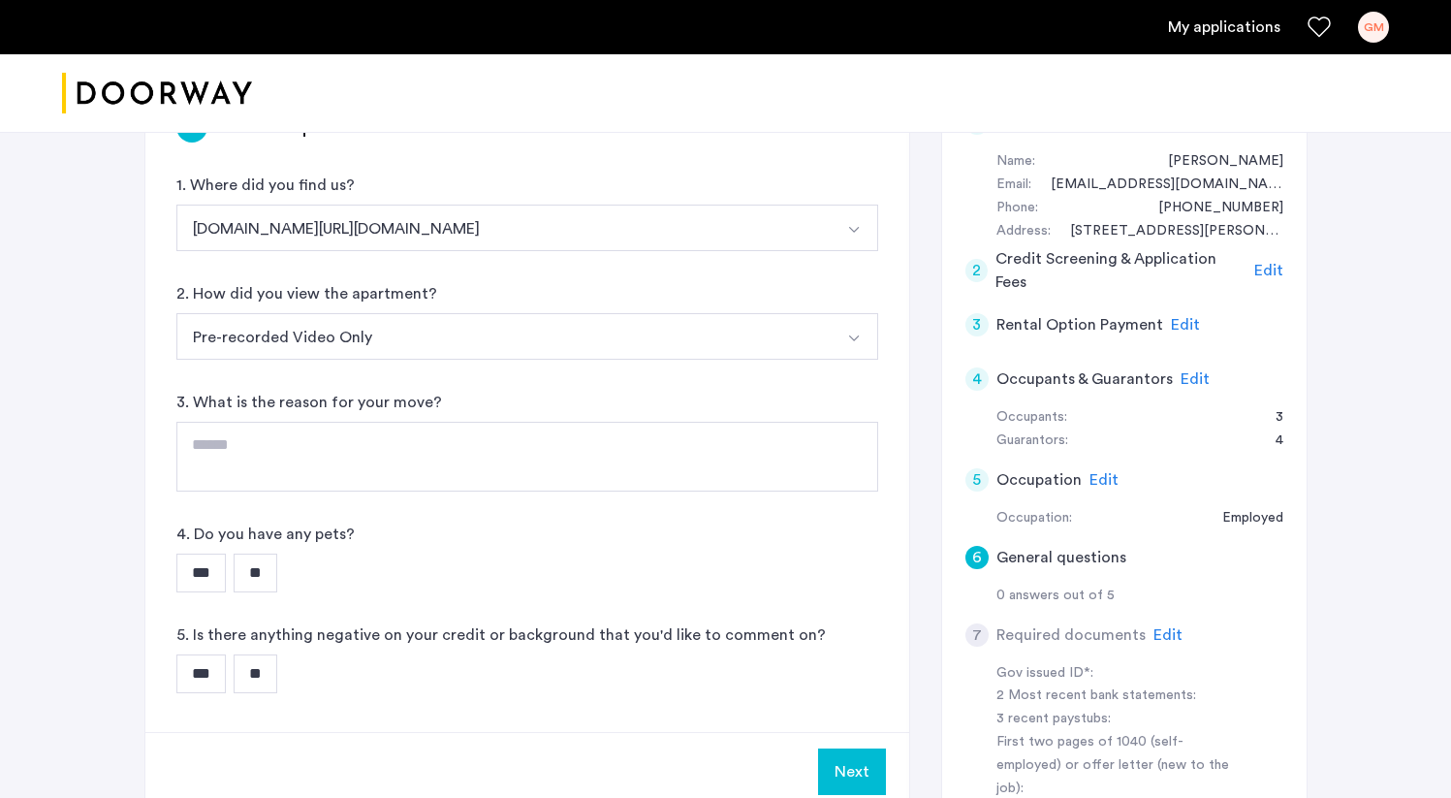
scroll to position [423, 0]
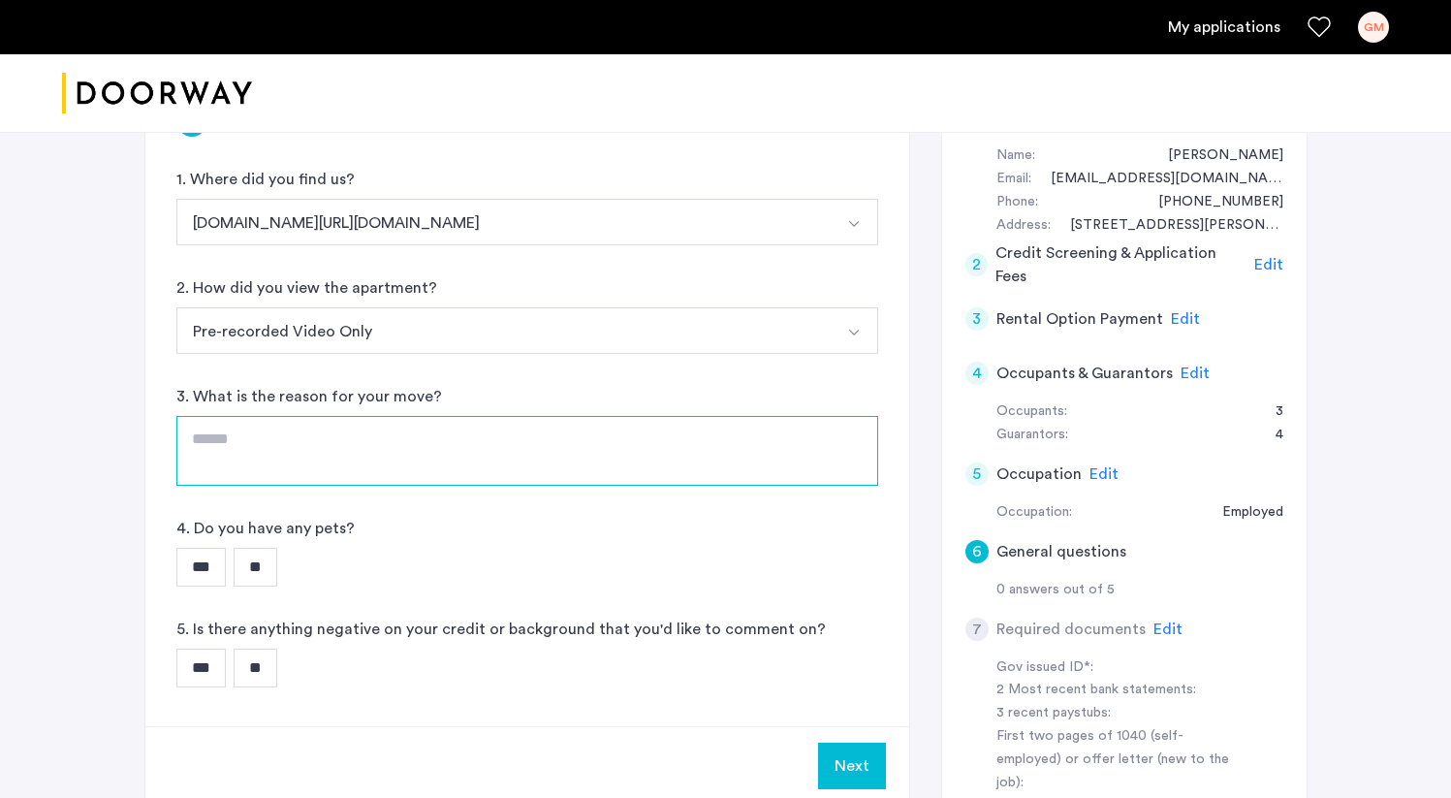
click at [309, 416] on textarea at bounding box center [527, 451] width 702 height 70
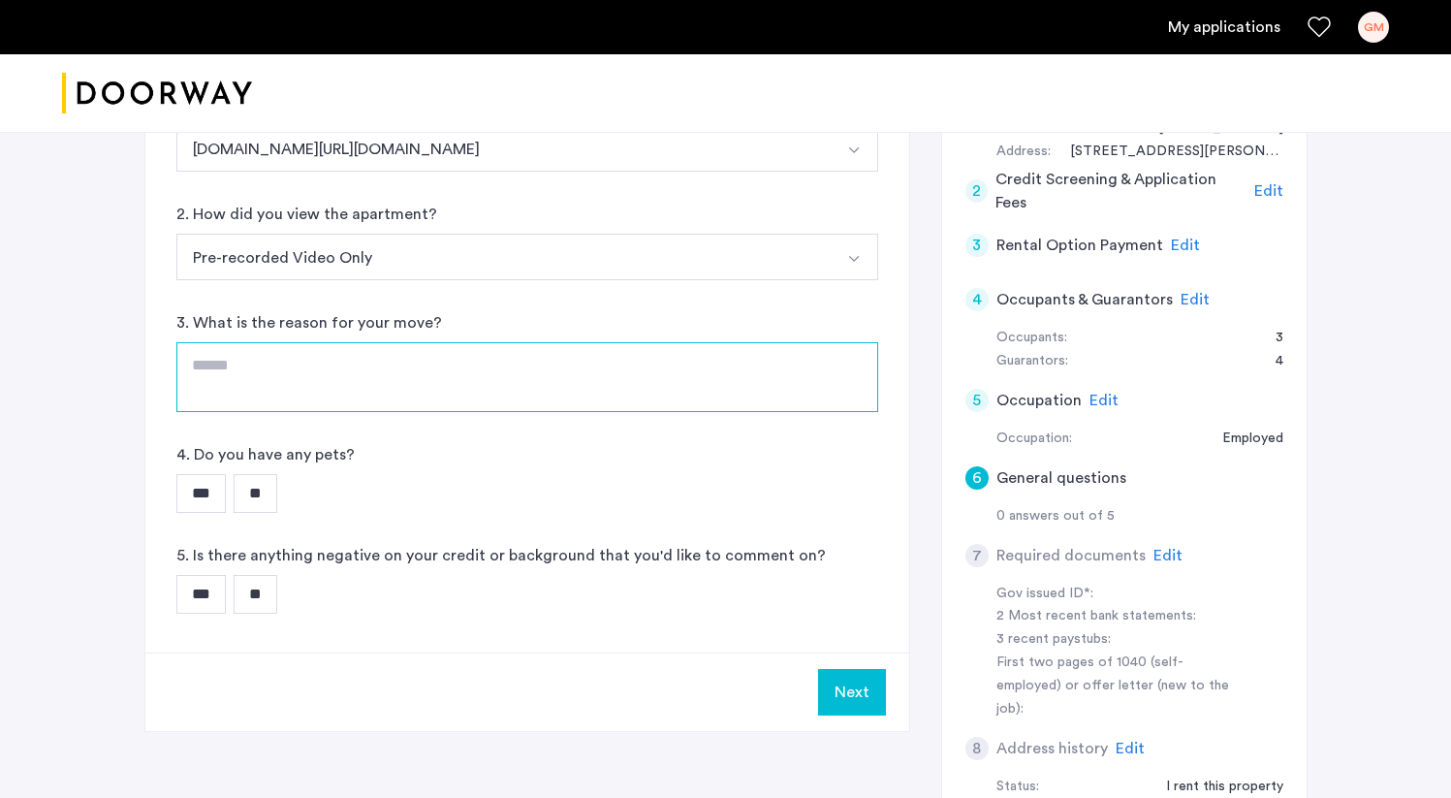
scroll to position [502, 0]
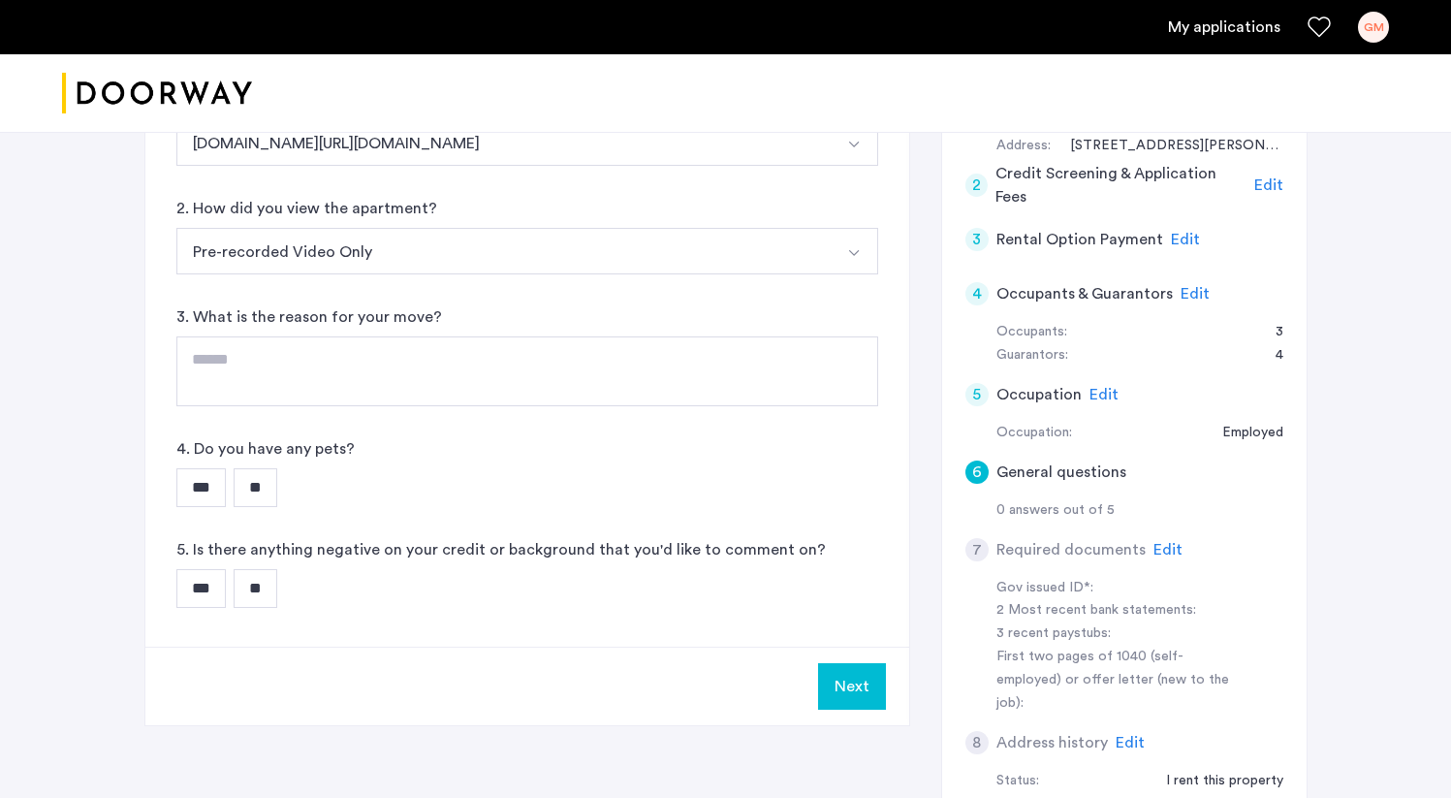
click at [202, 468] on input "***" at bounding box center [200, 487] width 49 height 39
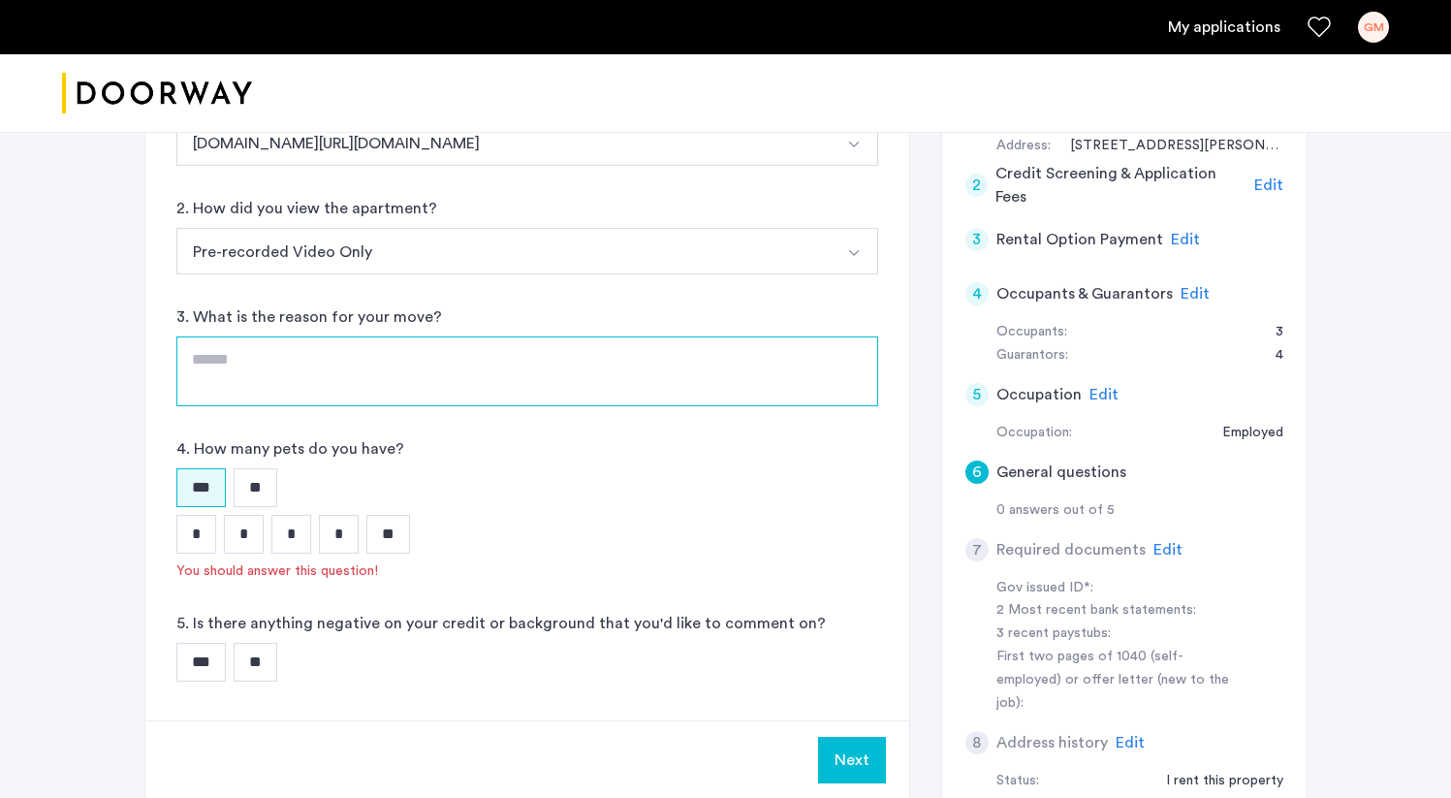
click at [266, 336] on textarea at bounding box center [527, 371] width 702 height 70
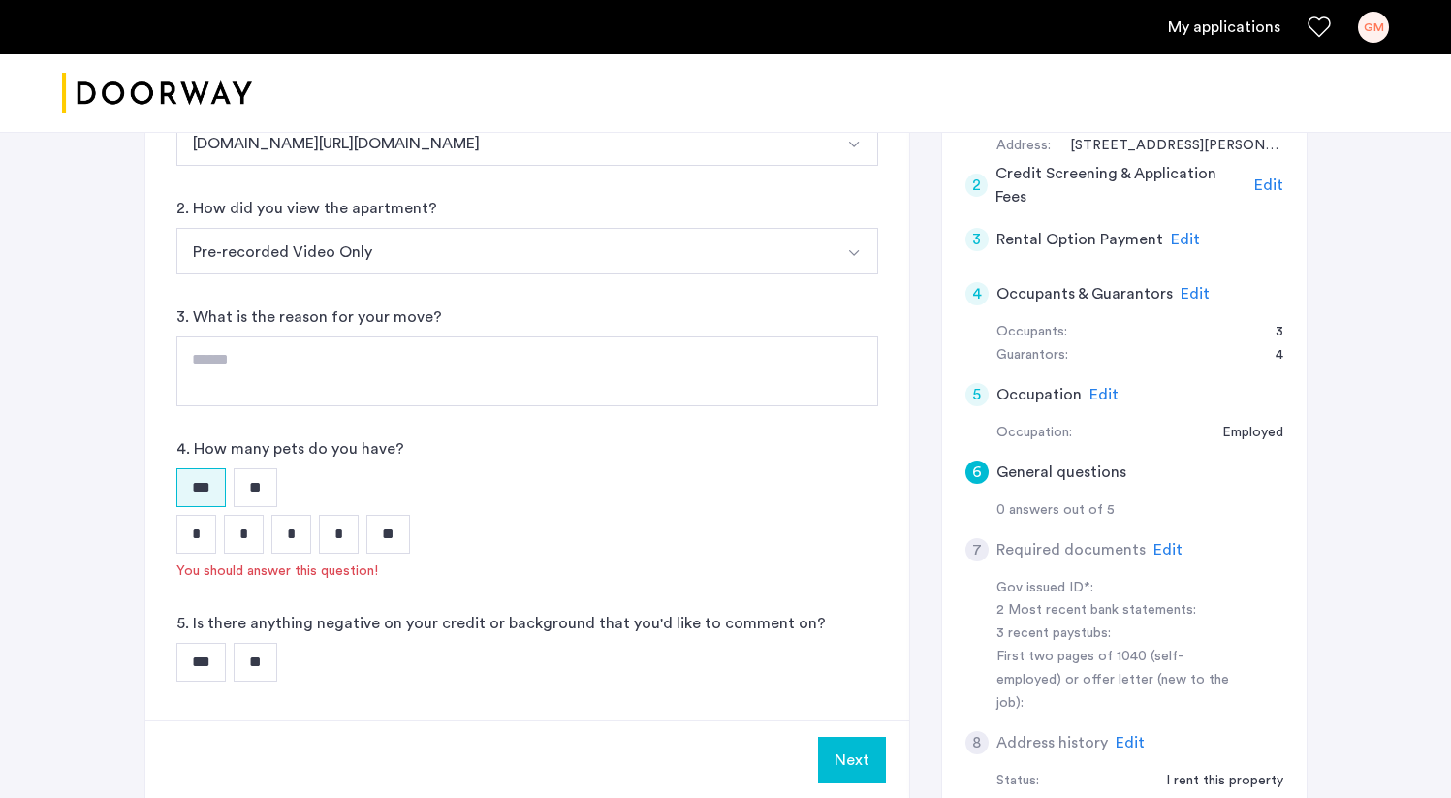
click at [196, 515] on input "*" at bounding box center [196, 534] width 40 height 39
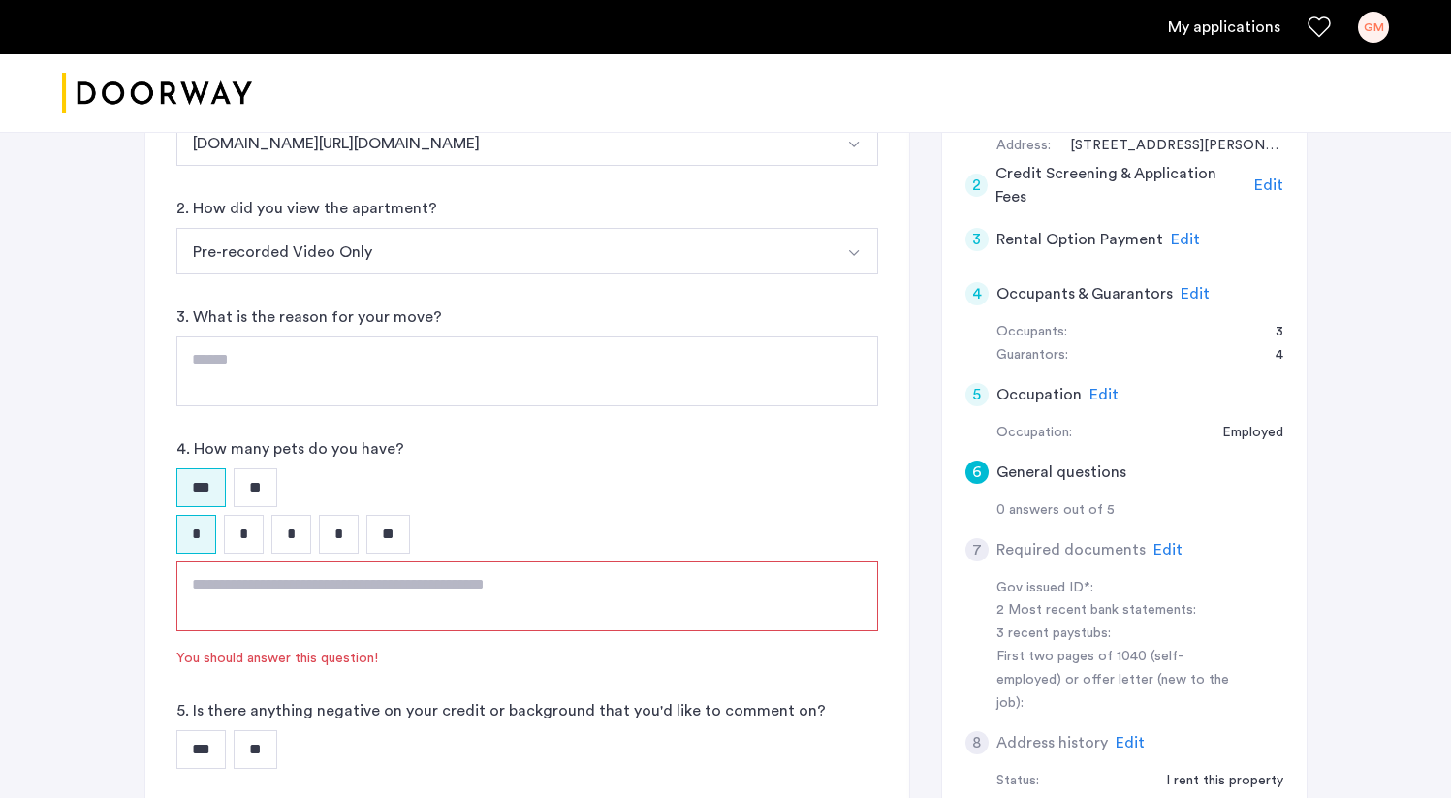
click at [284, 561] on textarea at bounding box center [527, 596] width 702 height 70
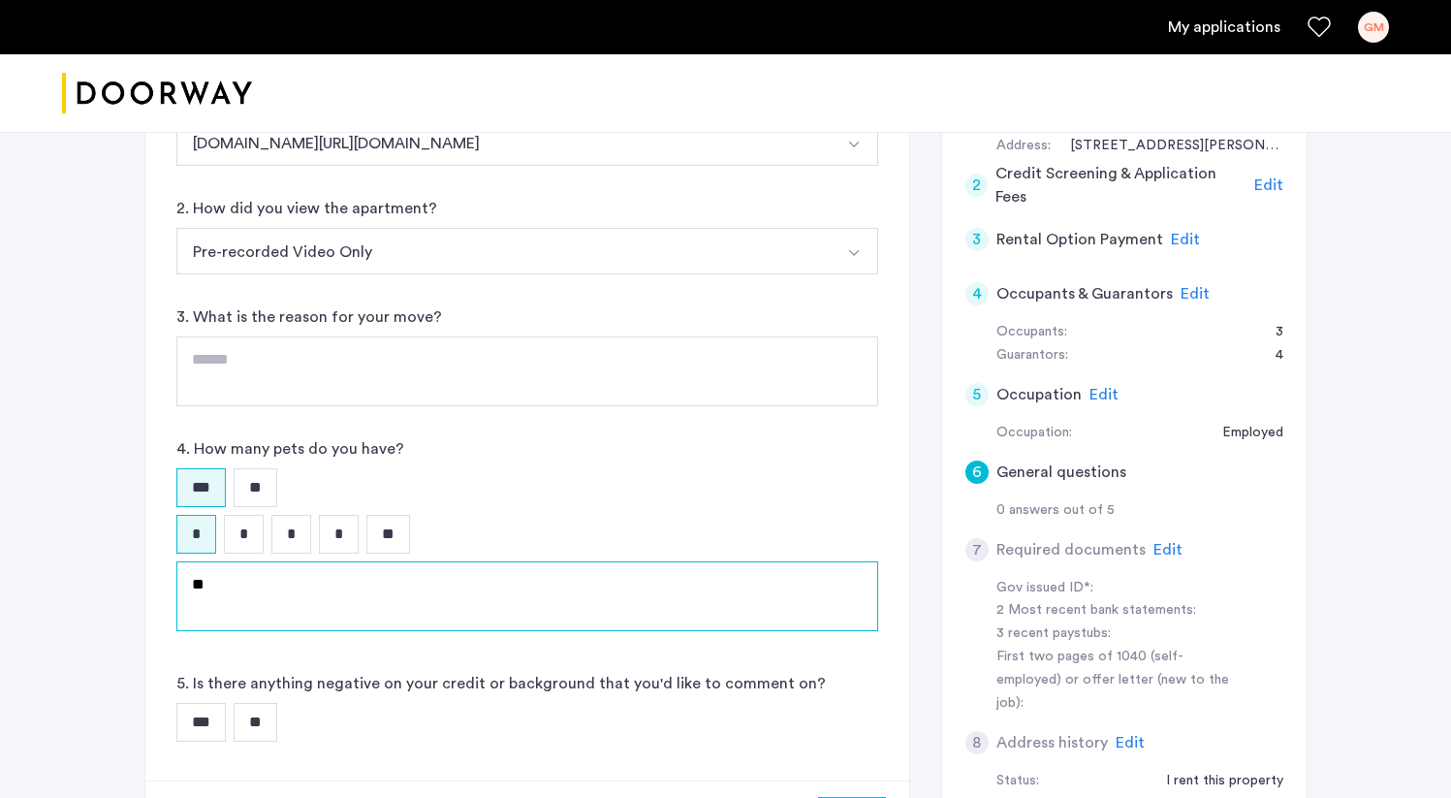
type textarea "*"
type textarea "**********"
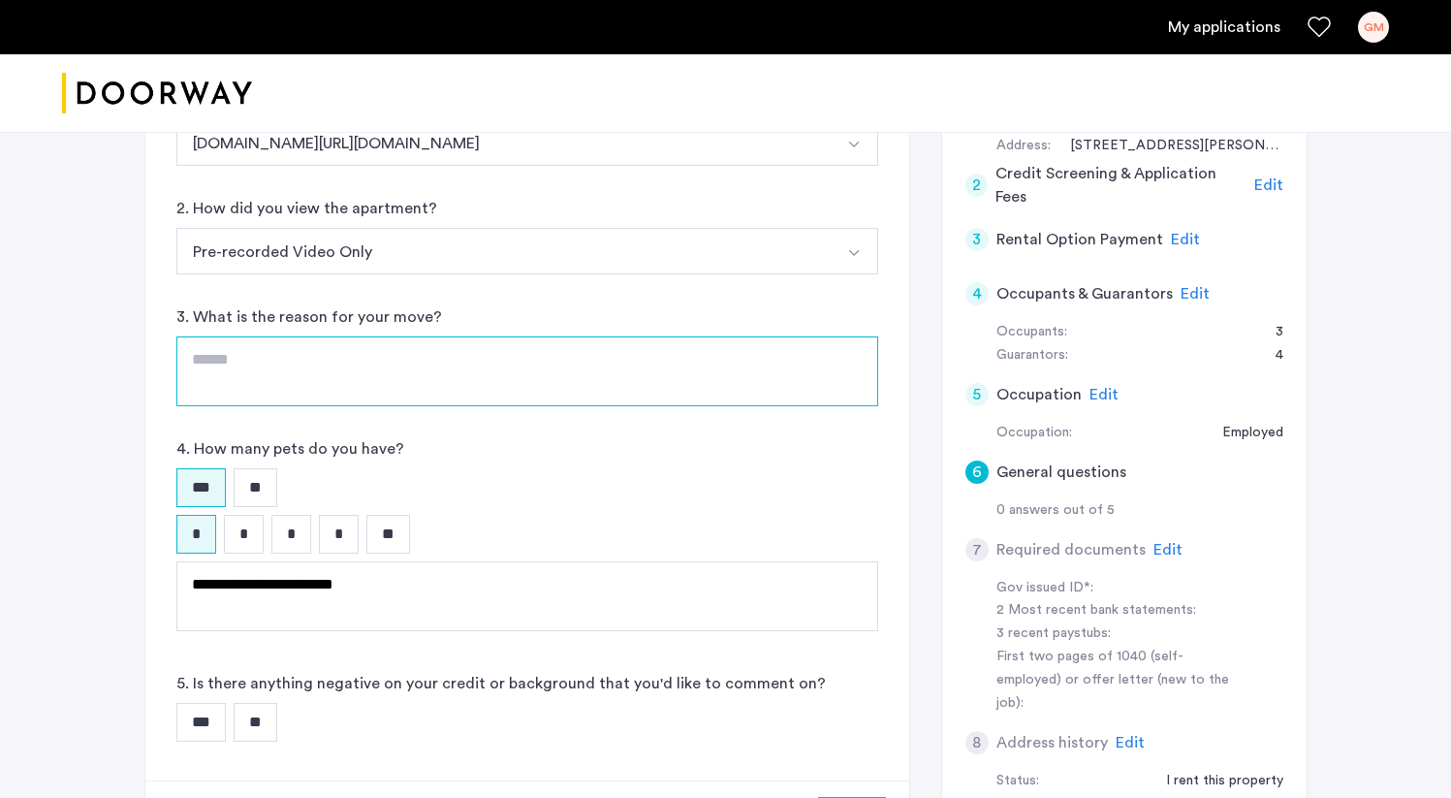
click at [259, 336] on textarea at bounding box center [527, 371] width 702 height 70
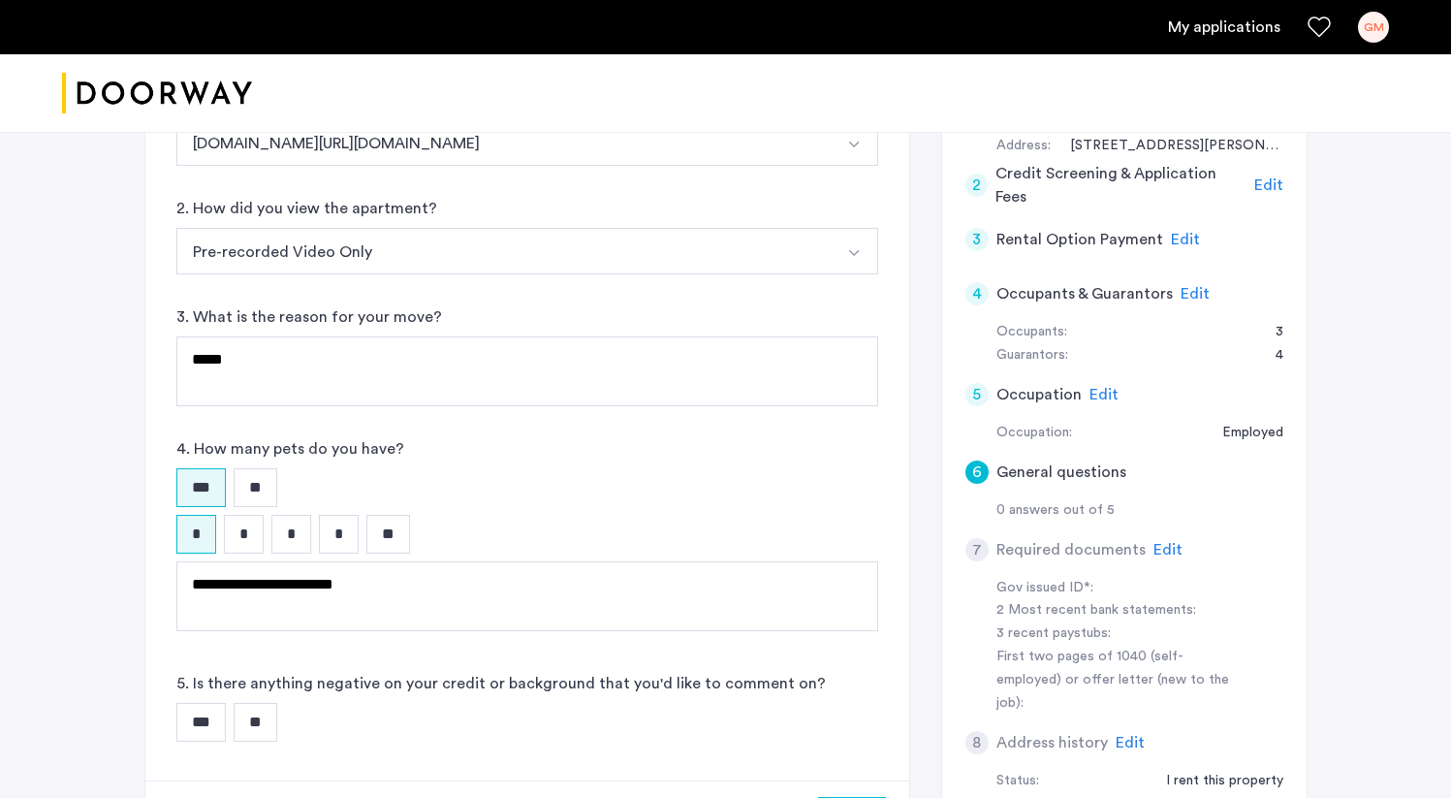
click at [273, 703] on input "**" at bounding box center [256, 722] width 44 height 39
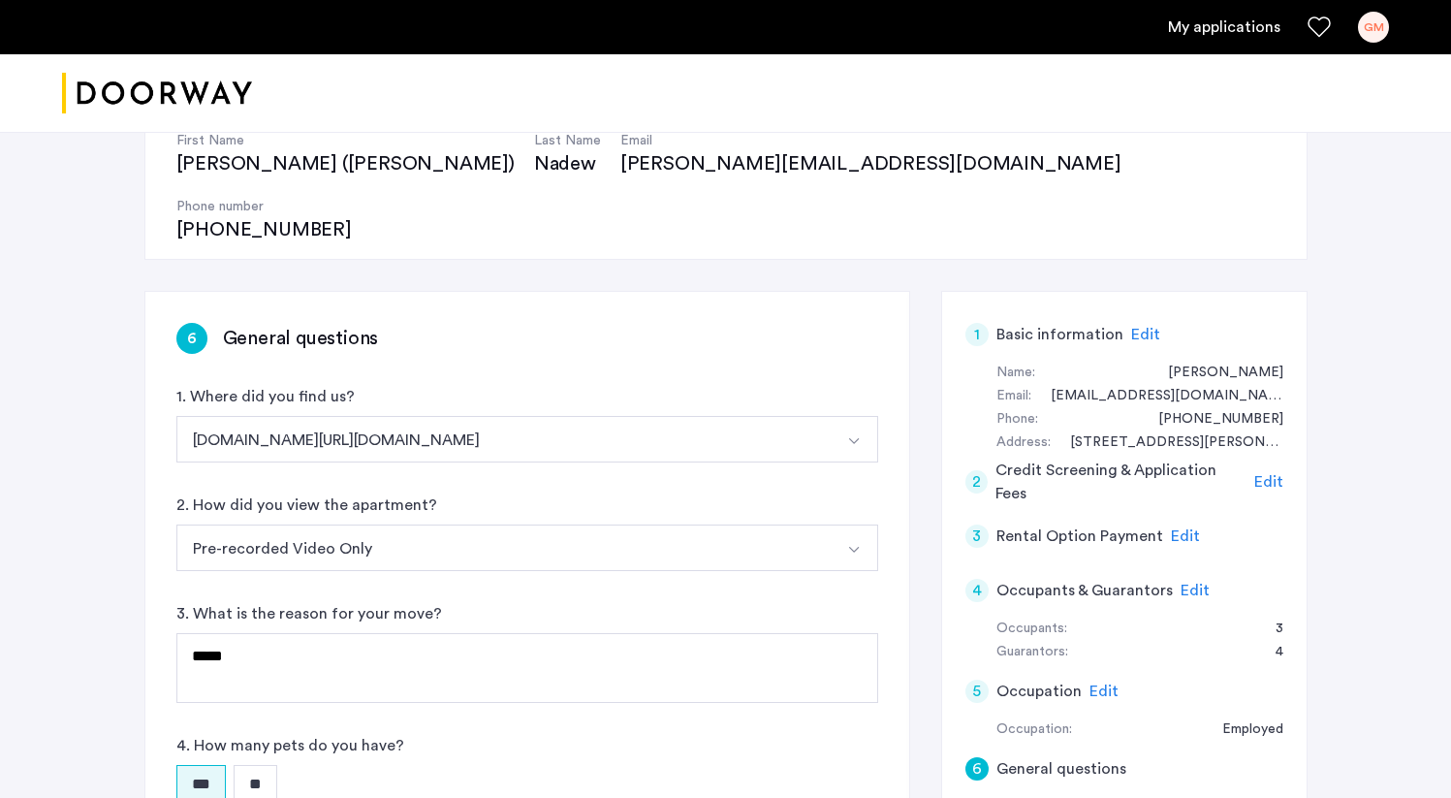
scroll to position [206, 0]
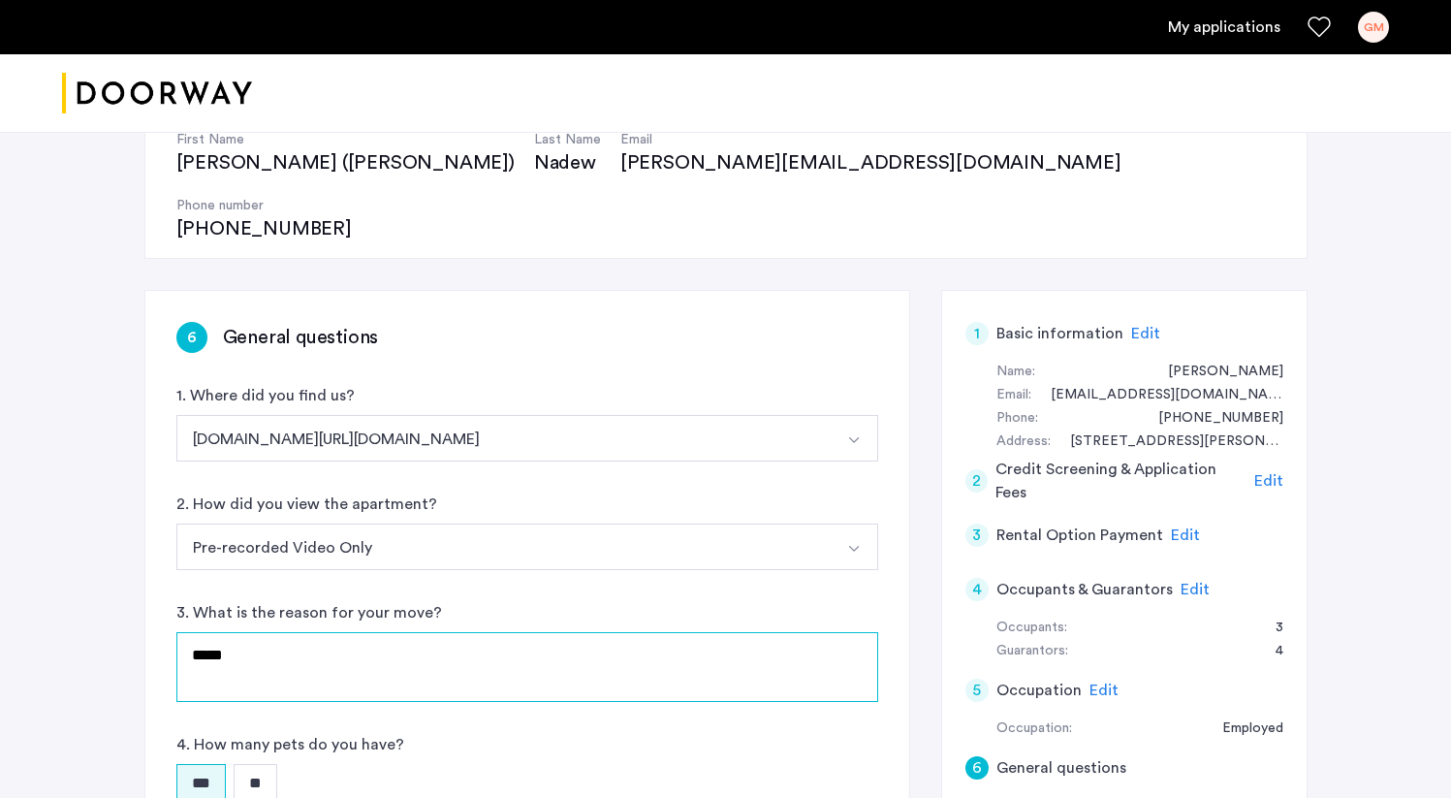
click at [306, 632] on textarea "****" at bounding box center [527, 667] width 702 height 70
click at [313, 632] on textarea "****" at bounding box center [527, 667] width 702 height 70
click at [640, 632] on textarea "**********" at bounding box center [527, 667] width 702 height 70
click at [374, 632] on textarea "**********" at bounding box center [527, 667] width 702 height 70
click at [715, 632] on textarea "**********" at bounding box center [527, 667] width 702 height 70
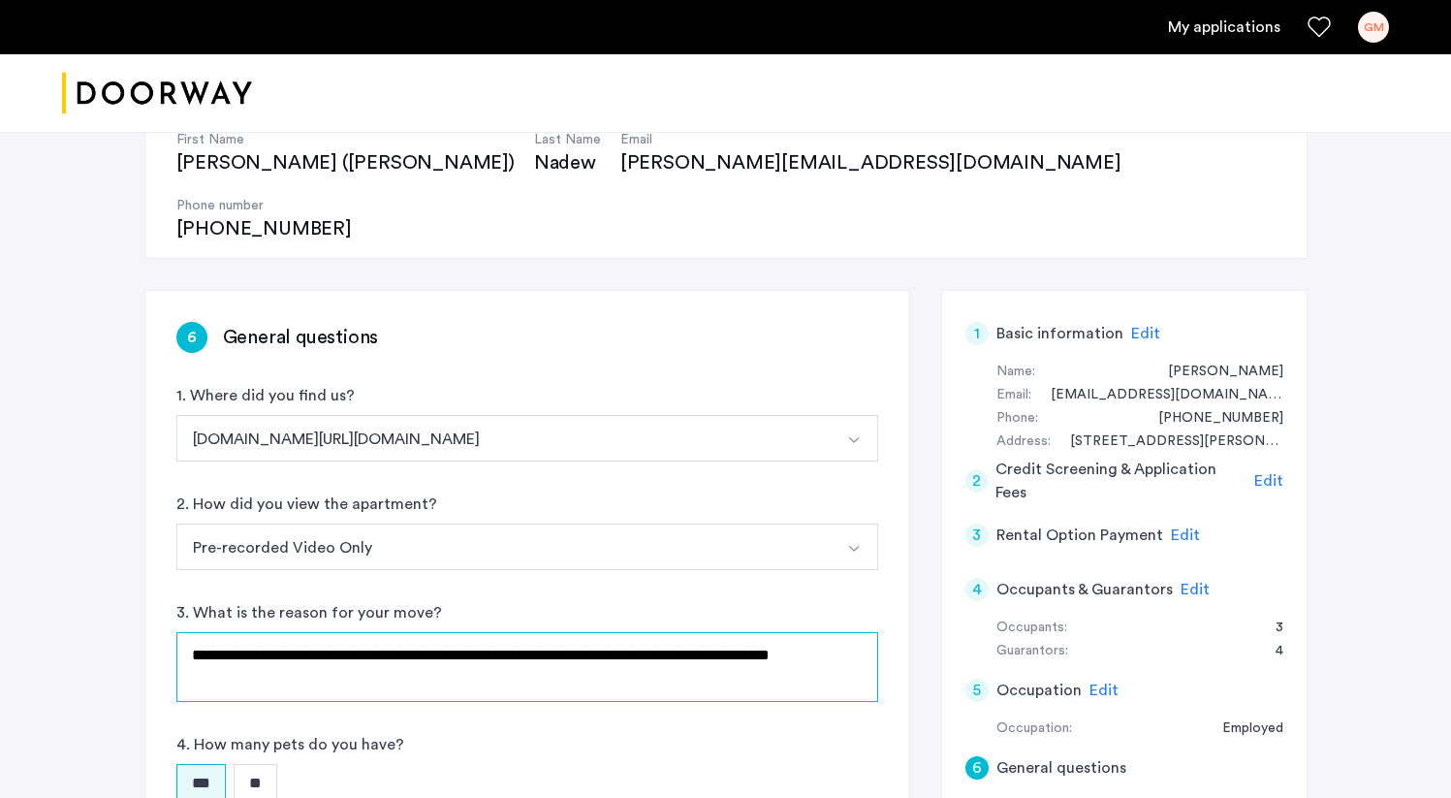
click at [594, 632] on textarea "**********" at bounding box center [527, 667] width 702 height 70
click at [595, 632] on textarea "**********" at bounding box center [527, 667] width 702 height 70
click at [564, 632] on textarea "**********" at bounding box center [527, 667] width 702 height 70
click at [388, 632] on textarea "**********" at bounding box center [527, 667] width 702 height 70
click at [484, 632] on textarea "**********" at bounding box center [527, 667] width 702 height 70
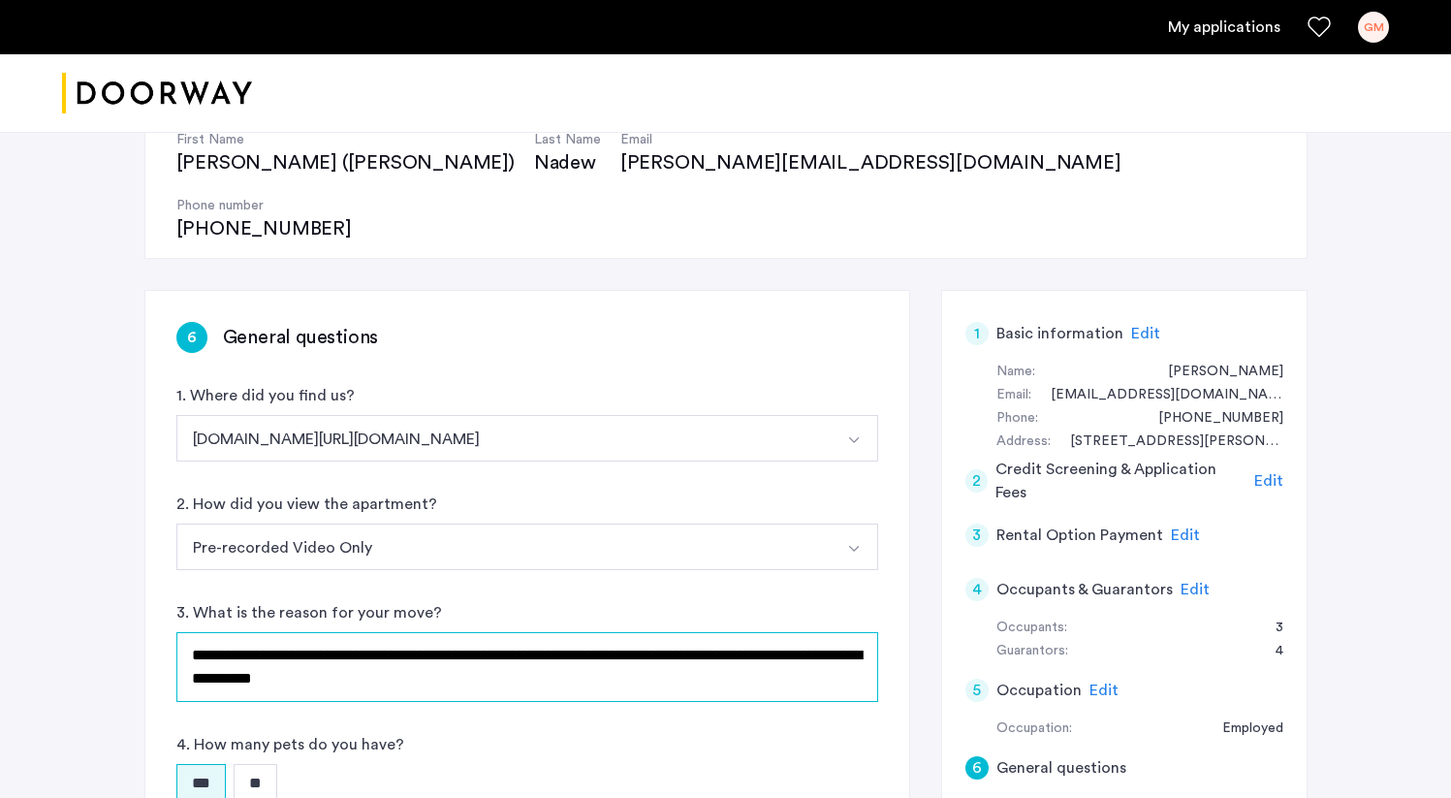
click at [446, 632] on textarea "**********" at bounding box center [527, 667] width 702 height 70
click at [466, 632] on textarea "**********" at bounding box center [527, 667] width 702 height 70
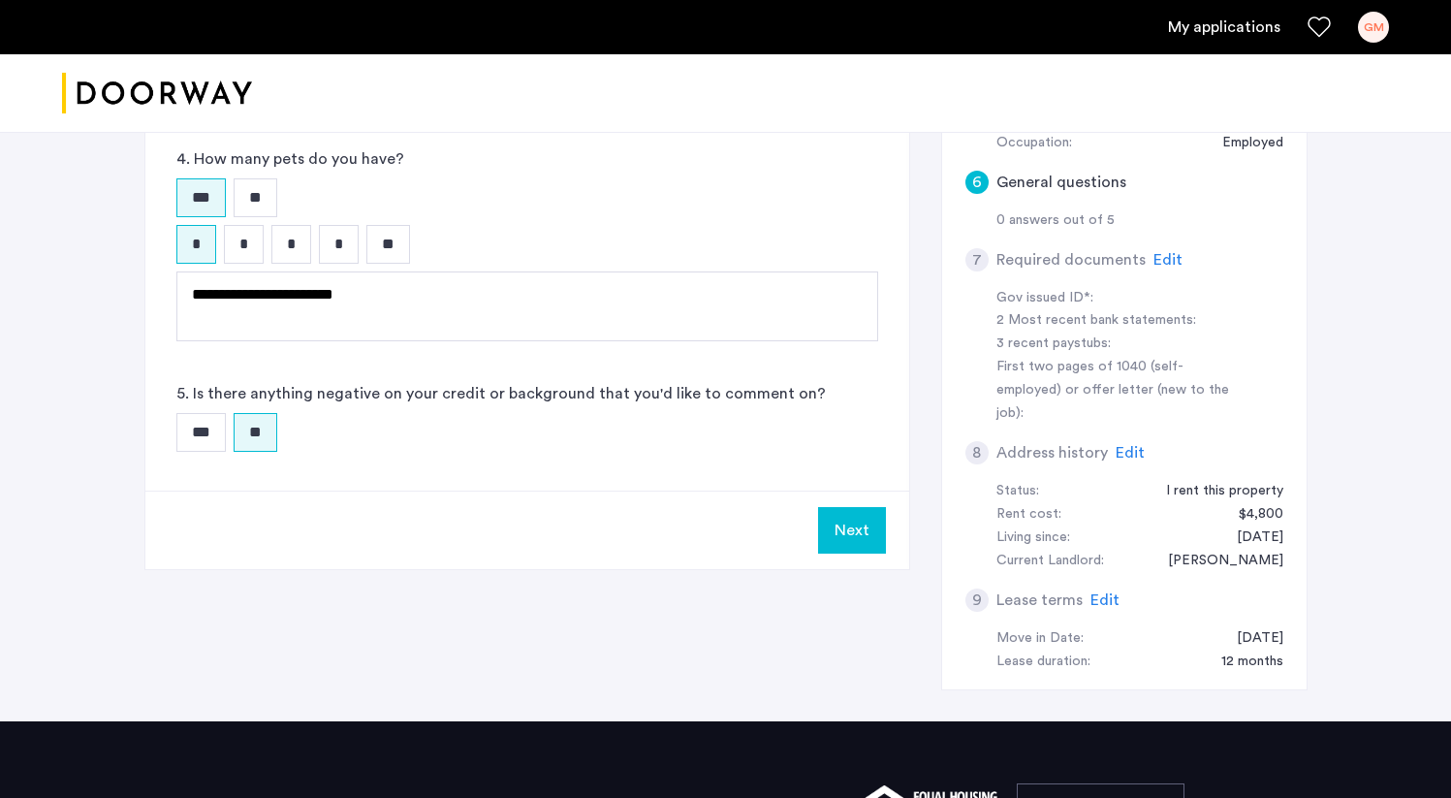
scroll to position [794, 0]
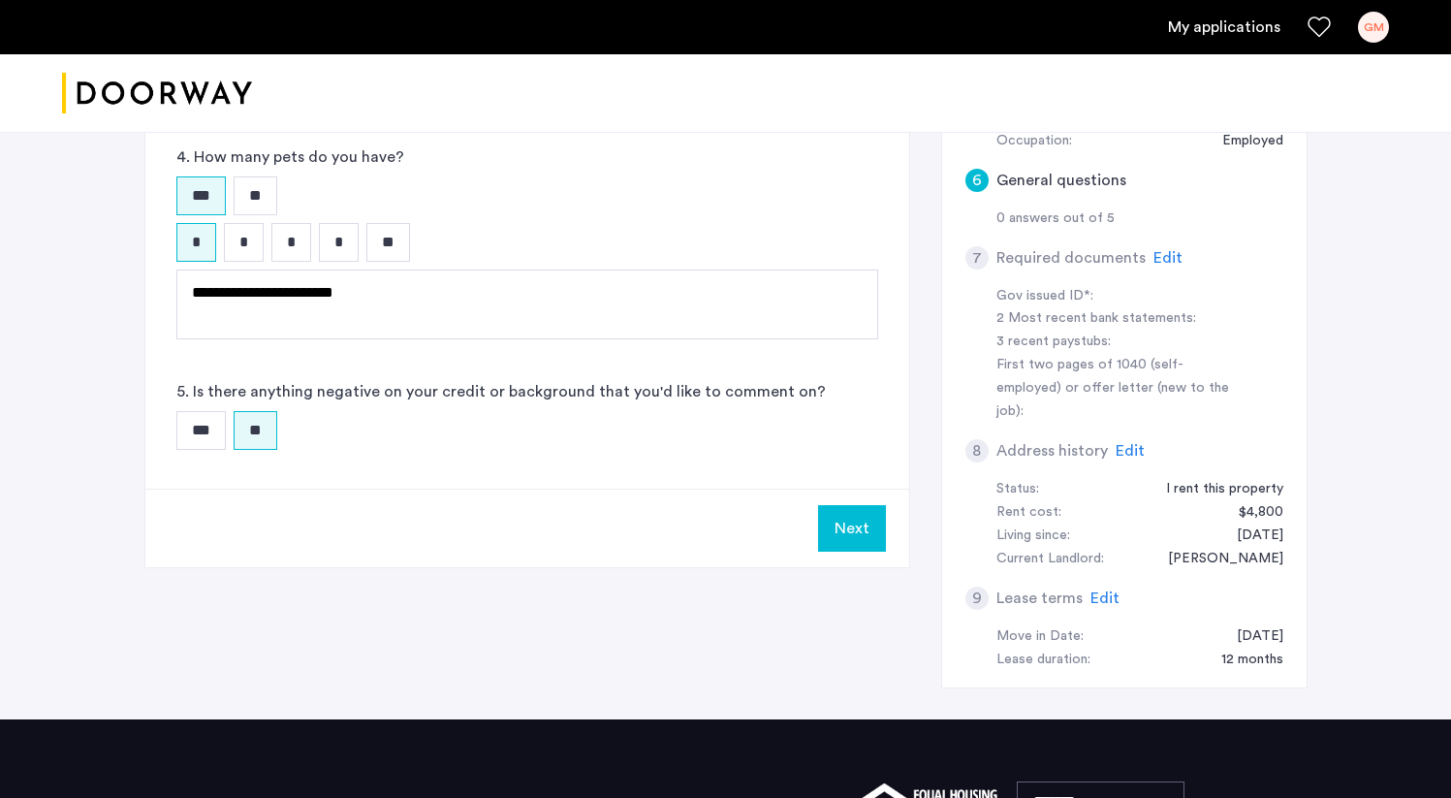
type textarea "**********"
click at [828, 505] on button "Next" at bounding box center [852, 528] width 68 height 47
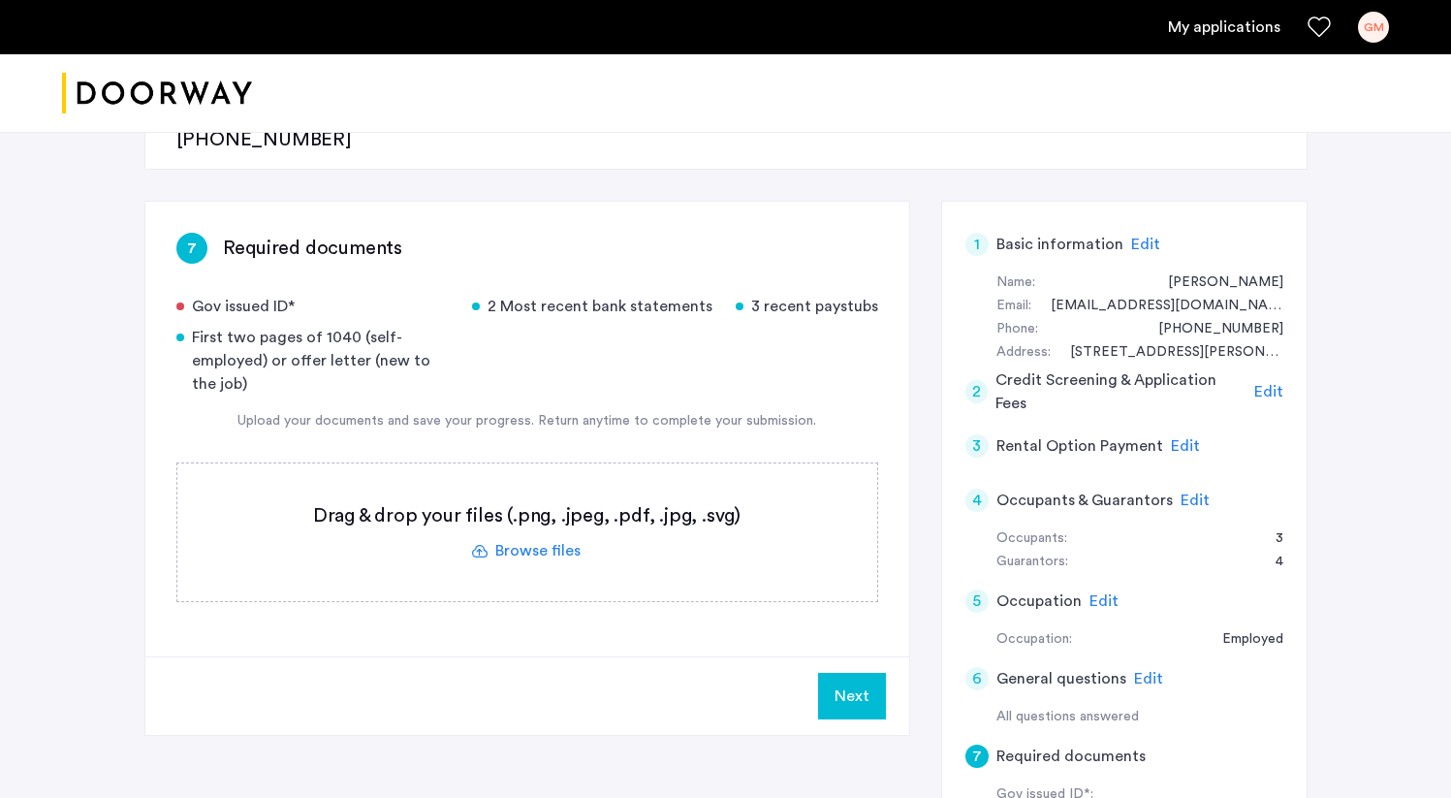
scroll to position [262, 0]
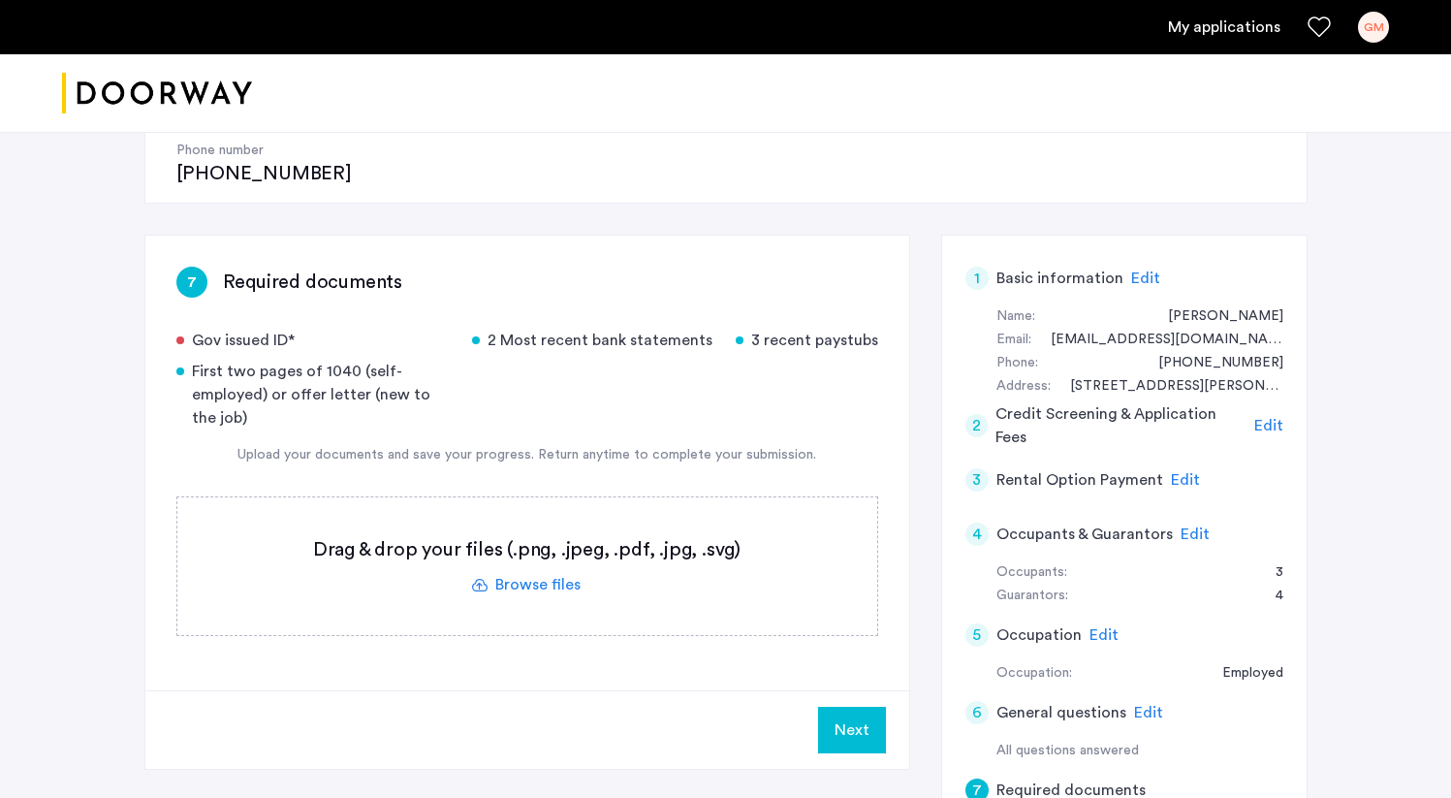
click at [551, 524] on label at bounding box center [527, 566] width 700 height 138
click at [0, 0] on input "file" at bounding box center [0, 0] width 0 height 0
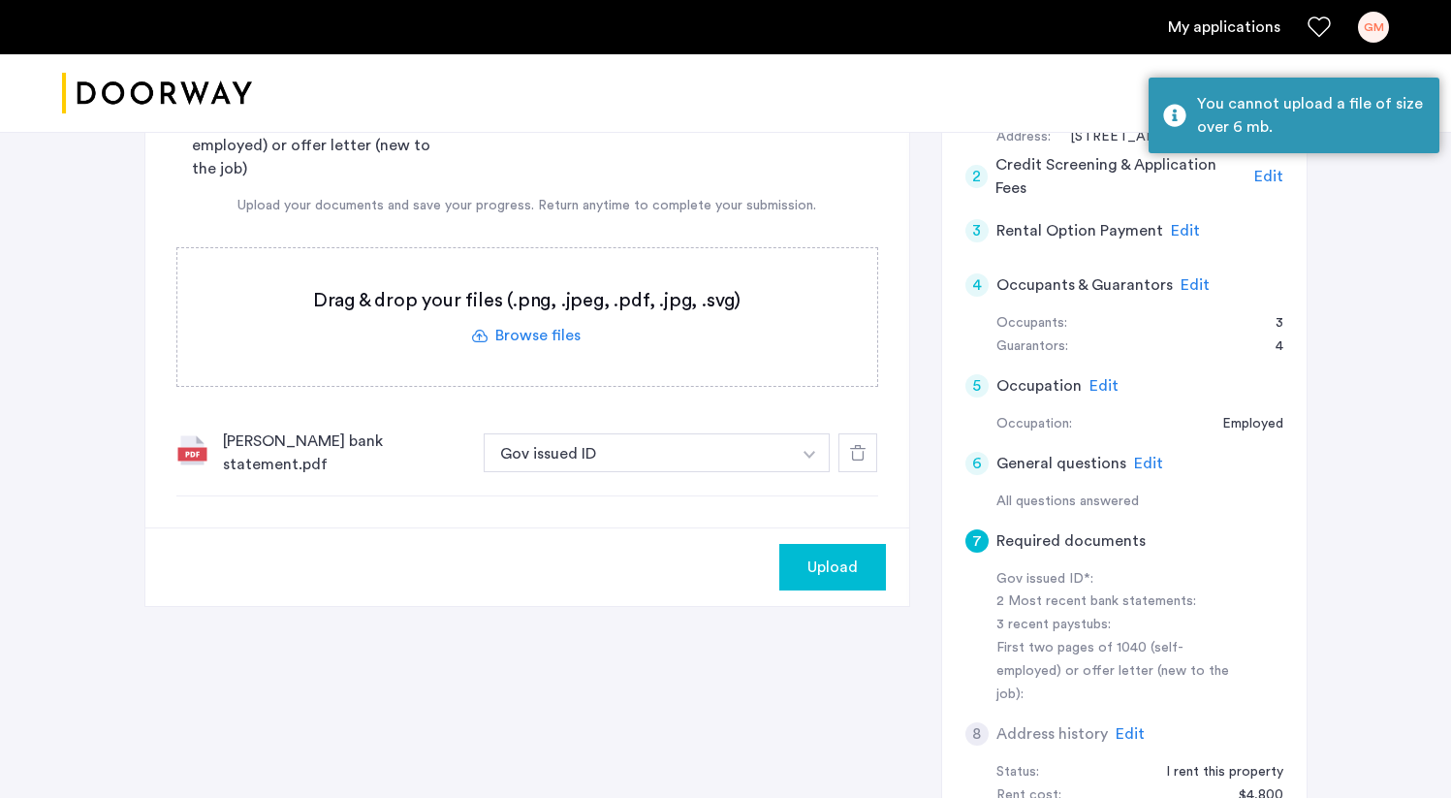
scroll to position [494, 0]
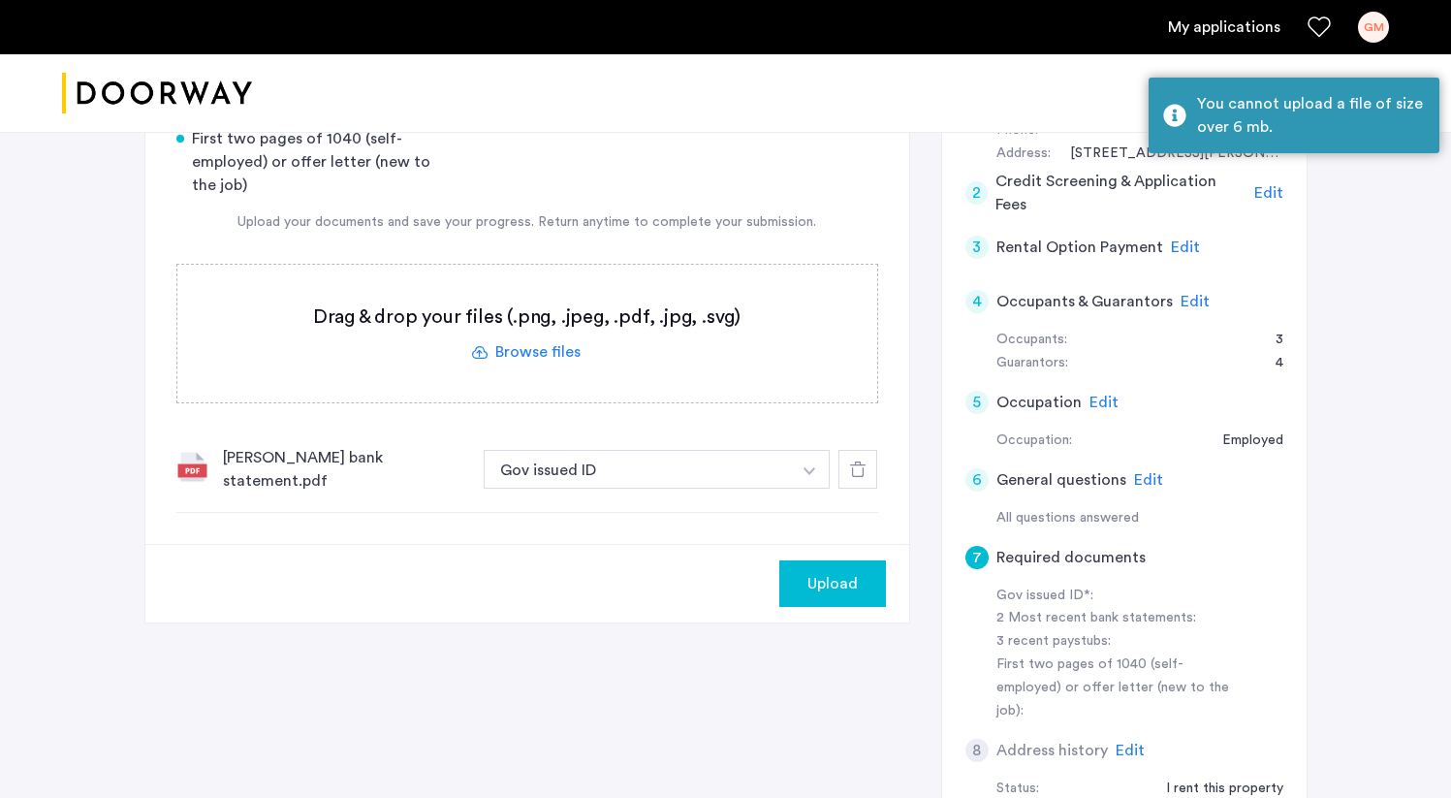
click at [861, 461] on icon at bounding box center [858, 469] width 16 height 16
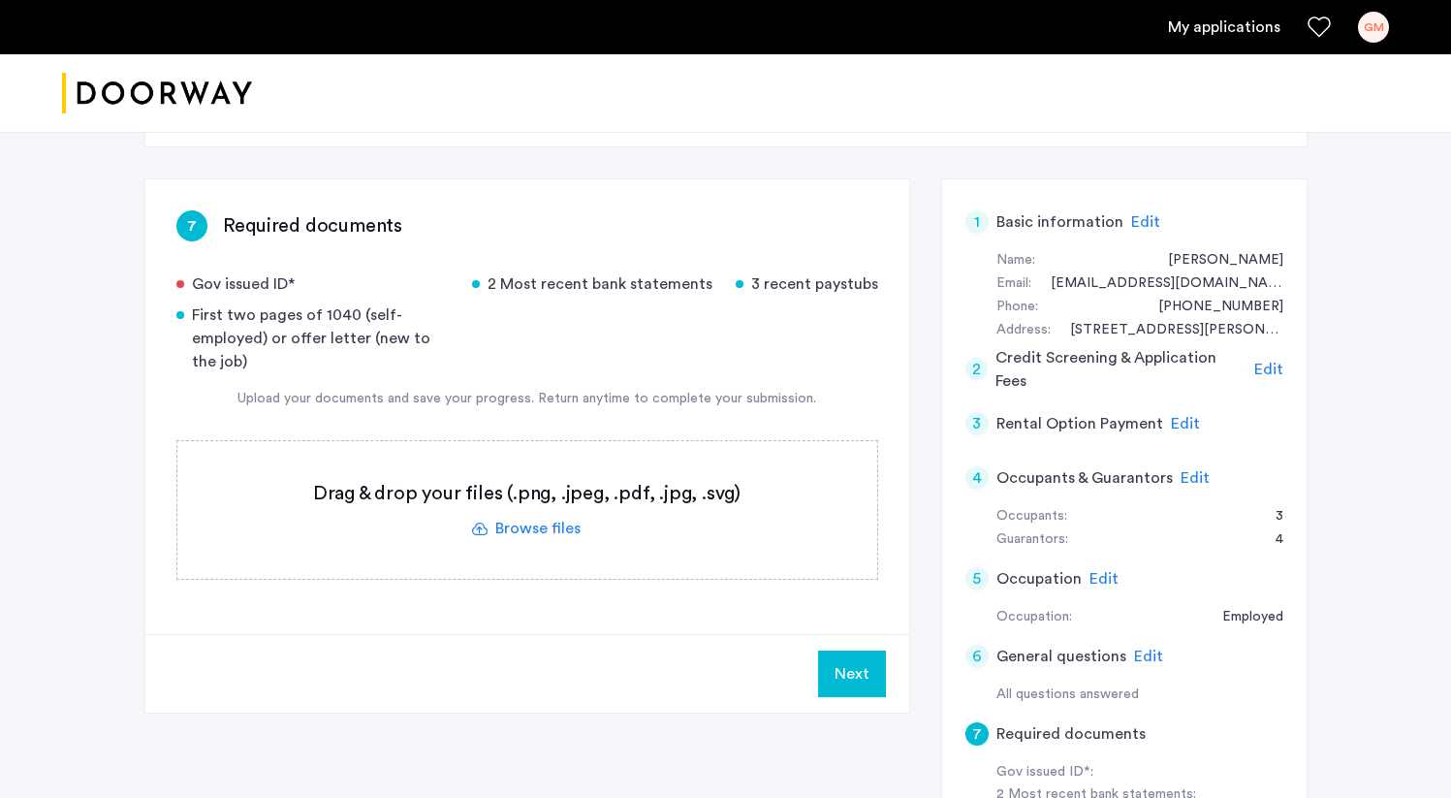
scroll to position [311, 0]
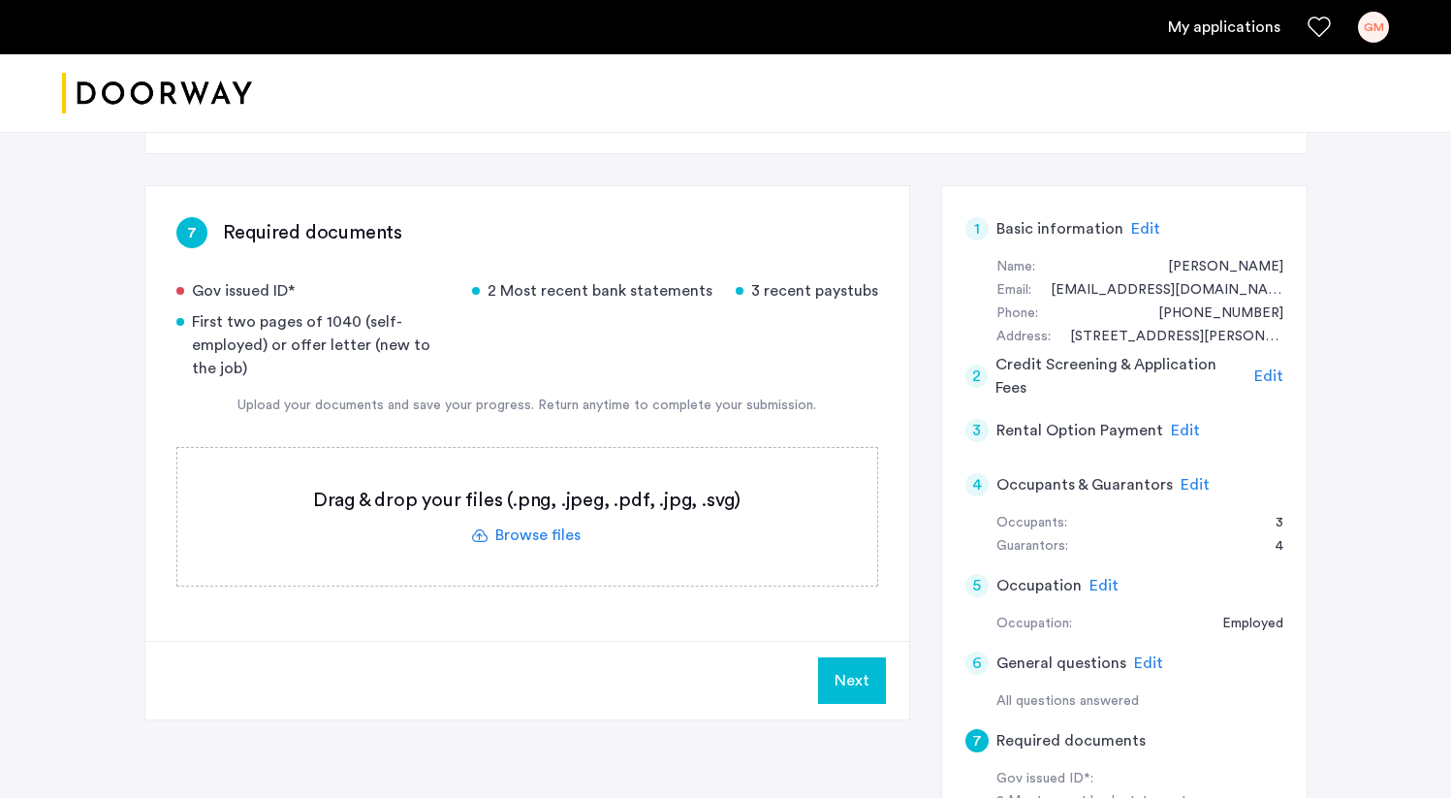
click at [529, 470] on label at bounding box center [527, 517] width 700 height 138
click at [0, 0] on input "file" at bounding box center [0, 0] width 0 height 0
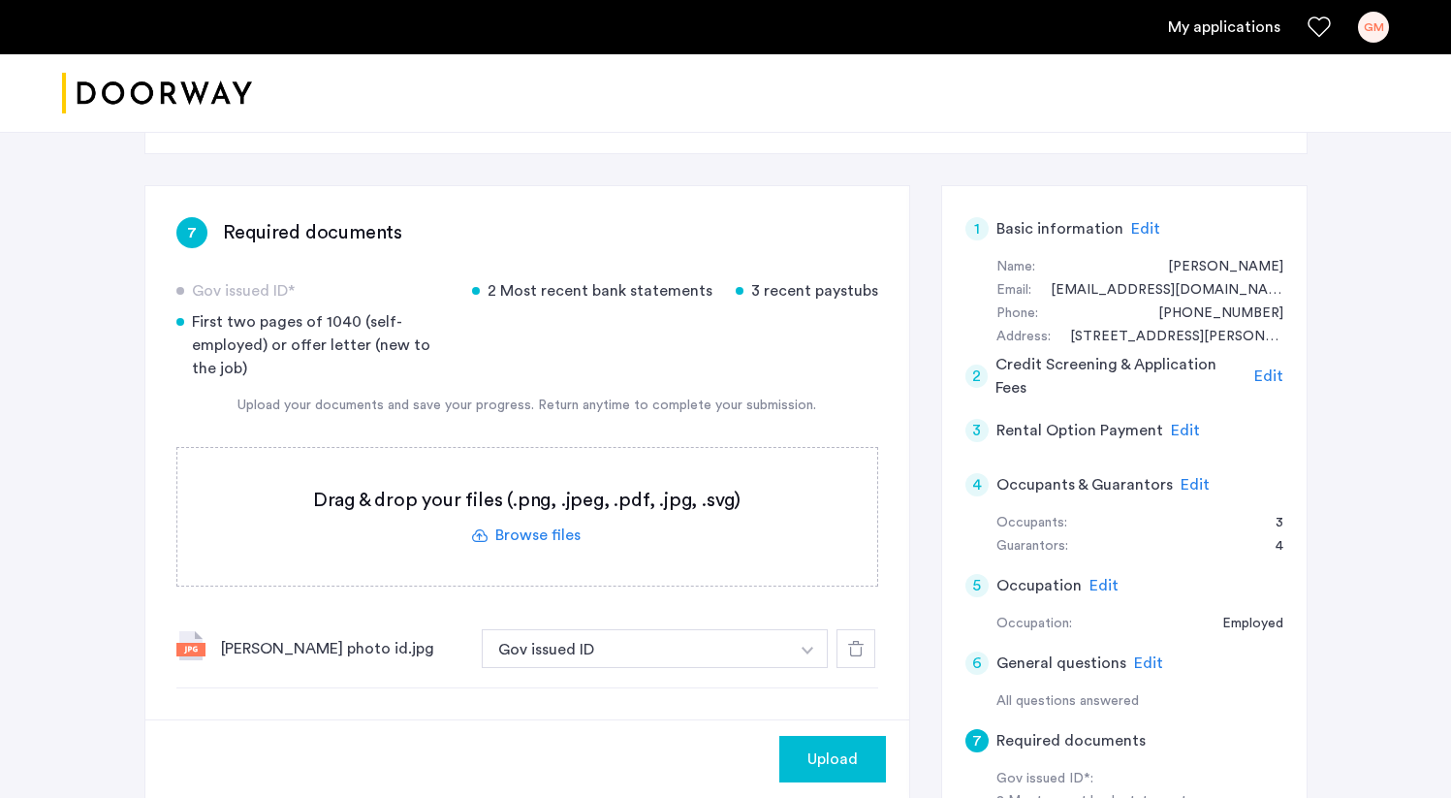
click at [597, 478] on label at bounding box center [527, 517] width 700 height 138
click at [0, 0] on input "file" at bounding box center [0, 0] width 0 height 0
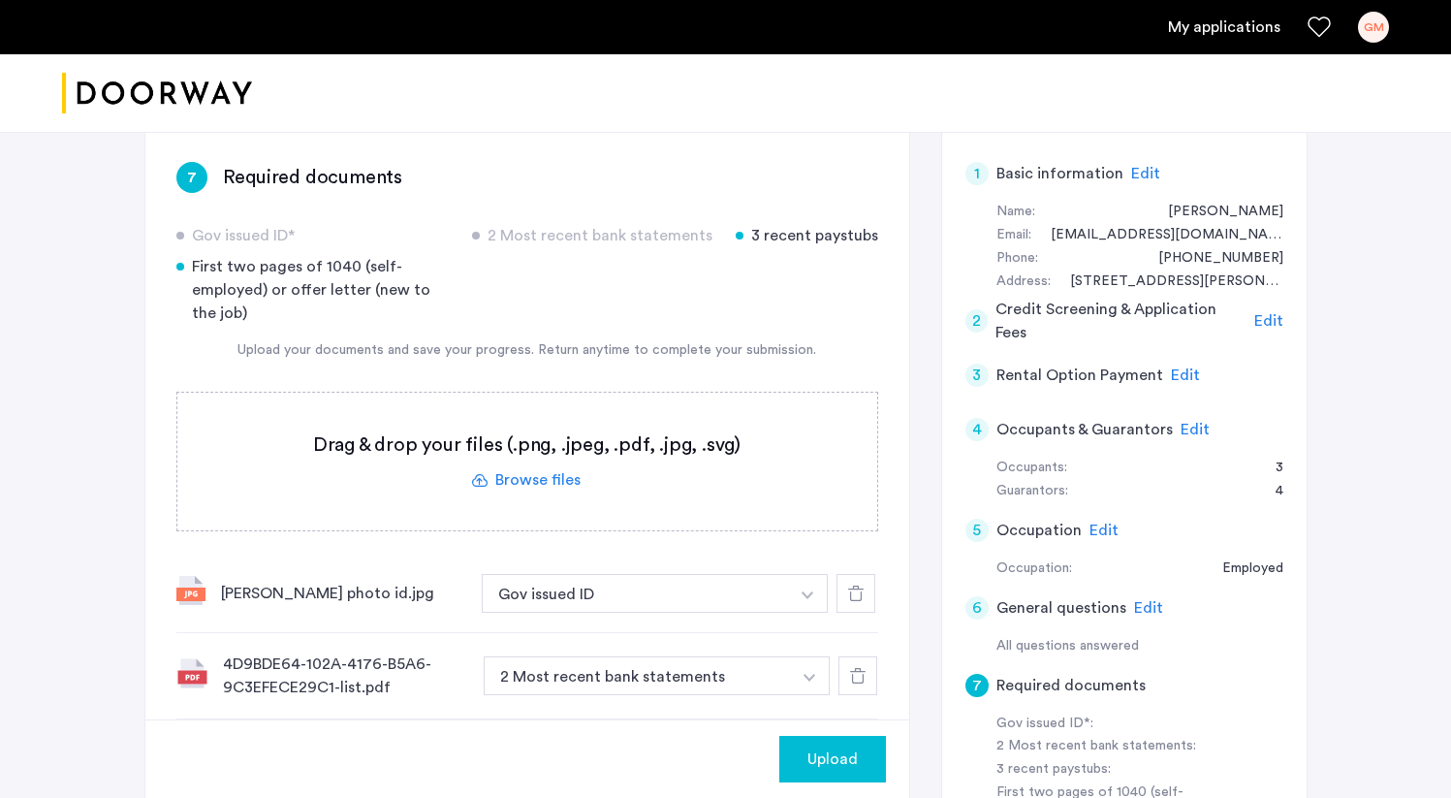
scroll to position [372, 0]
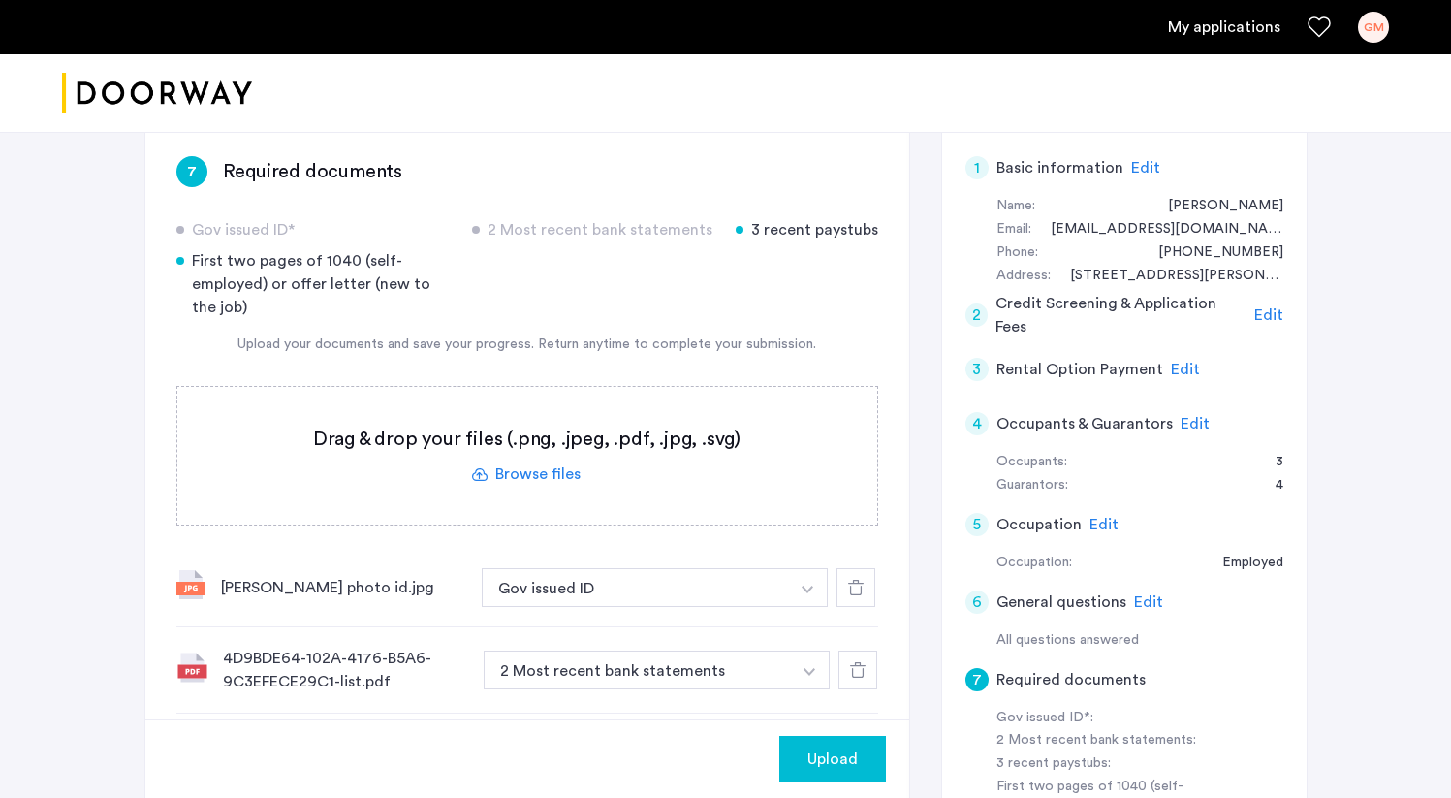
click at [599, 404] on label at bounding box center [527, 456] width 700 height 138
click at [0, 0] on input "file" at bounding box center [0, 0] width 0 height 0
click at [539, 404] on label at bounding box center [527, 456] width 700 height 138
click at [0, 0] on input "file" at bounding box center [0, 0] width 0 height 0
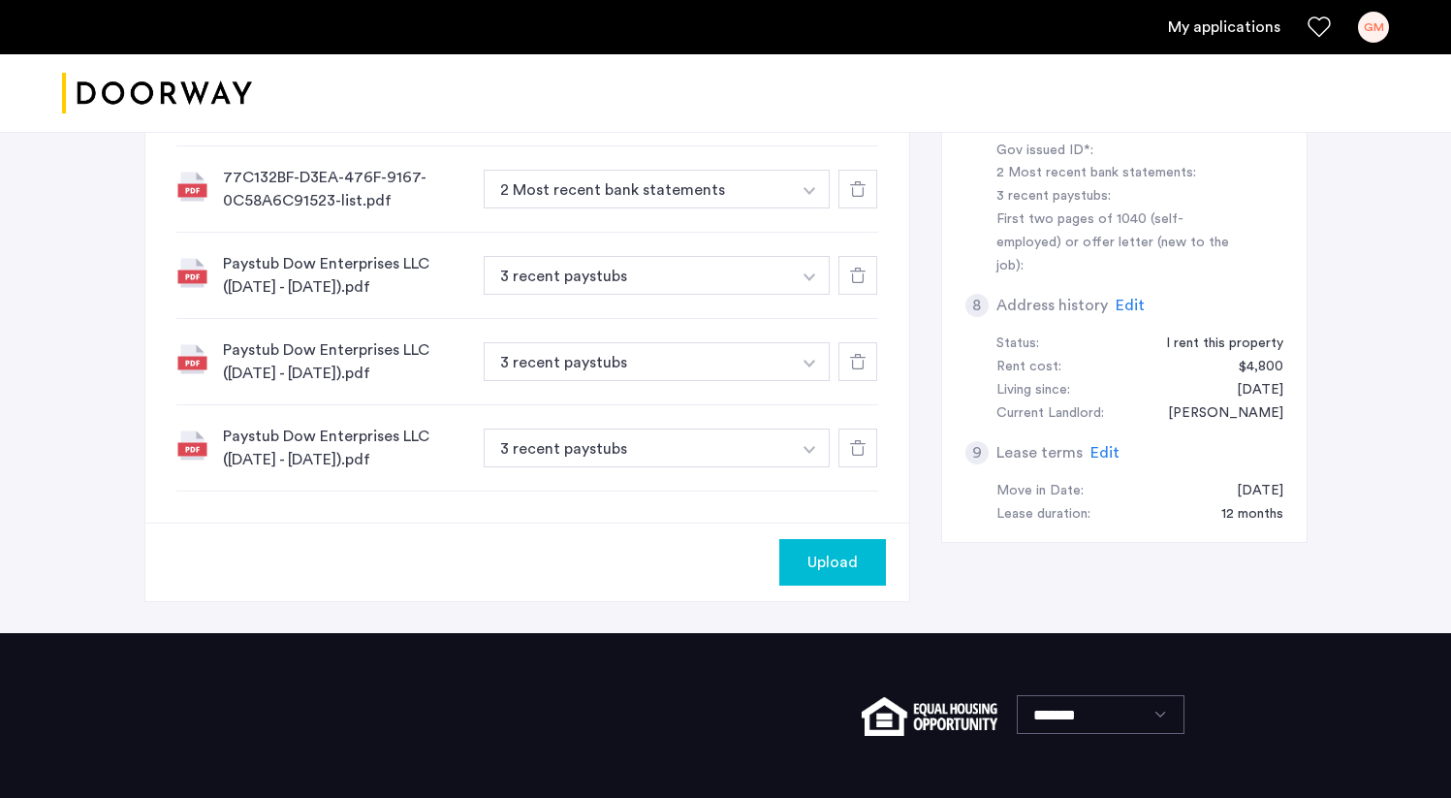
scroll to position [938, 0]
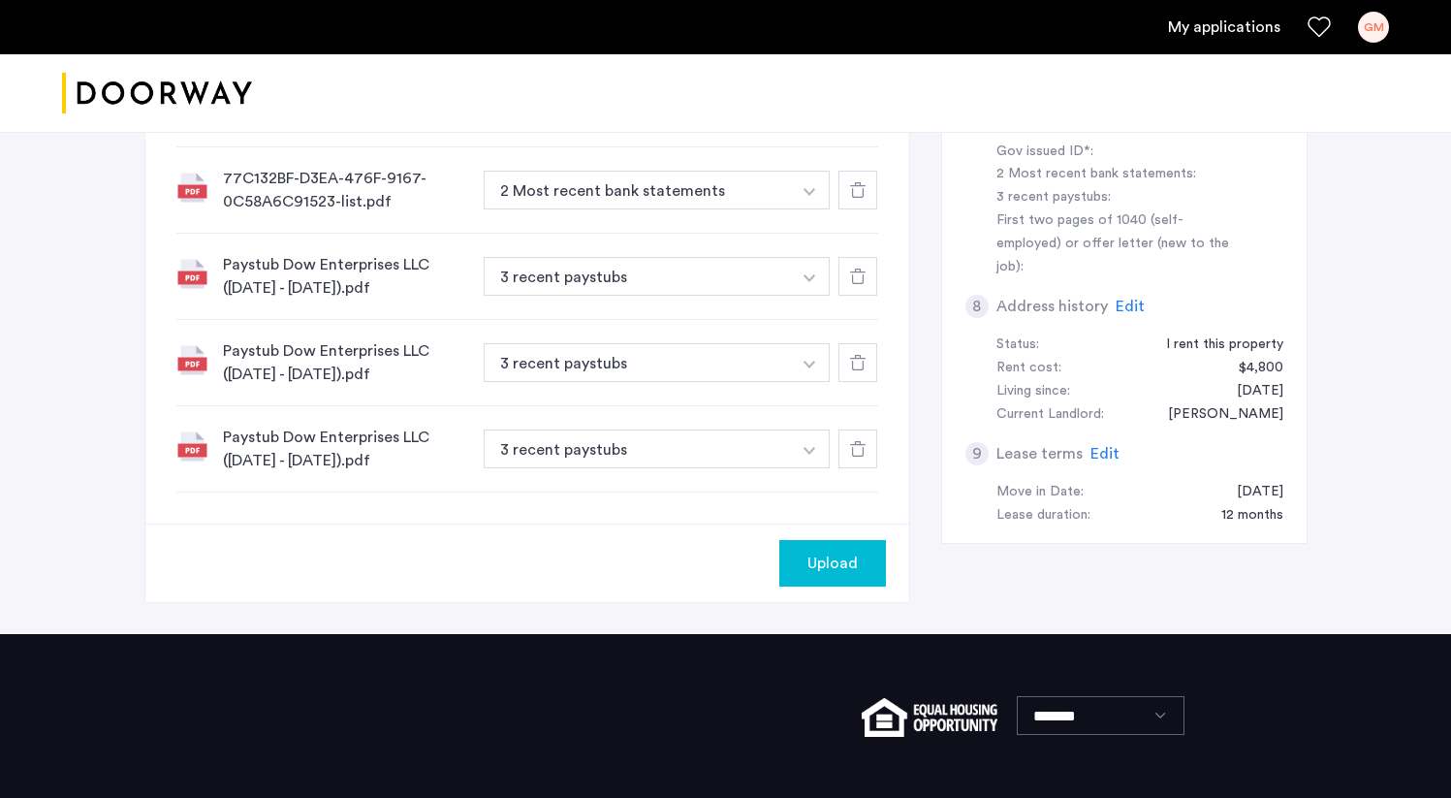
click at [809, 551] on span "Upload" at bounding box center [832, 562] width 50 height 23
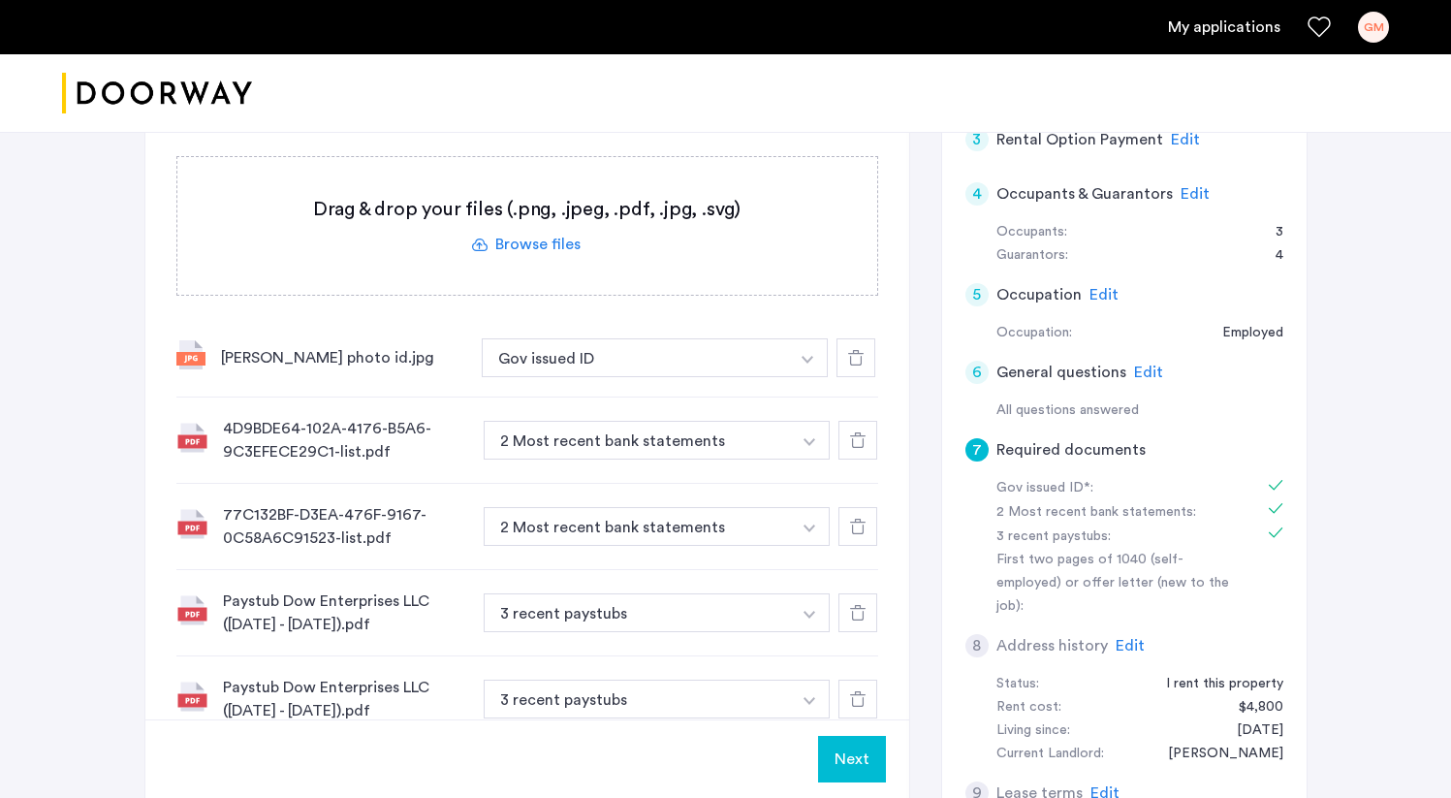
scroll to position [598, 0]
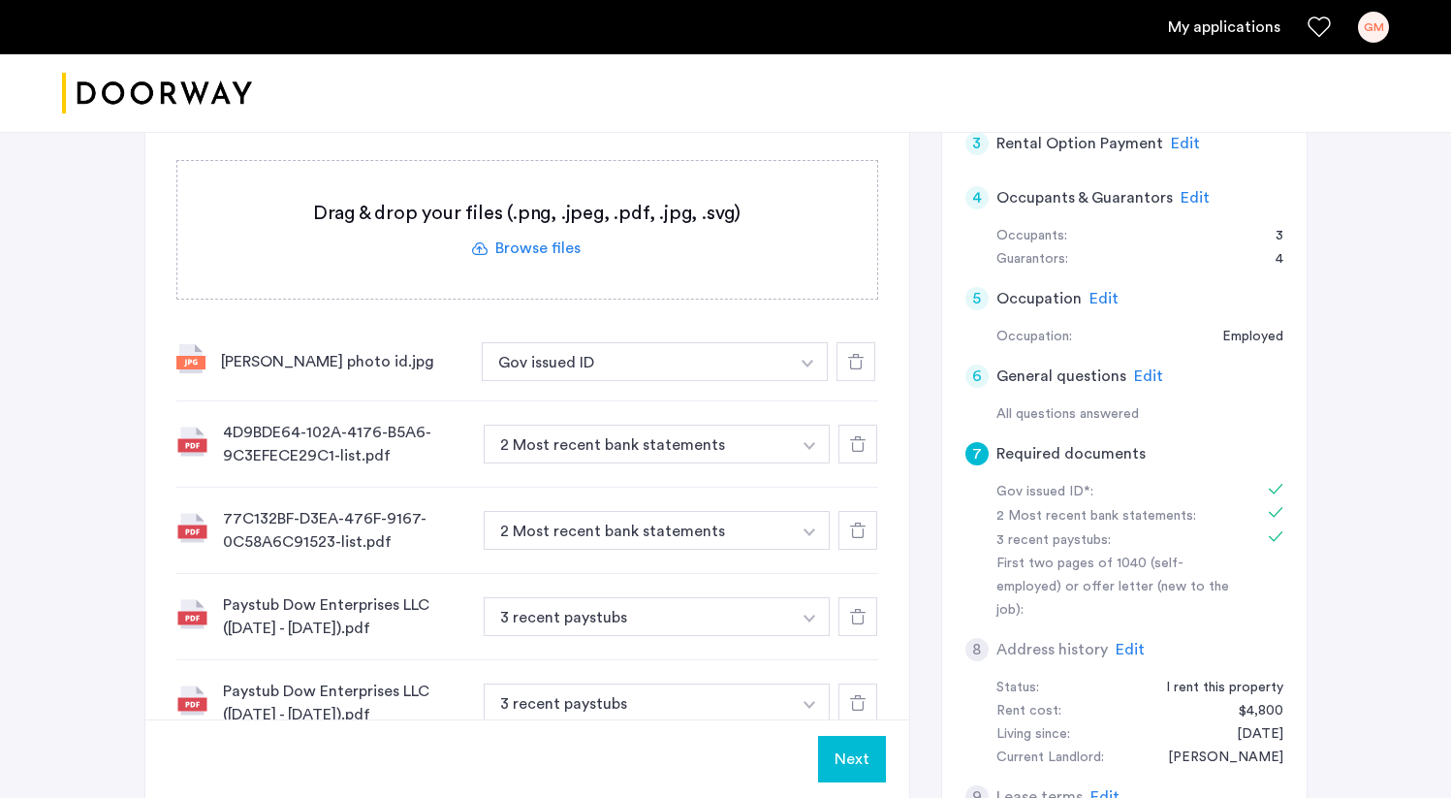
click at [858, 762] on button "Next" at bounding box center [852, 759] width 68 height 47
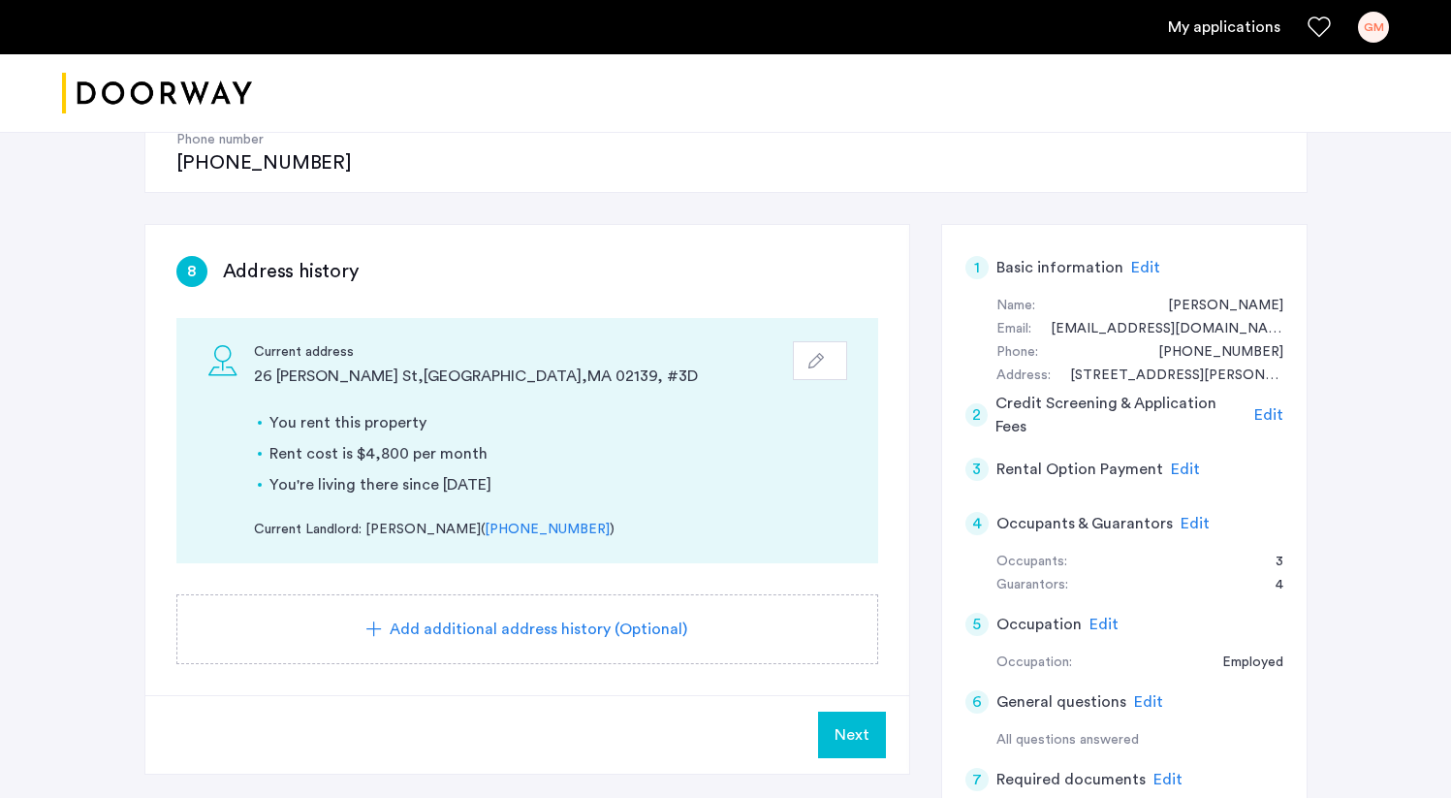
scroll to position [276, 0]
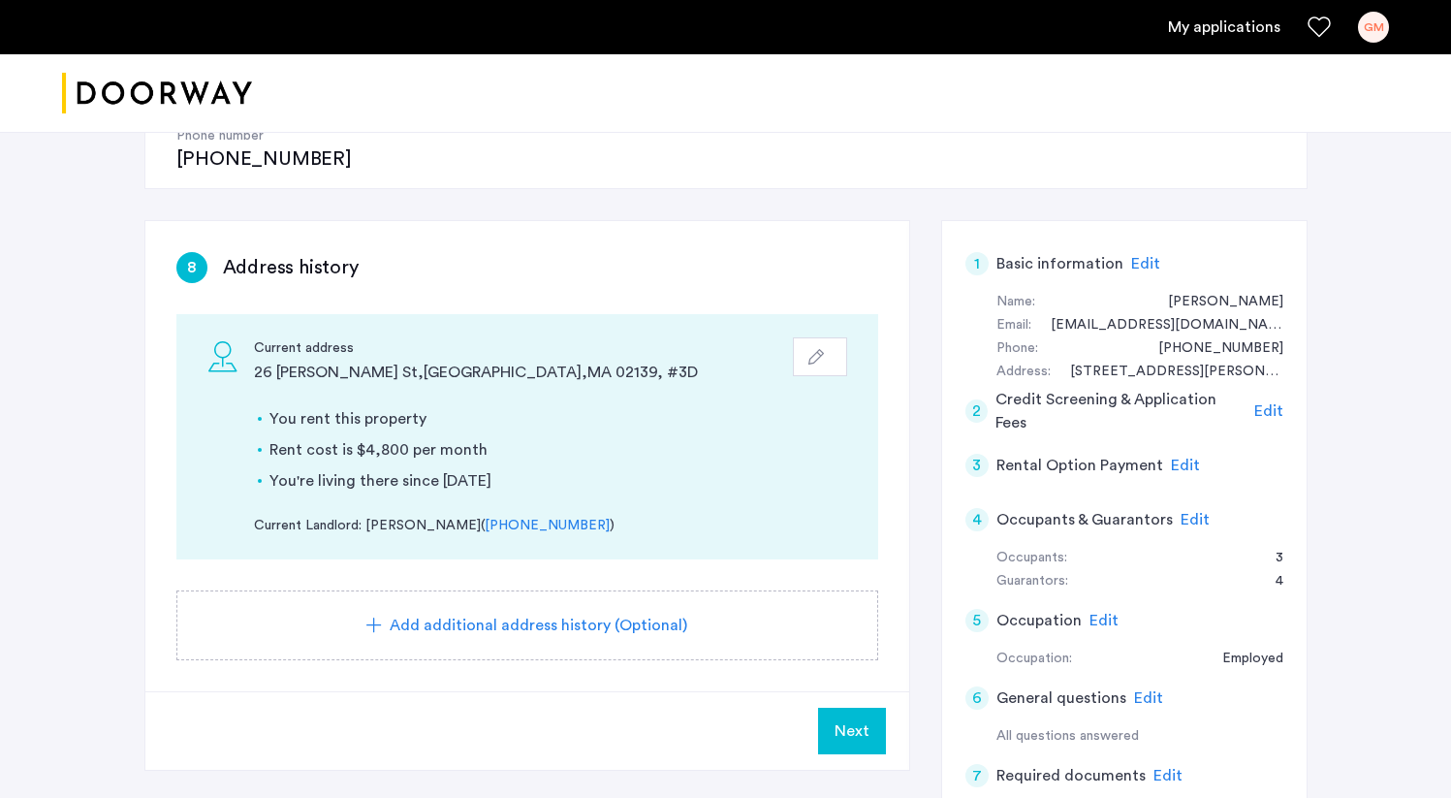
click at [832, 707] on button "Next" at bounding box center [852, 730] width 68 height 47
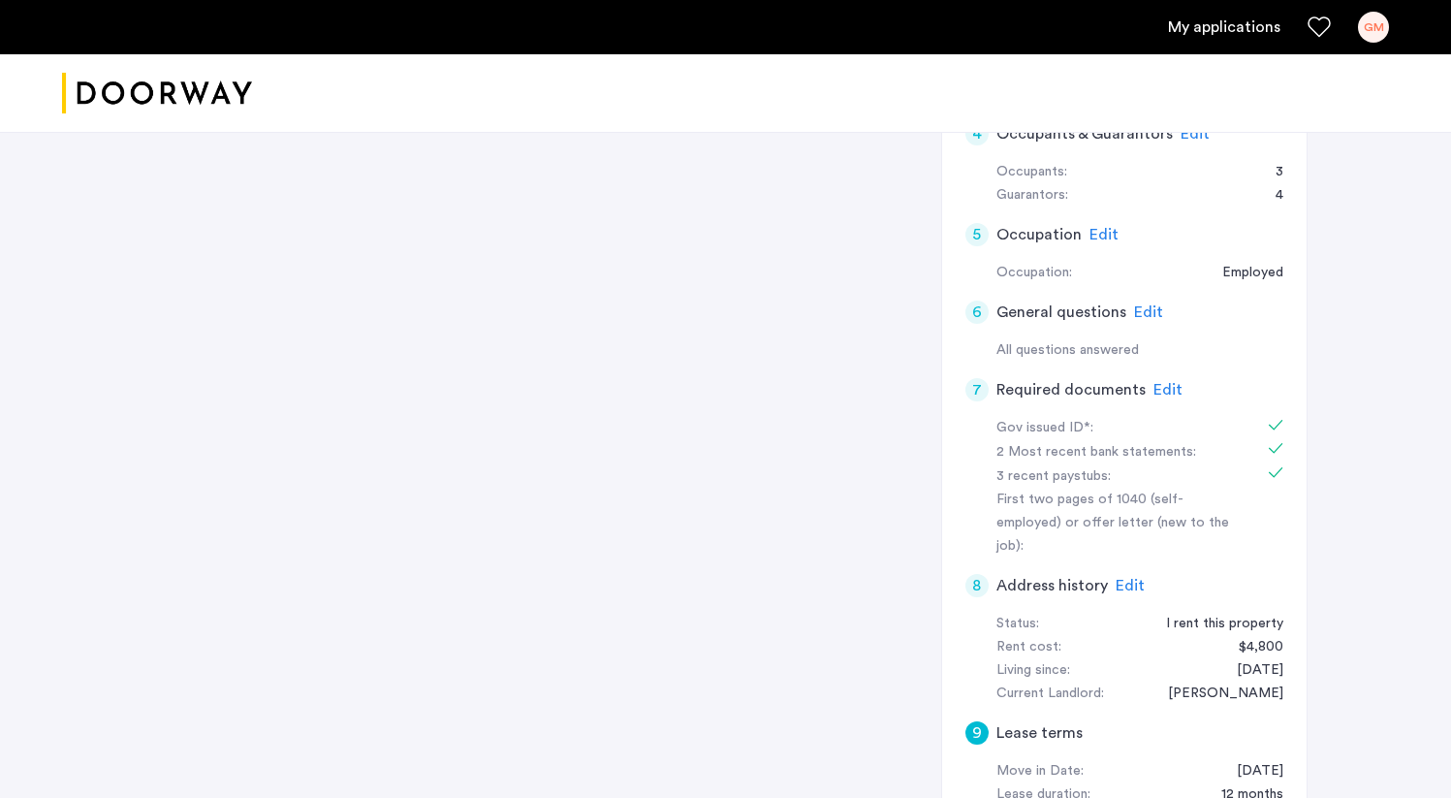
scroll to position [690, 0]
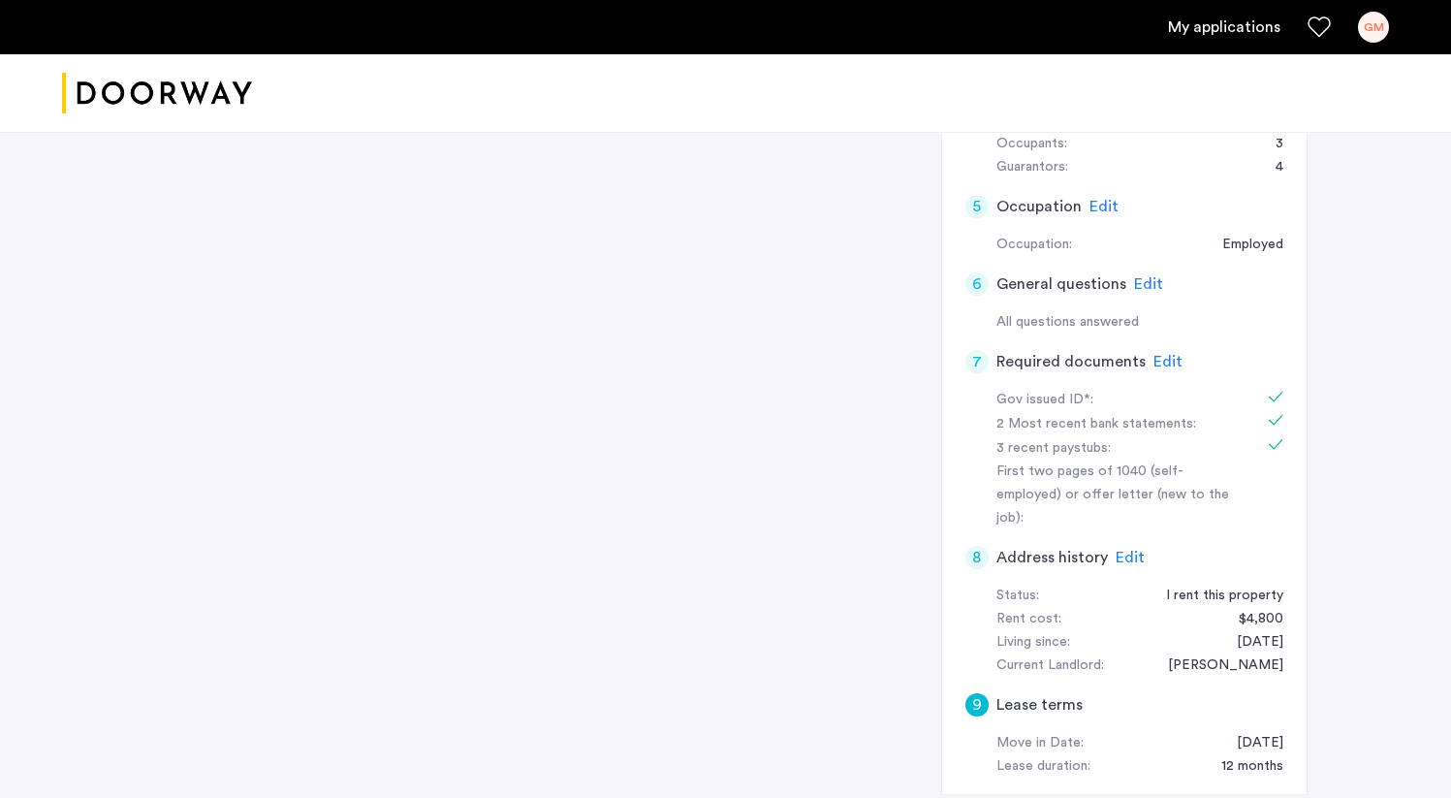
click at [1123, 549] on span "Edit" at bounding box center [1129, 557] width 29 height 16
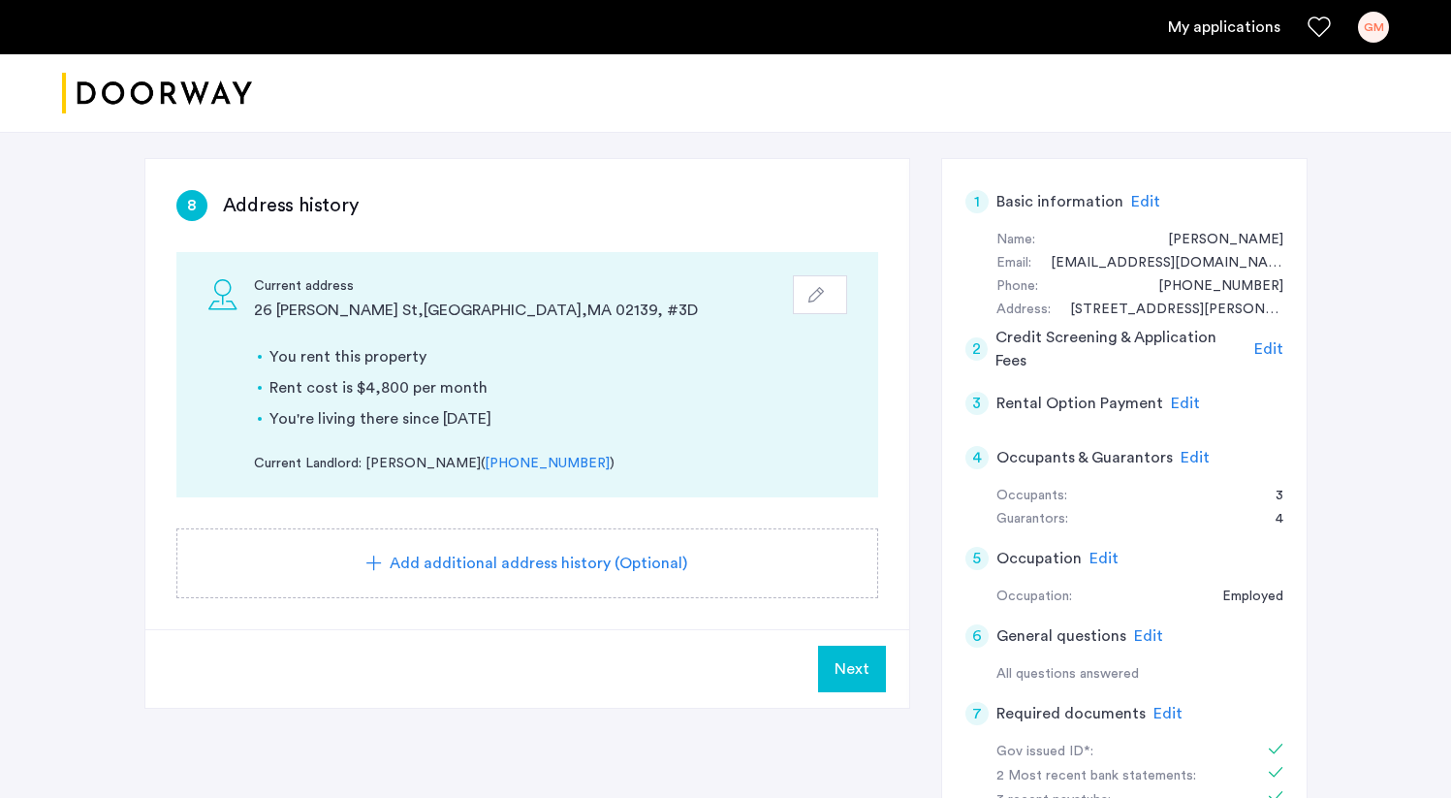
scroll to position [336, 0]
click at [517, 530] on div "Add additional address history (Optional)" at bounding box center [527, 565] width 702 height 70
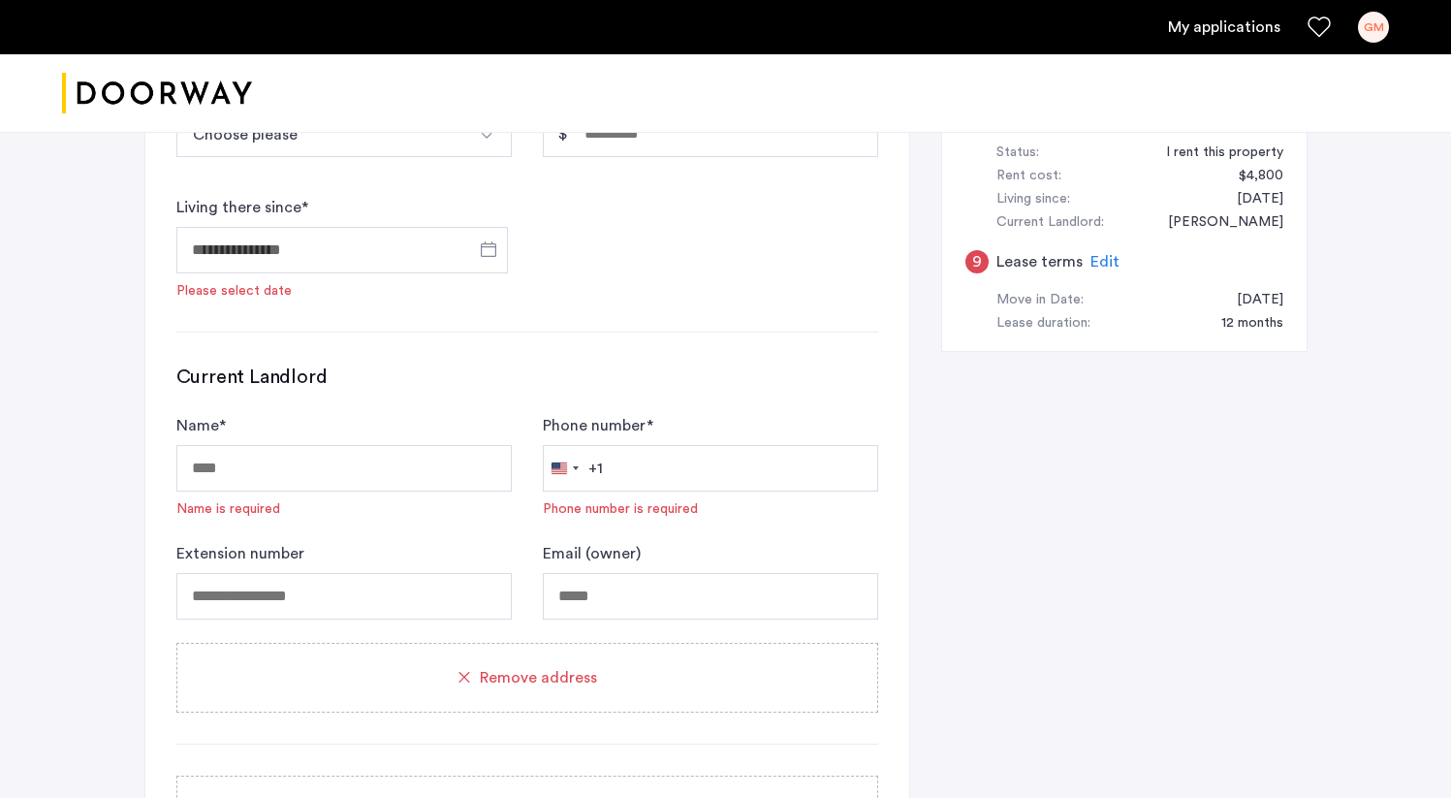
scroll to position [1145, 0]
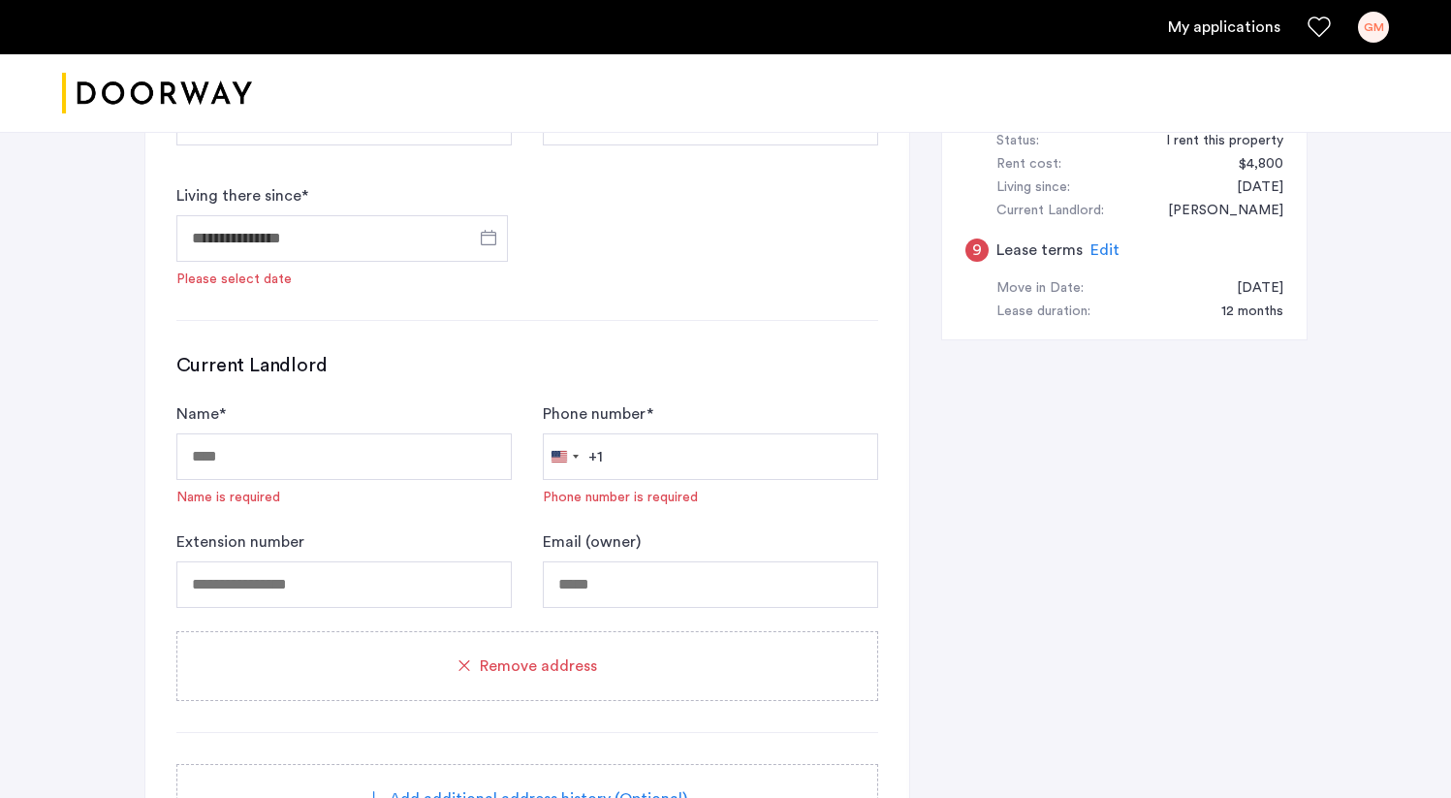
click at [608, 654] on div "Remove address" at bounding box center [527, 665] width 655 height 23
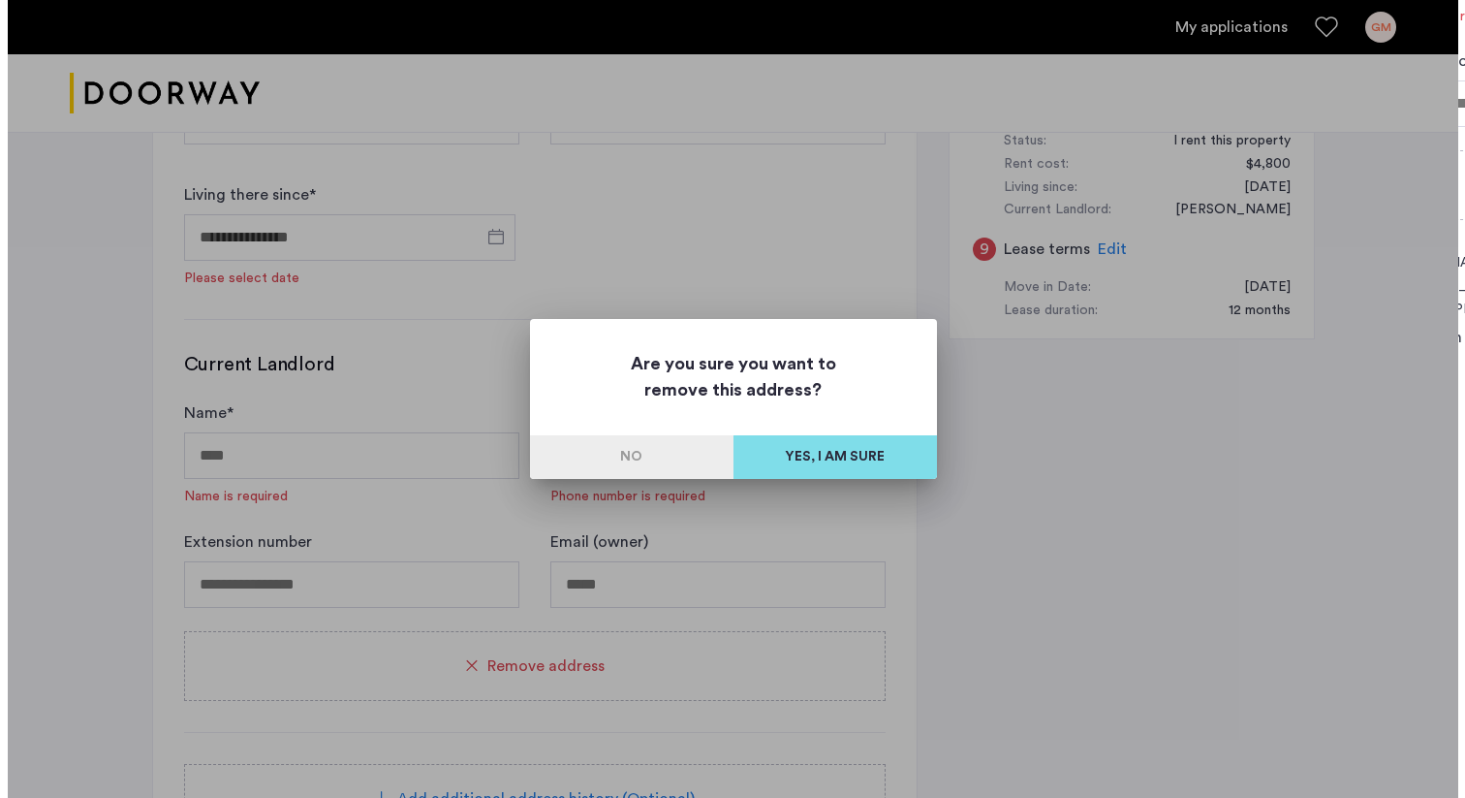
scroll to position [0, 0]
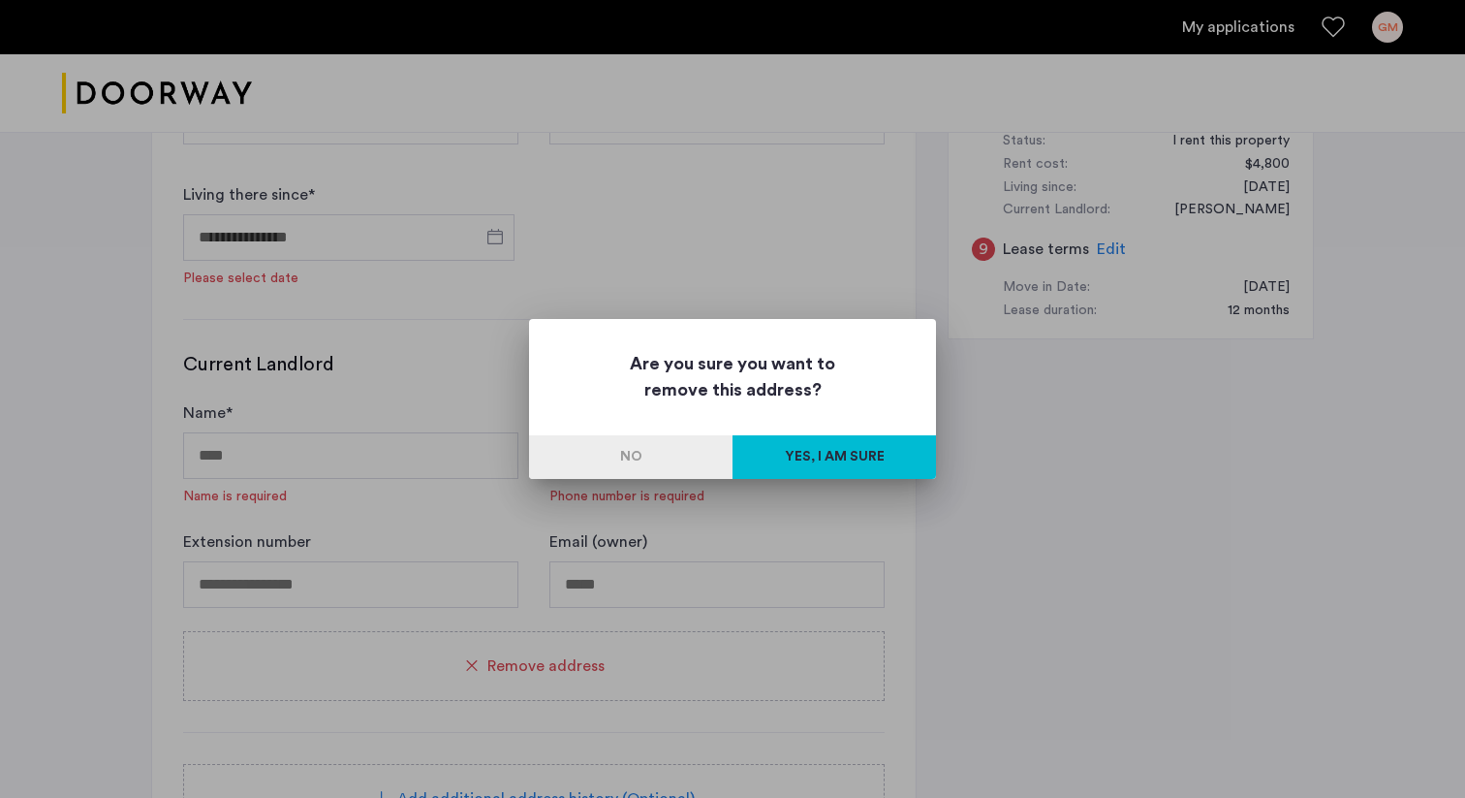
click at [853, 447] on button "Yes, I am sure" at bounding box center [835, 457] width 204 height 44
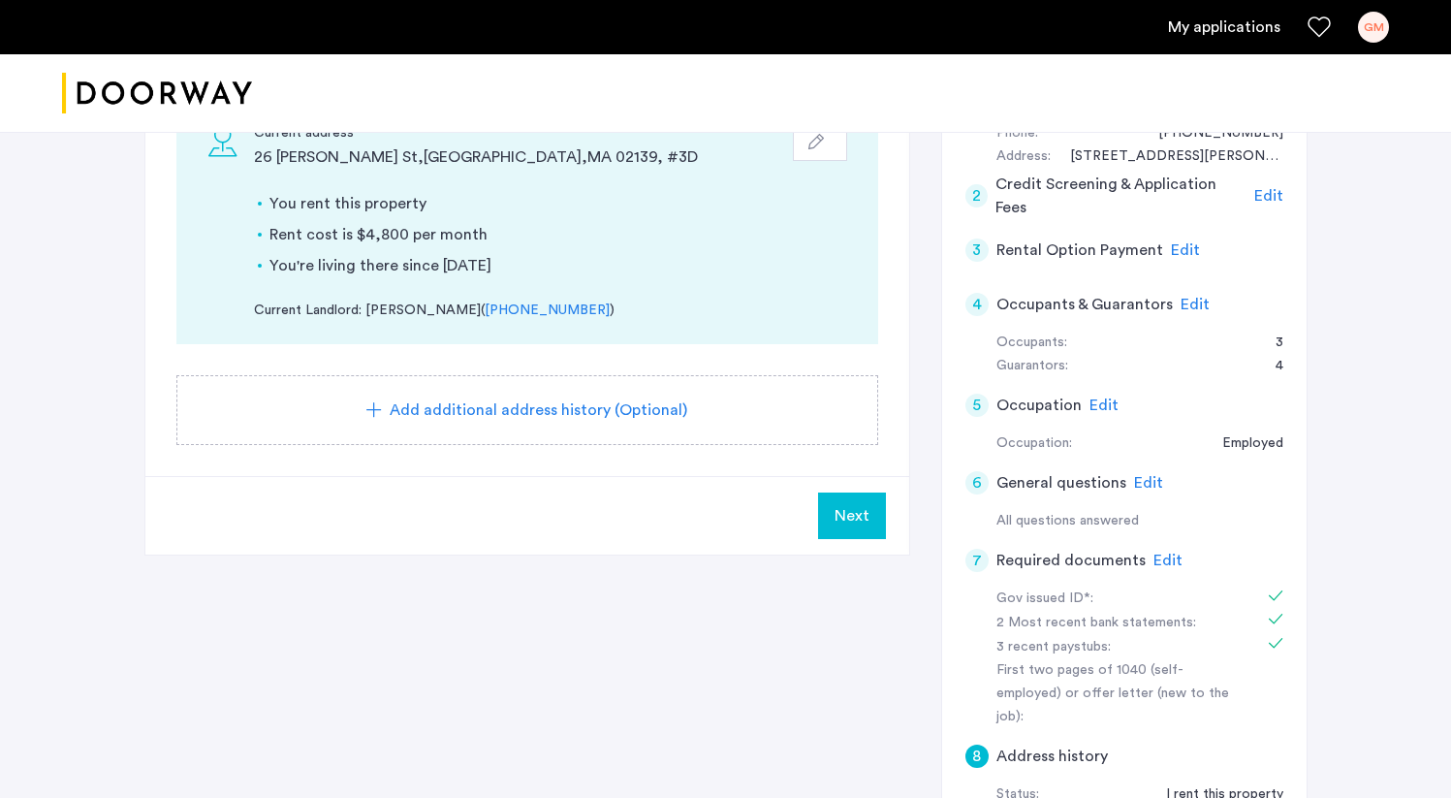
scroll to position [459, 0]
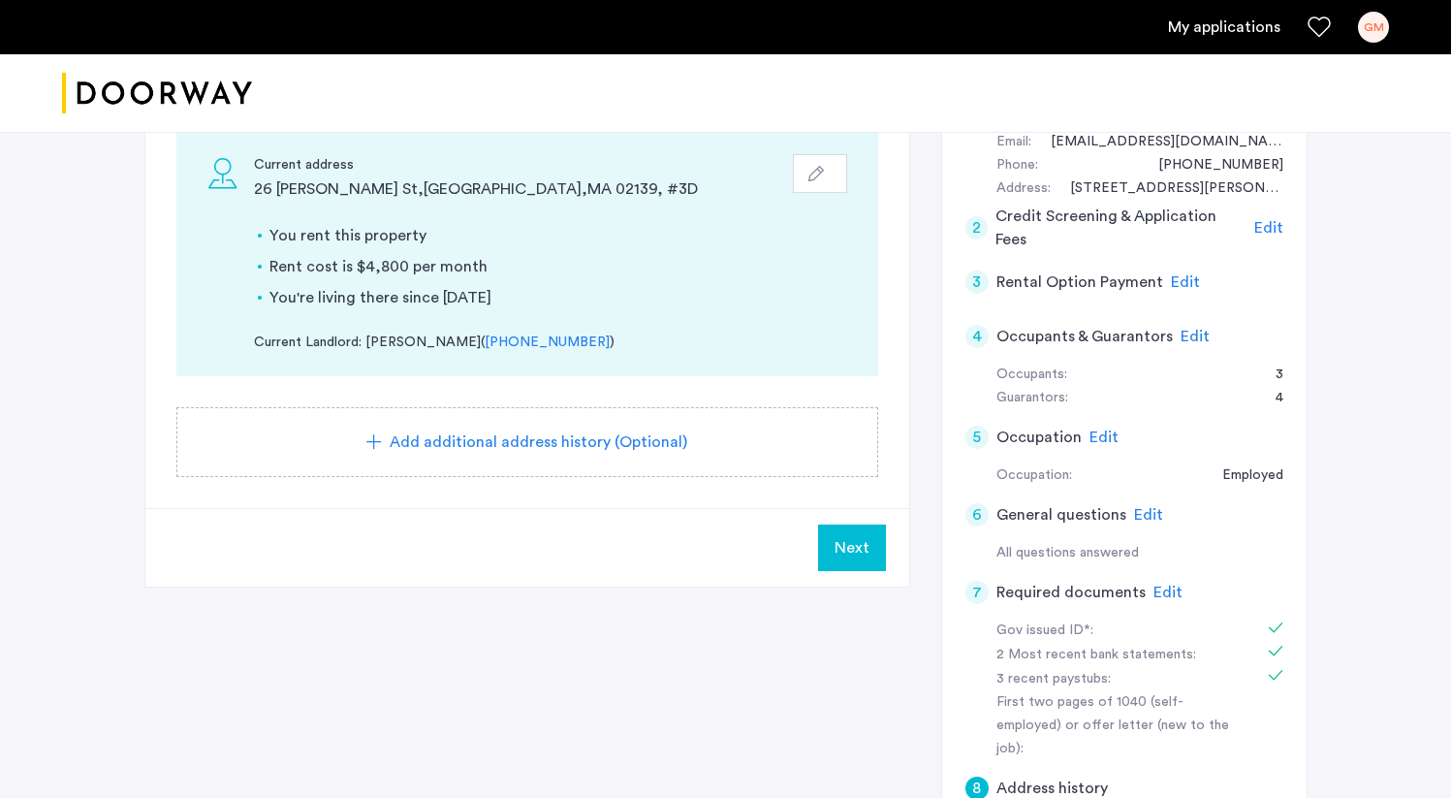
click at [864, 536] on span "Next" at bounding box center [851, 547] width 35 height 23
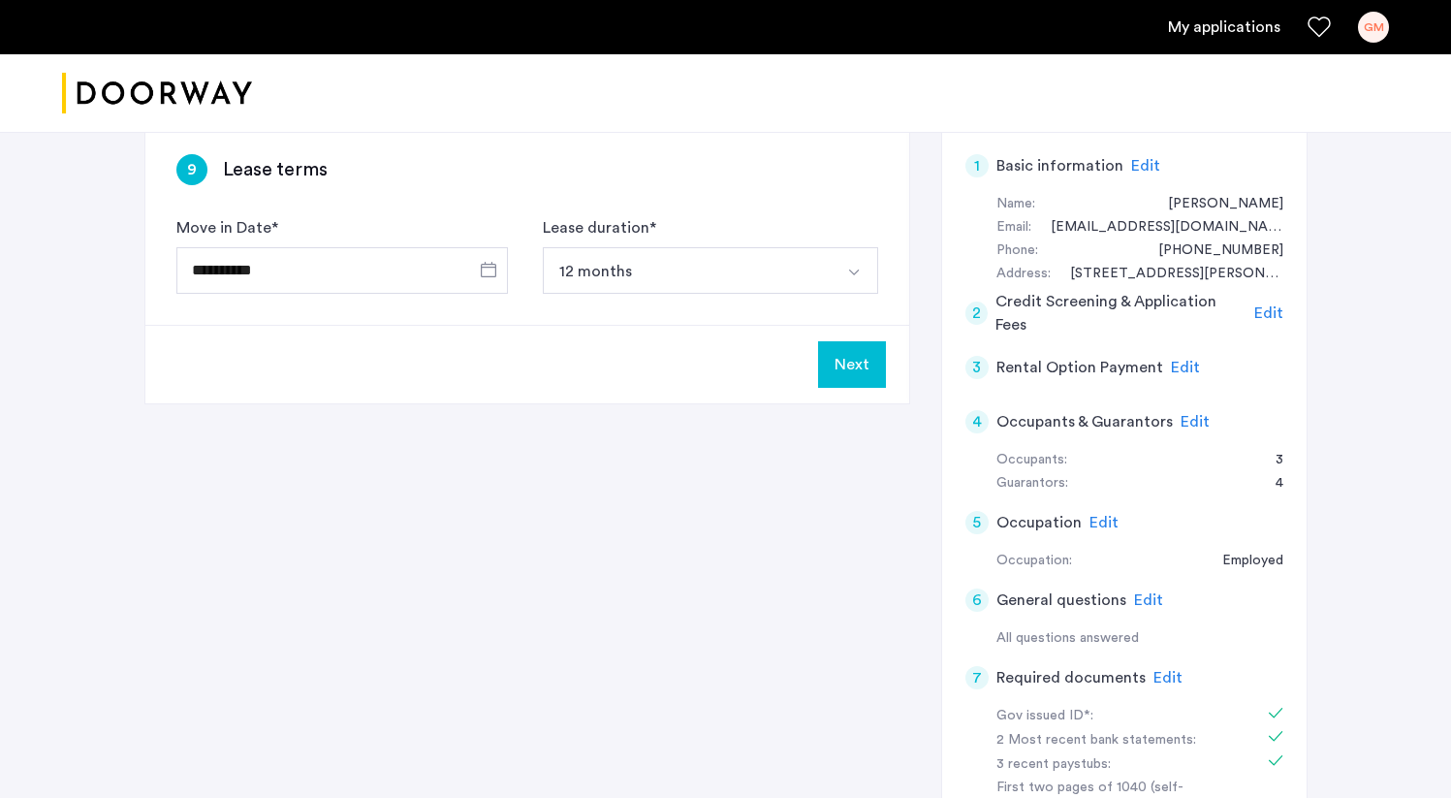
scroll to position [407, 0]
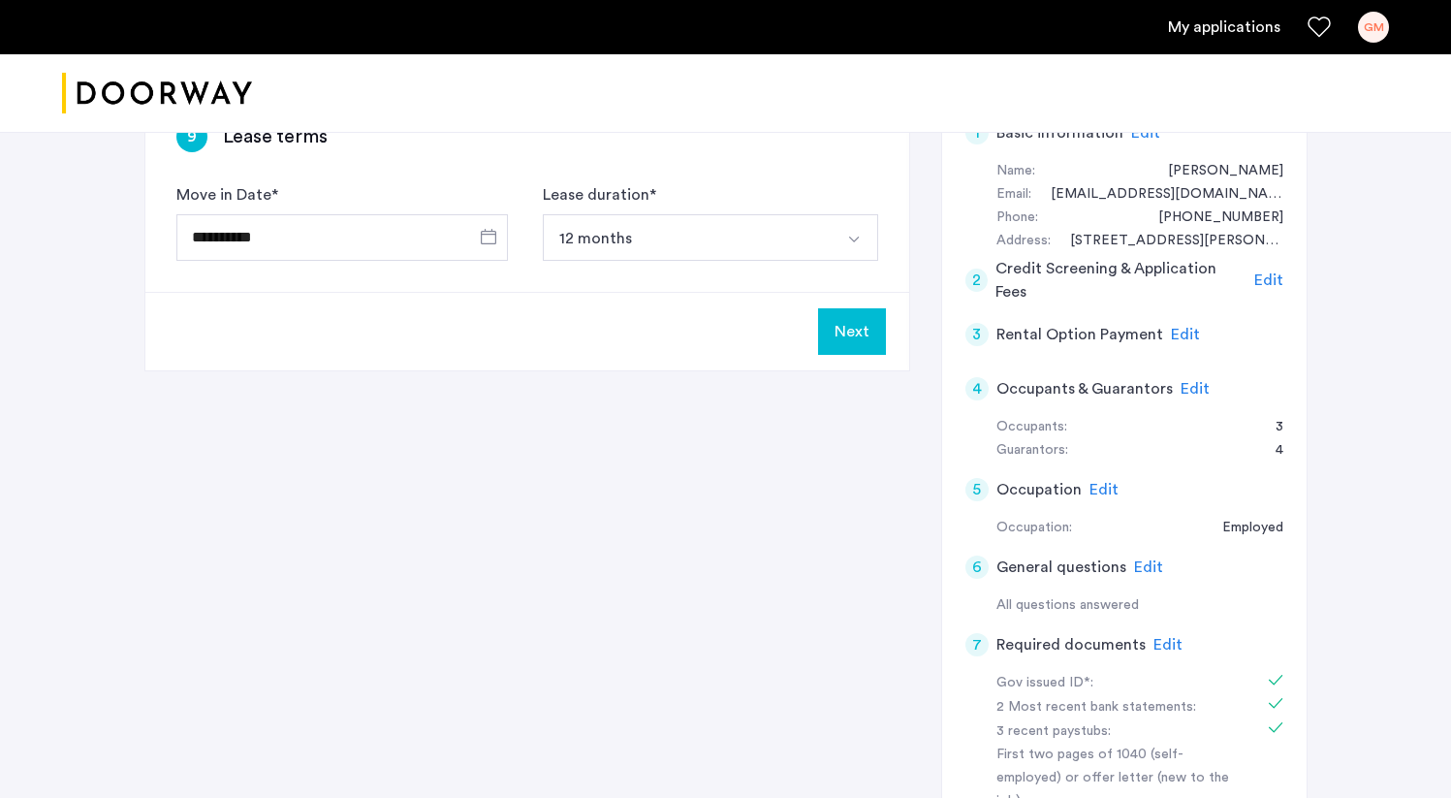
click at [863, 308] on button "Next" at bounding box center [852, 331] width 68 height 47
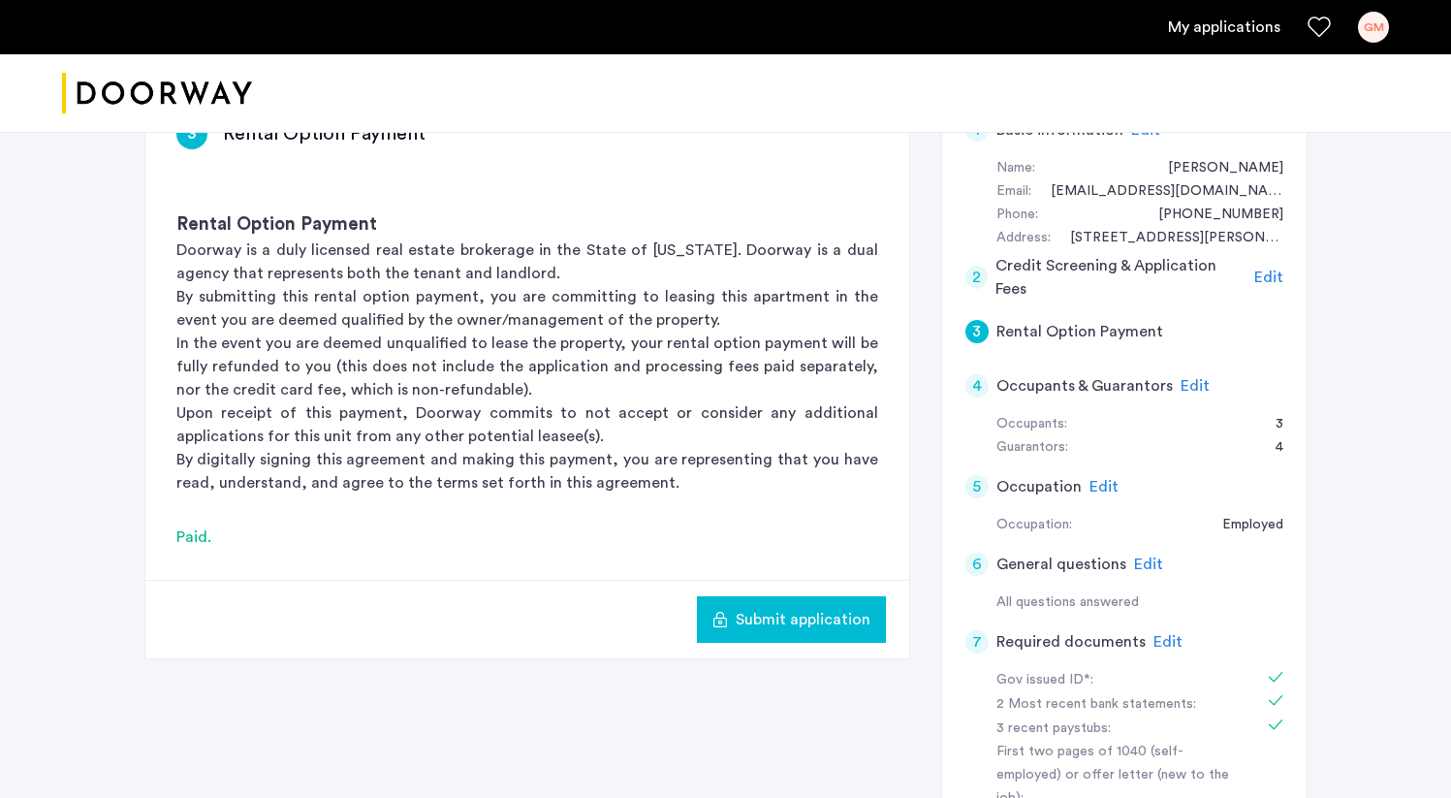
scroll to position [425, 0]
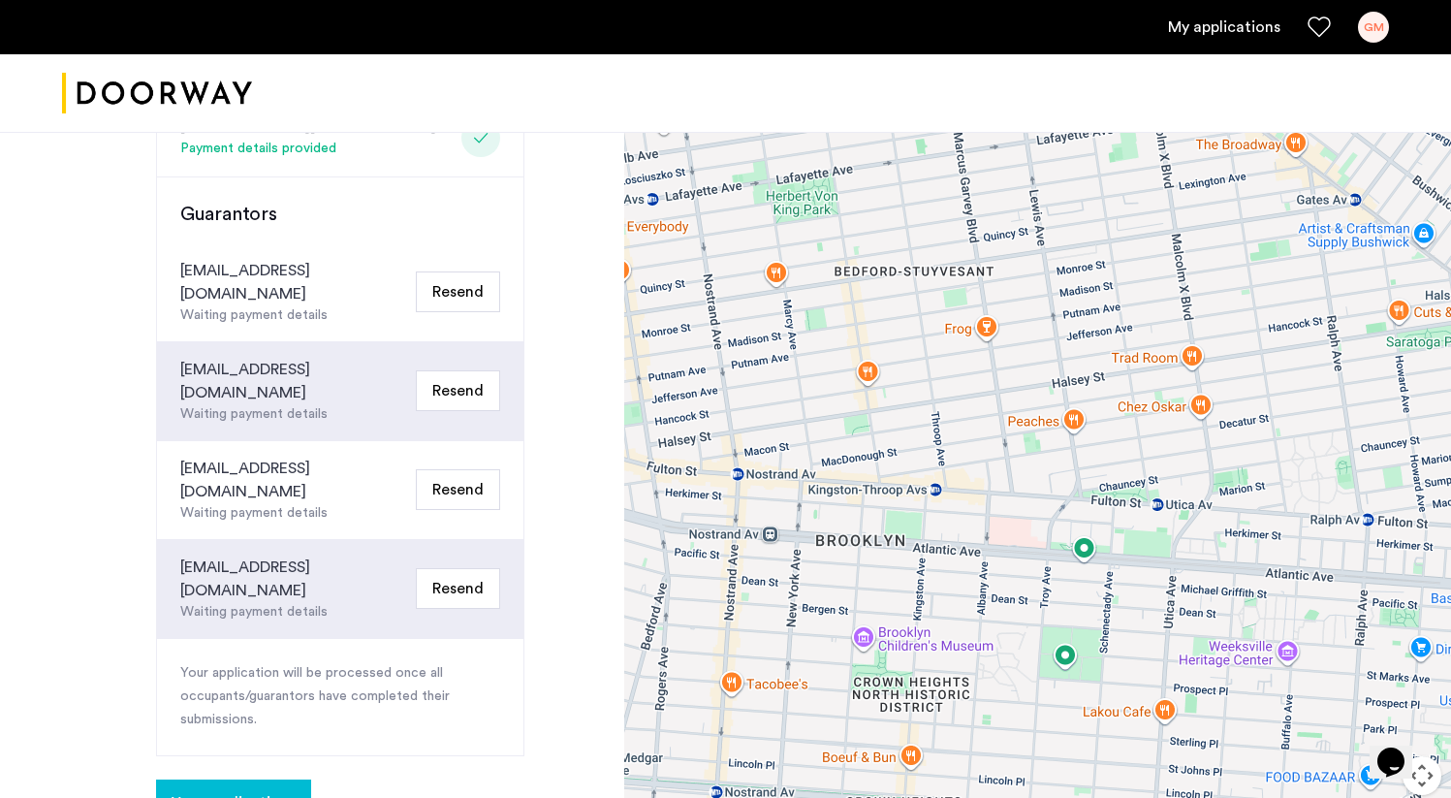
scroll to position [871, 0]
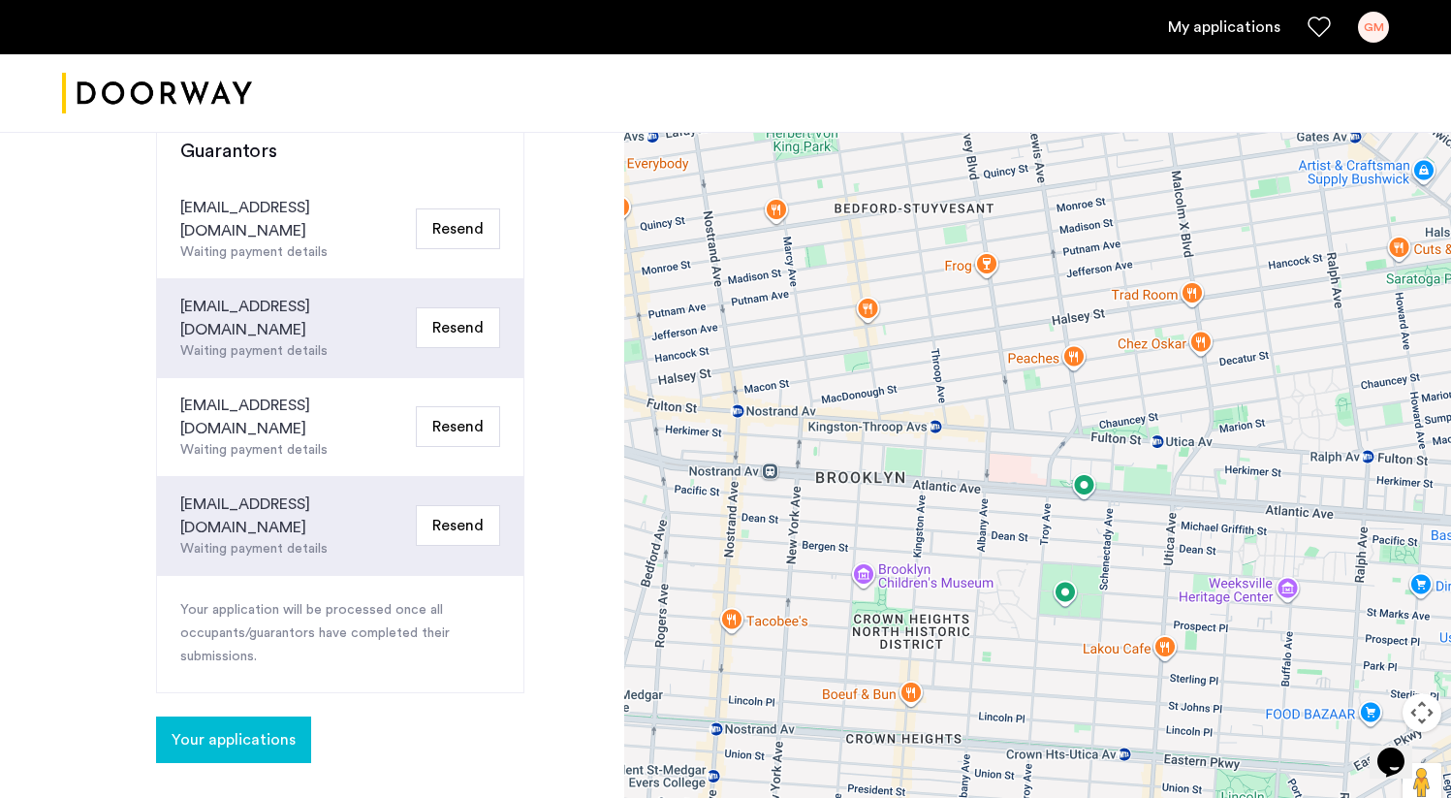
click at [242, 728] on span "Your applications" at bounding box center [234, 739] width 124 height 23
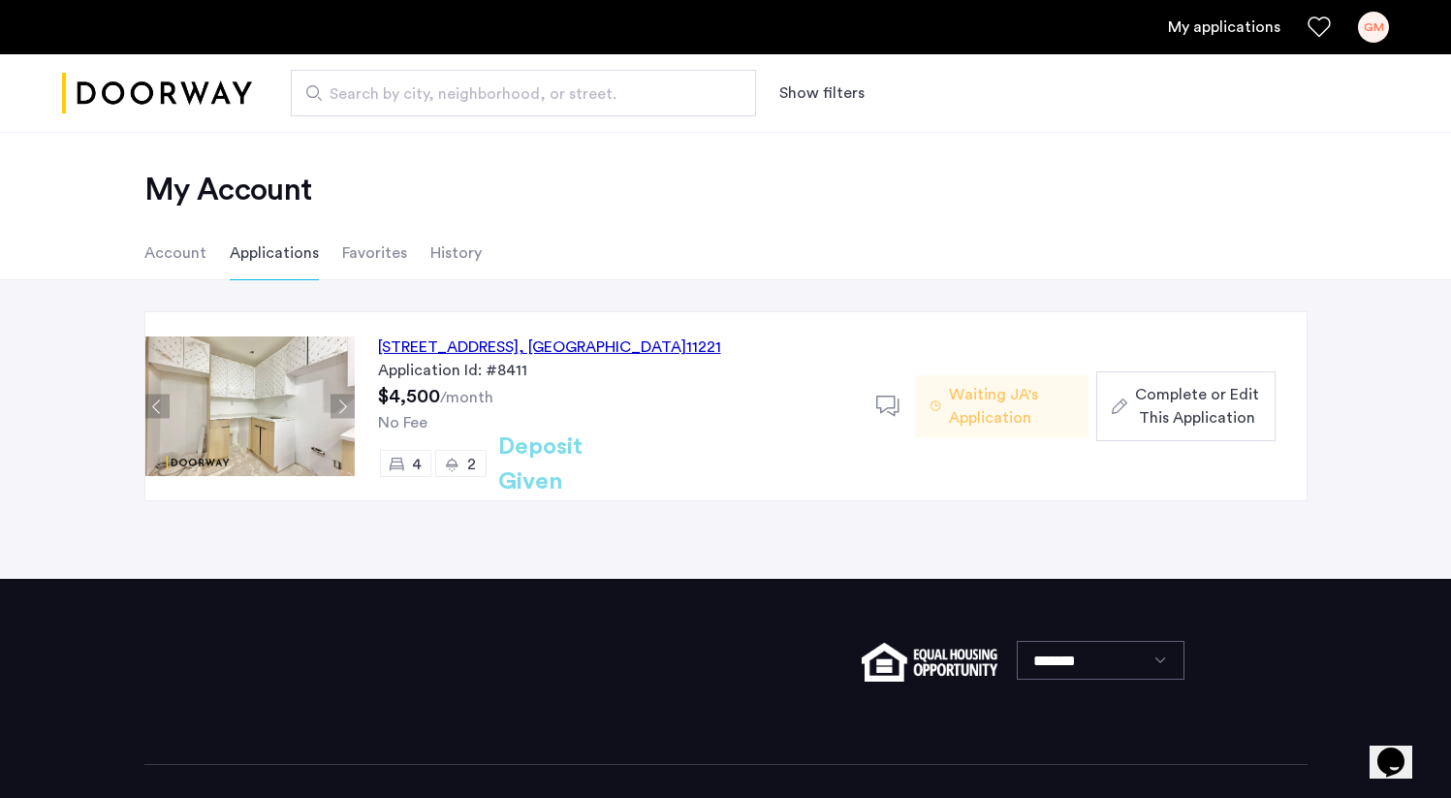
click at [1201, 409] on span "Complete or Edit This Application" at bounding box center [1197, 406] width 124 height 47
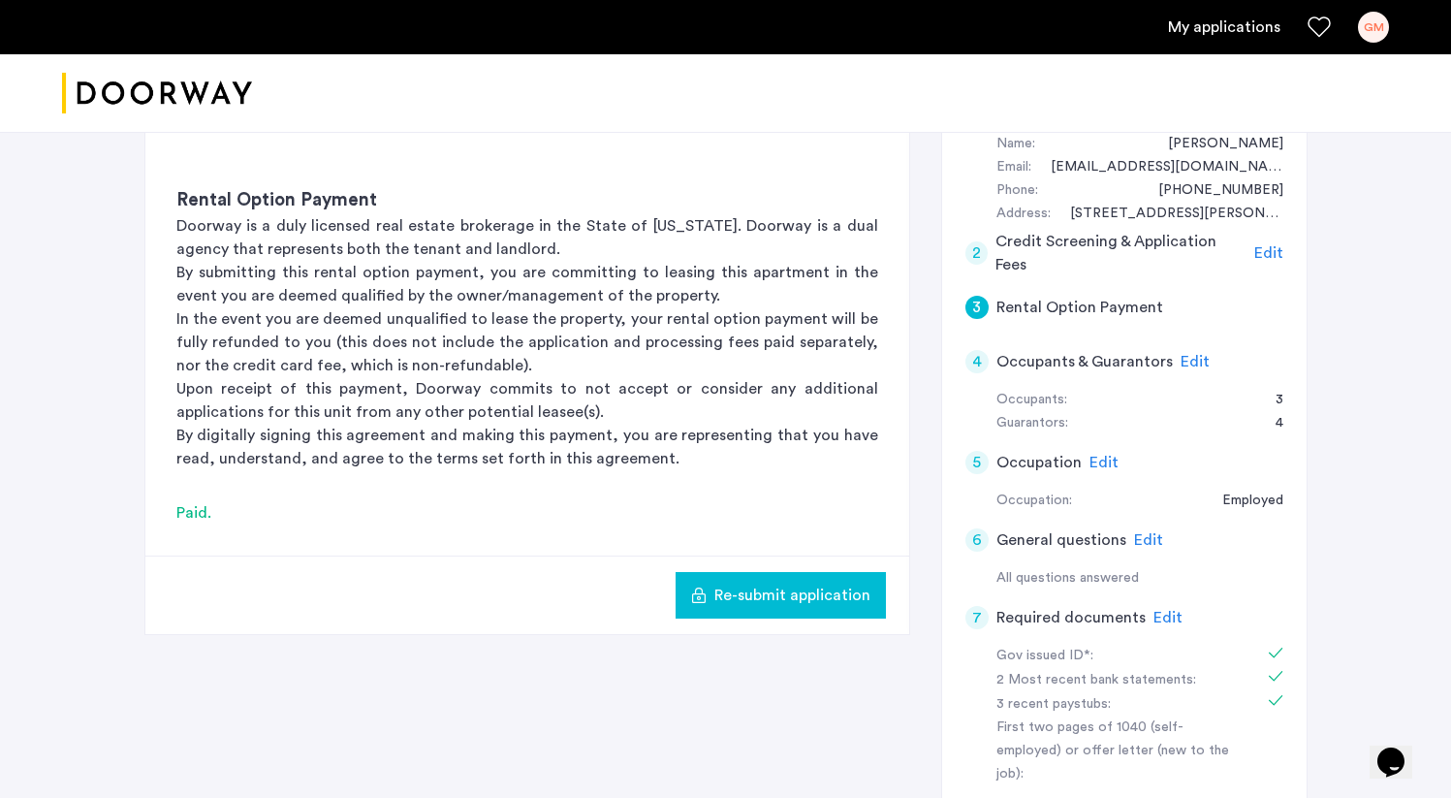
scroll to position [440, 0]
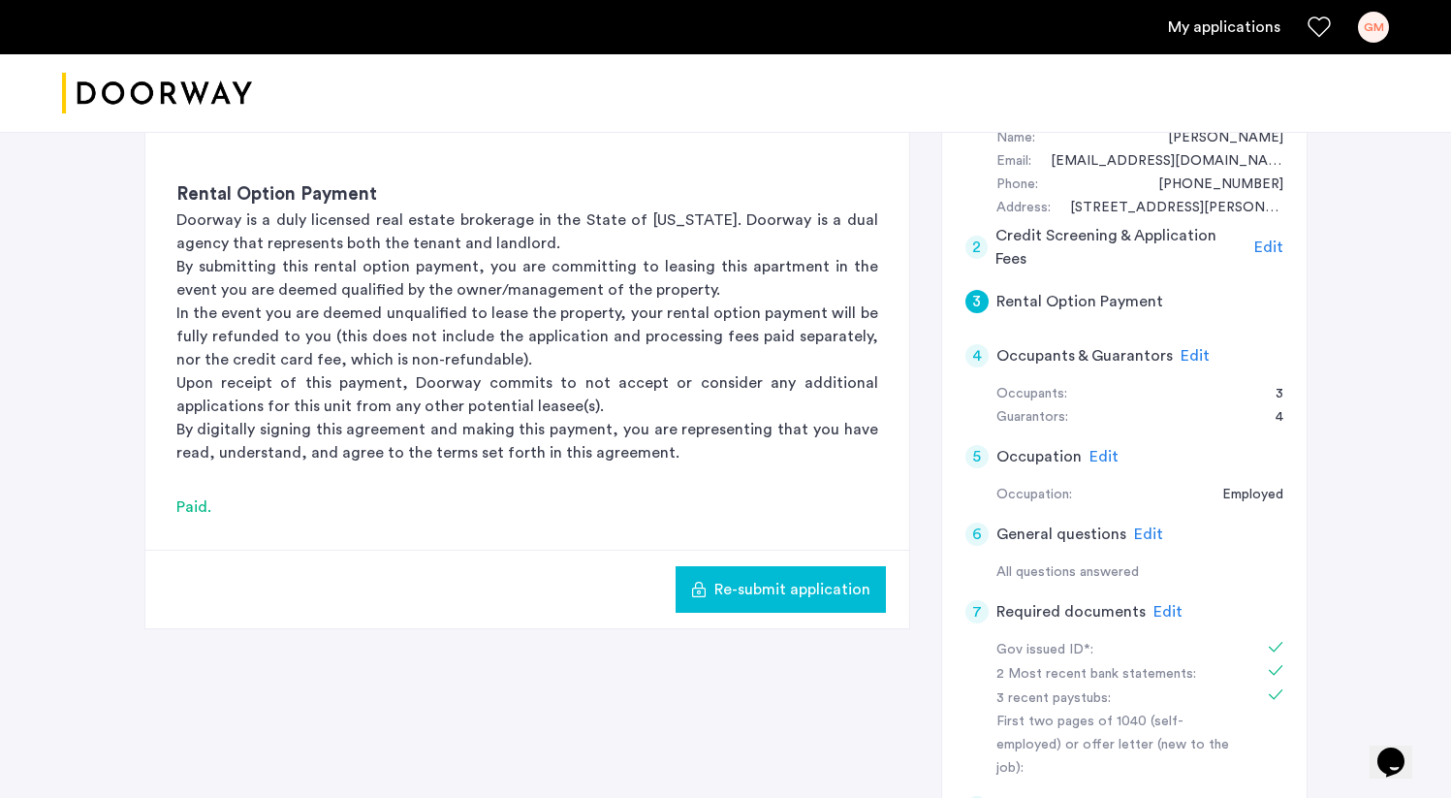
click at [1159, 604] on span "Edit" at bounding box center [1167, 612] width 29 height 16
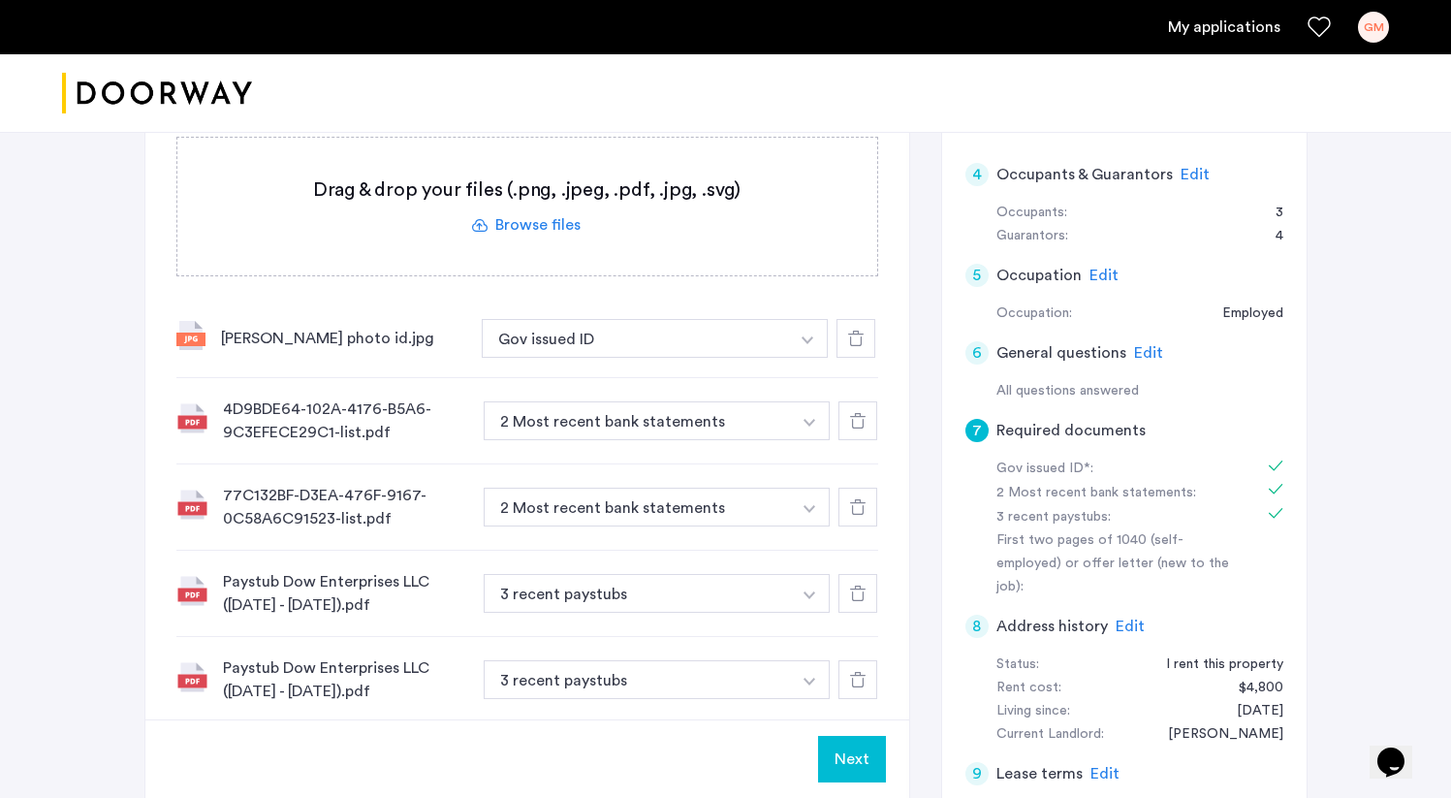
scroll to position [647, 0]
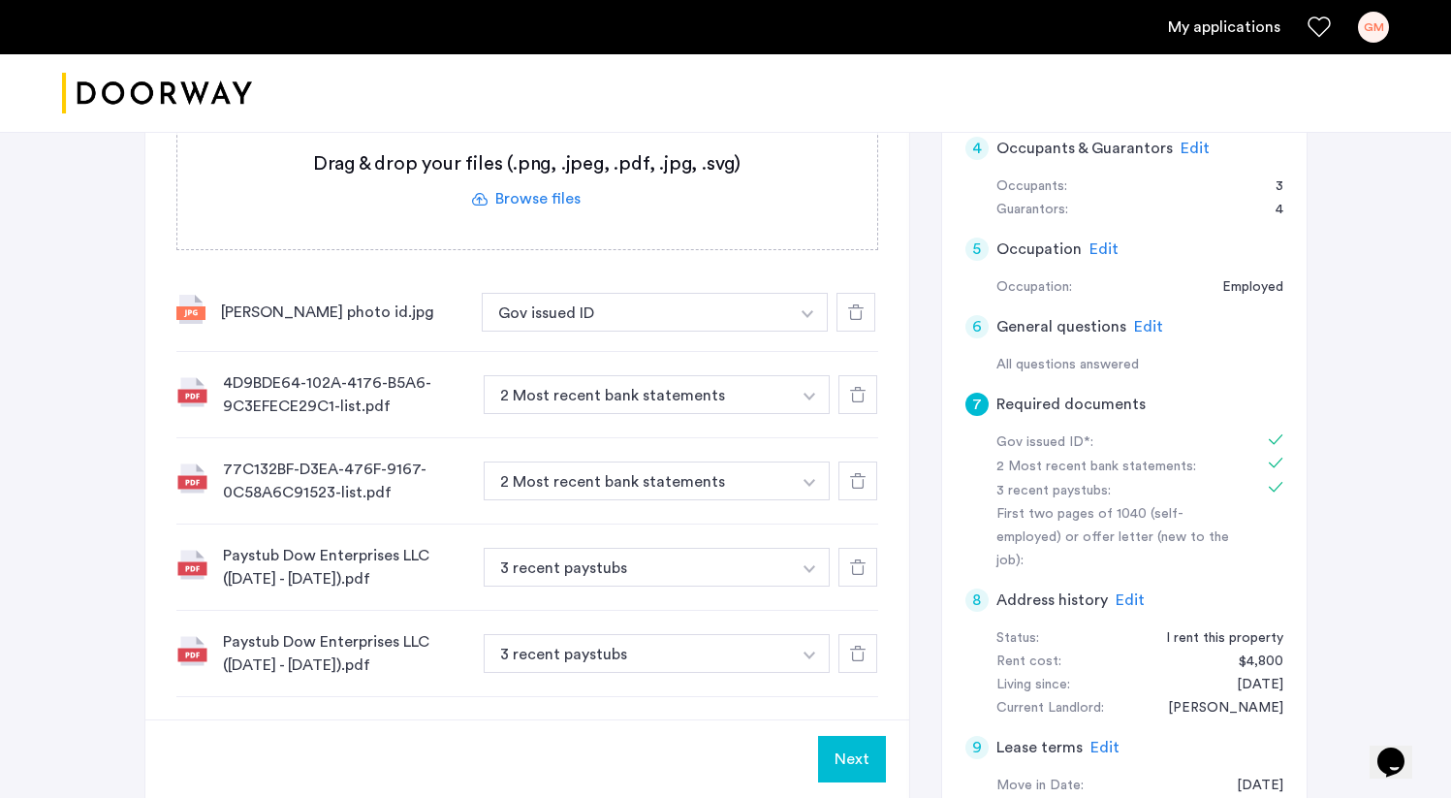
click at [865, 743] on button "Next" at bounding box center [852, 759] width 68 height 47
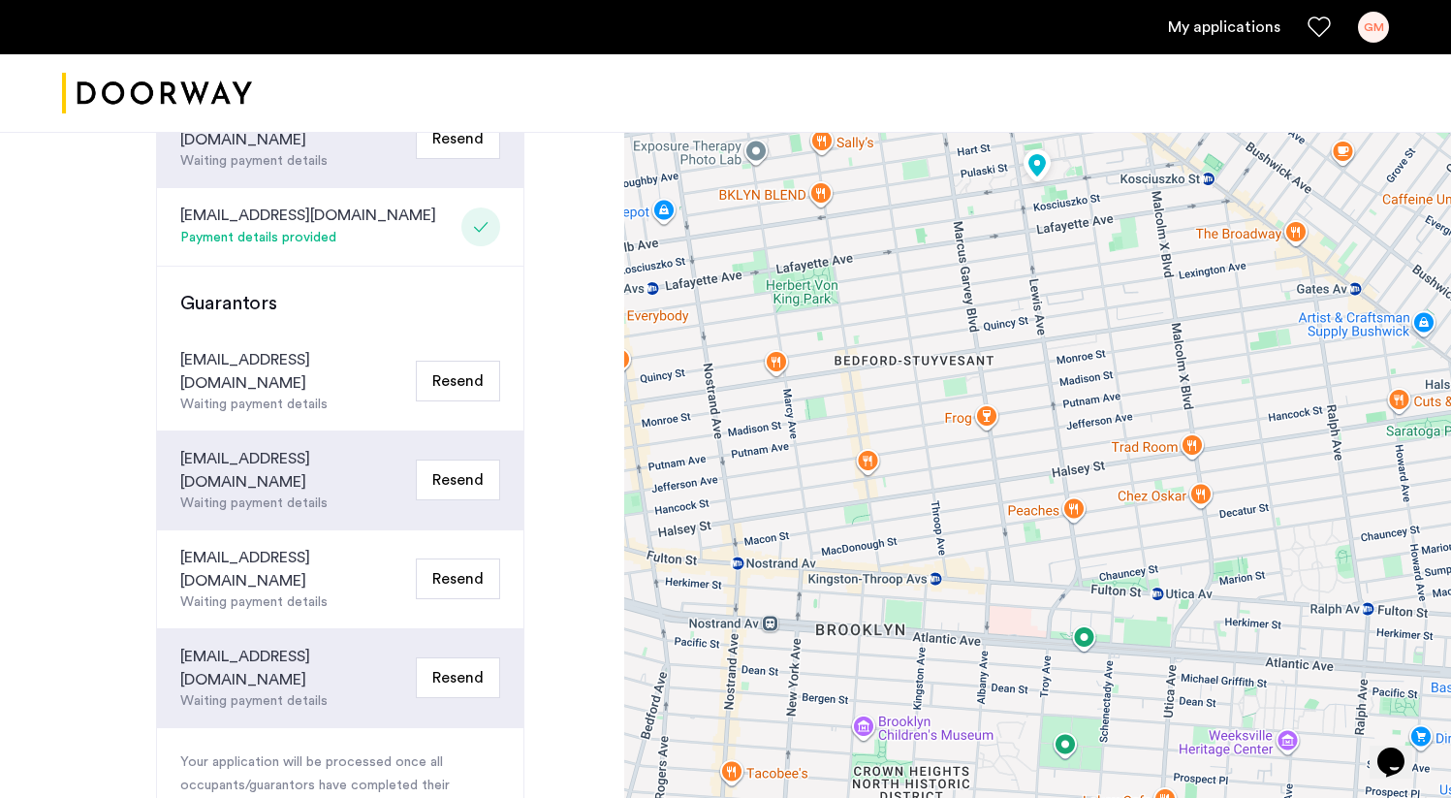
scroll to position [993, 0]
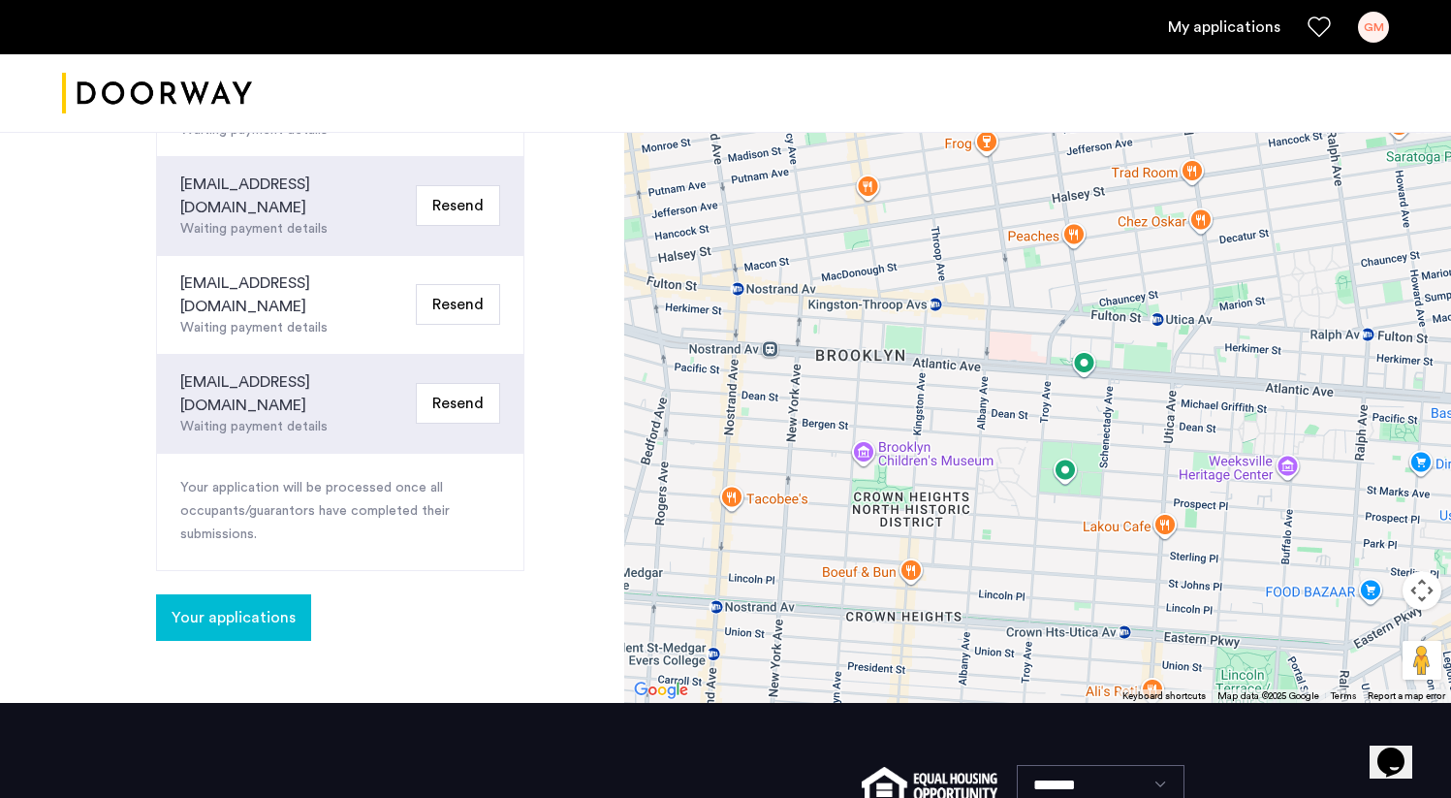
click at [264, 606] on span "Your applications" at bounding box center [234, 617] width 124 height 23
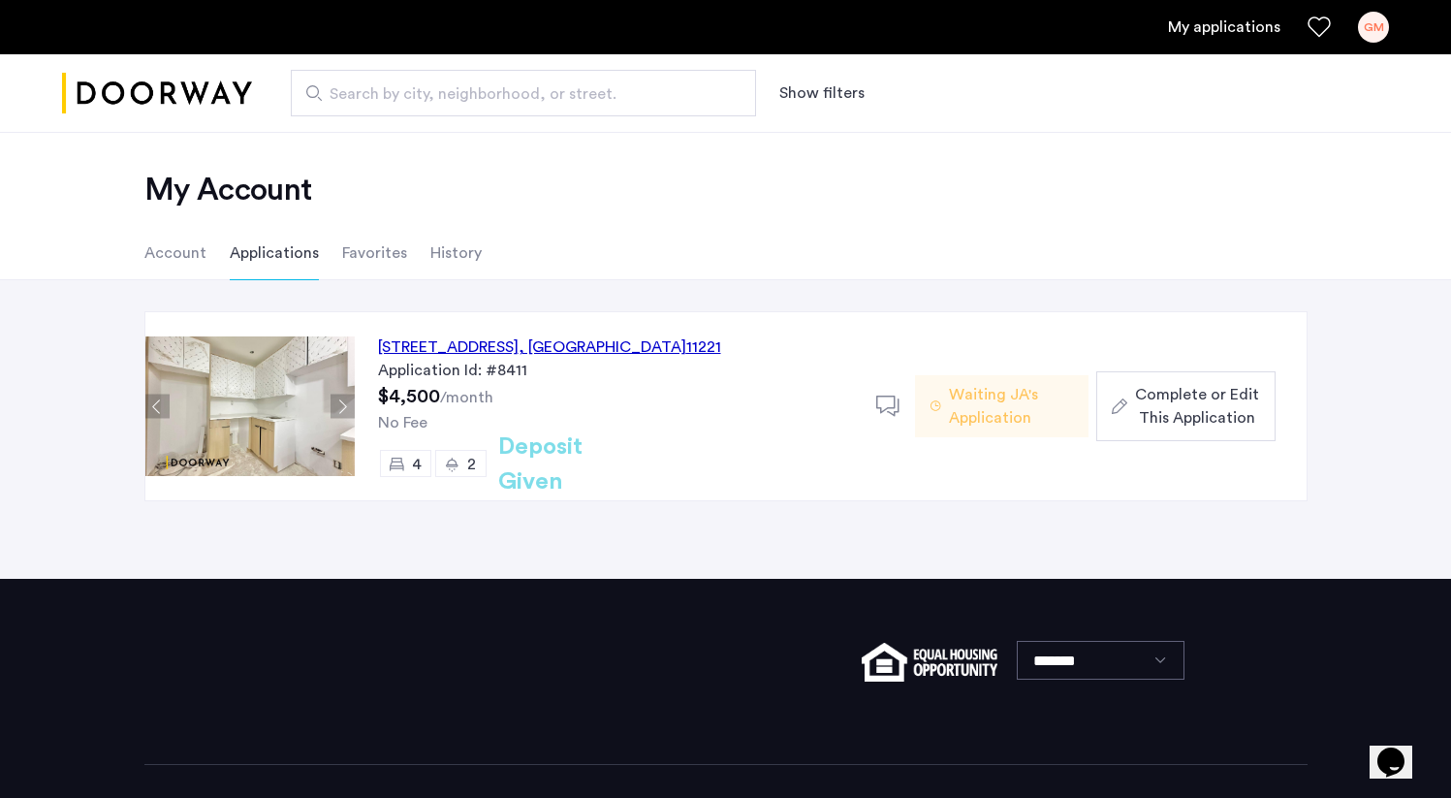
click at [597, 349] on div "[STREET_ADDRESS]" at bounding box center [549, 346] width 343 height 23
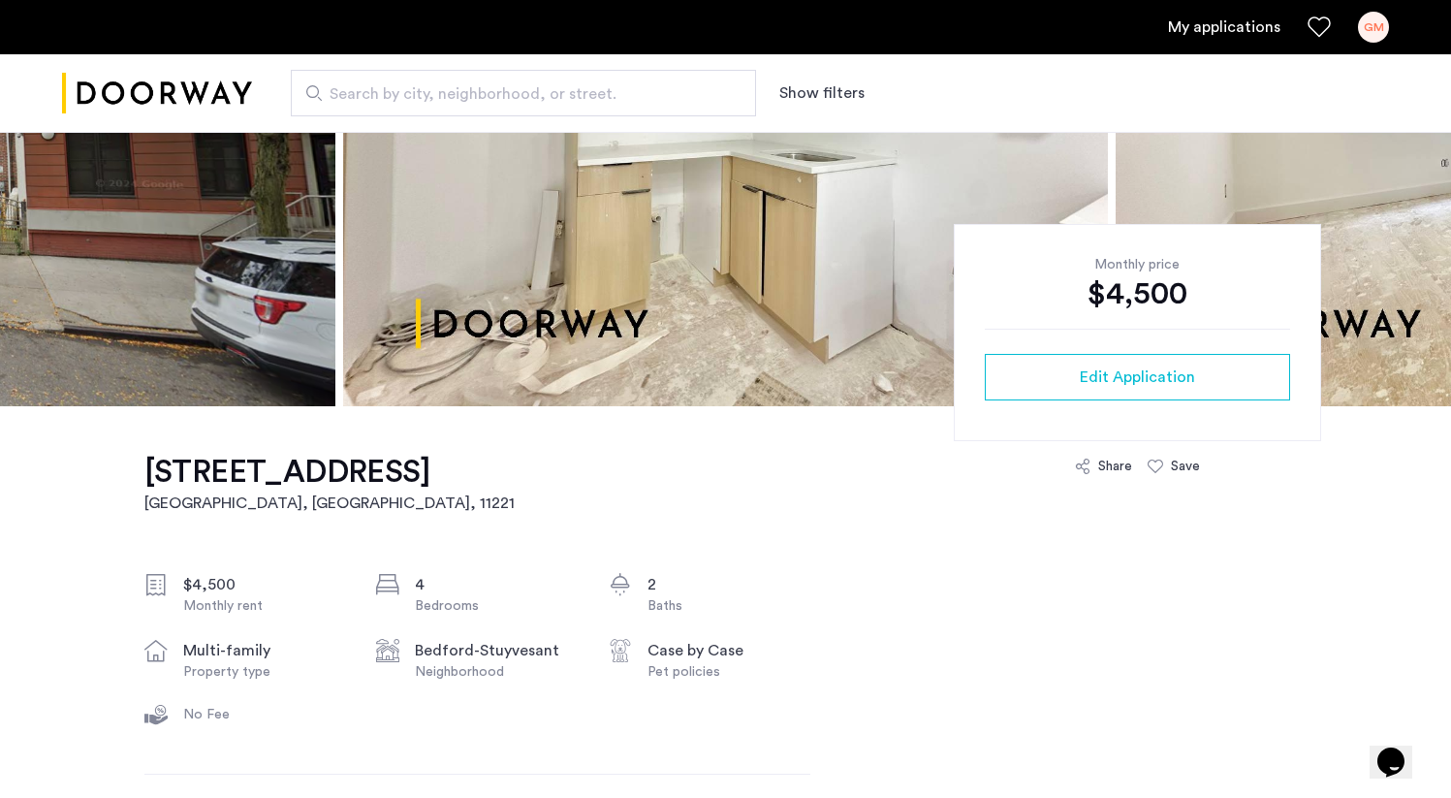
scroll to position [306, 0]
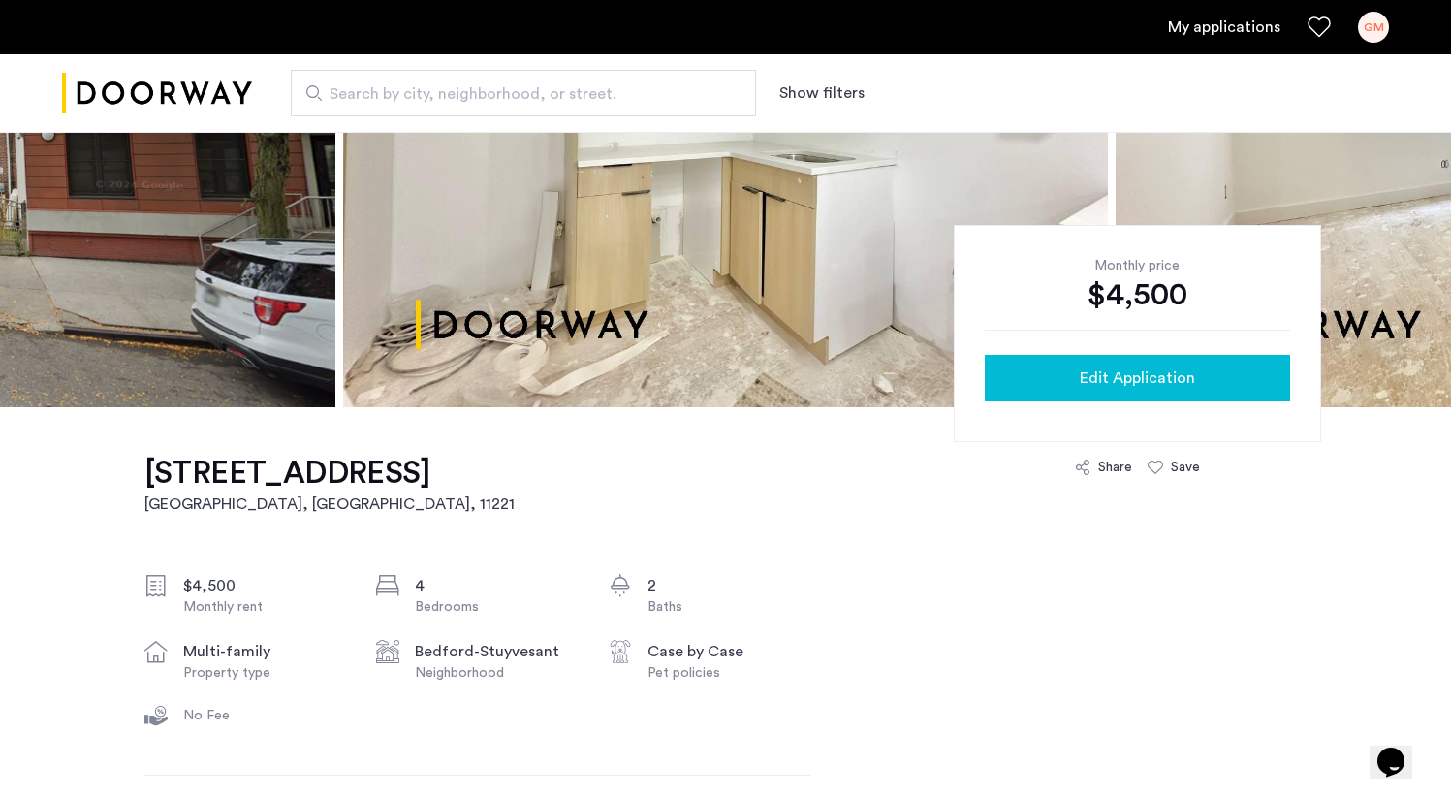
click at [1052, 392] on button "Edit Application" at bounding box center [1137, 378] width 305 height 47
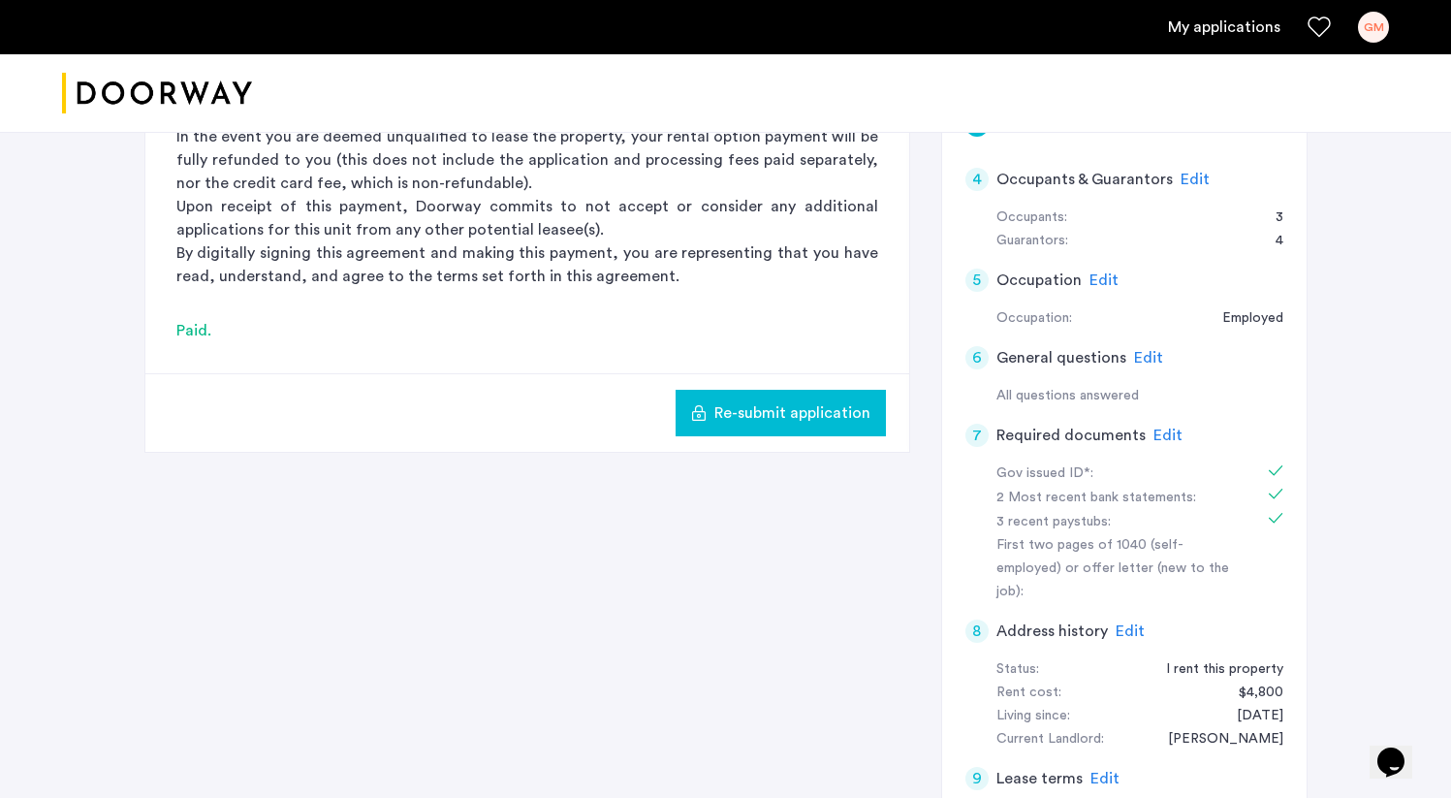
scroll to position [574, 0]
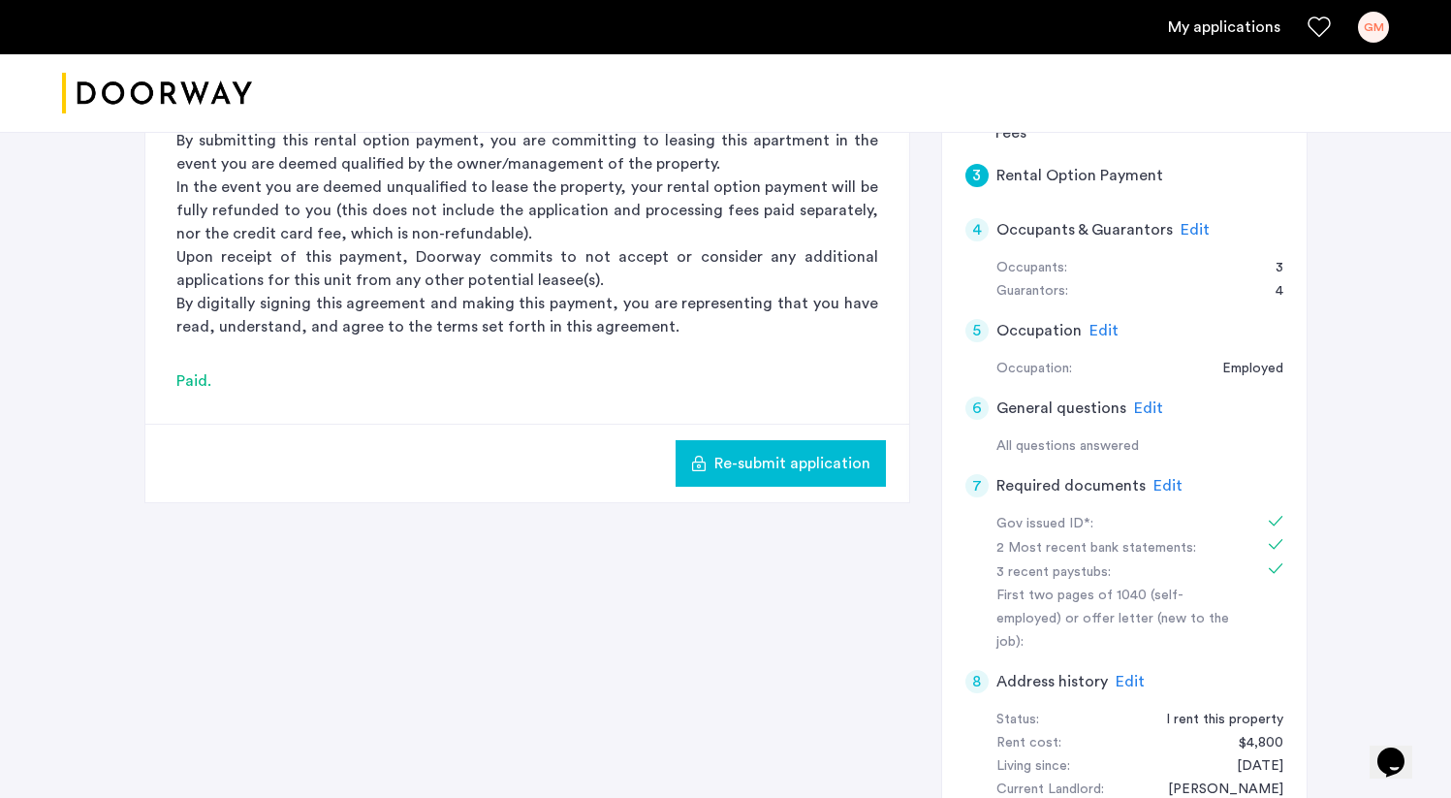
click at [778, 452] on span "Re-submit application" at bounding box center [792, 463] width 156 height 23
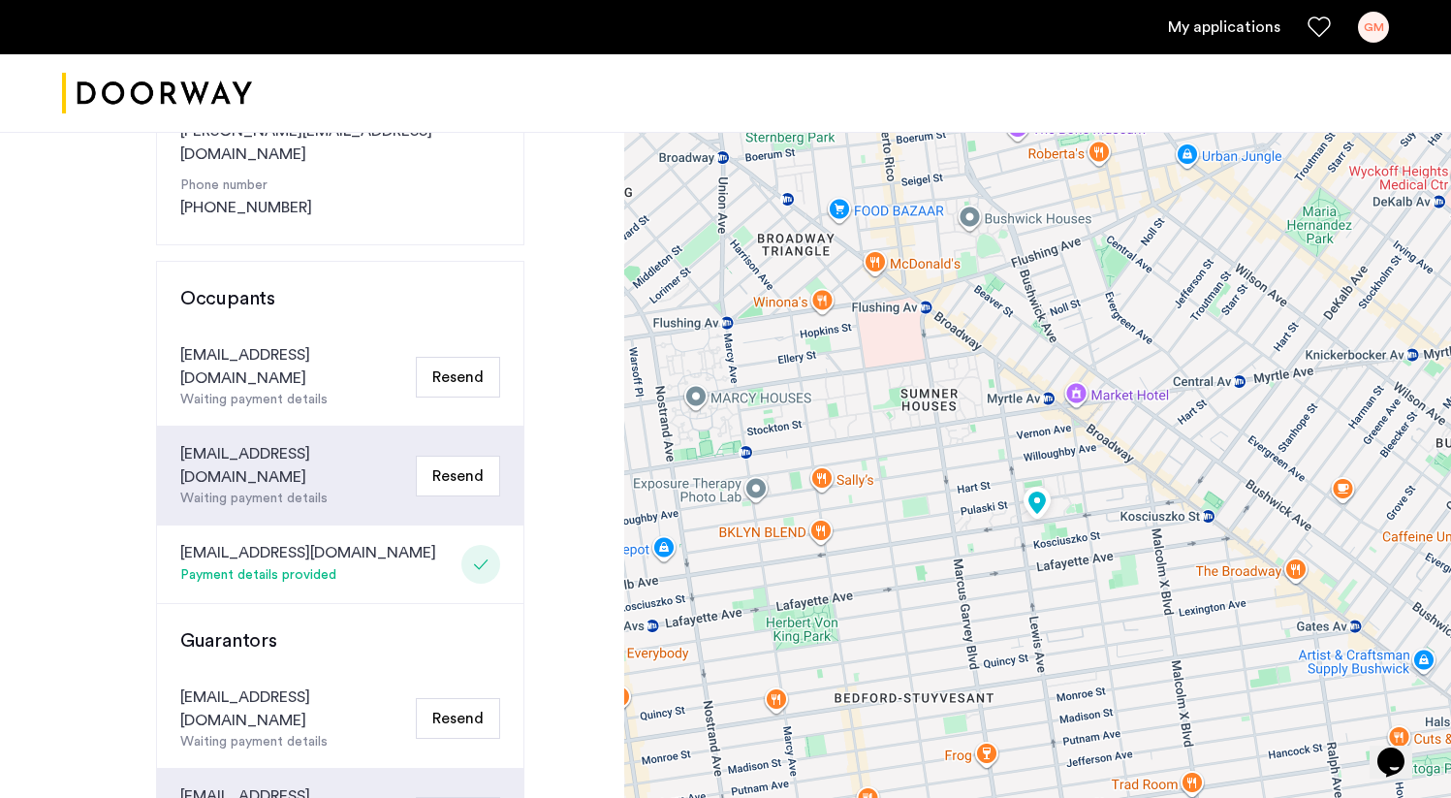
scroll to position [283, 0]
